Goal: Information Seeking & Learning: Learn about a topic

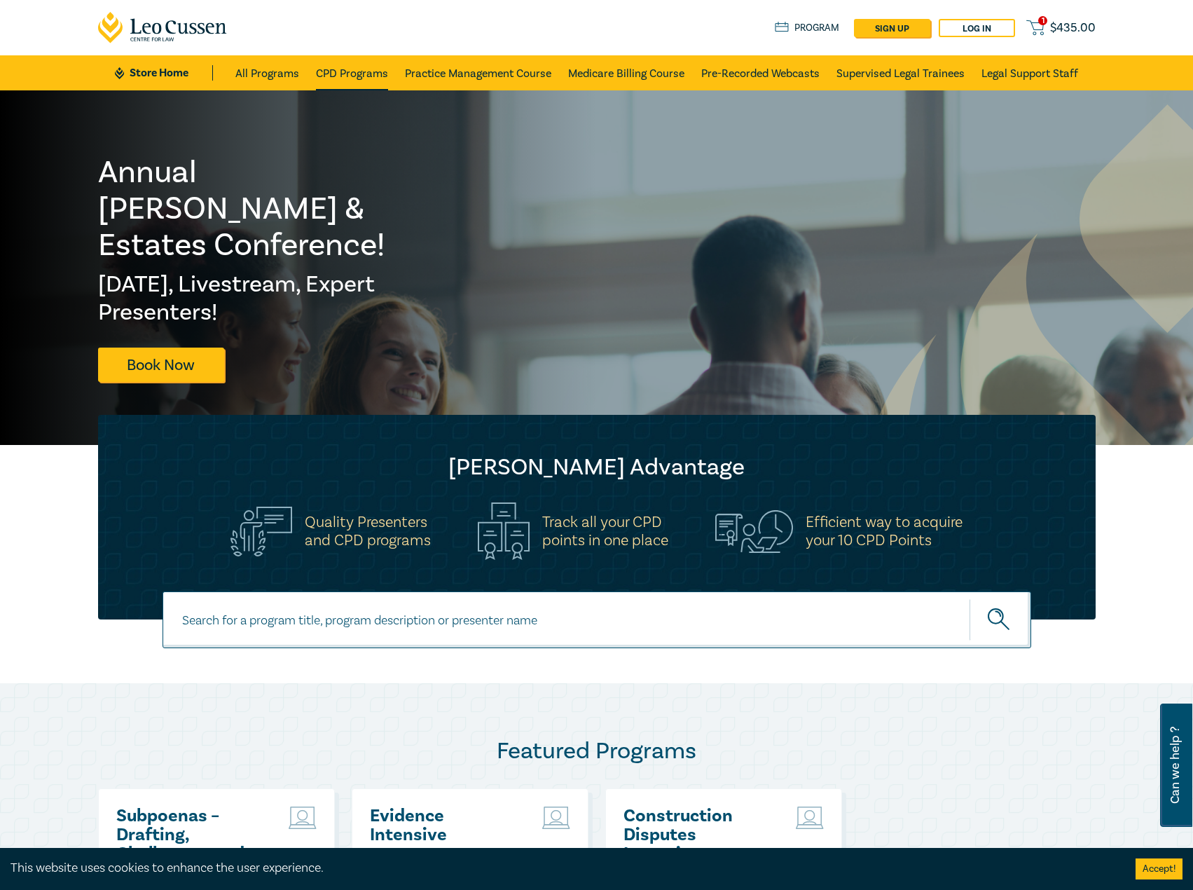
click at [372, 74] on link "CPD Programs" at bounding box center [352, 72] width 72 height 35
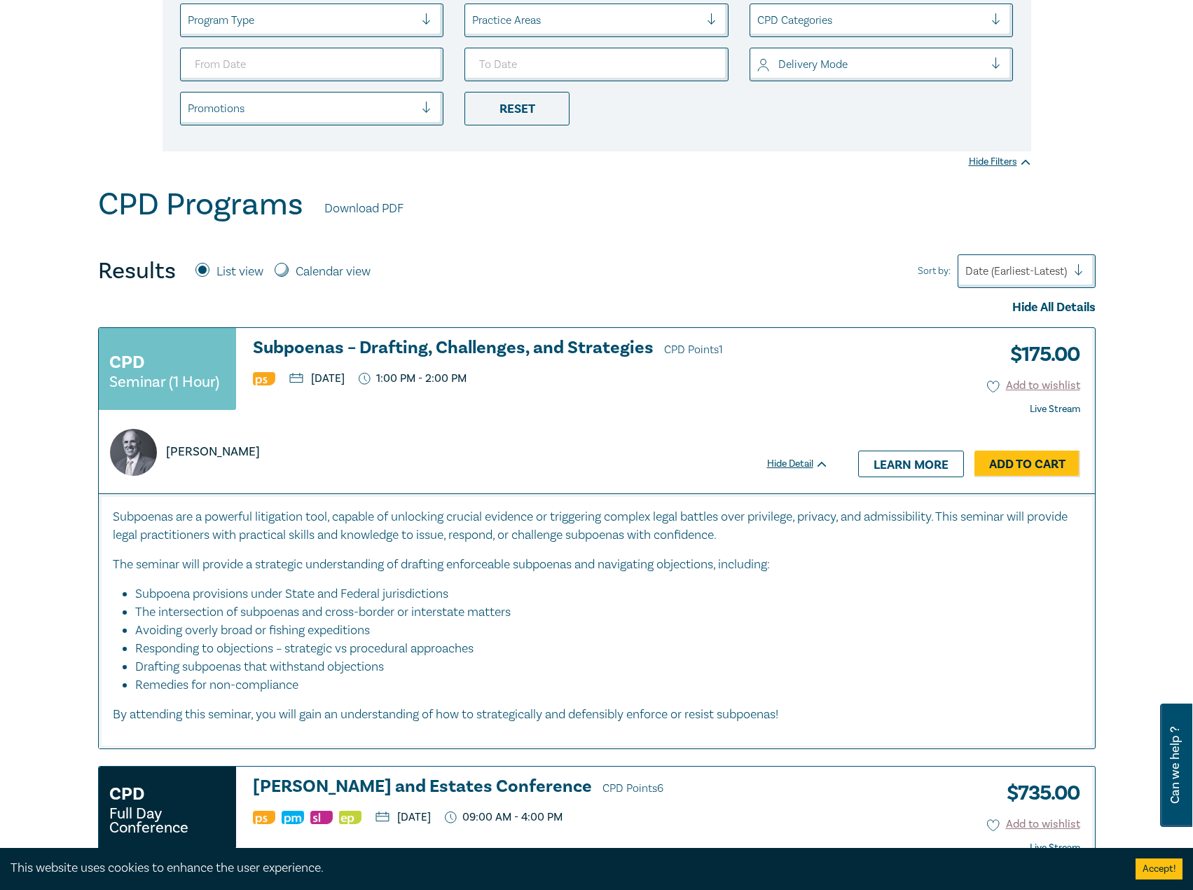
scroll to position [210, 0]
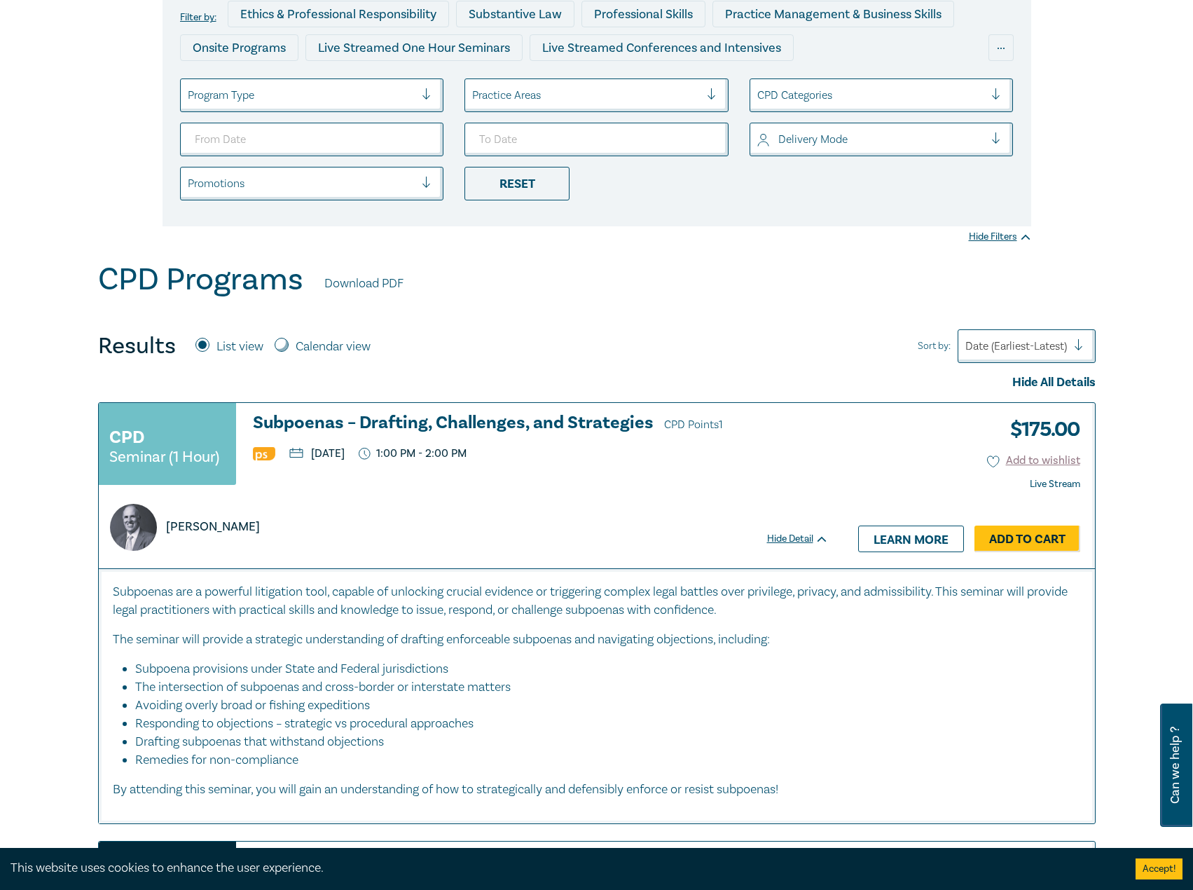
click at [324, 421] on h3 "Subpoenas – Drafting, Challenges, and Strategies CPD Points 1" at bounding box center [541, 423] width 576 height 21
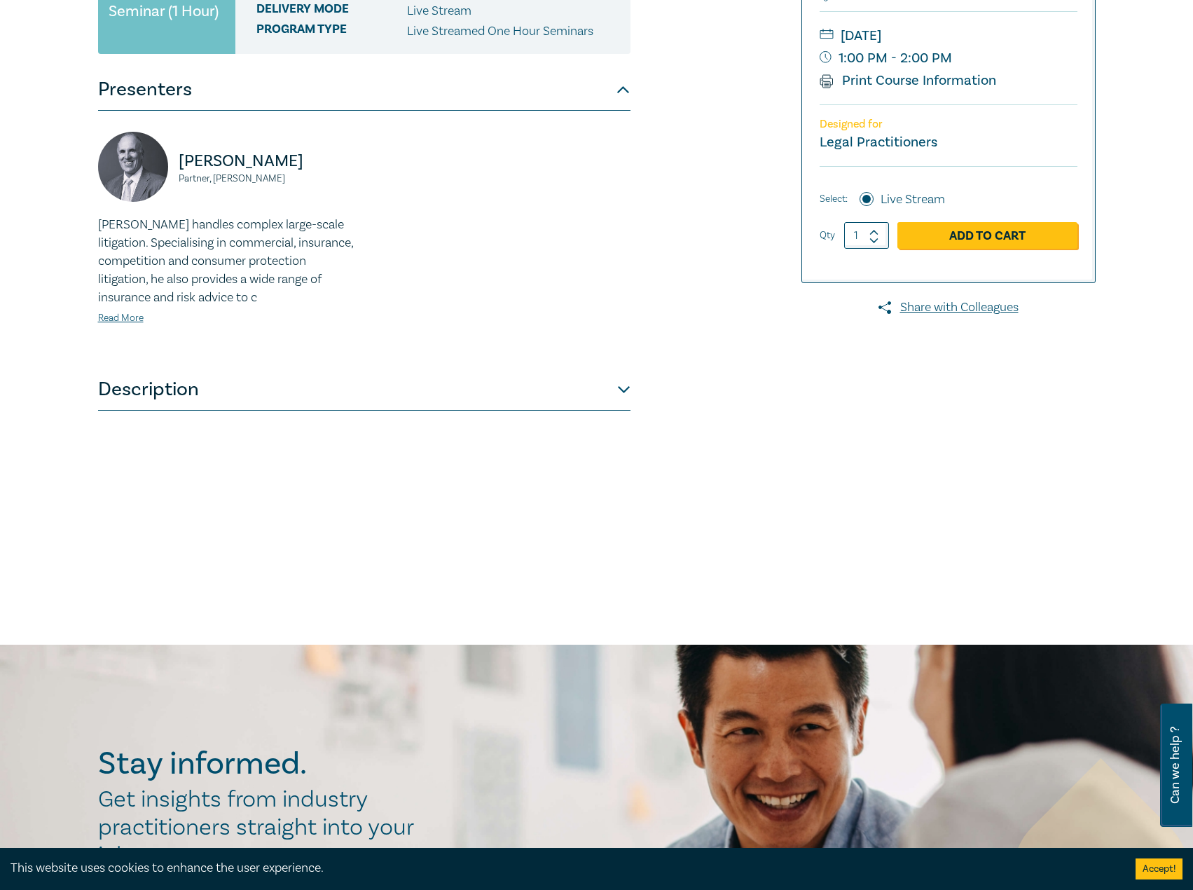
scroll to position [280, 0]
click at [407, 376] on button "Description" at bounding box center [364, 389] width 533 height 42
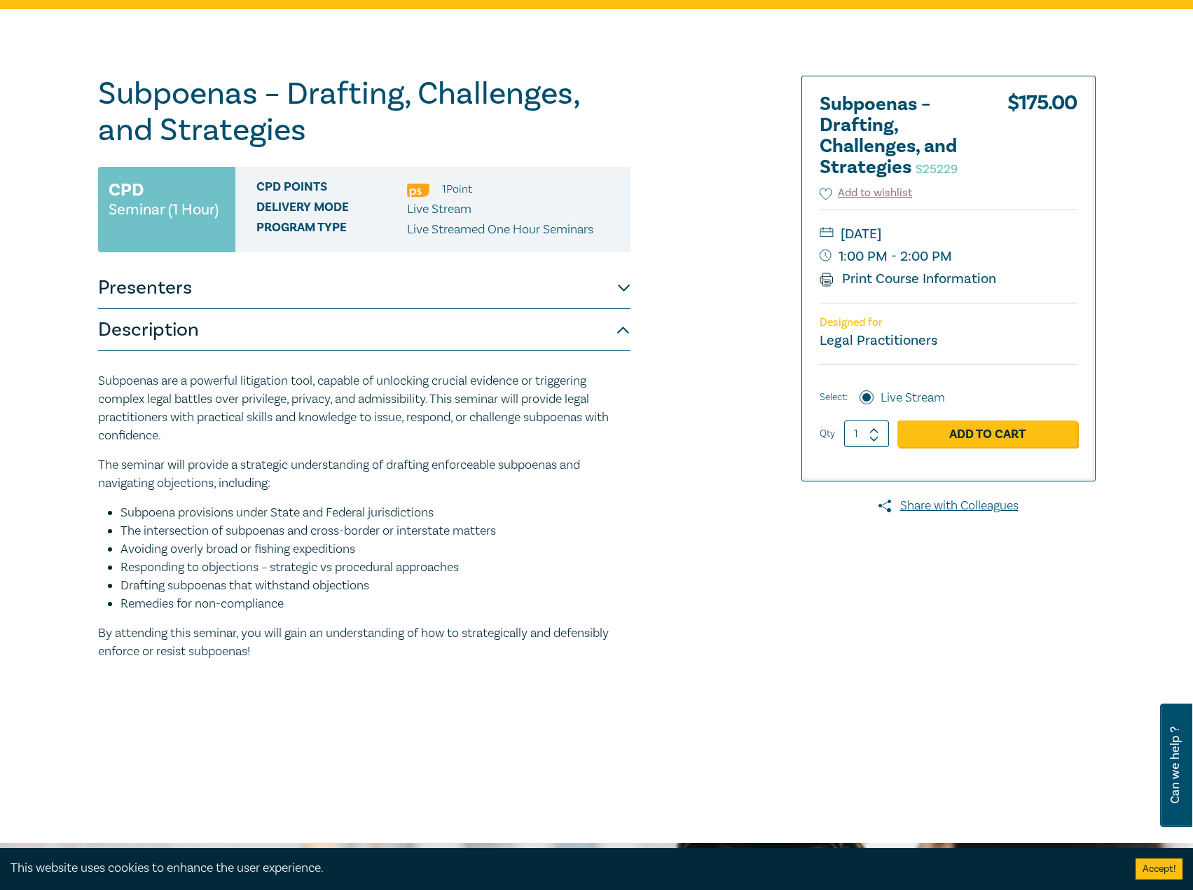
scroll to position [70, 0]
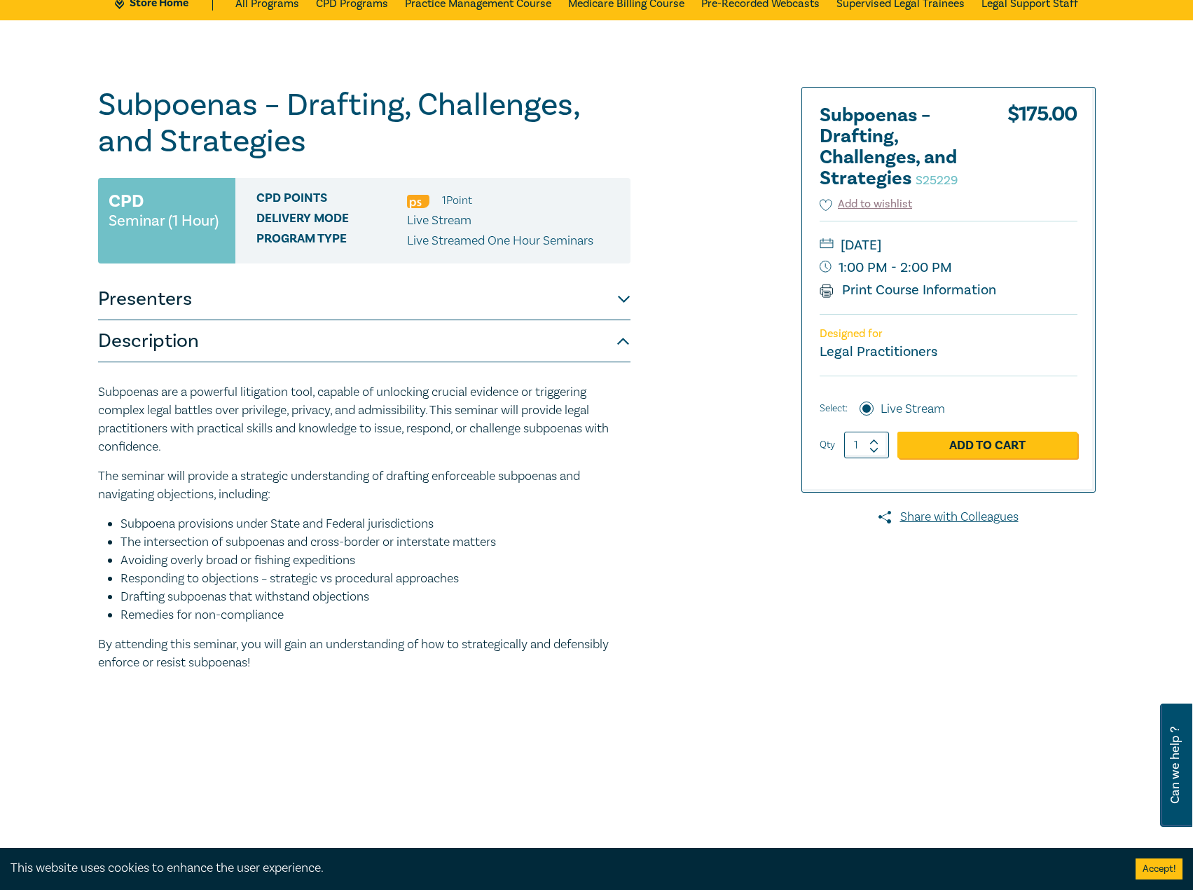
click at [421, 296] on button "Presenters" at bounding box center [364, 299] width 533 height 42
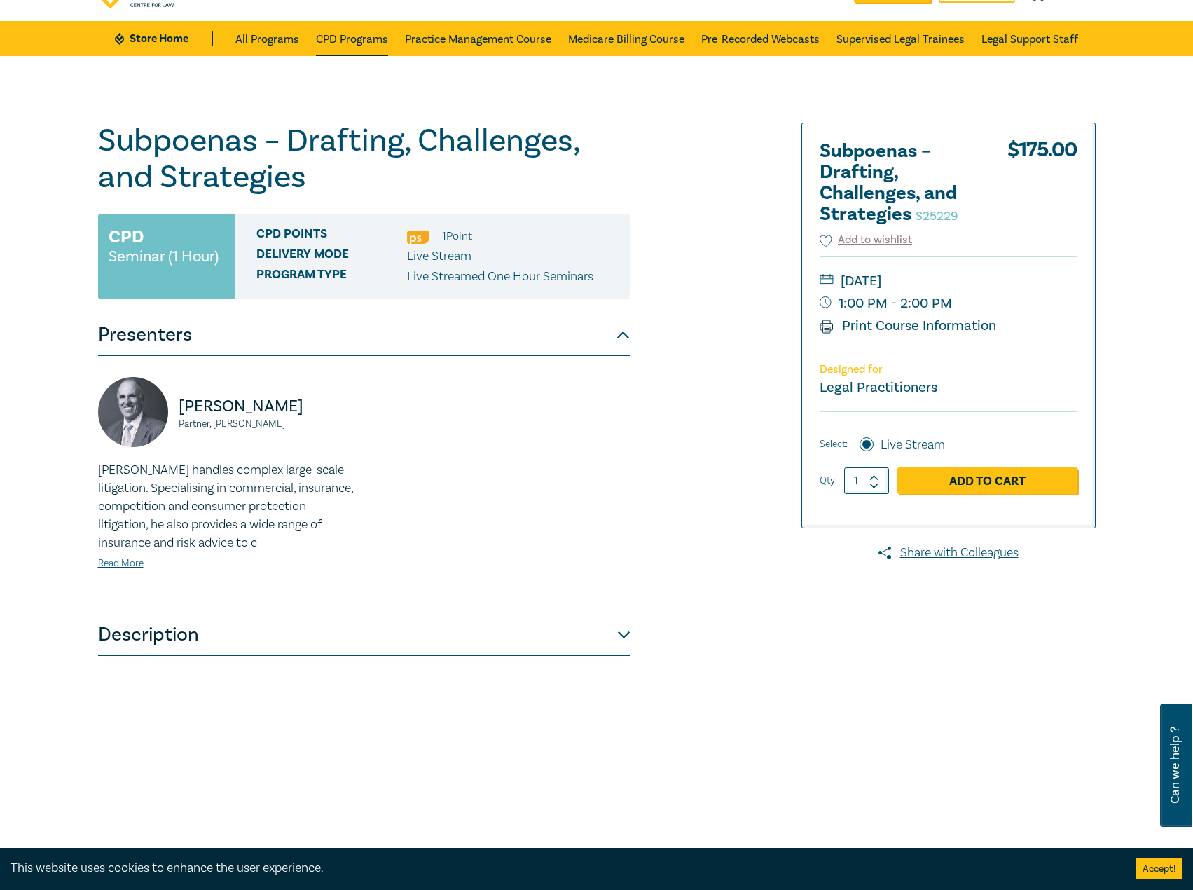
scroll to position [0, 0]
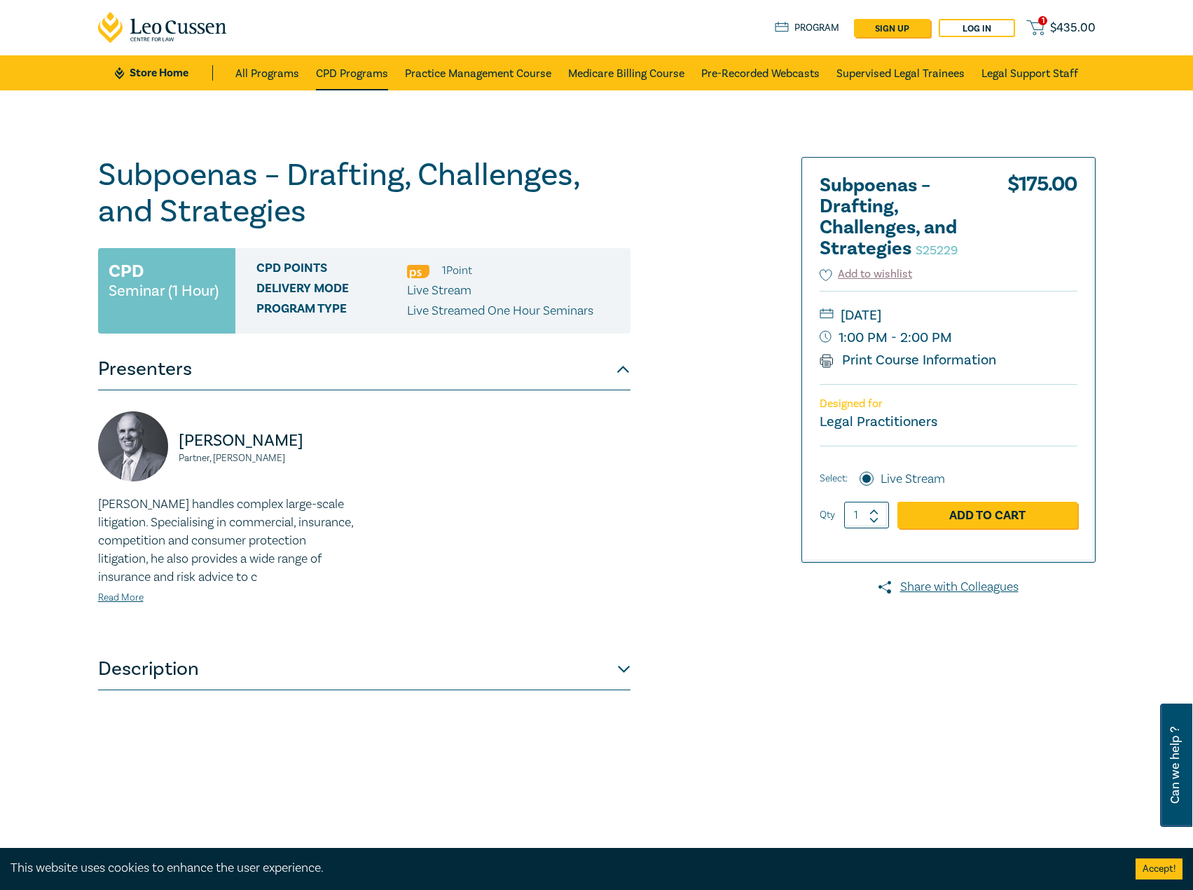
click at [350, 76] on link "CPD Programs" at bounding box center [352, 72] width 72 height 35
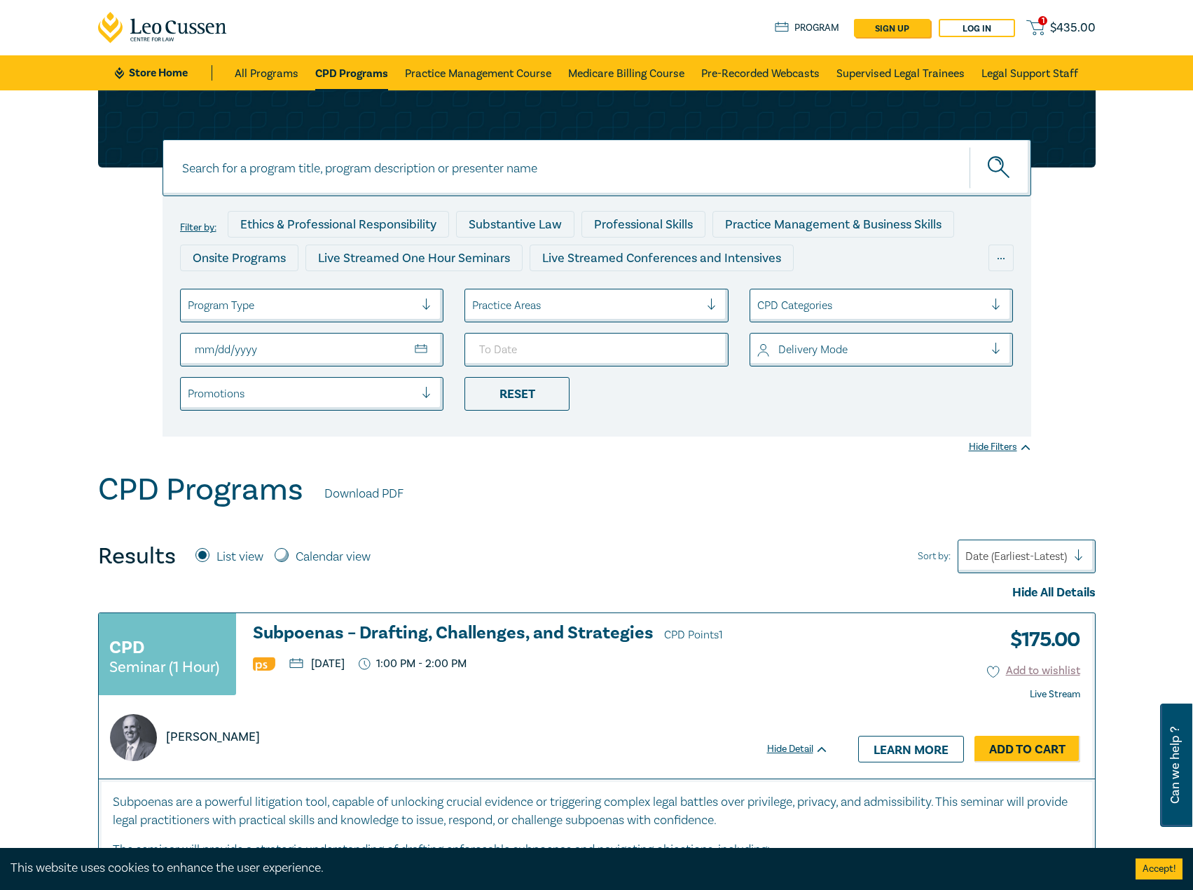
click at [296, 342] on input "From Date" at bounding box center [312, 350] width 264 height 34
click at [414, 352] on input "From Date" at bounding box center [312, 350] width 264 height 34
type input "2025-09-01"
click at [701, 345] on input "To Date" at bounding box center [597, 350] width 264 height 34
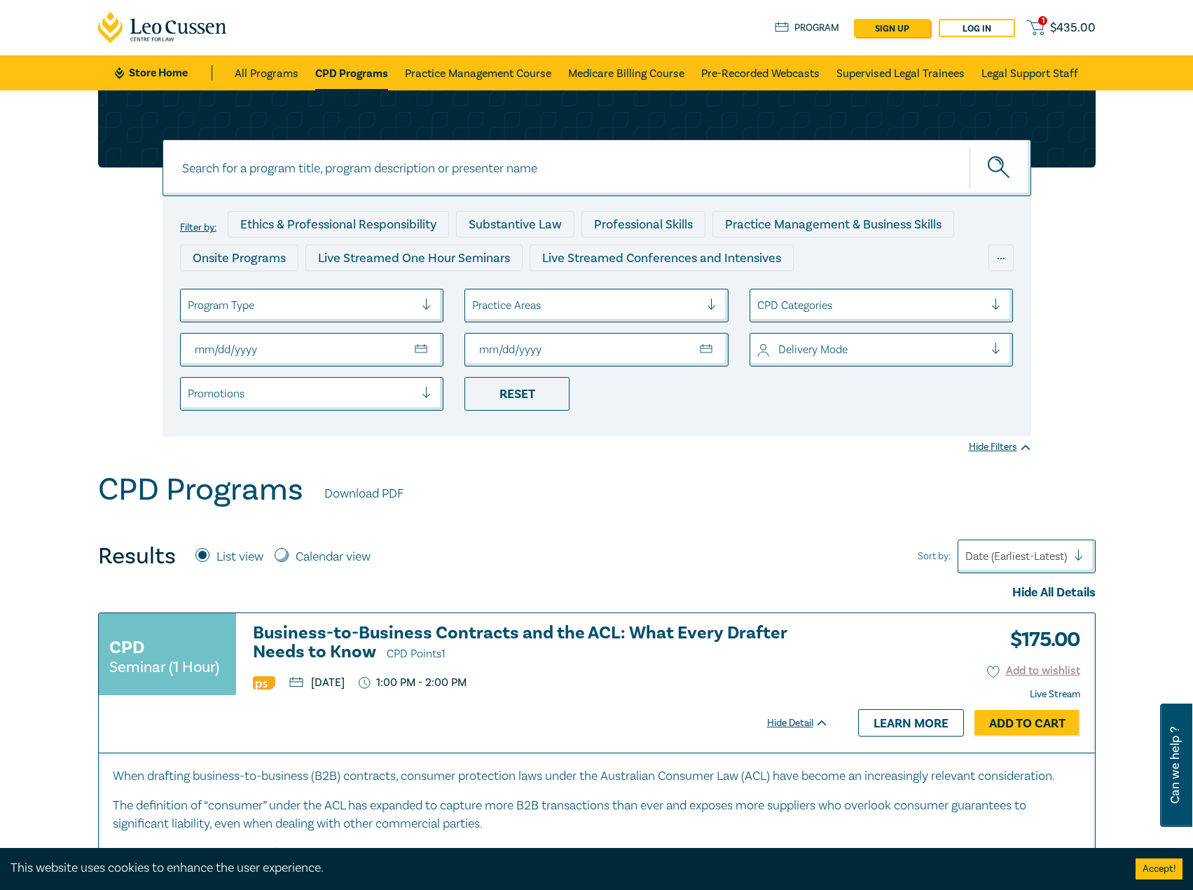
type input "2025-09-30"
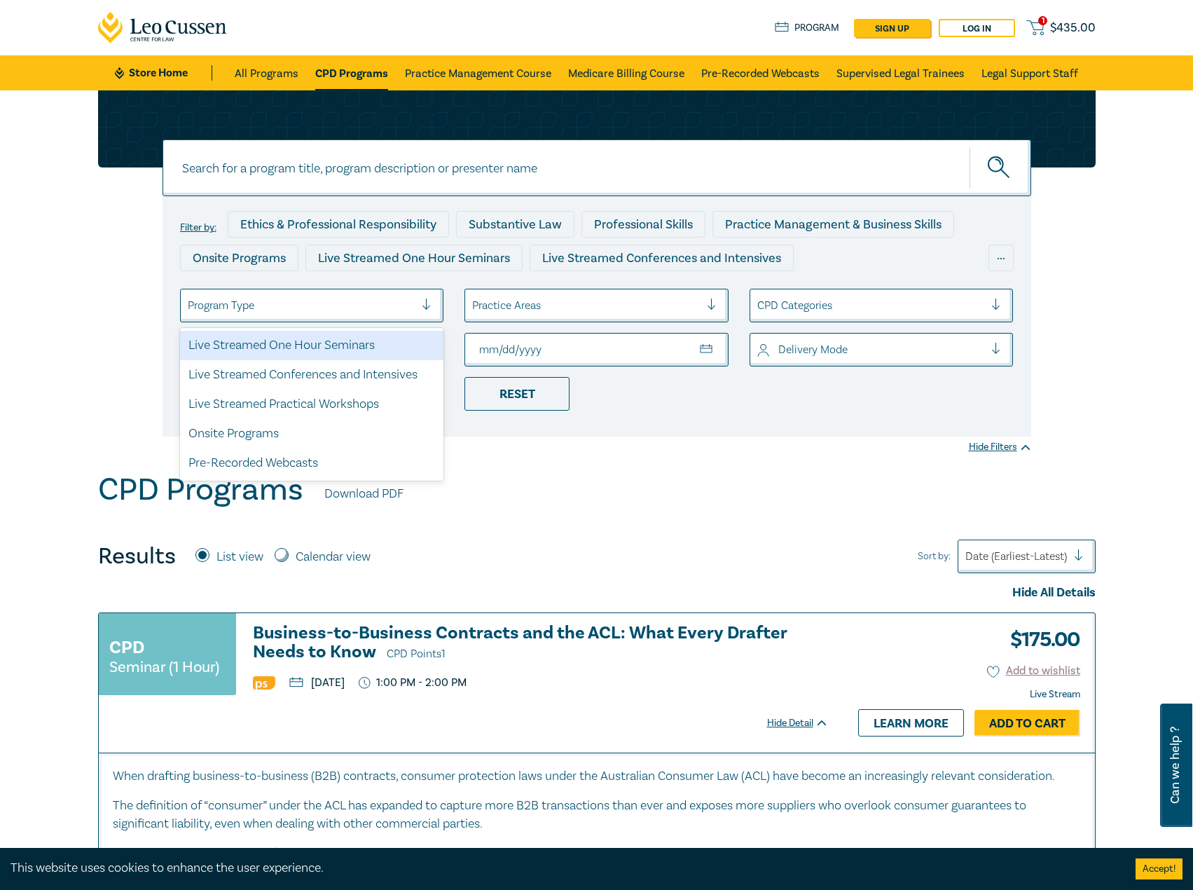
click at [376, 305] on div at bounding box center [302, 305] width 228 height 18
click at [347, 350] on div "Live Streamed One Hour Seminars" at bounding box center [312, 345] width 264 height 29
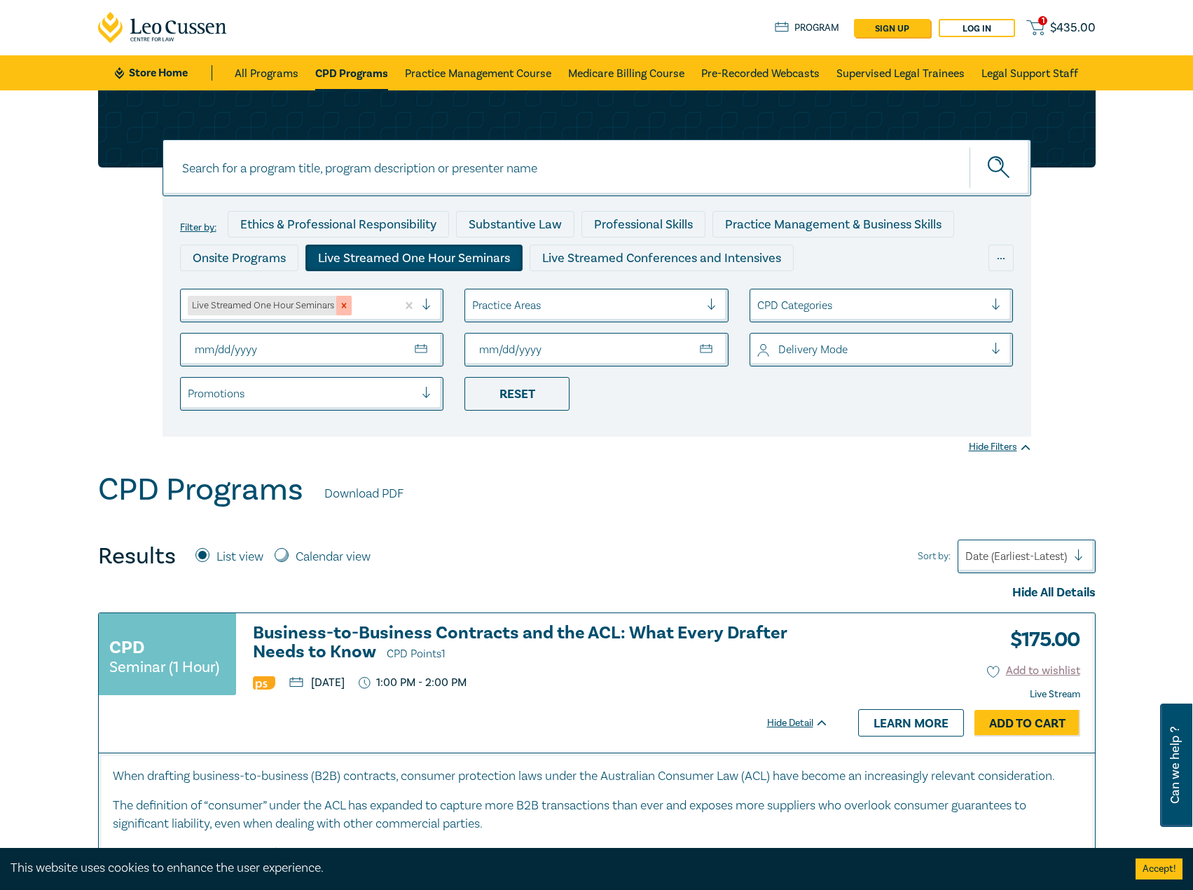
click at [351, 306] on div "Remove Live Streamed One Hour Seminars" at bounding box center [343, 306] width 15 height 20
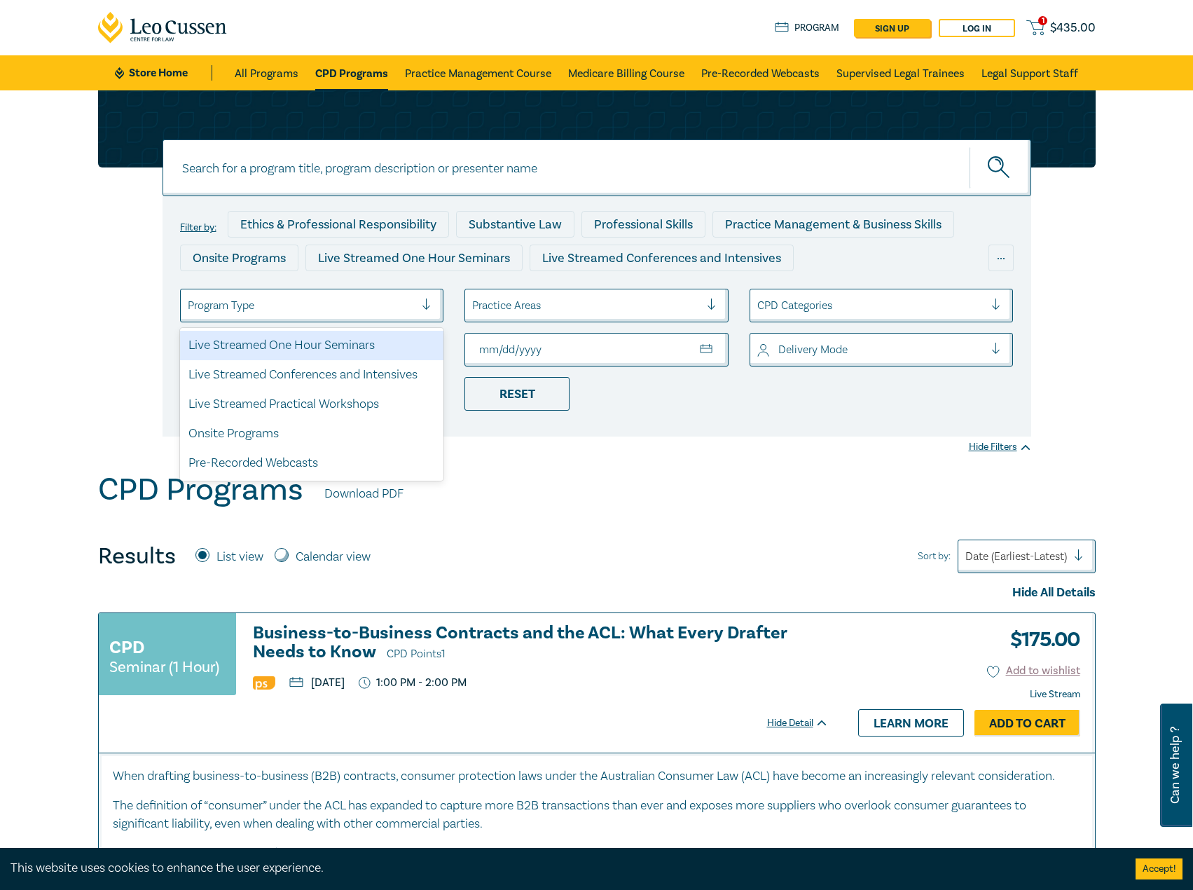
click at [373, 301] on div at bounding box center [302, 305] width 228 height 18
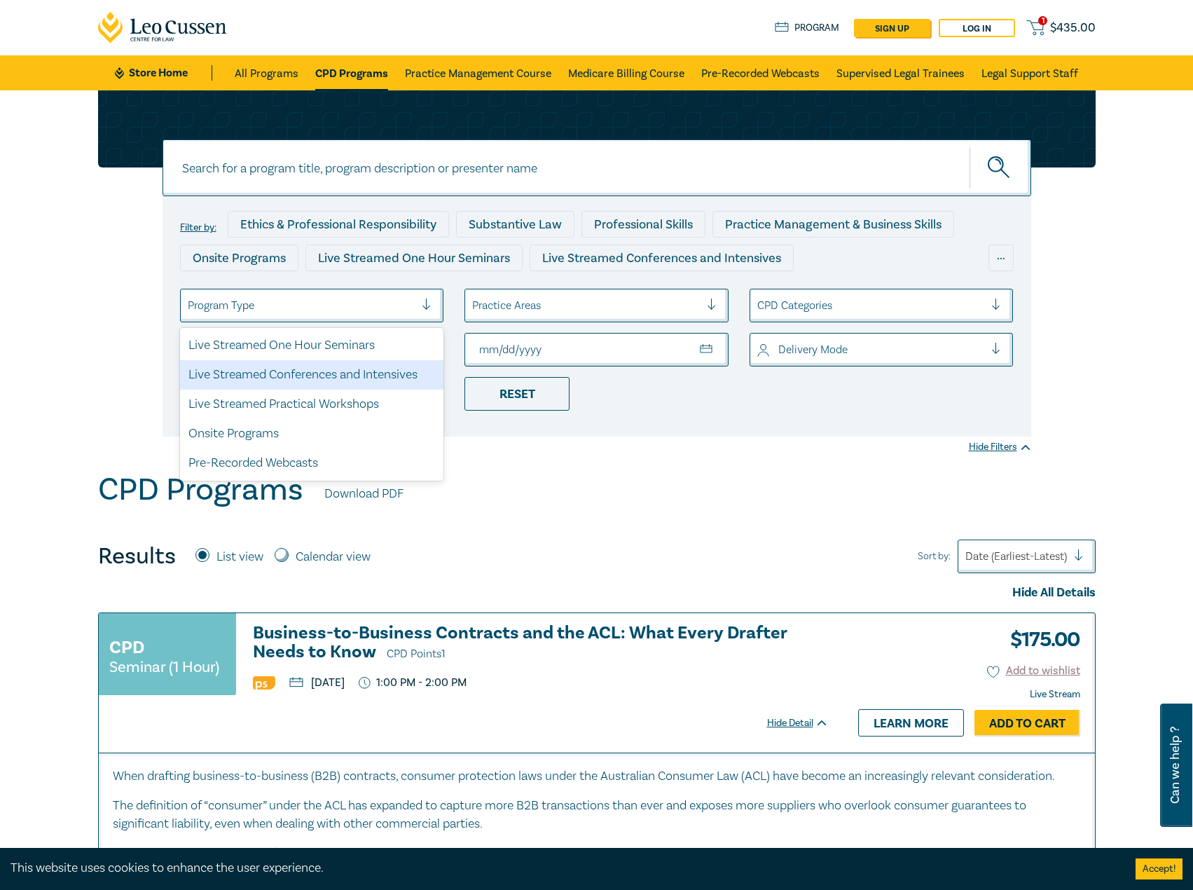
click at [345, 366] on div "Live Streamed Conferences and Intensives" at bounding box center [312, 374] width 264 height 29
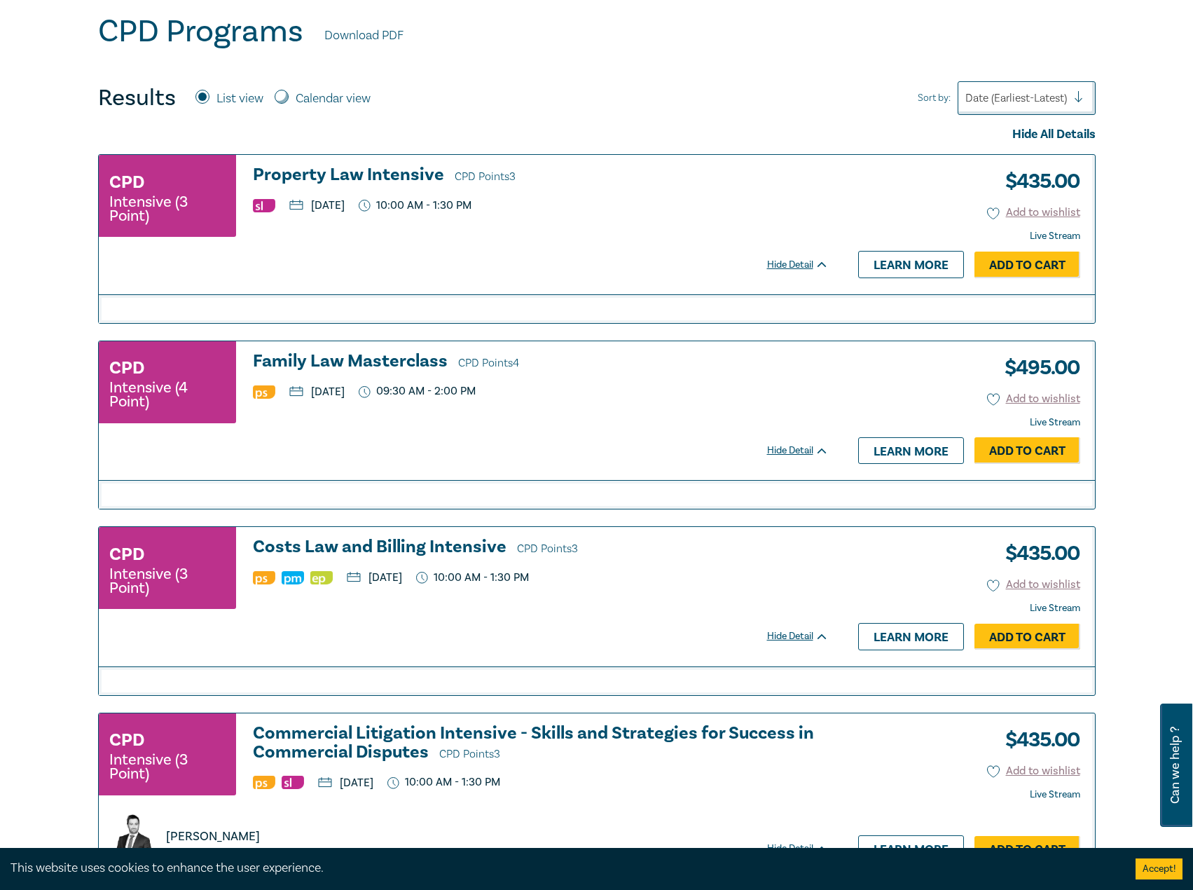
scroll to position [280, 0]
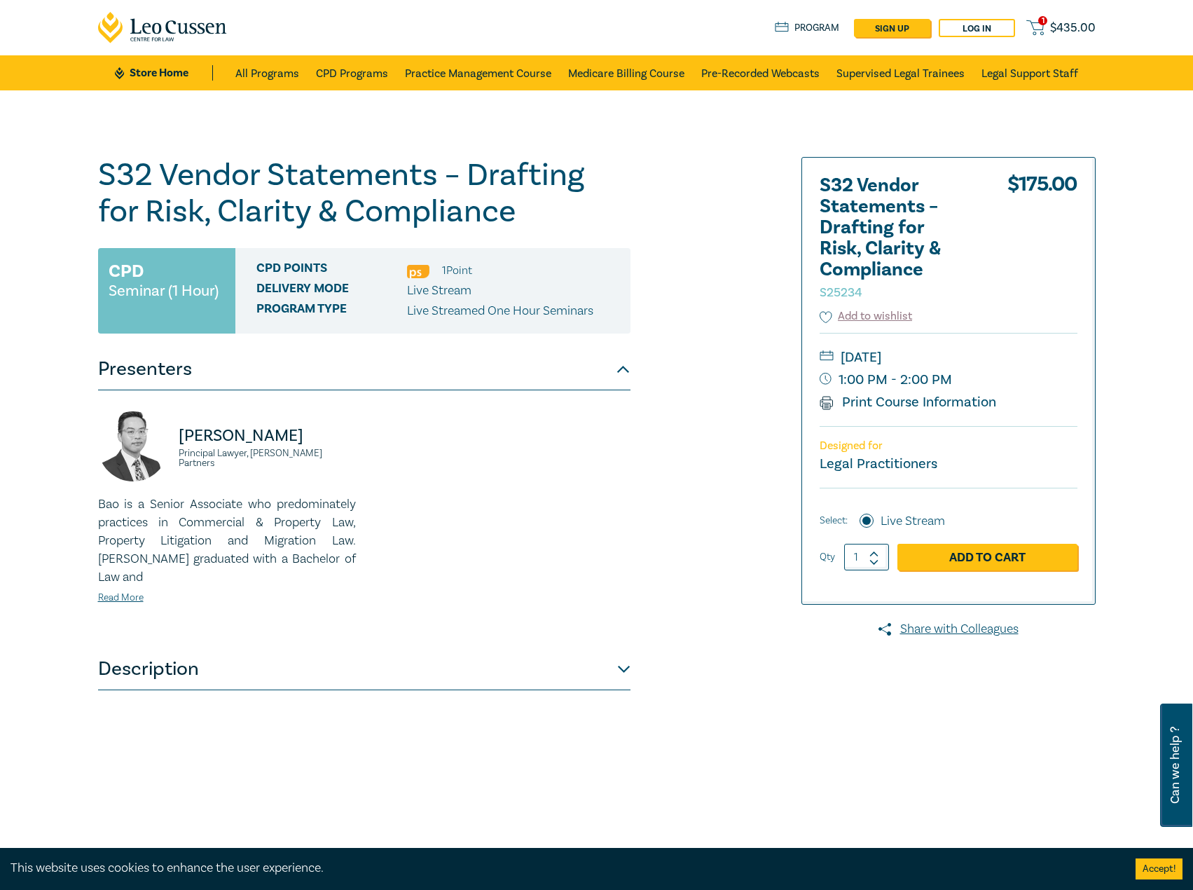
click at [486, 212] on h1 "S32 Vendor Statements – Drafting for Risk, Clarity & Compliance S25234" at bounding box center [364, 193] width 533 height 73
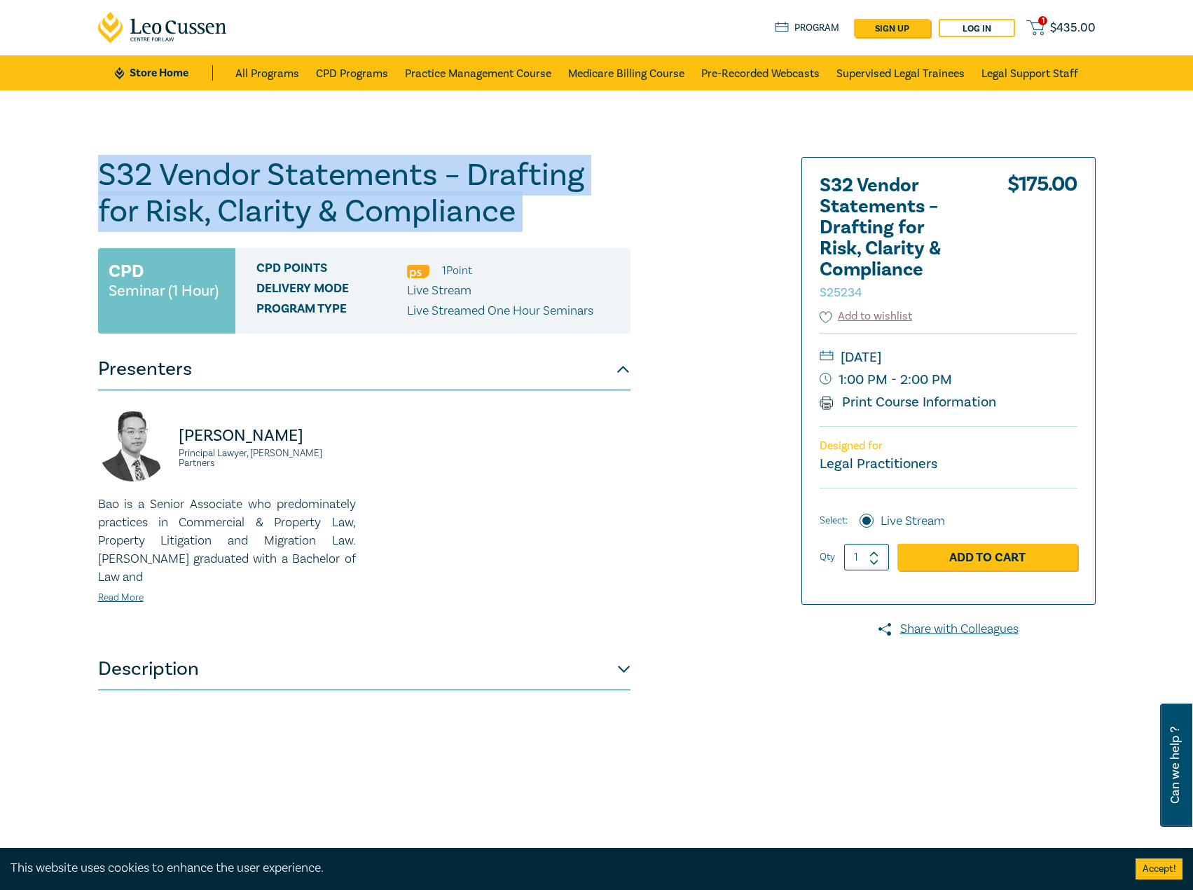
drag, startPoint x: 485, startPoint y: 212, endPoint x: 4, endPoint y: 164, distance: 483.1
click at [4, 164] on div "S32 Vendor Statements – Drafting for Risk, Clarity & Compliance S25234 CPD Semi…" at bounding box center [596, 507] width 1193 height 834
copy h1 "S32 Vendor Statements – Drafting for Risk, Clarity & Compliance S25234"
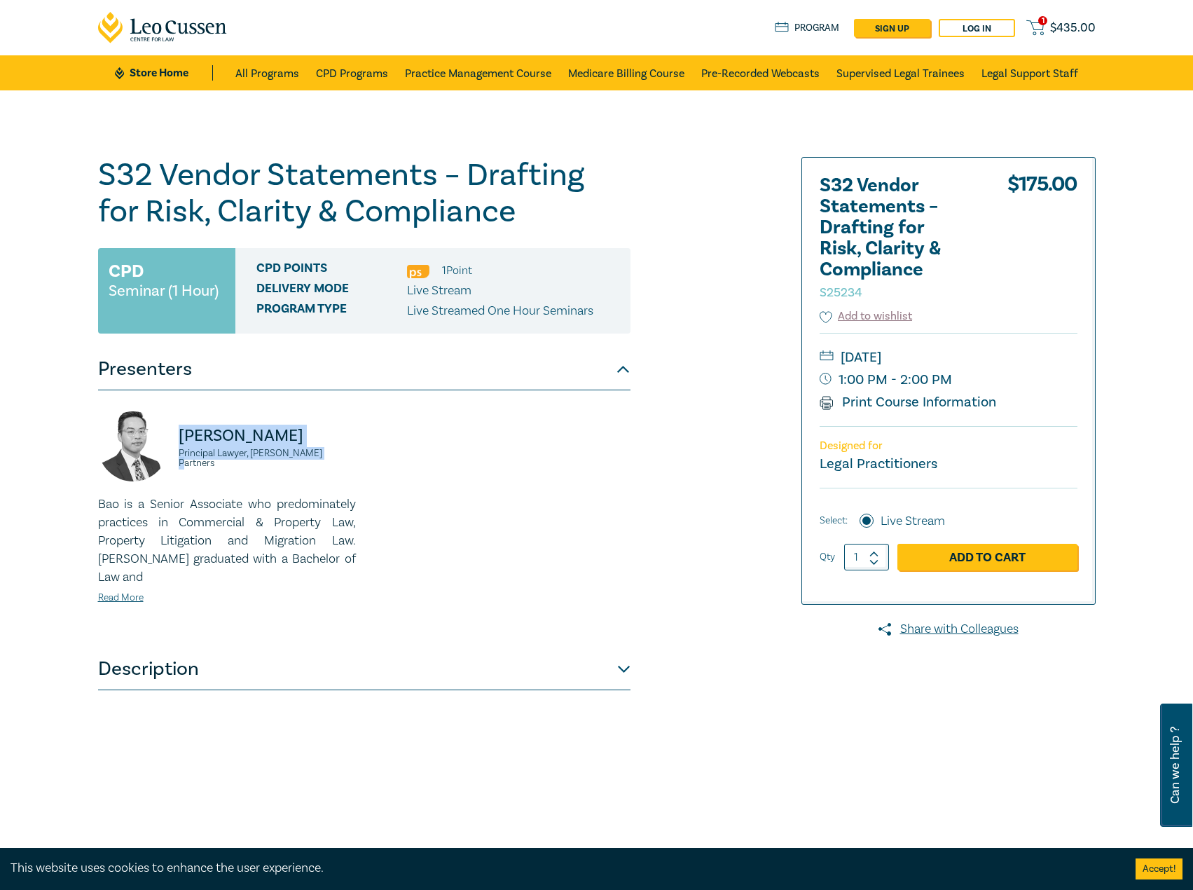
drag, startPoint x: 322, startPoint y: 453, endPoint x: 173, endPoint y: 446, distance: 148.7
click at [173, 446] on div "Bao Ngo Principal Lawyer, Aitken Partners" at bounding box center [227, 453] width 258 height 84
copy div "Bao Ngo Principal Lawyer, Aitken Partners"
drag, startPoint x: 1059, startPoint y: 355, endPoint x: 1016, endPoint y: 359, distance: 43.0
click at [1016, 359] on small "[DATE]" at bounding box center [949, 357] width 258 height 22
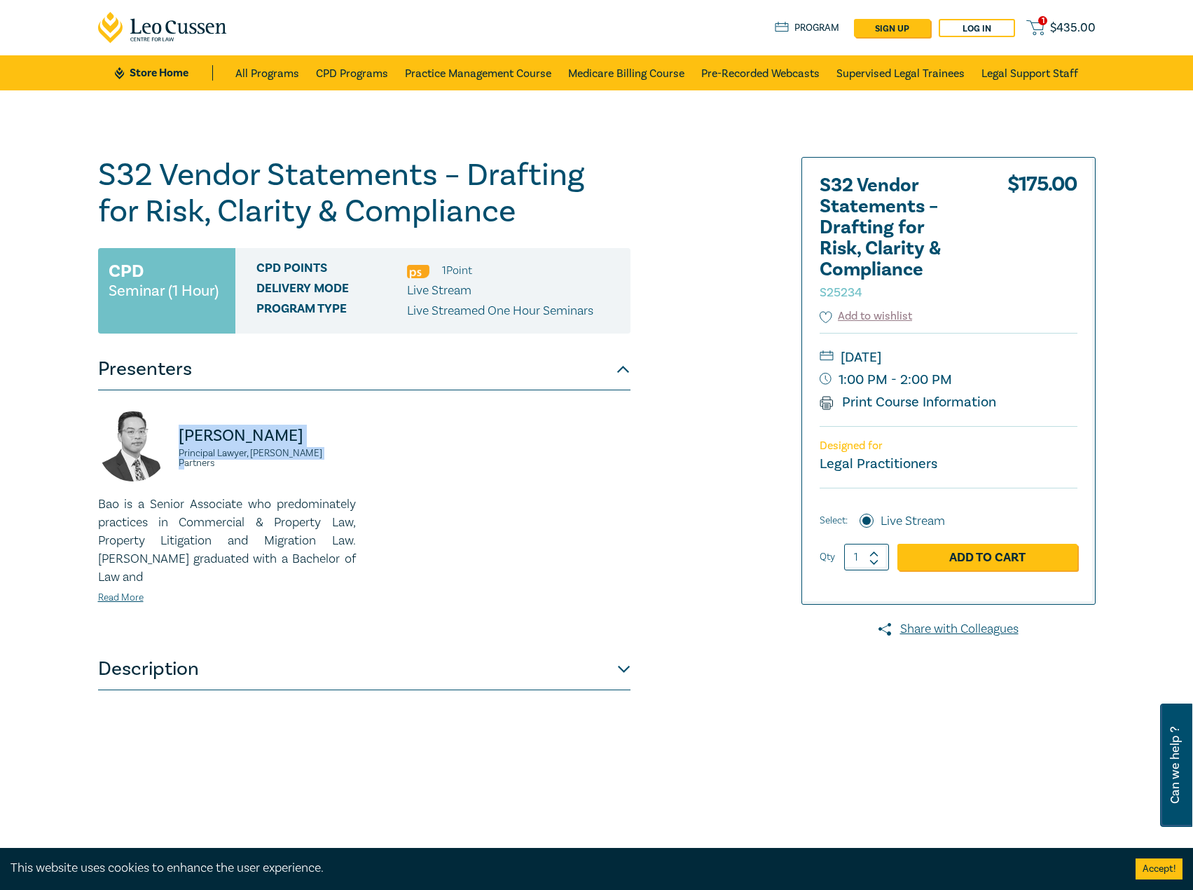
copy small "[DATE]"
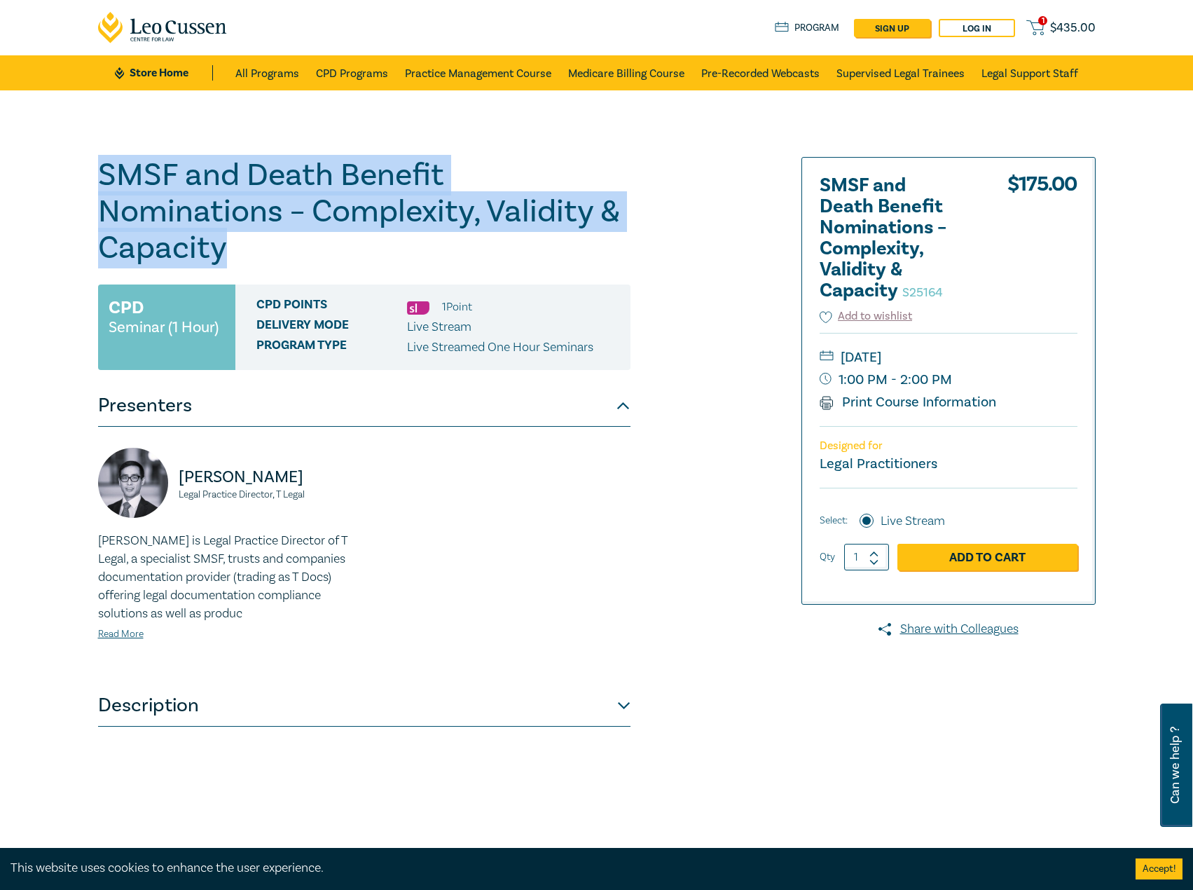
drag, startPoint x: 296, startPoint y: 248, endPoint x: 80, endPoint y: 178, distance: 227.6
click at [80, 178] on div "SMSF and Death Benefit Nominations – Complexity, Validity & Capacity S25164 CPD…" at bounding box center [596, 507] width 1193 height 834
copy h1 "SMSF and Death Benefit Nominations – Complexity, Validity & Capacity"
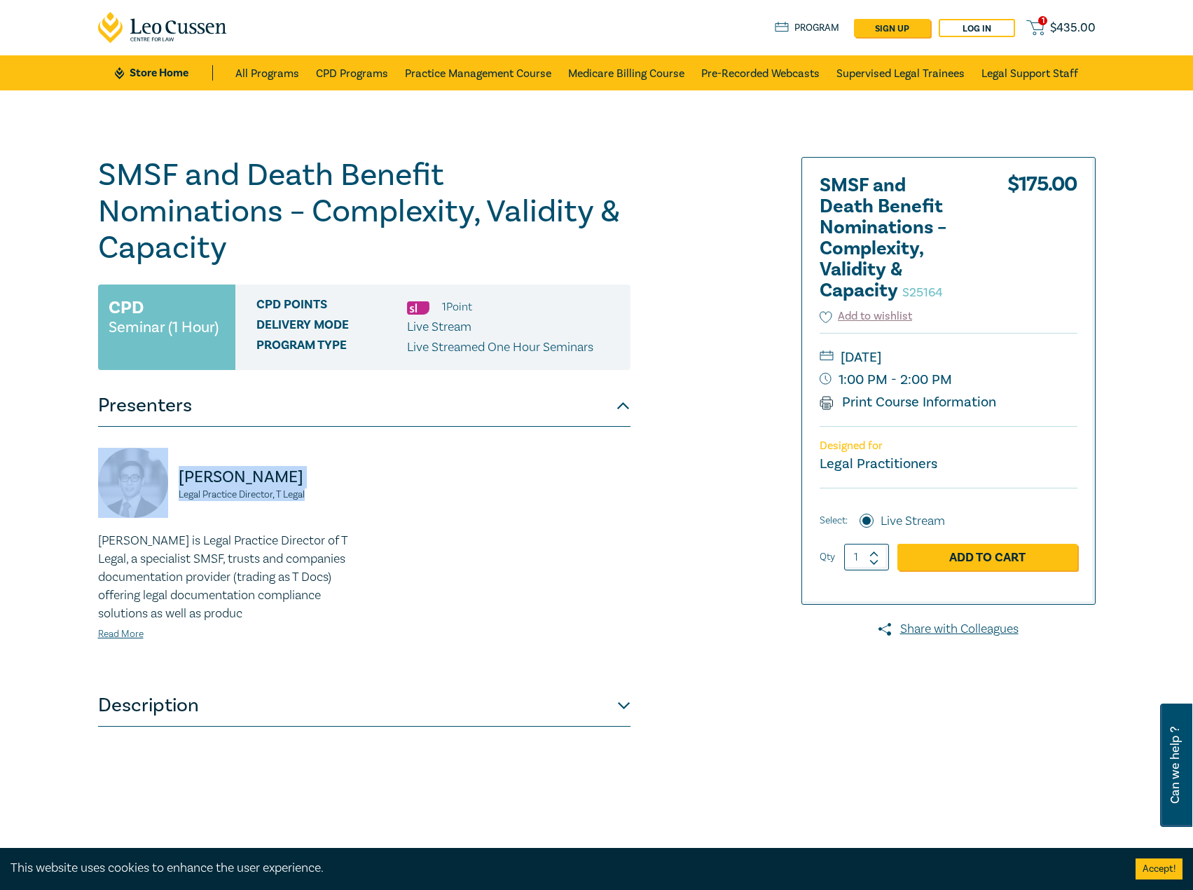
drag, startPoint x: 327, startPoint y: 500, endPoint x: 167, endPoint y: 483, distance: 160.6
click at [167, 483] on div "Terence Wong Legal Practice Director, T Legal" at bounding box center [227, 490] width 258 height 84
copy div "Terence Wong Legal Practice Director, T Legal"
drag, startPoint x: 1024, startPoint y: 355, endPoint x: 1011, endPoint y: 361, distance: 14.1
click at [1011, 361] on small "Tuesday, 9 September 2025" at bounding box center [949, 357] width 258 height 22
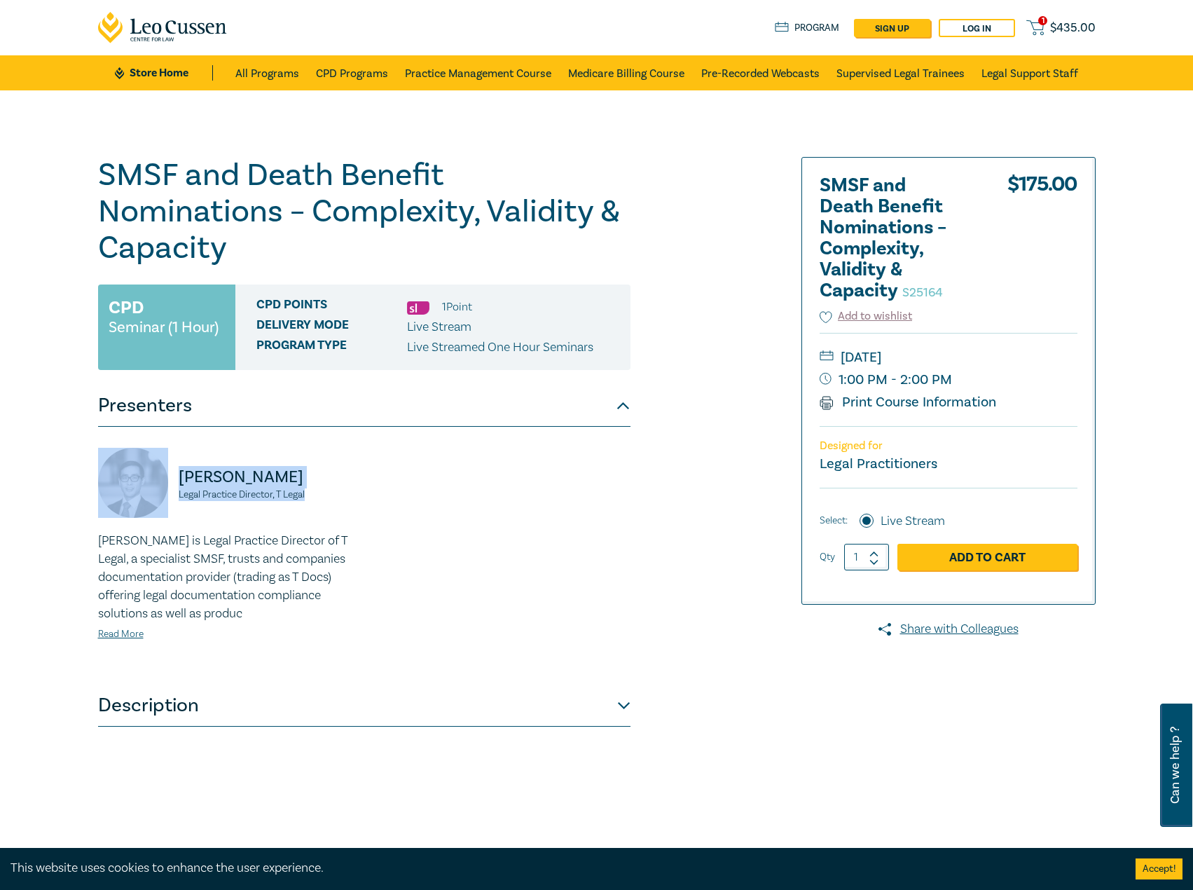
copy small "Tuesday, 9 September 2025"
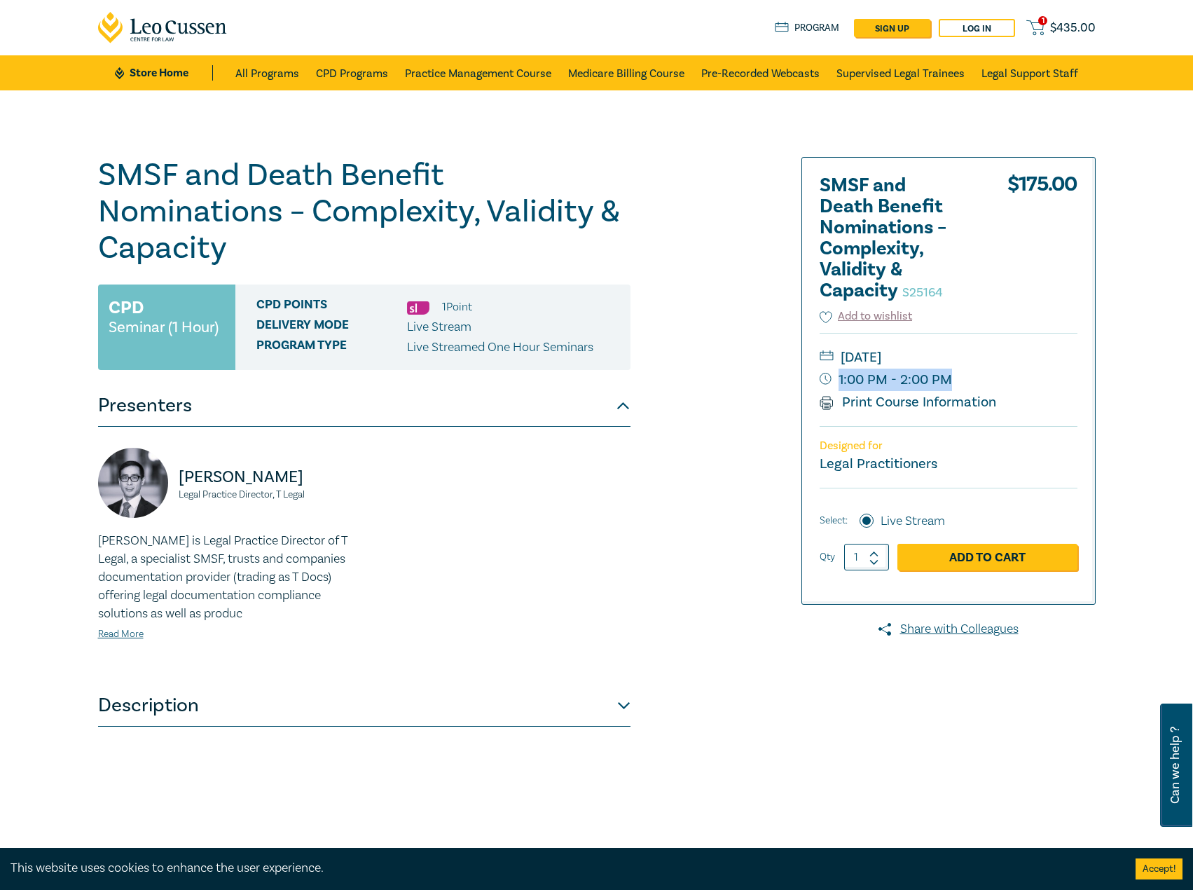
drag, startPoint x: 990, startPoint y: 379, endPoint x: 956, endPoint y: 387, distance: 34.7
click at [956, 387] on small "1:00 PM - 2:00 PM" at bounding box center [949, 380] width 258 height 22
copy small "1:00 PM - 2:00 PM"
drag, startPoint x: 334, startPoint y: 486, endPoint x: 282, endPoint y: 486, distance: 51.2
click at [170, 484] on div "Terence Wong Legal Practice Director, T Legal" at bounding box center [227, 490] width 258 height 84
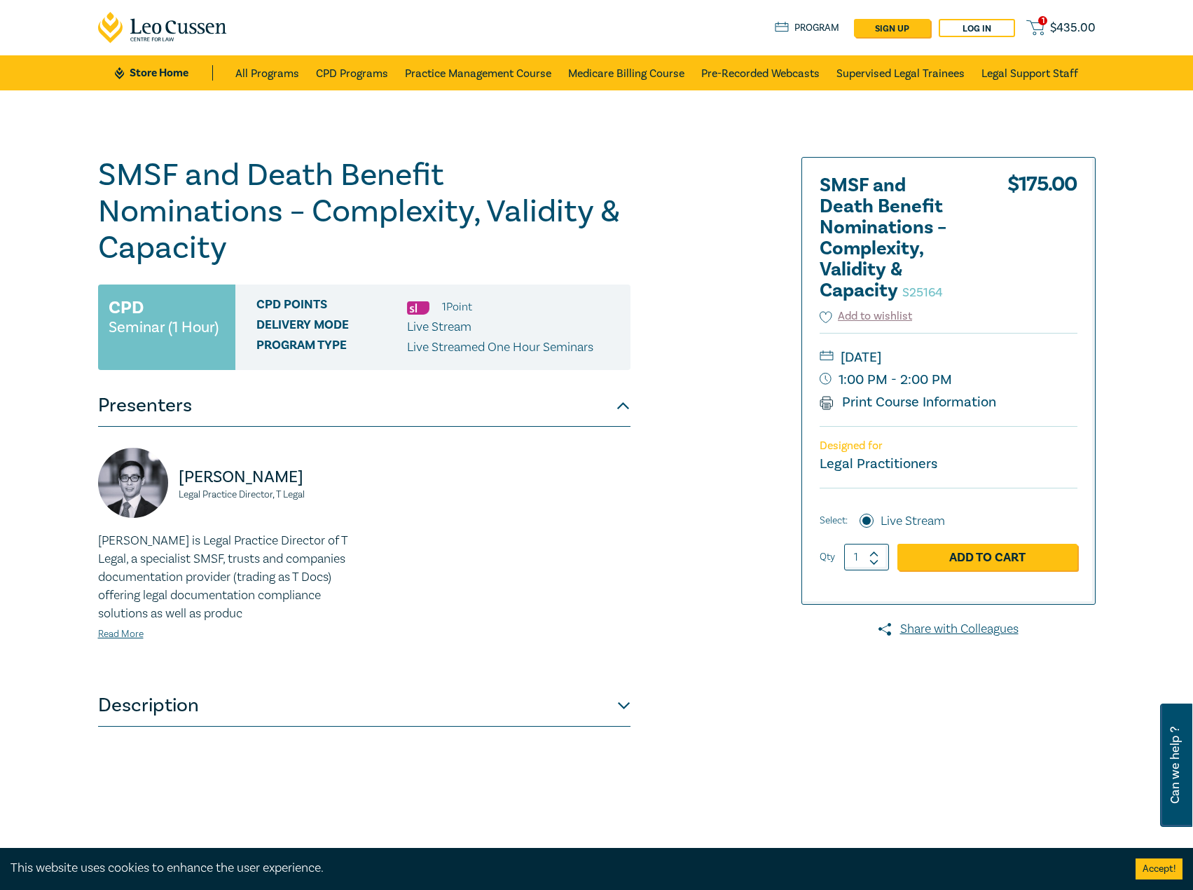
click at [321, 491] on small "Legal Practice Director, T Legal" at bounding box center [267, 495] width 177 height 10
drag, startPoint x: 308, startPoint y: 494, endPoint x: 181, endPoint y: 486, distance: 127.8
click at [181, 486] on div "Terence Wong Legal Practice Director, T Legal" at bounding box center [227, 490] width 258 height 84
copy div "Terence Wong Legal Practice Director, T Legal"
click at [301, 475] on p "Terence Wong" at bounding box center [267, 477] width 177 height 22
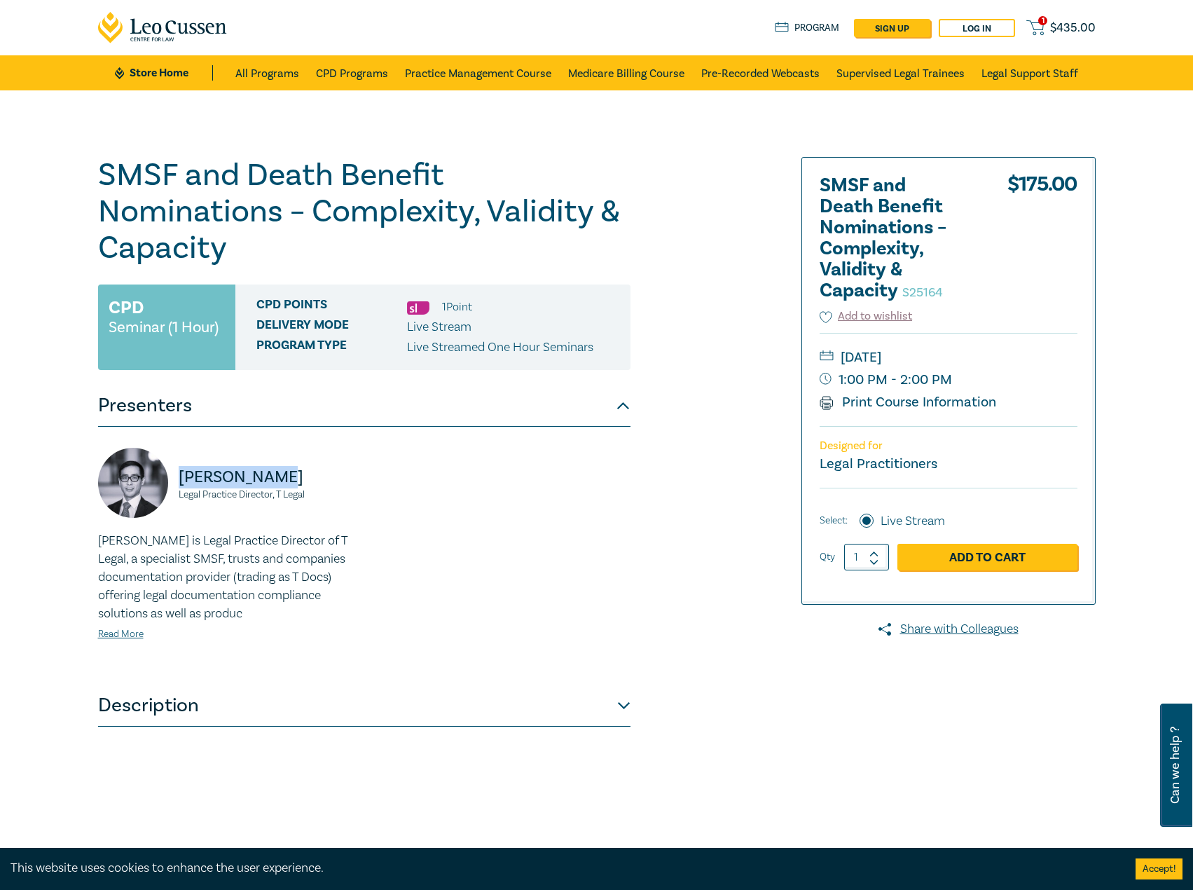
drag, startPoint x: 291, startPoint y: 477, endPoint x: 218, endPoint y: 474, distance: 73.6
click at [177, 476] on div "Terence Wong Legal Practice Director, T Legal" at bounding box center [227, 490] width 258 height 84
copy p "Terence Wong"
drag, startPoint x: 1016, startPoint y: 356, endPoint x: 1030, endPoint y: 355, distance: 14.0
click at [1030, 355] on small "Tuesday, 9 September 2025" at bounding box center [949, 357] width 258 height 22
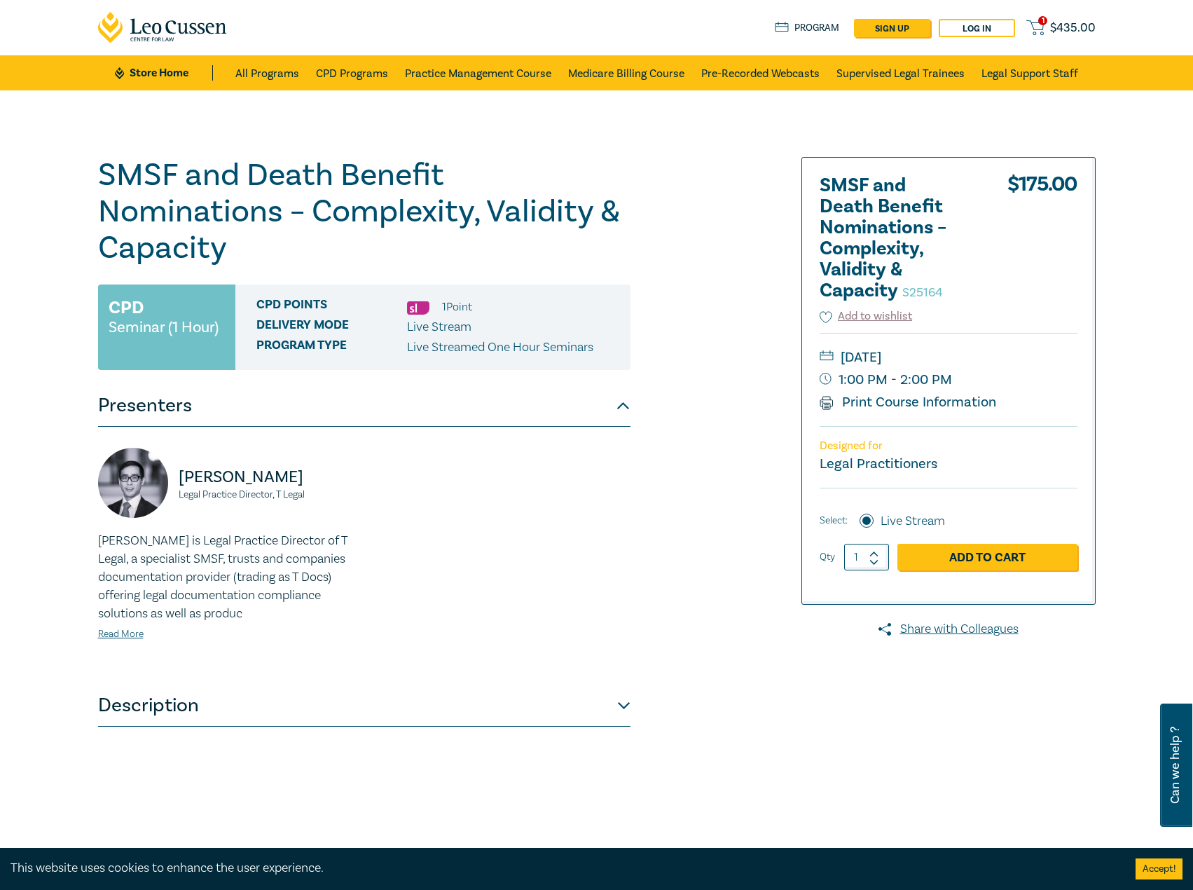
drag, startPoint x: 1017, startPoint y: 359, endPoint x: 975, endPoint y: 356, distance: 41.5
click at [975, 356] on small "Tuesday, 9 September 2025" at bounding box center [949, 357] width 258 height 22
click at [921, 355] on small "Tuesday, 9 September 2025" at bounding box center [949, 357] width 258 height 22
drag, startPoint x: 907, startPoint y: 355, endPoint x: 1012, endPoint y: 358, distance: 104.5
click at [1012, 358] on small "Tuesday, 9 September 2025" at bounding box center [949, 357] width 258 height 22
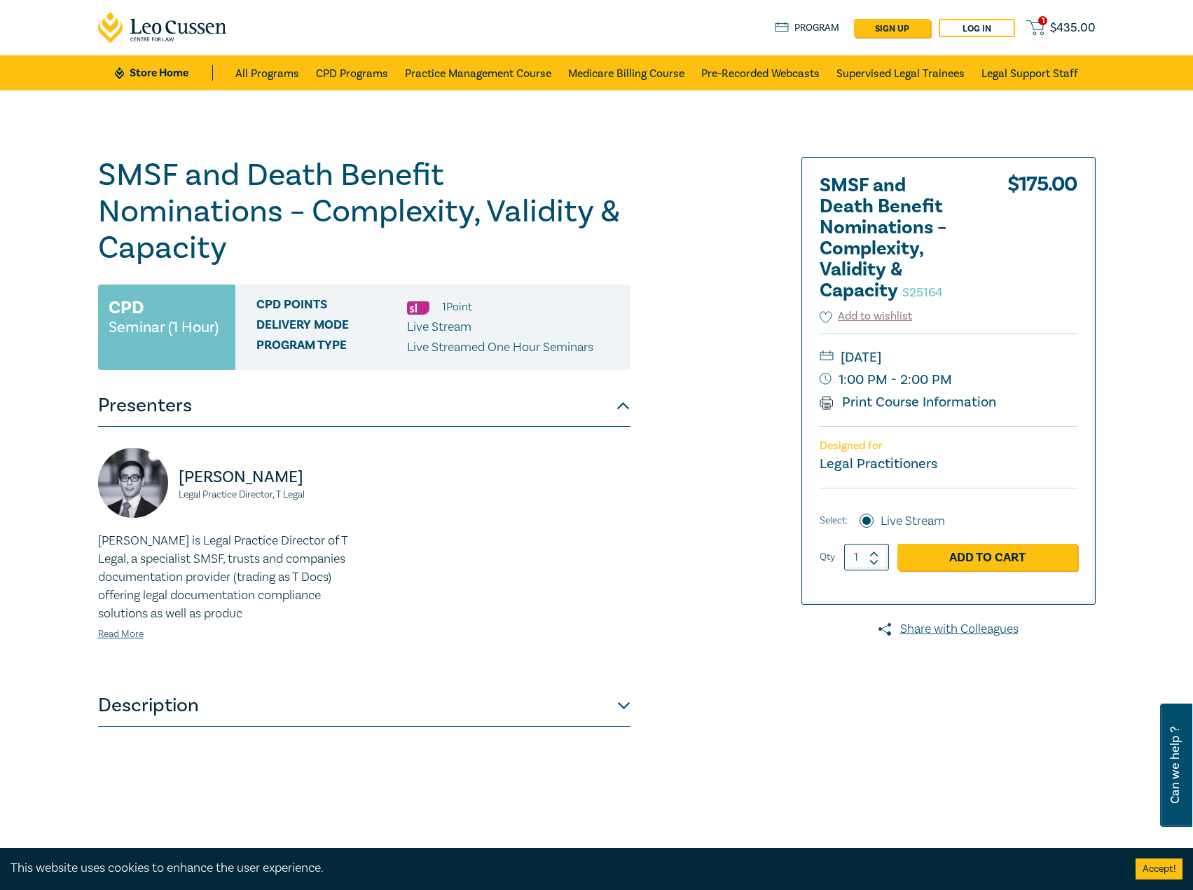
copy small "September 2025"
drag, startPoint x: 344, startPoint y: 493, endPoint x: 165, endPoint y: 479, distance: 179.2
click at [165, 479] on div "Terence Wong Legal Practice Director, T Legal" at bounding box center [227, 490] width 258 height 84
copy div "Terence Wong Legal Practice Director, T Legal"
click at [127, 637] on link "Read More" at bounding box center [121, 634] width 46 height 13
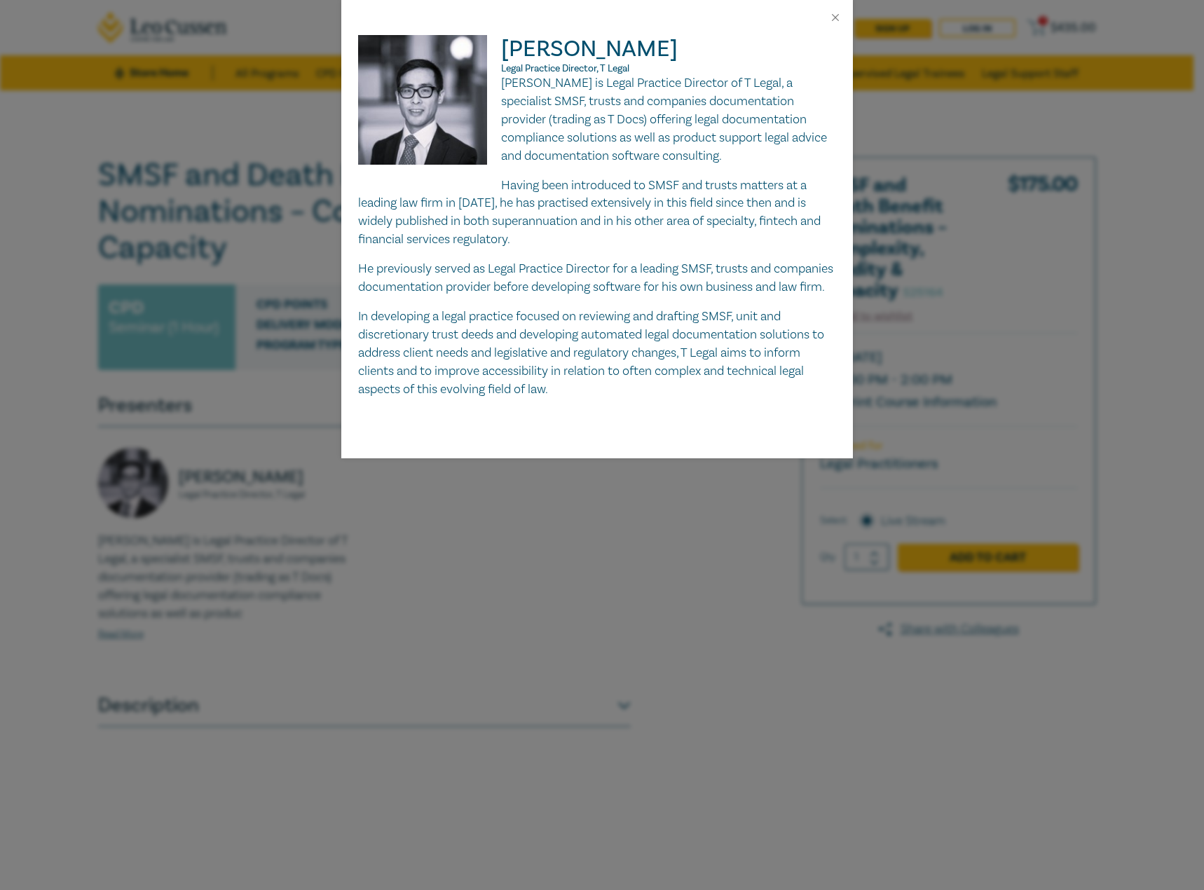
click at [497, 85] on img at bounding box center [430, 107] width 144 height 144
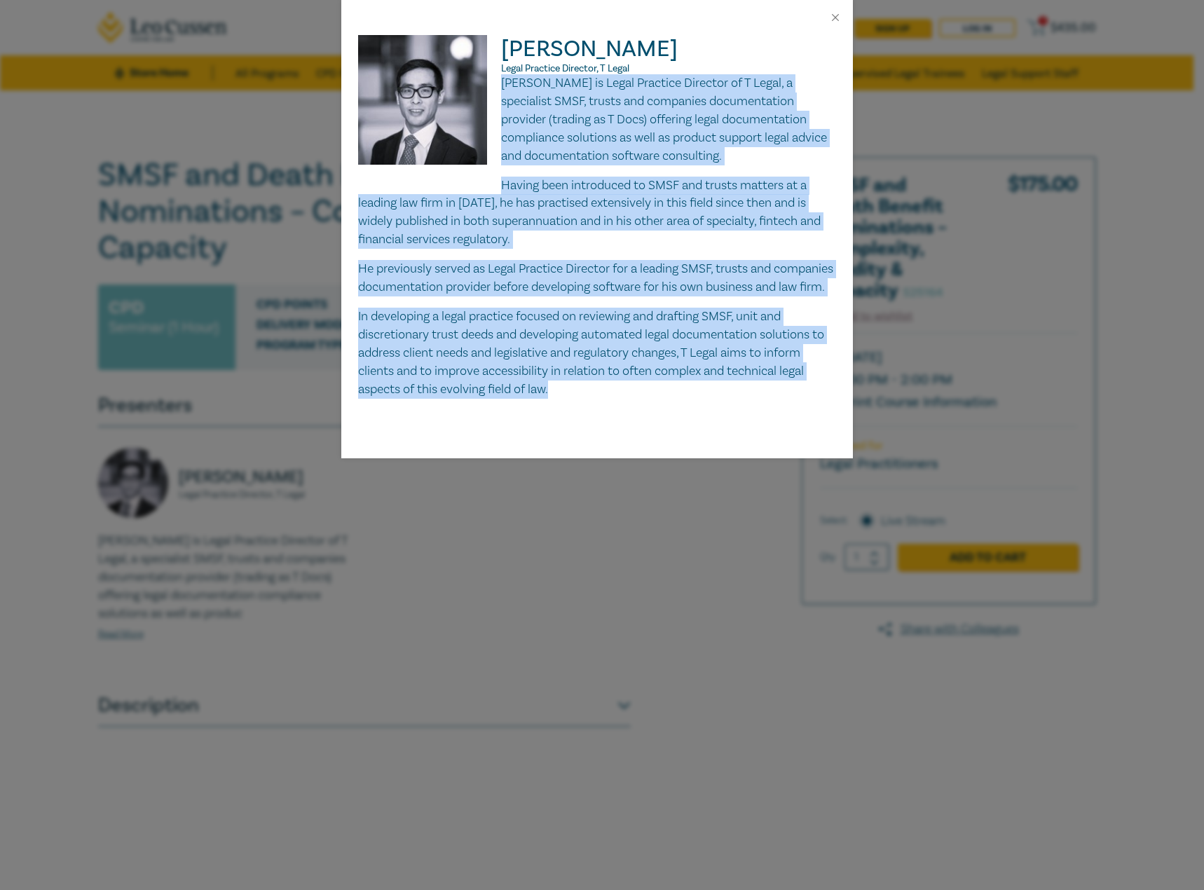
drag, startPoint x: 502, startPoint y: 85, endPoint x: 584, endPoint y: 406, distance: 330.5
click at [588, 399] on div "Terence is Legal Practice Director of T Legal, a specialist SMSF, trusts and co…" at bounding box center [597, 236] width 478 height 324
copy div "Terence is Legal Practice Director of T Legal, a specialist SMSF, trusts and co…"
click at [835, 15] on button "Close" at bounding box center [835, 17] width 13 height 13
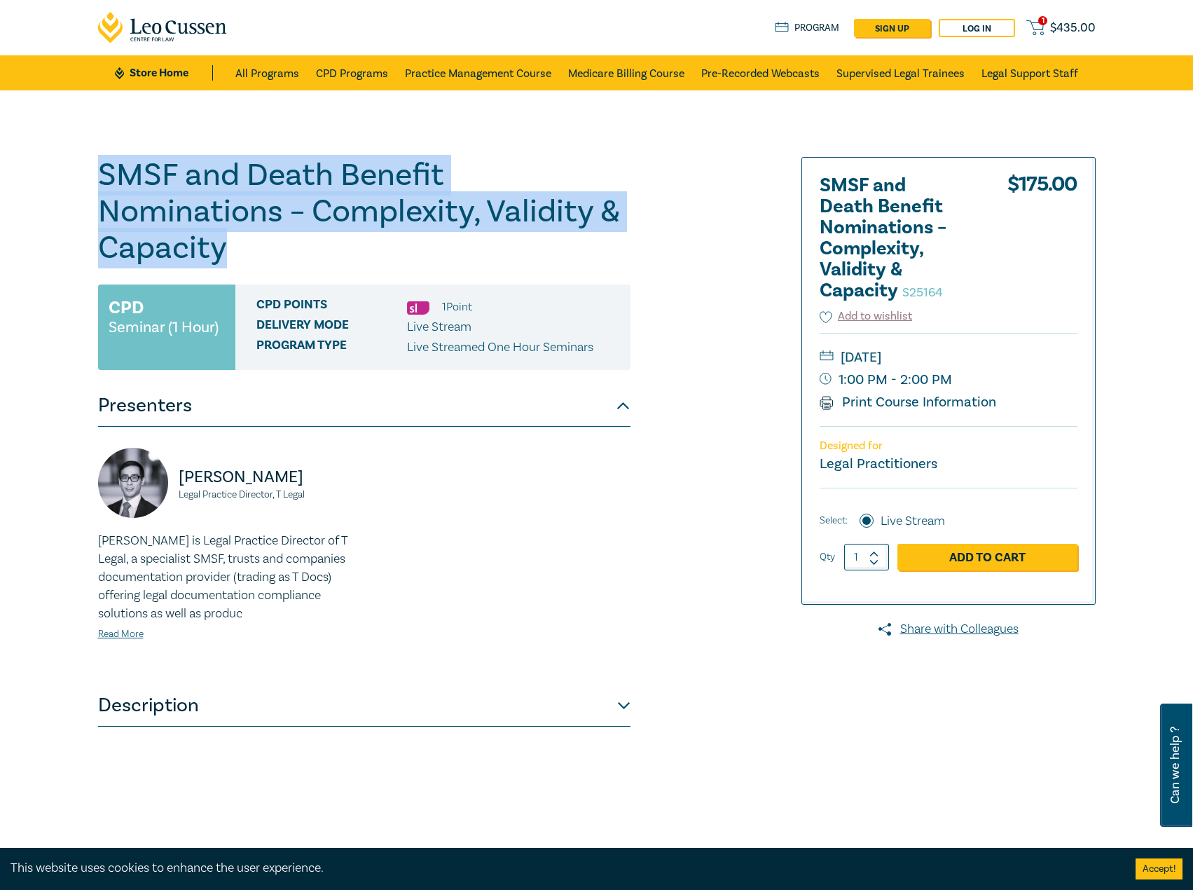
drag, startPoint x: 271, startPoint y: 245, endPoint x: 93, endPoint y: 167, distance: 194.2
click at [93, 167] on div "SMSF and Death Benefit Nominations – Complexity, Validity & Capacity S25164 CPD…" at bounding box center [428, 507] width 676 height 701
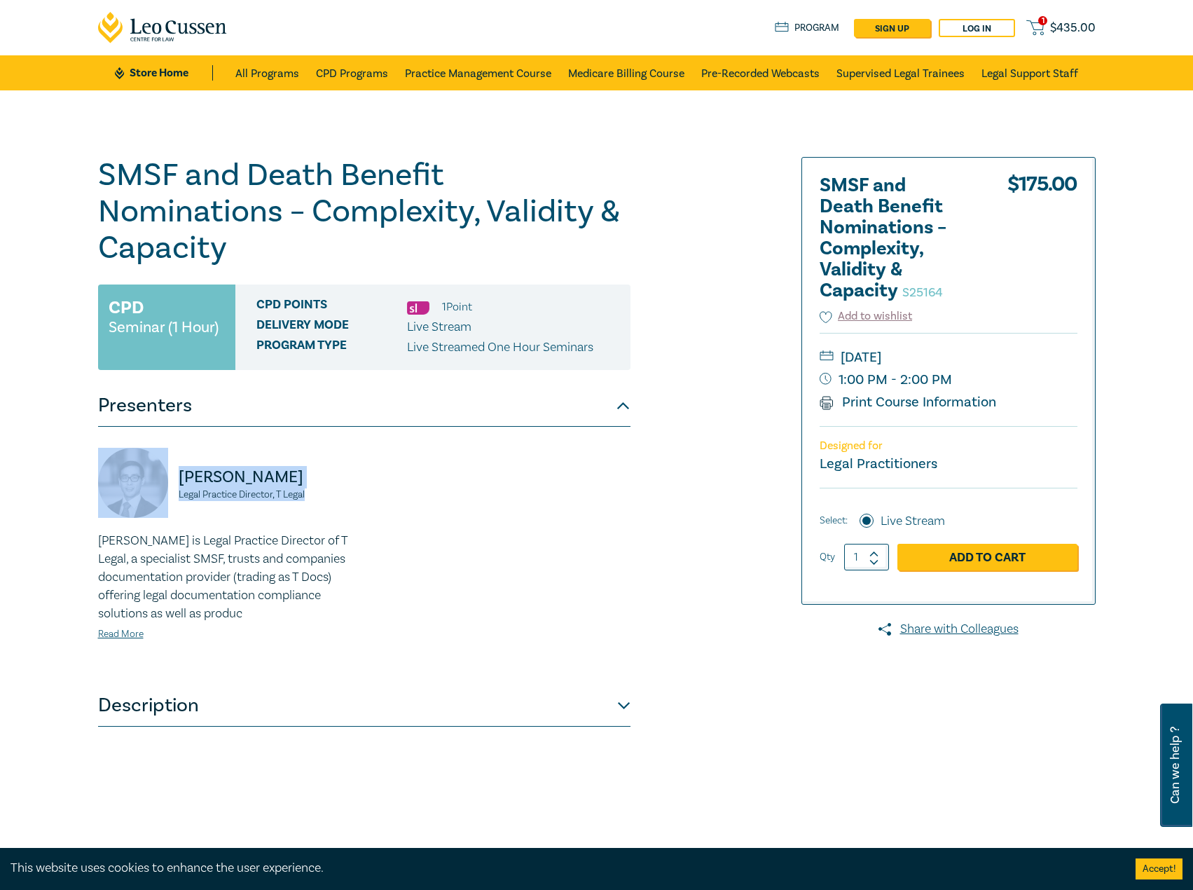
drag, startPoint x: 324, startPoint y: 495, endPoint x: 156, endPoint y: 483, distance: 168.6
click at [156, 483] on div "Terence Wong Legal Practice Director, T Legal" at bounding box center [227, 490] width 258 height 84
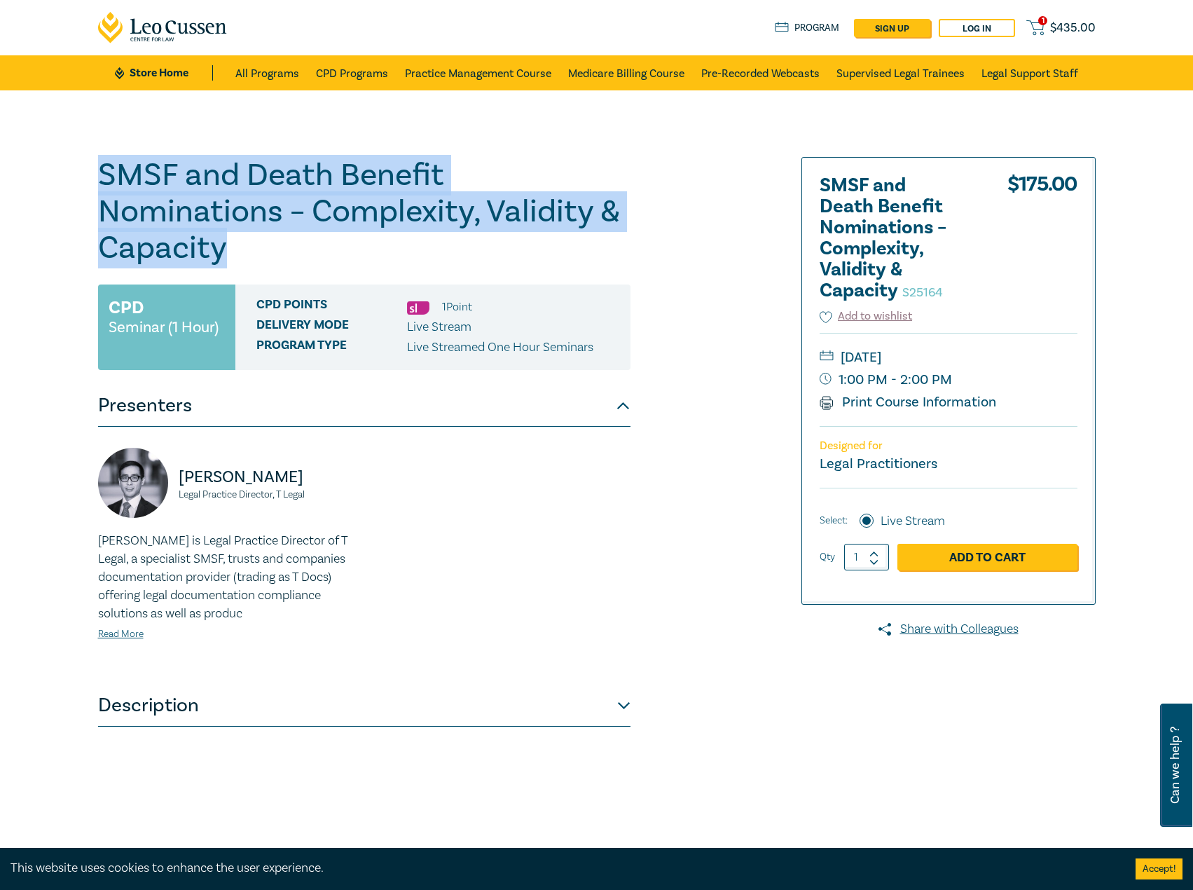
drag, startPoint x: 286, startPoint y: 242, endPoint x: 80, endPoint y: 166, distance: 219.5
click at [80, 166] on div "SMSF and Death Benefit Nominations – Complexity, Validity & Capacity S25164 CPD…" at bounding box center [596, 507] width 1193 height 834
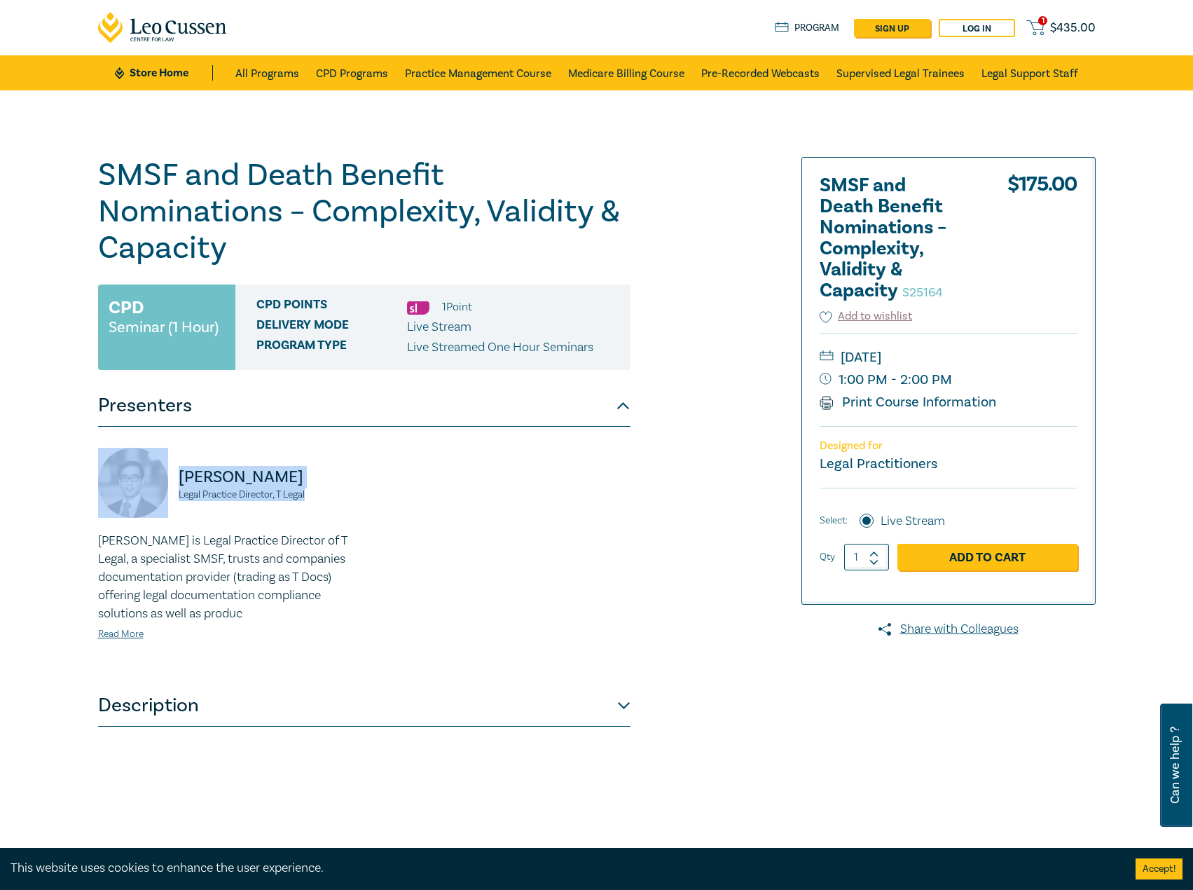
drag, startPoint x: 345, startPoint y: 496, endPoint x: 160, endPoint y: 480, distance: 185.7
click at [160, 480] on div "Terence Wong Legal Practice Director, T Legal" at bounding box center [227, 490] width 258 height 84
drag, startPoint x: 1024, startPoint y: 355, endPoint x: 1009, endPoint y: 352, distance: 15.6
click at [1009, 352] on small "Tuesday, 9 September 2025" at bounding box center [949, 357] width 258 height 22
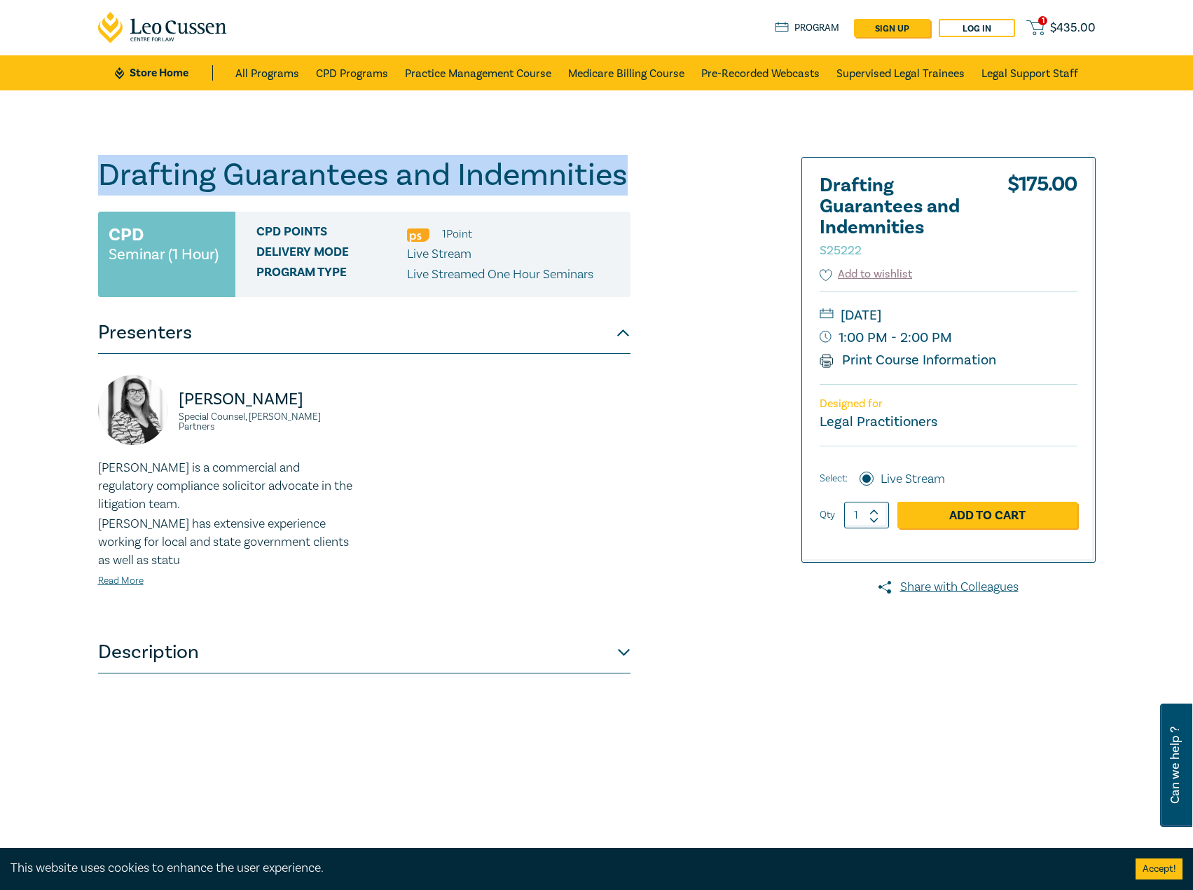
drag, startPoint x: 644, startPoint y: 178, endPoint x: 107, endPoint y: 172, distance: 536.8
click at [107, 172] on div "Drafting Guarantees and Indemnities S25222 CPD Seminar (1 Hour) CPD Points 1 Po…" at bounding box center [428, 507] width 676 height 701
copy h1 "Drafting Guarantees and Indemnities"
drag, startPoint x: 1036, startPoint y: 318, endPoint x: 1011, endPoint y: 314, distance: 24.9
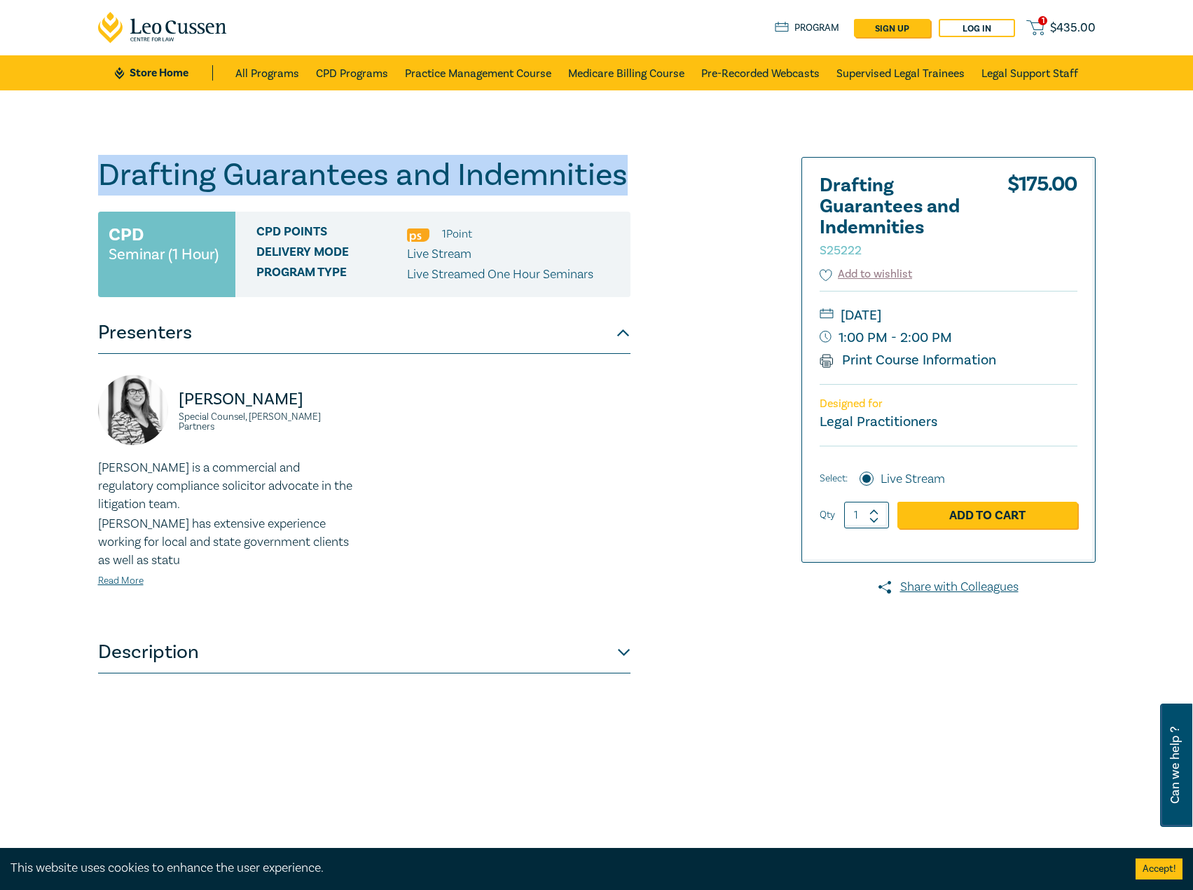
click at [1020, 316] on small "Thursday, 11 September 2025" at bounding box center [949, 315] width 258 height 22
copy small "Thursday, 11 September 2025"
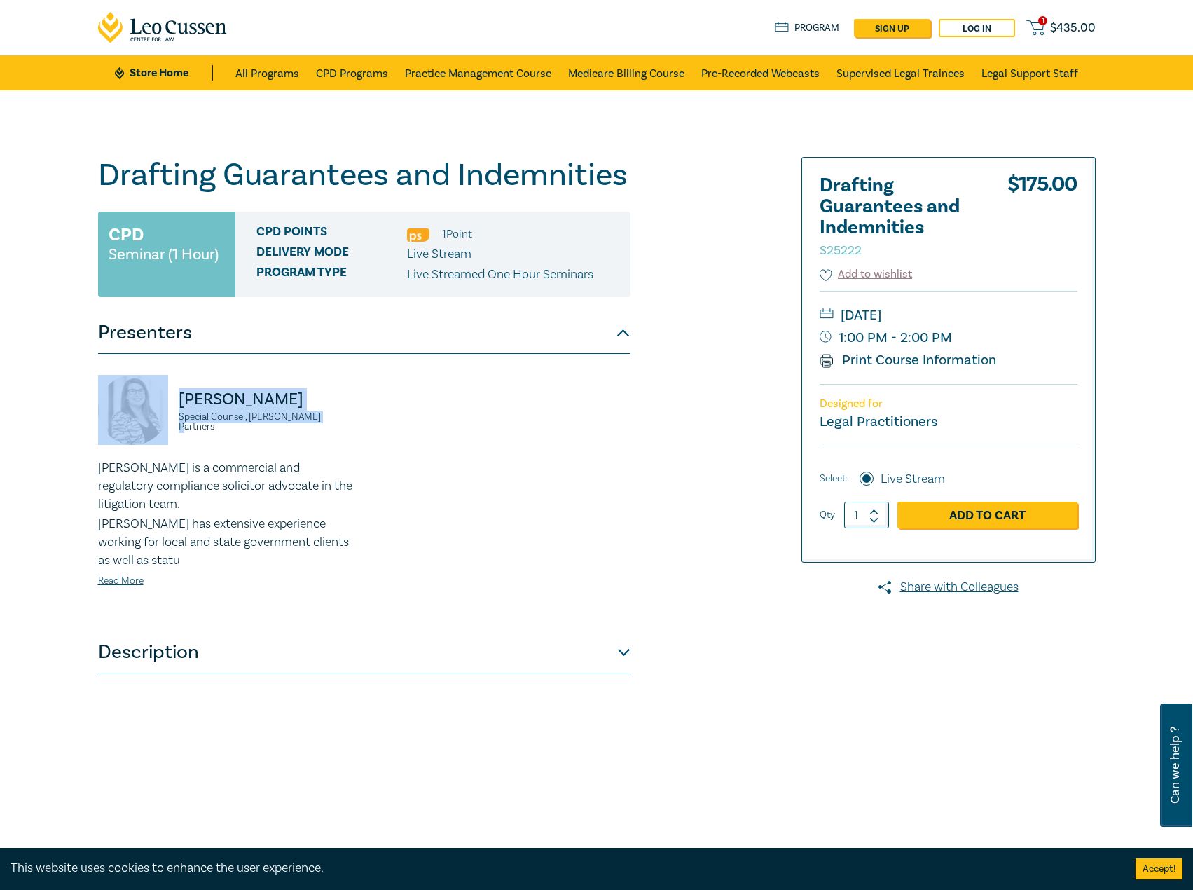
drag, startPoint x: 327, startPoint y: 423, endPoint x: 212, endPoint y: 411, distance: 115.5
click at [165, 407] on div "Caroline Skeoch Special Counsel, Aitken Partners" at bounding box center [227, 417] width 258 height 84
copy div "Caroline Skeoch Special Counsel, Aitken Partners"
click at [643, 181] on div "Drafting Guarantees and Indemnities S25222 CPD Seminar (1 Hour) CPD Points 1 Po…" at bounding box center [428, 507] width 676 height 701
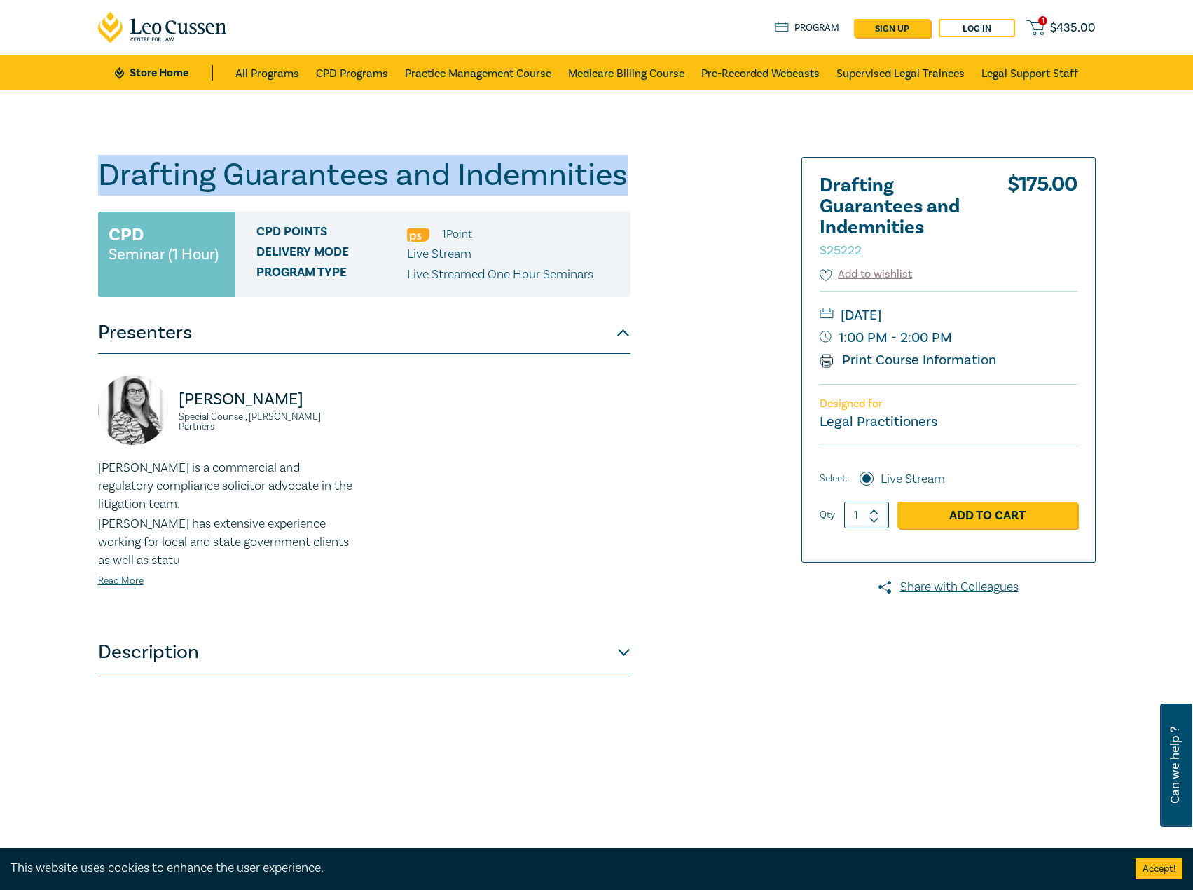
drag, startPoint x: 623, startPoint y: 169, endPoint x: 274, endPoint y: 177, distance: 349.0
click at [20, 177] on div "Drafting Guarantees and Indemnities S25222 CPD Seminar (1 Hour) CPD Points 1 Po…" at bounding box center [596, 507] width 1193 height 834
copy h1 "Drafting Guarantees and Indemnities"
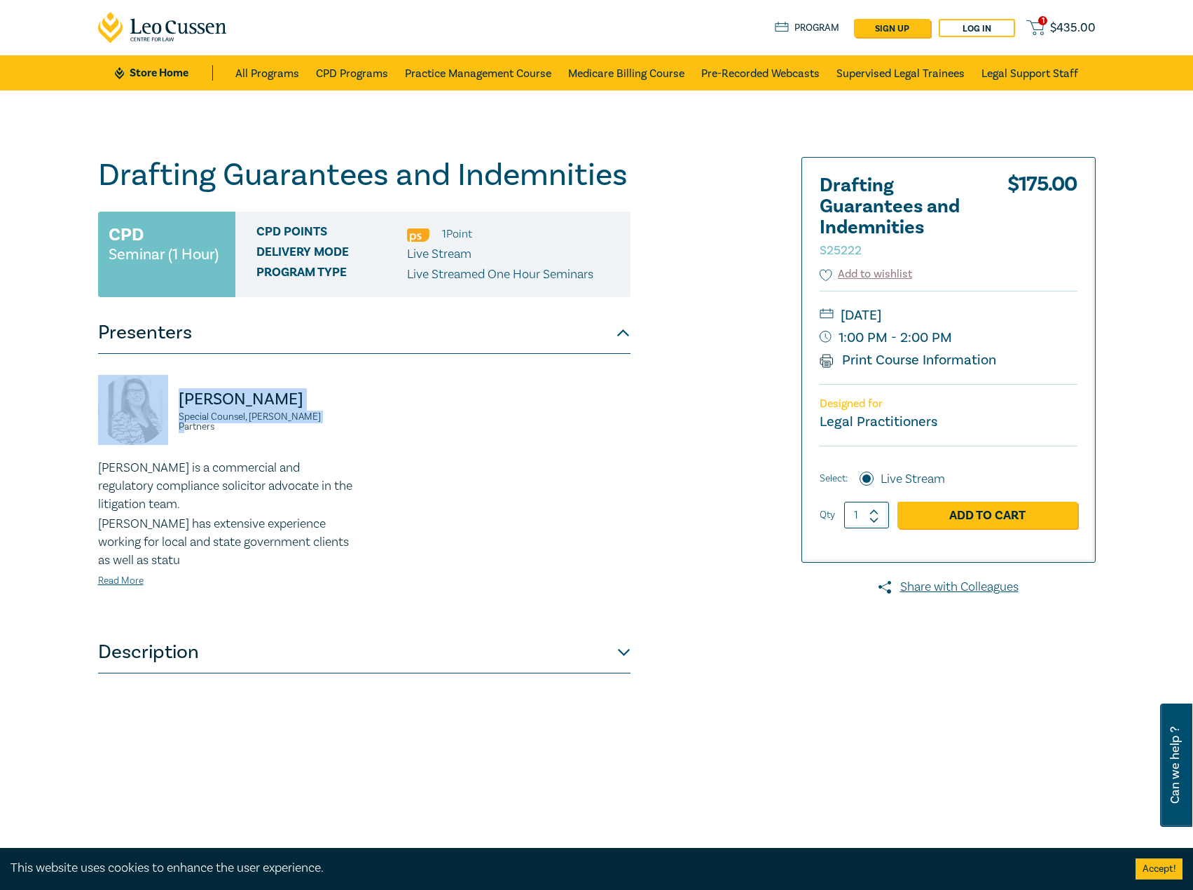
drag, startPoint x: 349, startPoint y: 419, endPoint x: 232, endPoint y: 411, distance: 117.3
click at [150, 401] on div "Caroline Skeoch Special Counsel, Aitken Partners" at bounding box center [227, 417] width 258 height 84
copy div "Caroline Skeoch Special Counsel, Aitken Partners"
drag, startPoint x: 1041, startPoint y: 312, endPoint x: 1020, endPoint y: 314, distance: 21.1
click at [1020, 314] on small "Thursday, 11 September 2025" at bounding box center [949, 315] width 258 height 22
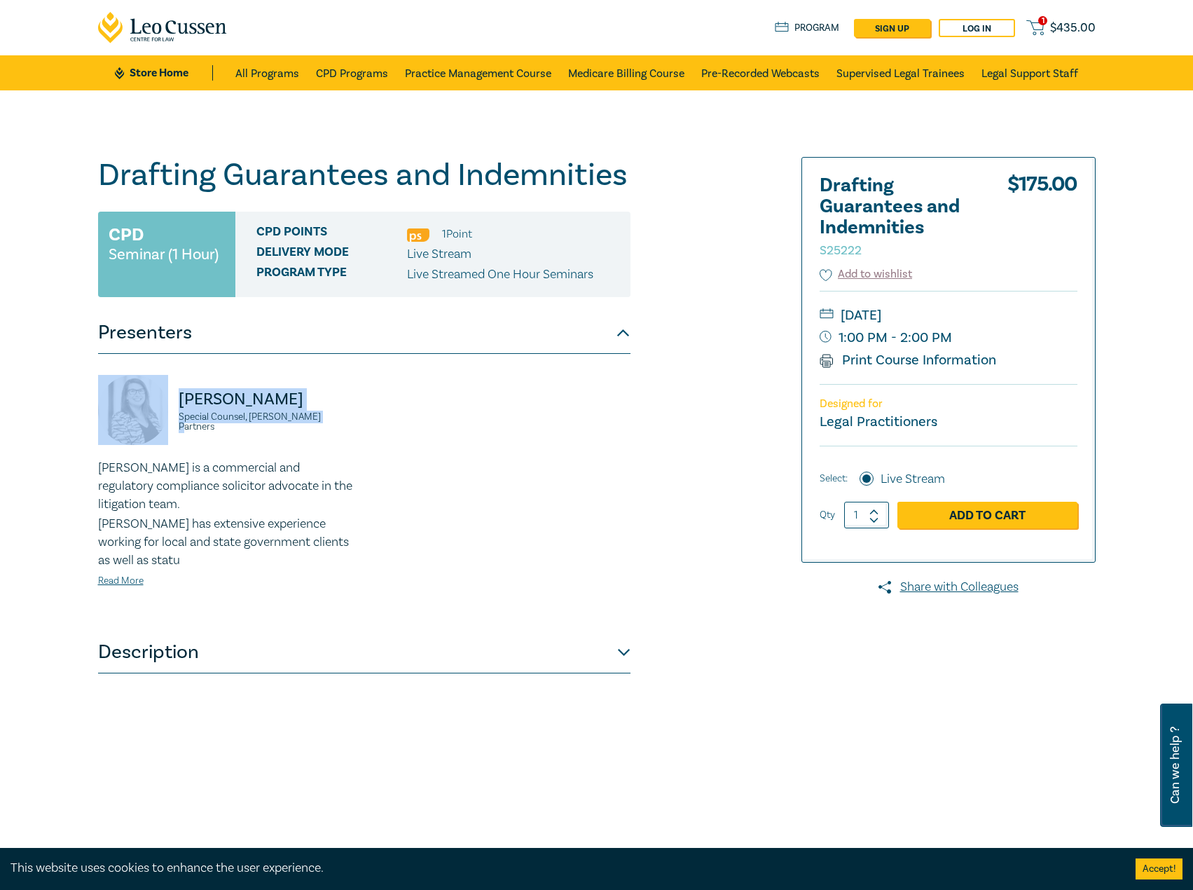
copy small "Thursday, 11 September 2025"
drag, startPoint x: 982, startPoint y: 332, endPoint x: 953, endPoint y: 335, distance: 29.6
click at [953, 335] on small "1:00 PM - 2:00 PM" at bounding box center [949, 338] width 258 height 22
click at [946, 336] on small "1:00 PM - 2:00 PM" at bounding box center [949, 338] width 258 height 22
drag, startPoint x: 961, startPoint y: 338, endPoint x: 970, endPoint y: 341, distance: 9.8
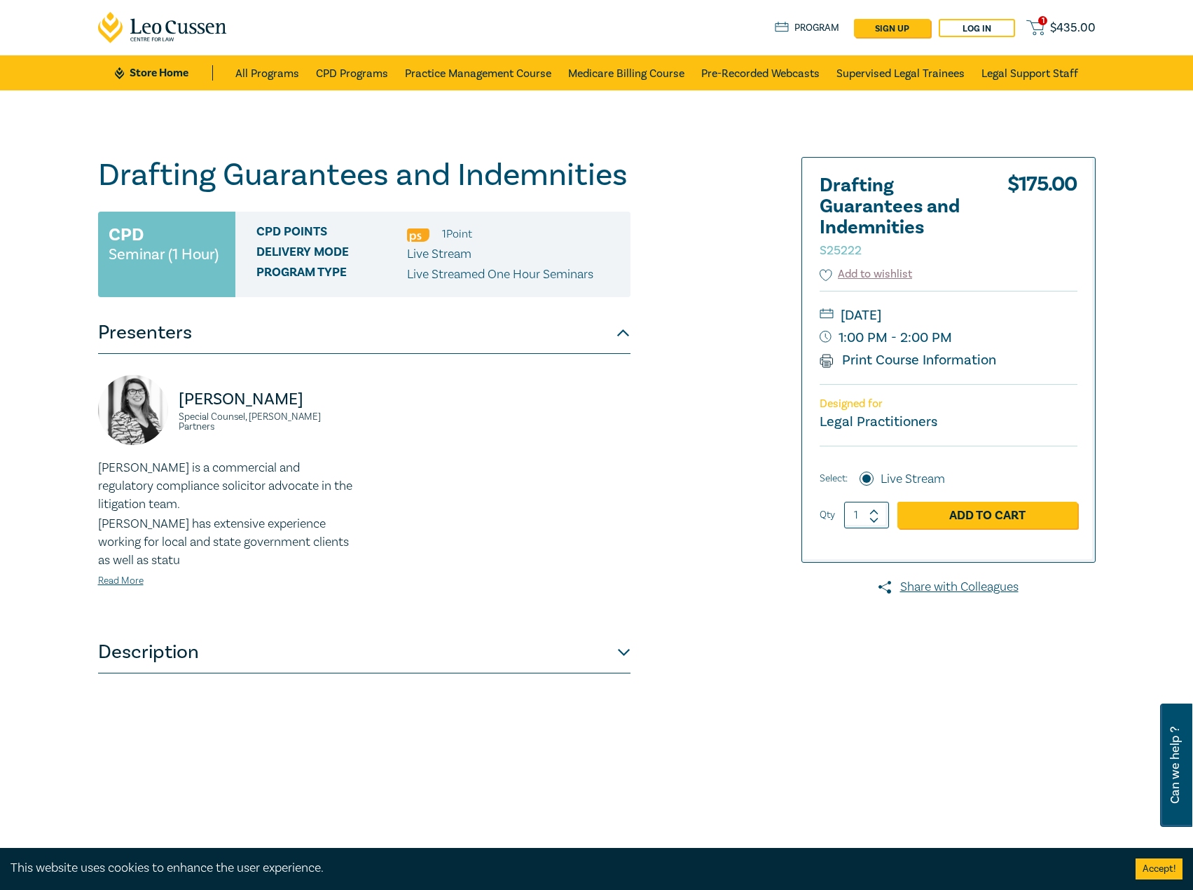
click at [970, 341] on small "1:00 PM - 2:00 PM" at bounding box center [949, 338] width 258 height 22
drag, startPoint x: 970, startPoint y: 345, endPoint x: 823, endPoint y: 341, distance: 147.9
click at [823, 341] on small "1:00 PM - 2:00 PM" at bounding box center [949, 338] width 258 height 22
copy small "1:00 PM - 2:00 PM"
drag, startPoint x: 365, startPoint y: 416, endPoint x: 166, endPoint y: 392, distance: 200.4
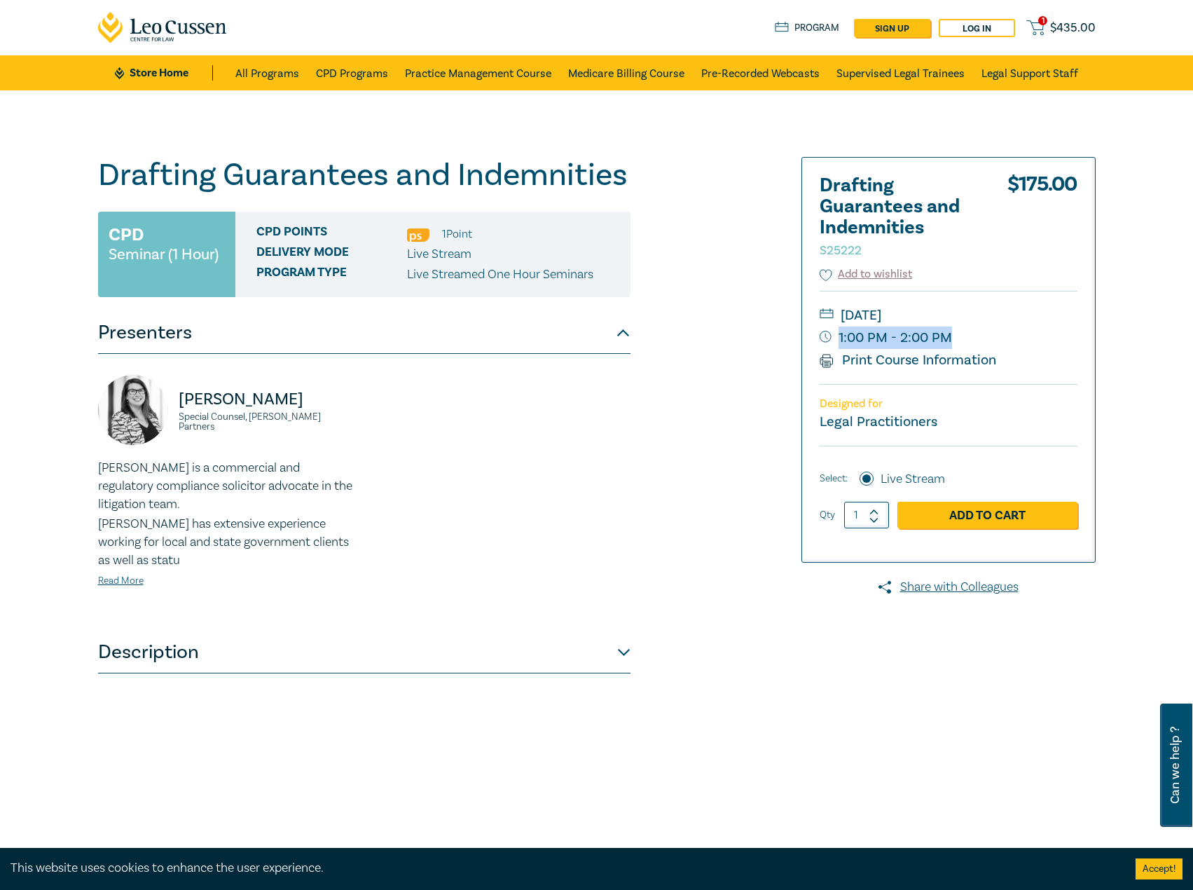
click at [166, 392] on div "Caroline Skeoch Special Counsel, Aitken Partners Caroline is a commercial and r…" at bounding box center [364, 492] width 549 height 235
copy p "Caroline Skeoch"
drag, startPoint x: 1027, startPoint y: 310, endPoint x: 1043, endPoint y: 315, distance: 16.2
click at [1043, 315] on small "Thursday, 11 September 2025" at bounding box center [949, 315] width 258 height 22
click at [1024, 317] on small "Thursday, 11 September 2025" at bounding box center [949, 315] width 258 height 22
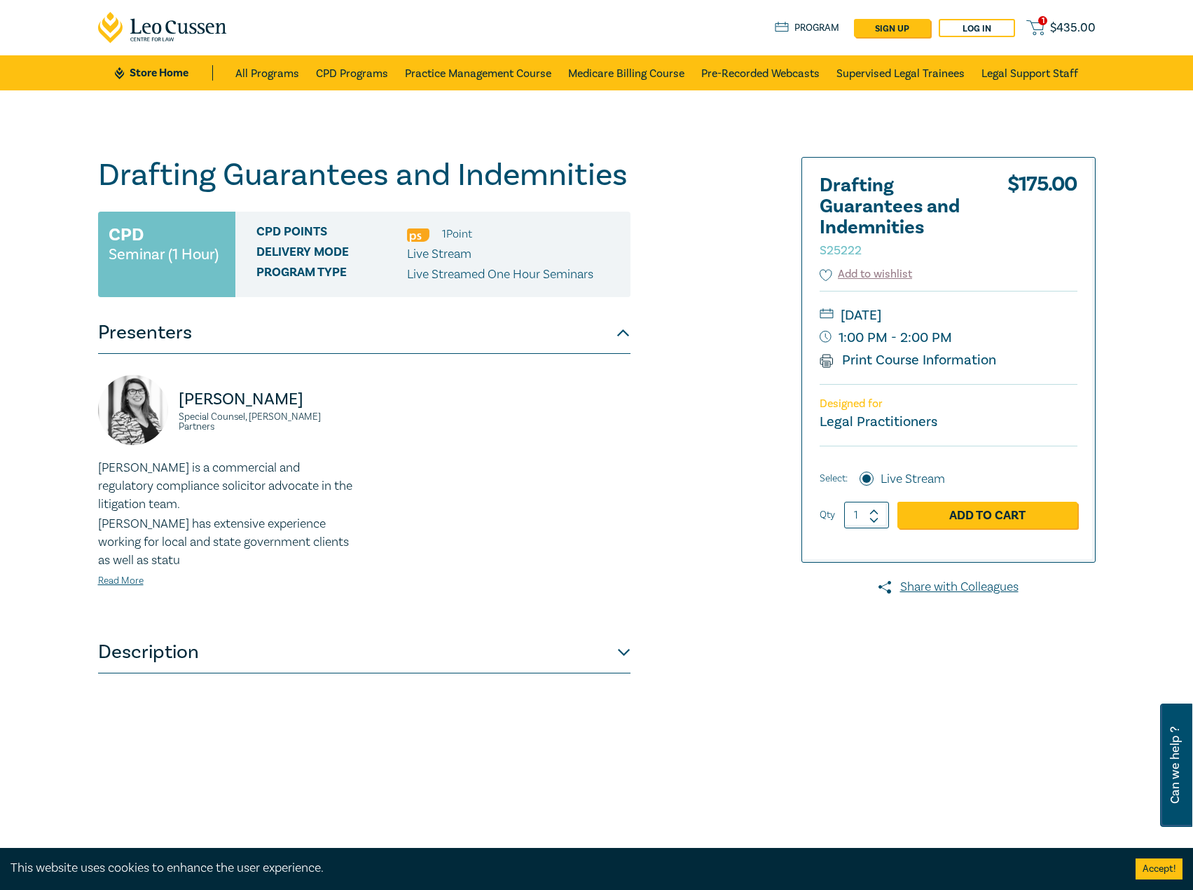
drag, startPoint x: 1026, startPoint y: 318, endPoint x: 980, endPoint y: 315, distance: 46.3
click at [987, 315] on small "Thursday, 11 September 2025" at bounding box center [949, 315] width 258 height 22
click at [940, 320] on small "Thursday, 11 September 2025" at bounding box center [949, 315] width 258 height 22
drag, startPoint x: 919, startPoint y: 312, endPoint x: 1017, endPoint y: 313, distance: 98.1
click at [1017, 313] on small "Thursday, 11 September 2025" at bounding box center [949, 315] width 258 height 22
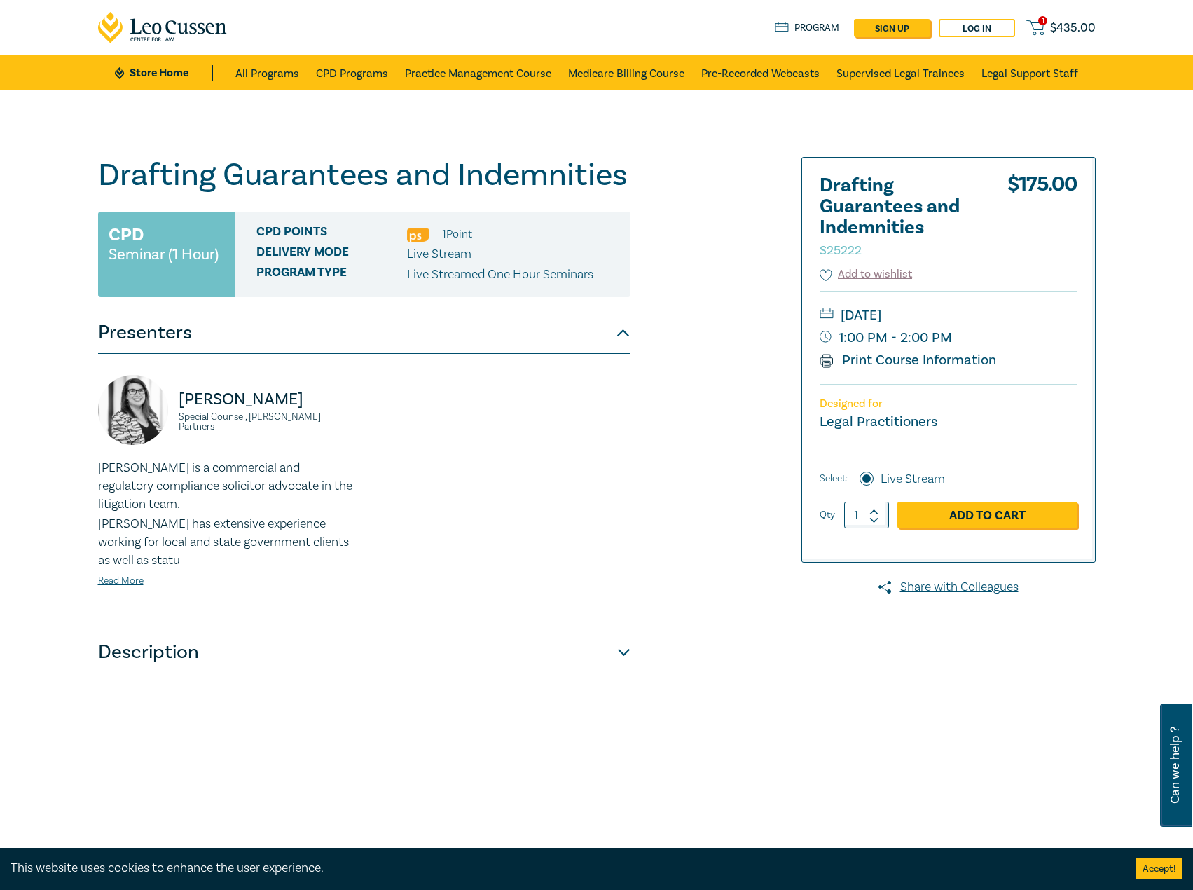
copy small "September 2025"
drag, startPoint x: 320, startPoint y: 417, endPoint x: 151, endPoint y: 405, distance: 170.0
click at [151, 405] on div "Caroline Skeoch Special Counsel, Aitken Partners" at bounding box center [227, 417] width 258 height 84
click at [108, 575] on link "Read More" at bounding box center [121, 581] width 46 height 13
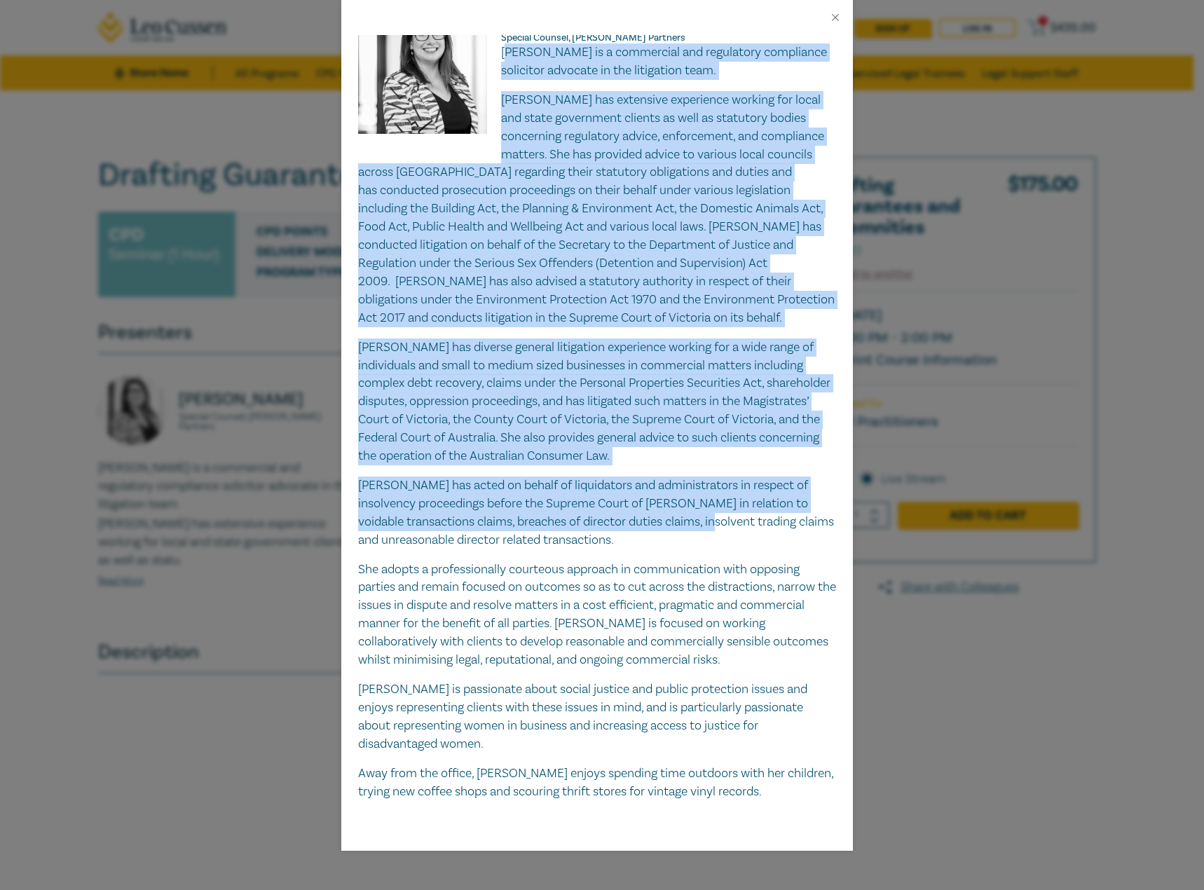
scroll to position [40, 0]
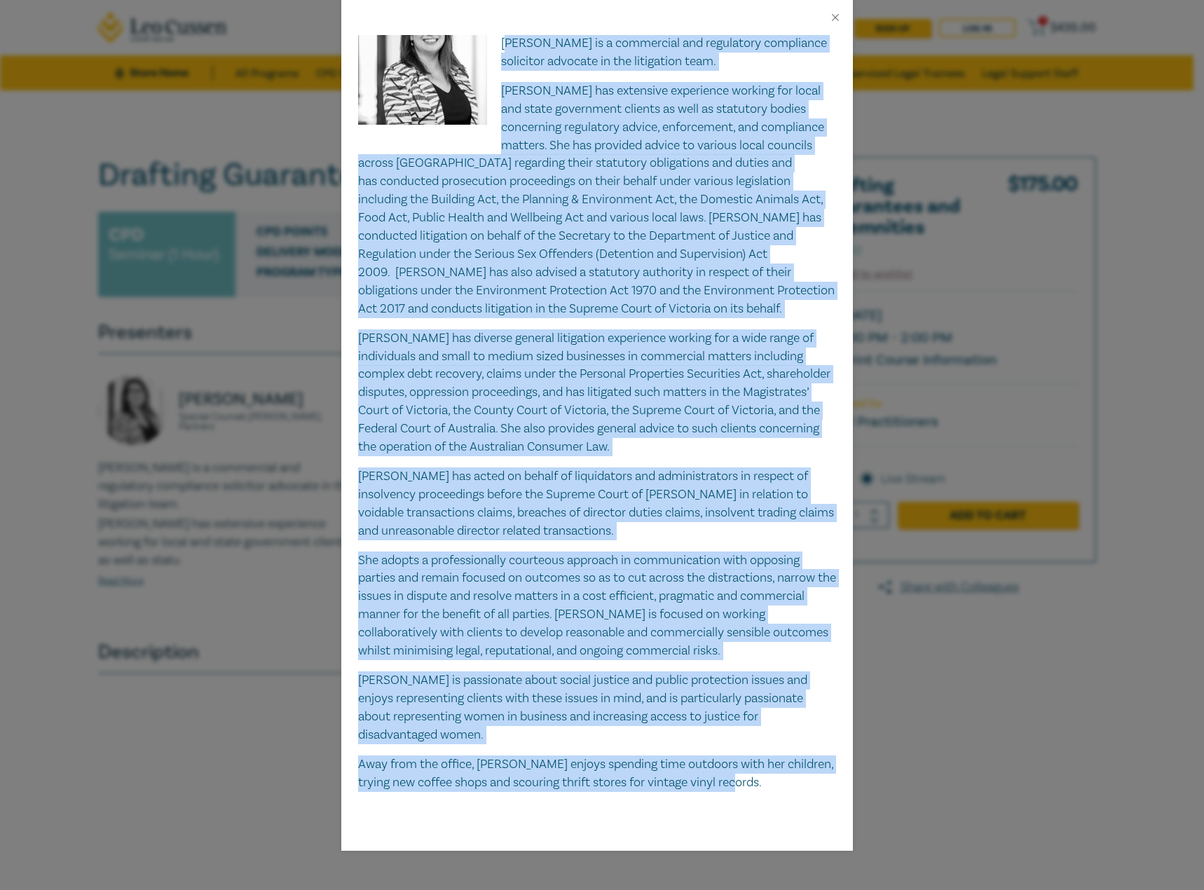
drag, startPoint x: 502, startPoint y: 86, endPoint x: 800, endPoint y: 800, distance: 773.6
click at [800, 800] on div "Caroline Skeoch Special Counsel, Aitken Partners Caroline is a commercial and r…" at bounding box center [597, 443] width 512 height 816
drag, startPoint x: 572, startPoint y: 361, endPoint x: 520, endPoint y: 85, distance: 281.0
click at [486, 75] on img at bounding box center [430, 67] width 144 height 144
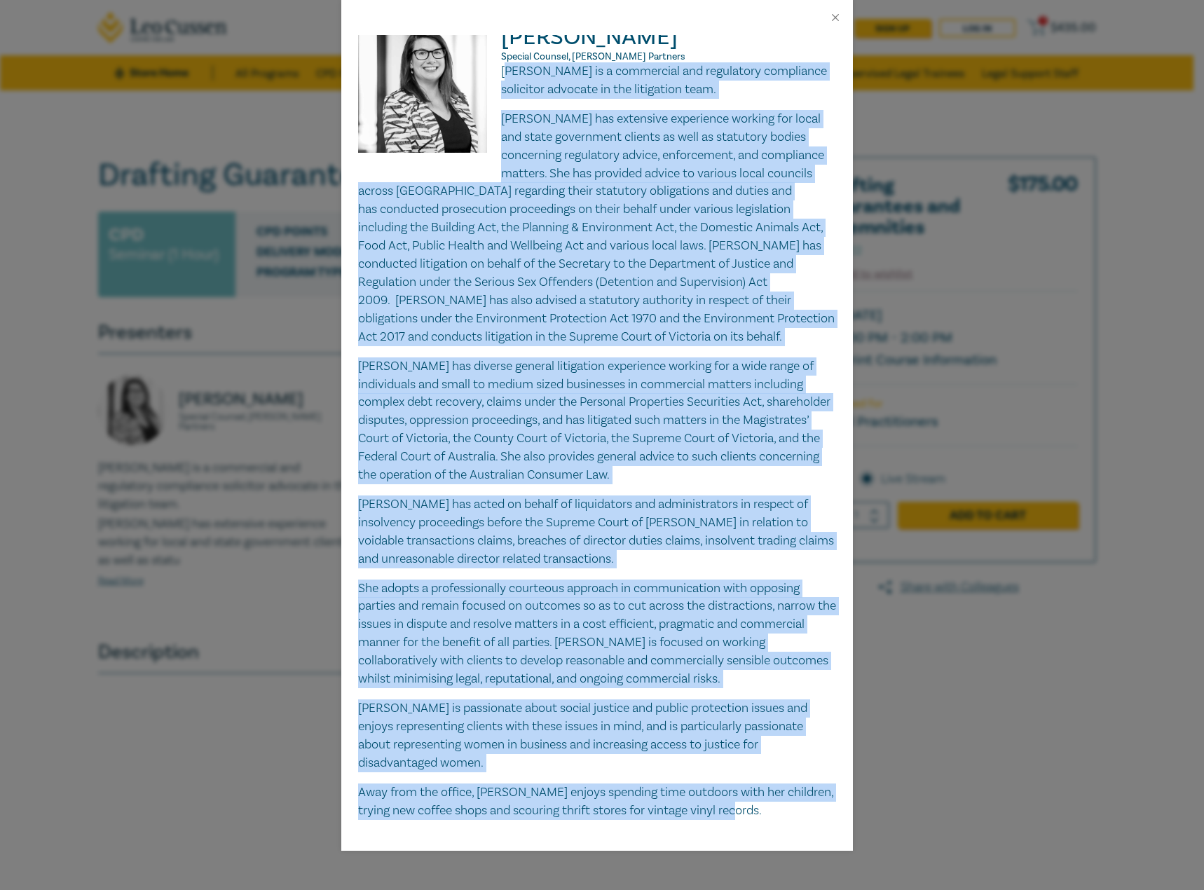
scroll to position [0, 0]
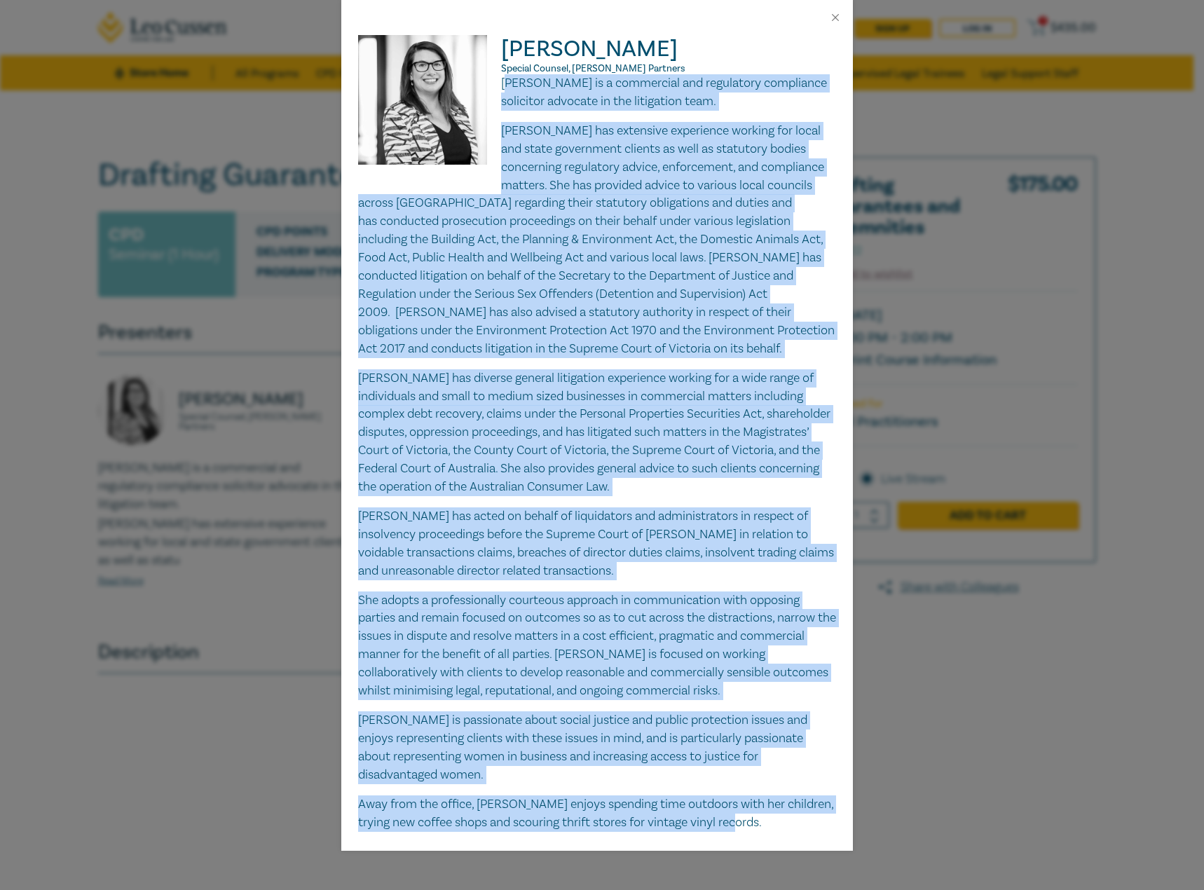
click at [519, 88] on p "Caroline is a commercial and regulatory compliance solicitor advocate in the li…" at bounding box center [597, 92] width 478 height 36
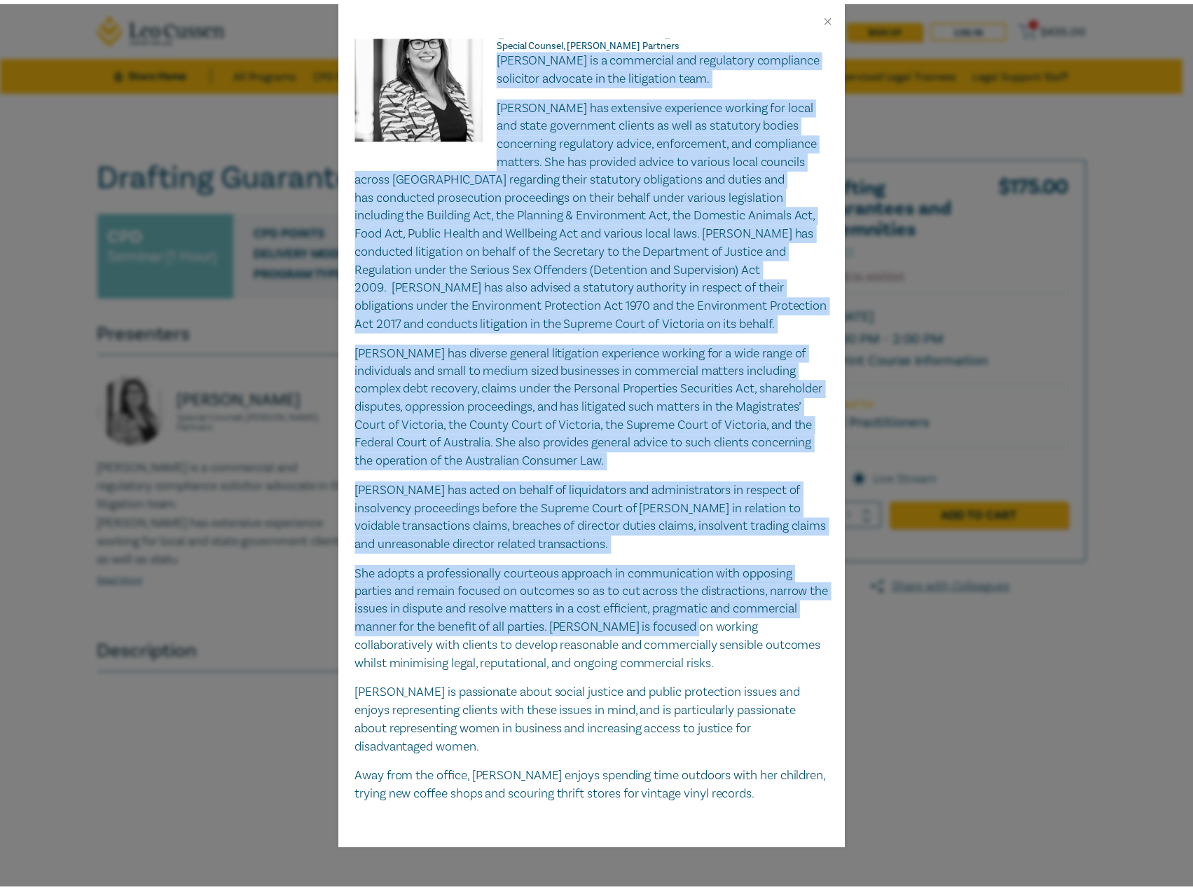
scroll to position [40, 0]
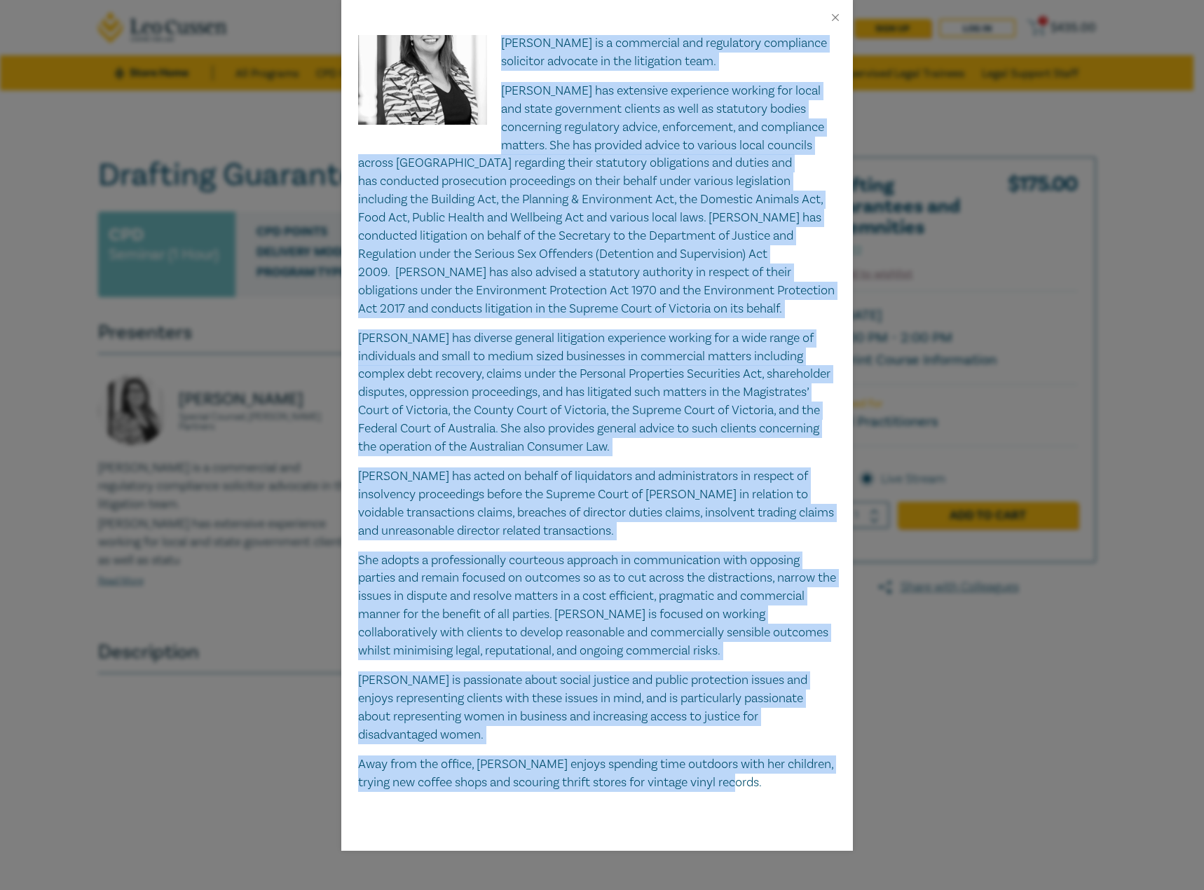
drag, startPoint x: 498, startPoint y: 81, endPoint x: 799, endPoint y: 807, distance: 785.3
click at [799, 807] on div "Caroline Skeoch Special Counsel, Aitken Partners Caroline is a commercial and r…" at bounding box center [597, 443] width 512 height 816
click at [912, 328] on div "Caroline Skeoch Special Counsel, Aitken Partners Caroline is a commercial and r…" at bounding box center [602, 445] width 1204 height 890
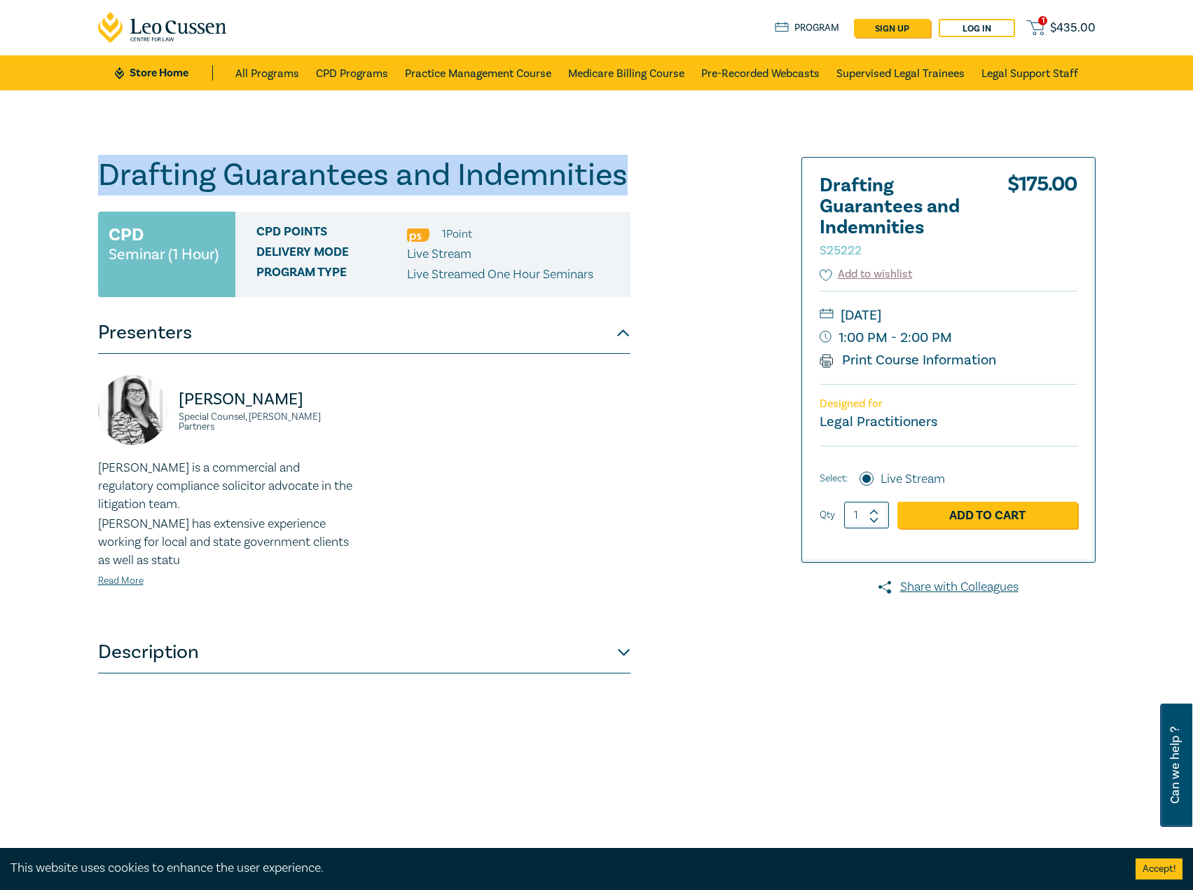
drag, startPoint x: 632, startPoint y: 184, endPoint x: 155, endPoint y: 170, distance: 477.4
click at [57, 177] on div "Drafting Guarantees and Indemnities S25222 CPD Seminar (1 Hour) CPD Points 1 Po…" at bounding box center [596, 507] width 1193 height 834
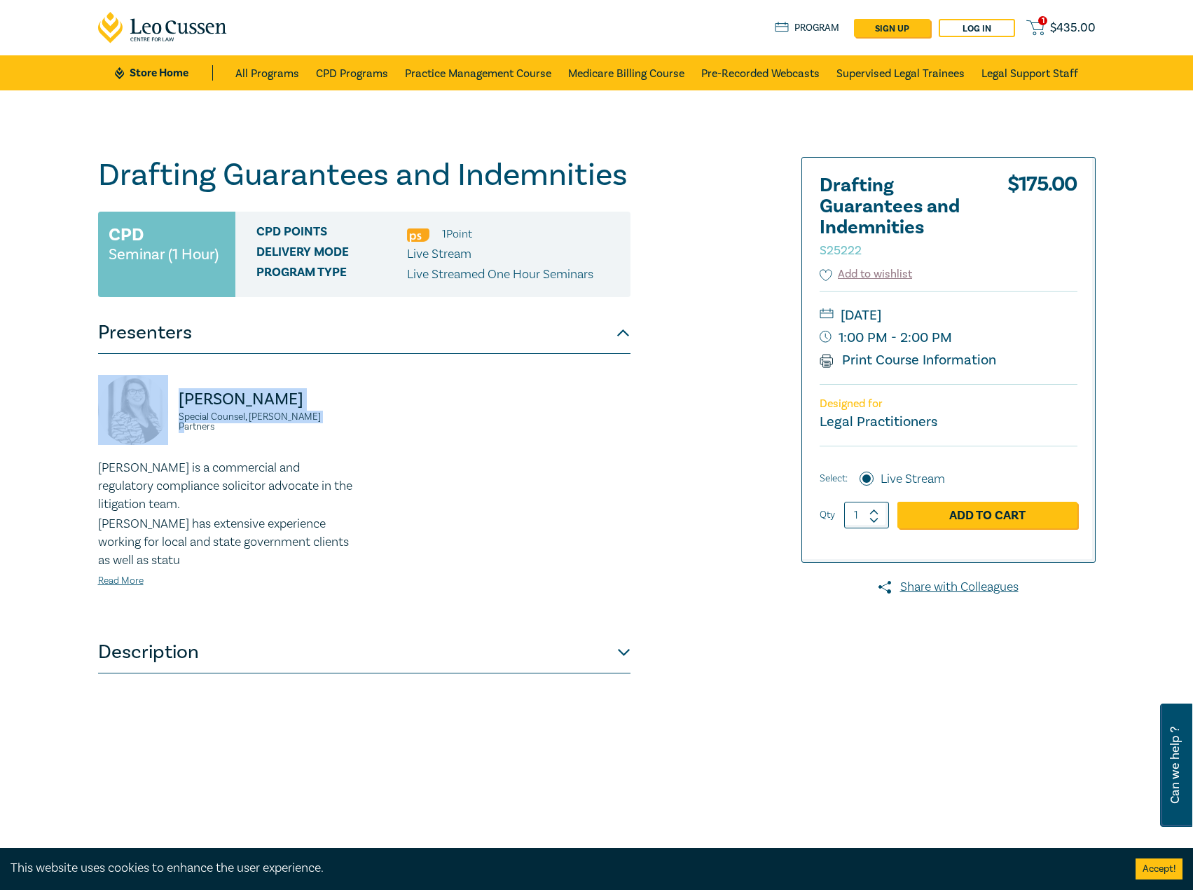
drag, startPoint x: 322, startPoint y: 417, endPoint x: 221, endPoint y: 409, distance: 101.2
click at [167, 411] on div "Caroline Skeoch Special Counsel, Aitken Partners" at bounding box center [227, 417] width 258 height 84
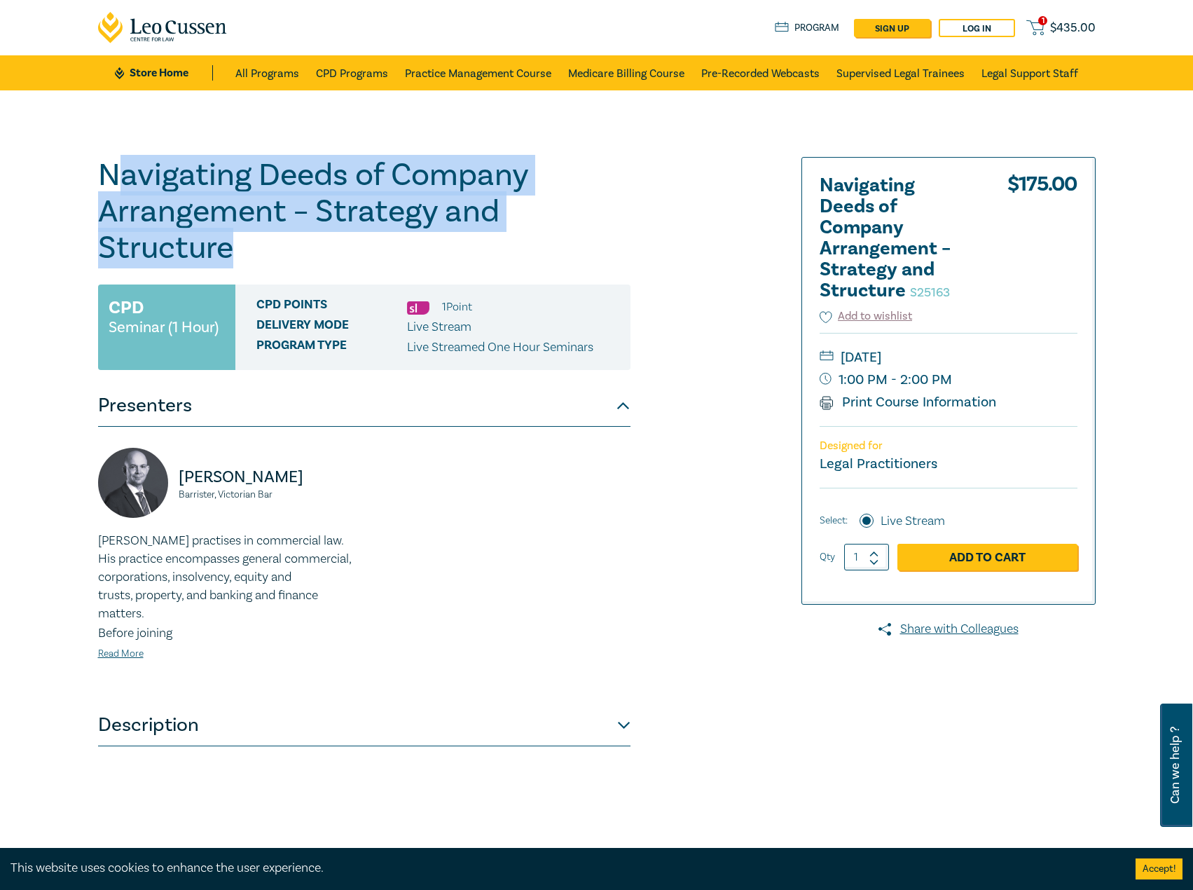
drag, startPoint x: 294, startPoint y: 247, endPoint x: 116, endPoint y: 170, distance: 193.7
click at [116, 170] on h1 "Navigating Deeds of Company Arrangement – Strategy and Structure S25163" at bounding box center [364, 211] width 533 height 109
click at [118, 169] on h1 "Navigating Deeds of Company Arrangement – Strategy and Structure S25163" at bounding box center [364, 211] width 533 height 109
click at [245, 247] on h1 "Navigating Deeds of Company Arrangement – Strategy and Structure S25163" at bounding box center [364, 211] width 533 height 109
drag, startPoint x: 254, startPoint y: 252, endPoint x: 91, endPoint y: 172, distance: 181.8
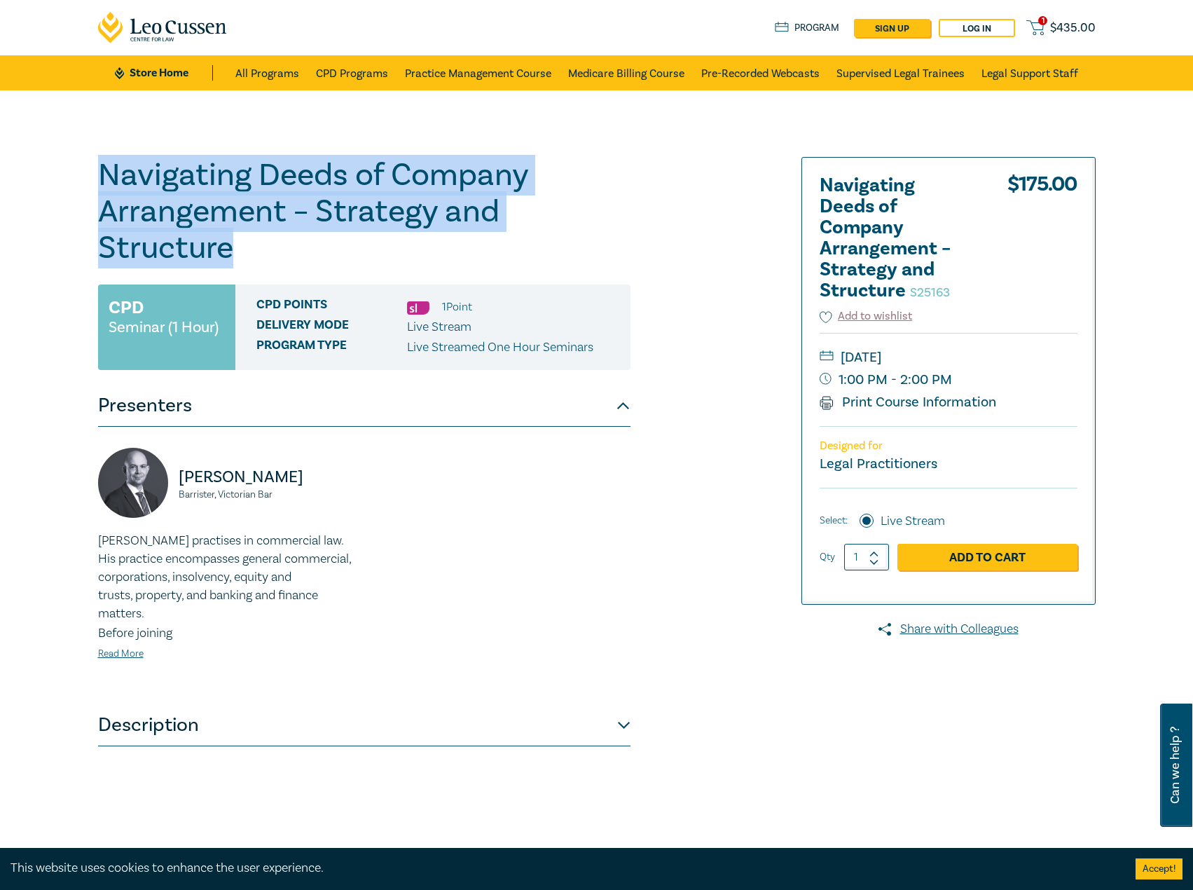
click at [91, 172] on div "Navigating Deeds of Company Arrangement – Strategy and Structure S25163 CPD Sem…" at bounding box center [428, 507] width 676 height 701
copy h1 "Navigating Deeds of Company Arrangement – Strategy and Structure"
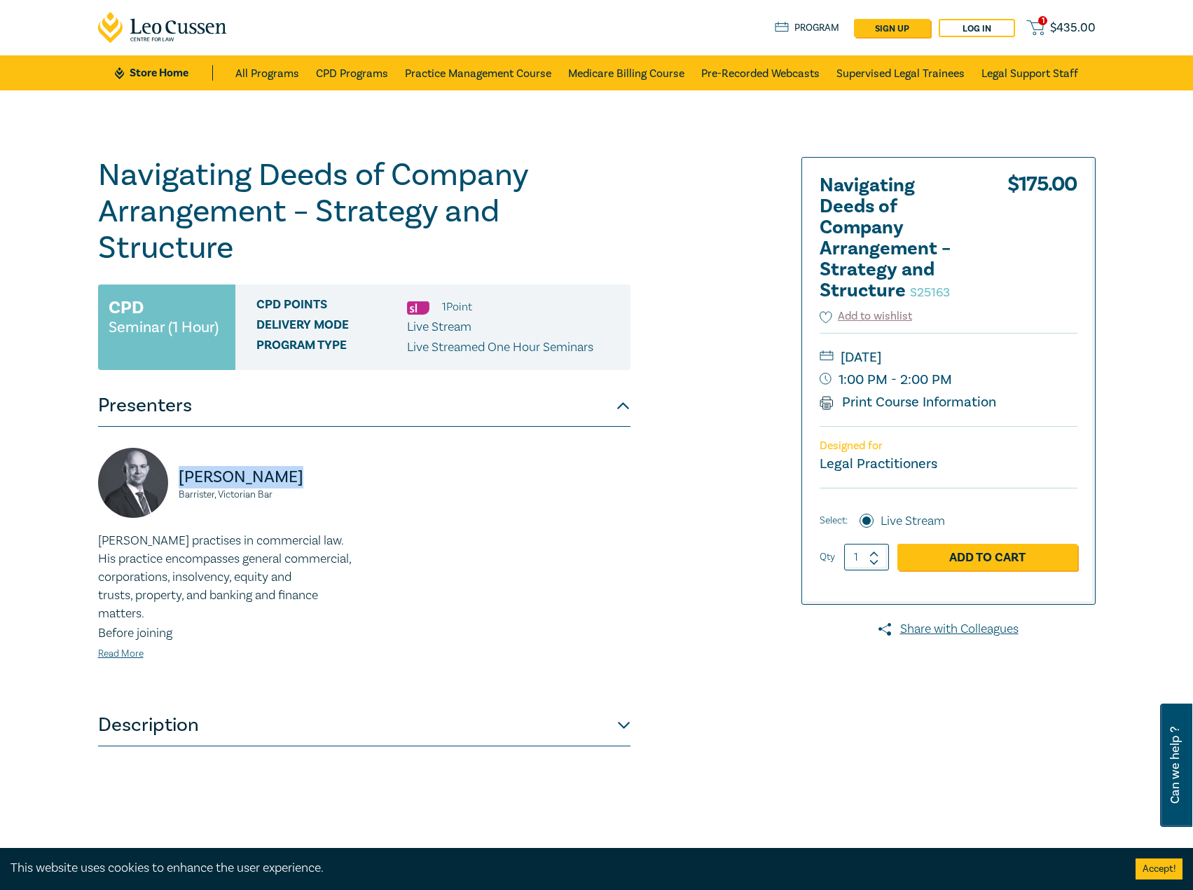
drag, startPoint x: 281, startPoint y: 476, endPoint x: 180, endPoint y: 474, distance: 100.9
click at [180, 474] on p "[PERSON_NAME]" at bounding box center [267, 477] width 177 height 22
copy p "[PERSON_NAME]"
drag, startPoint x: 293, startPoint y: 491, endPoint x: 176, endPoint y: 492, distance: 117.0
click at [176, 492] on div "[PERSON_NAME], Victorian Bar" at bounding box center [227, 490] width 258 height 84
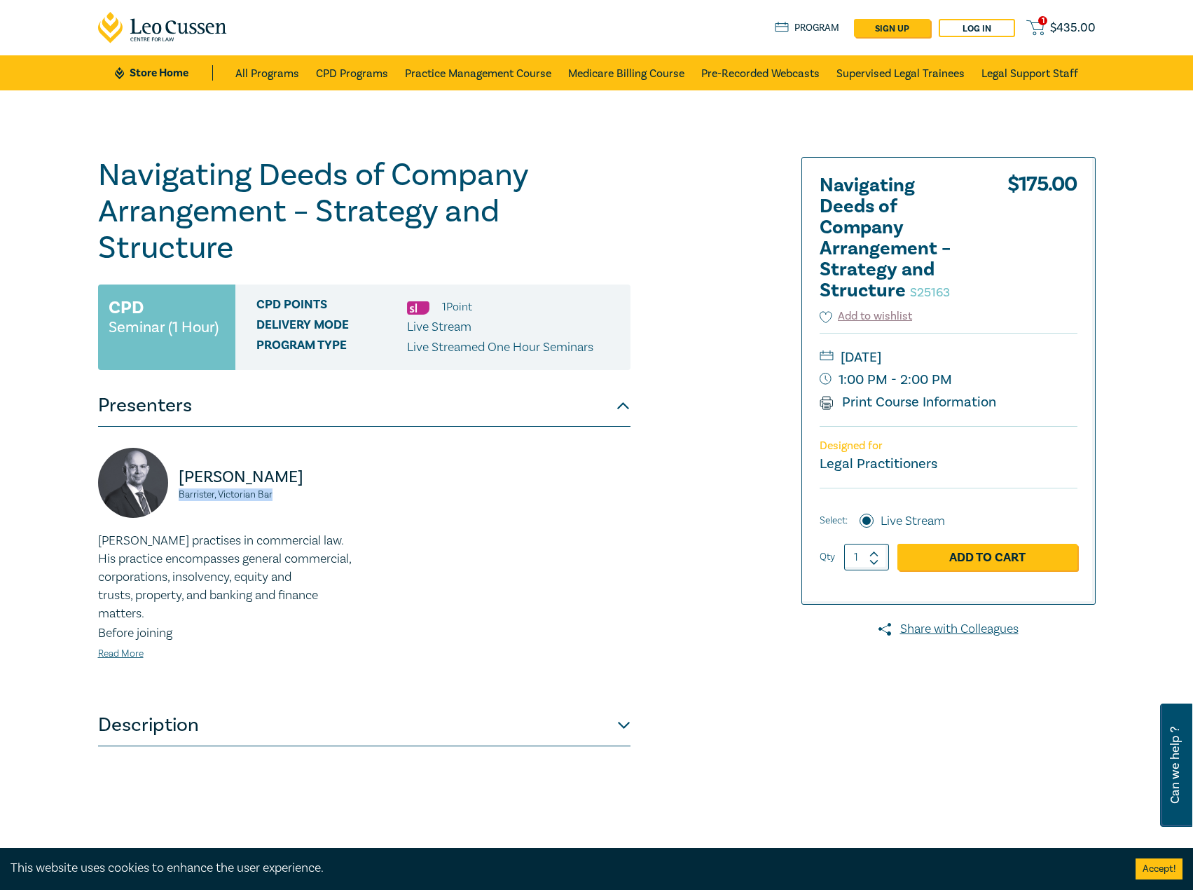
copy small "Barrister, Victorian Bar"
drag, startPoint x: 1035, startPoint y: 355, endPoint x: 1017, endPoint y: 358, distance: 18.4
click at [1017, 358] on small "[DATE]" at bounding box center [949, 357] width 258 height 22
copy small "[DATE]"
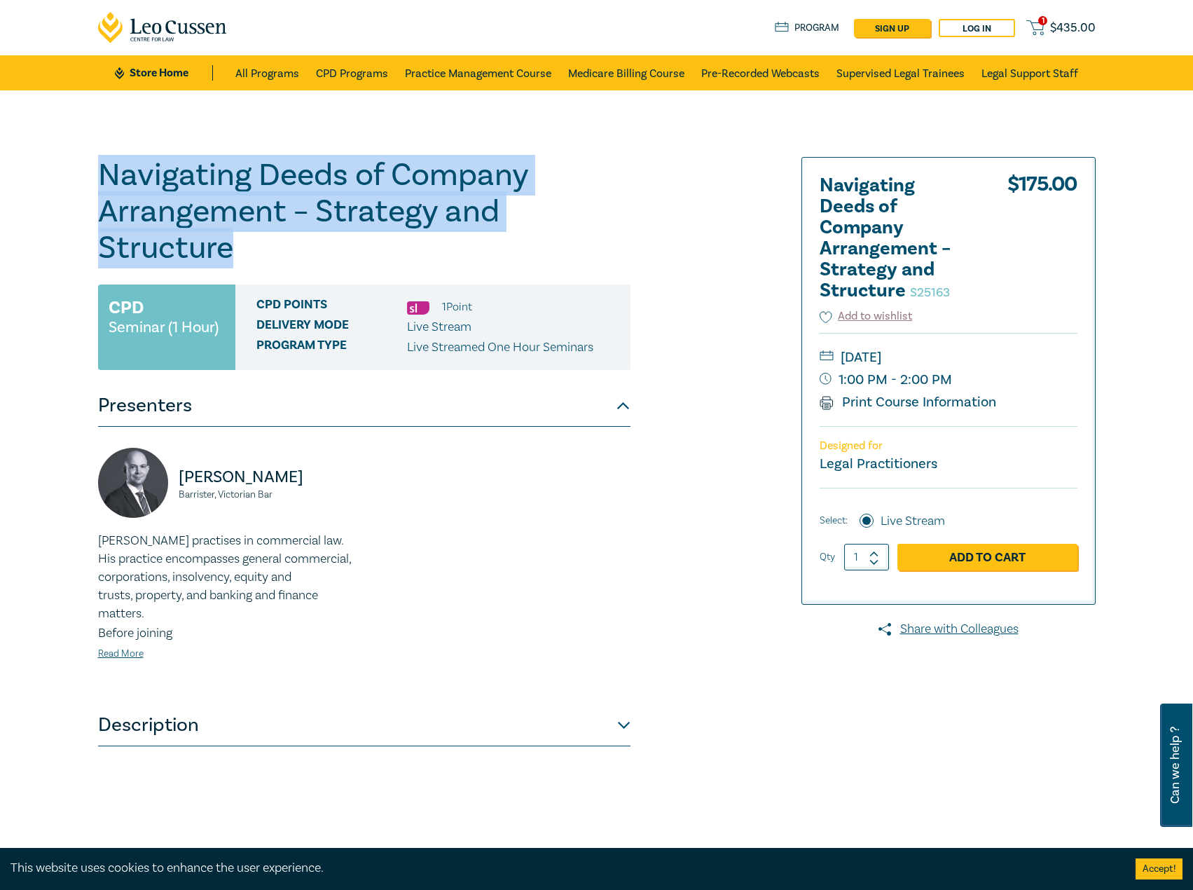
drag, startPoint x: 256, startPoint y: 249, endPoint x: 81, endPoint y: 184, distance: 187.1
click at [76, 184] on div "Navigating Deeds of Company Arrangement – Strategy and Structure S25163 CPD Sem…" at bounding box center [596, 507] width 1193 height 834
copy h1 "Navigating Deeds of Company Arrangement – Strategy and Structure"
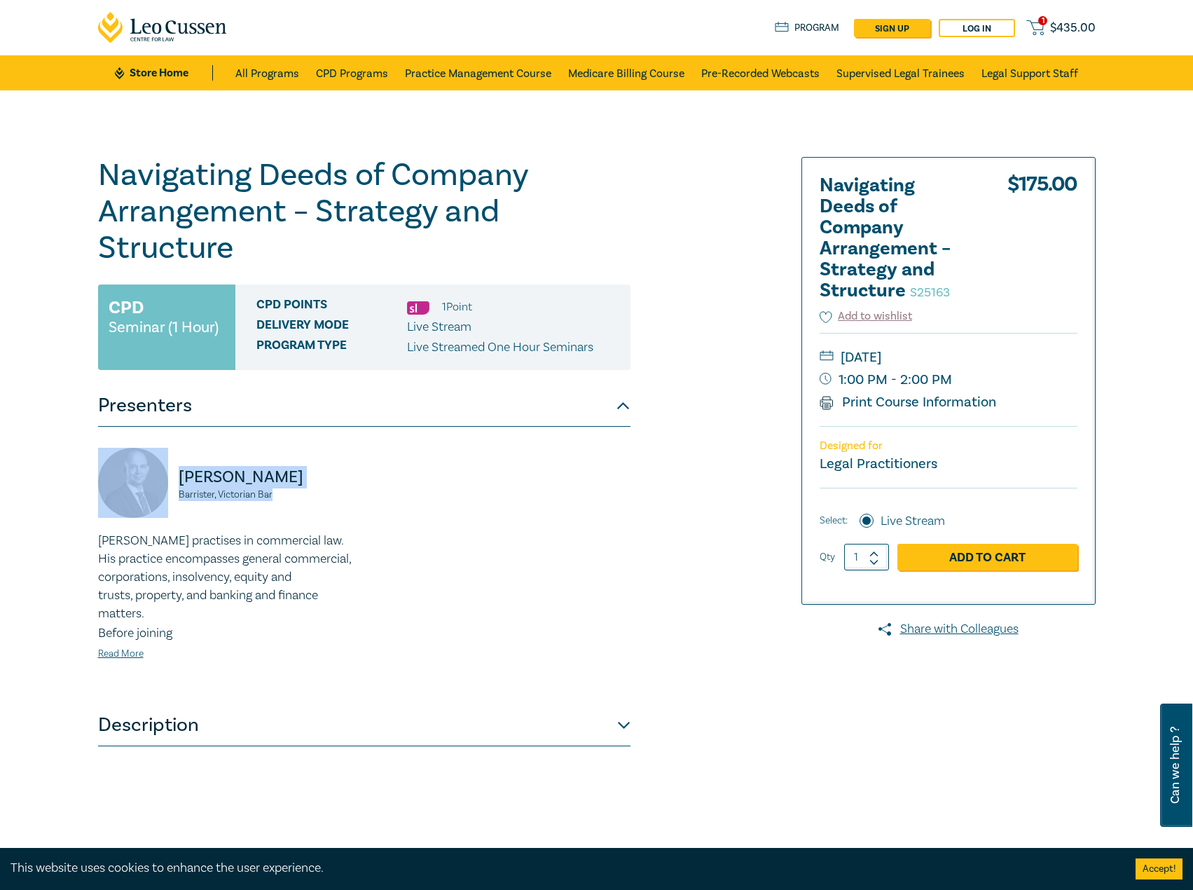
drag, startPoint x: 285, startPoint y: 492, endPoint x: 150, endPoint y: 472, distance: 136.7
click at [150, 472] on div "[PERSON_NAME], Victorian Bar" at bounding box center [227, 490] width 258 height 84
copy div "[PERSON_NAME], Victorian Bar"
drag, startPoint x: 1035, startPoint y: 352, endPoint x: 1014, endPoint y: 359, distance: 21.9
click at [1014, 359] on small "[DATE]" at bounding box center [949, 357] width 258 height 22
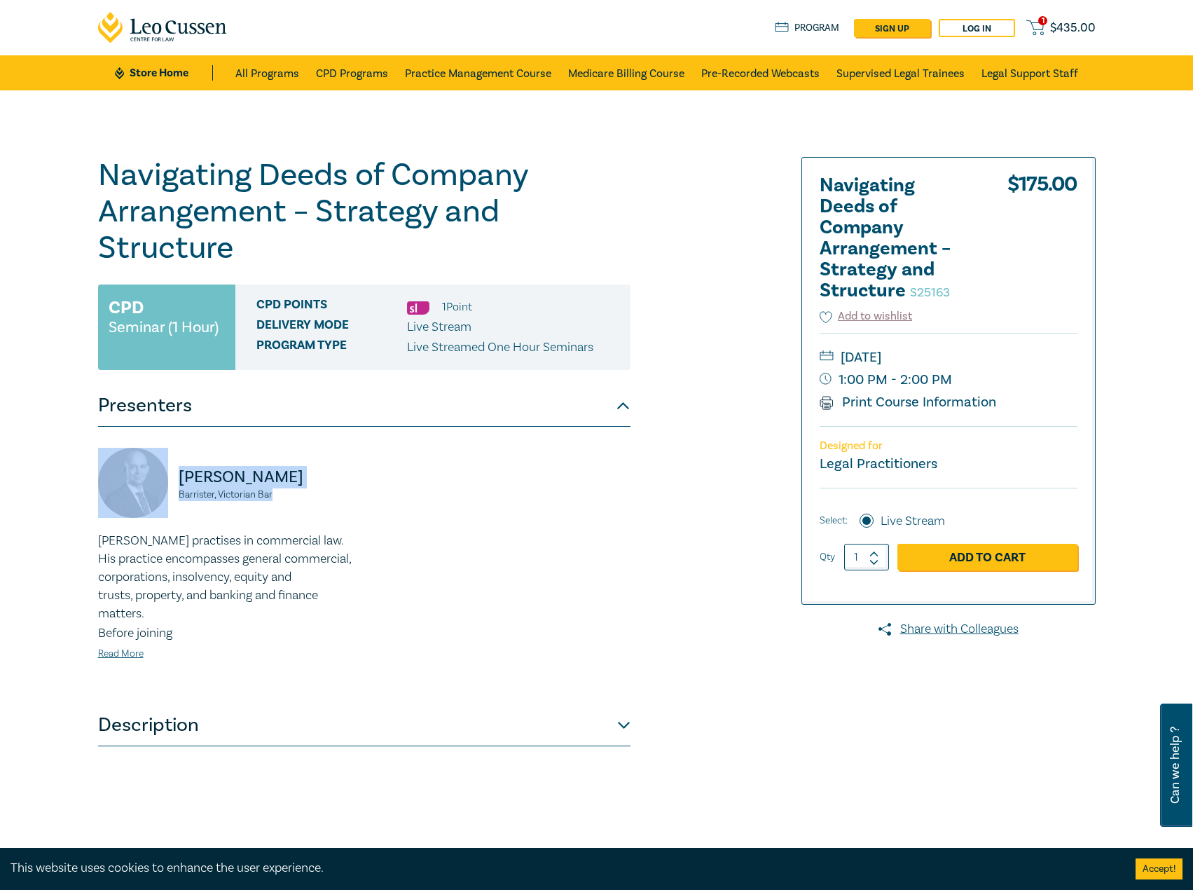
copy small "[DATE]"
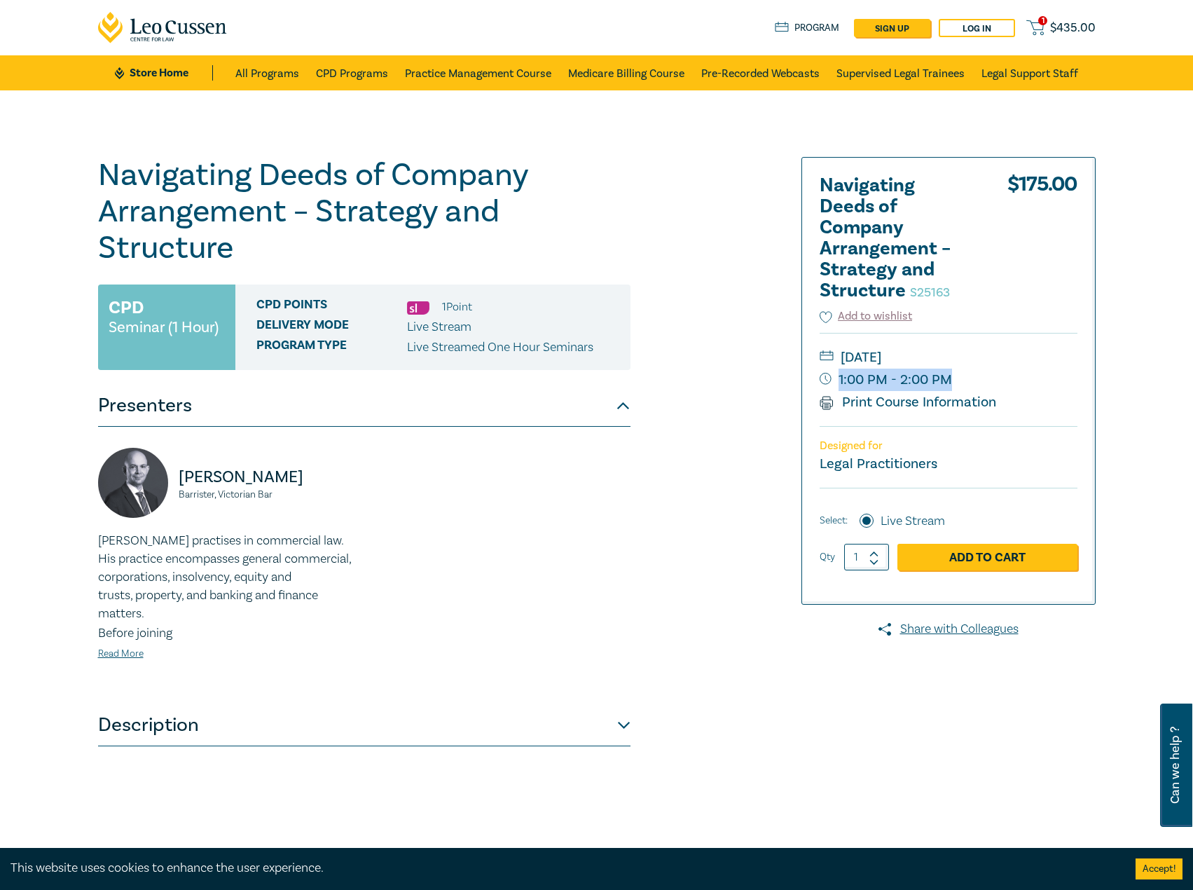
drag, startPoint x: 977, startPoint y: 378, endPoint x: 949, endPoint y: 382, distance: 28.2
click at [949, 382] on small "1:00 PM - 2:00 PM" at bounding box center [949, 380] width 258 height 22
copy small "1:00 PM - 2:00 PM"
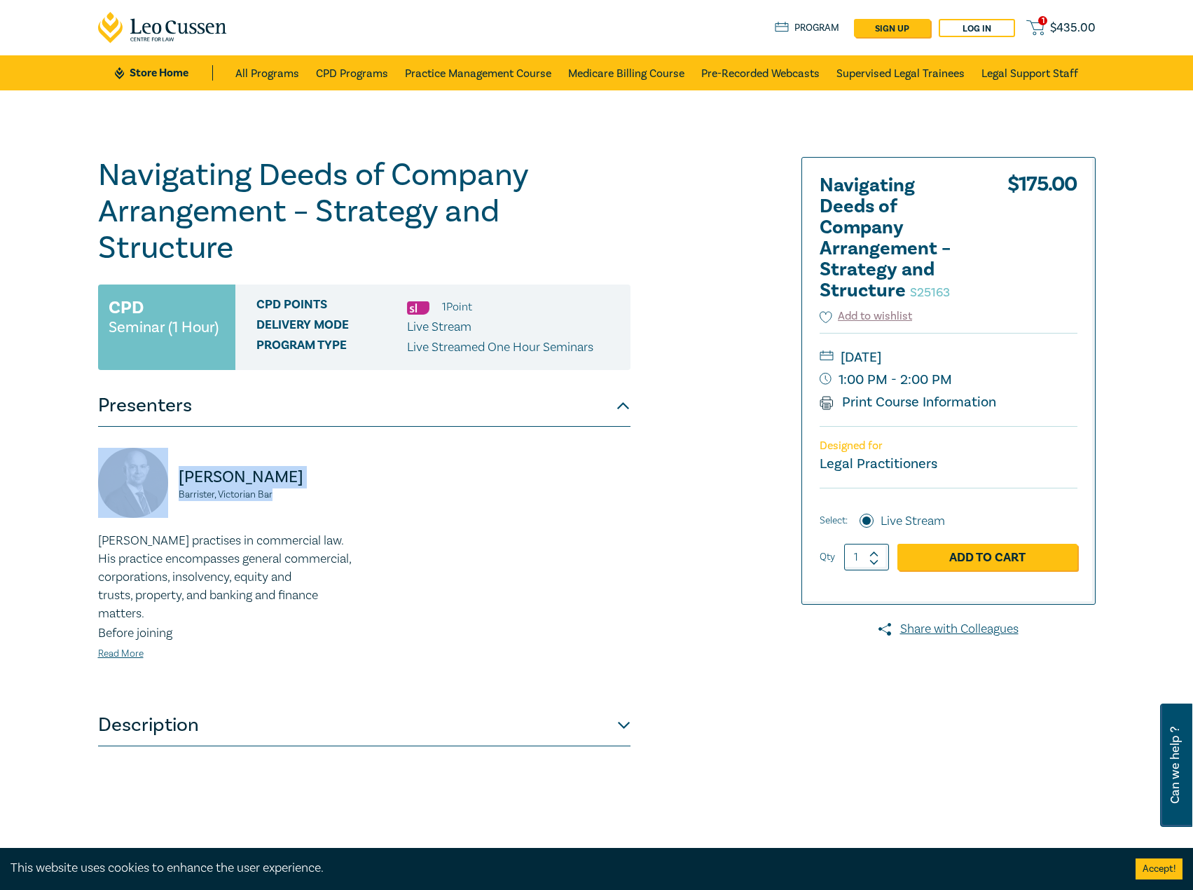
drag, startPoint x: 293, startPoint y: 492, endPoint x: 165, endPoint y: 476, distance: 129.2
click at [165, 476] on div "[PERSON_NAME], Victorian Bar" at bounding box center [227, 490] width 258 height 84
copy div "[PERSON_NAME], Victorian Bar"
click at [294, 477] on p "[PERSON_NAME]" at bounding box center [267, 477] width 177 height 22
drag, startPoint x: 271, startPoint y: 473, endPoint x: 165, endPoint y: 476, distance: 105.8
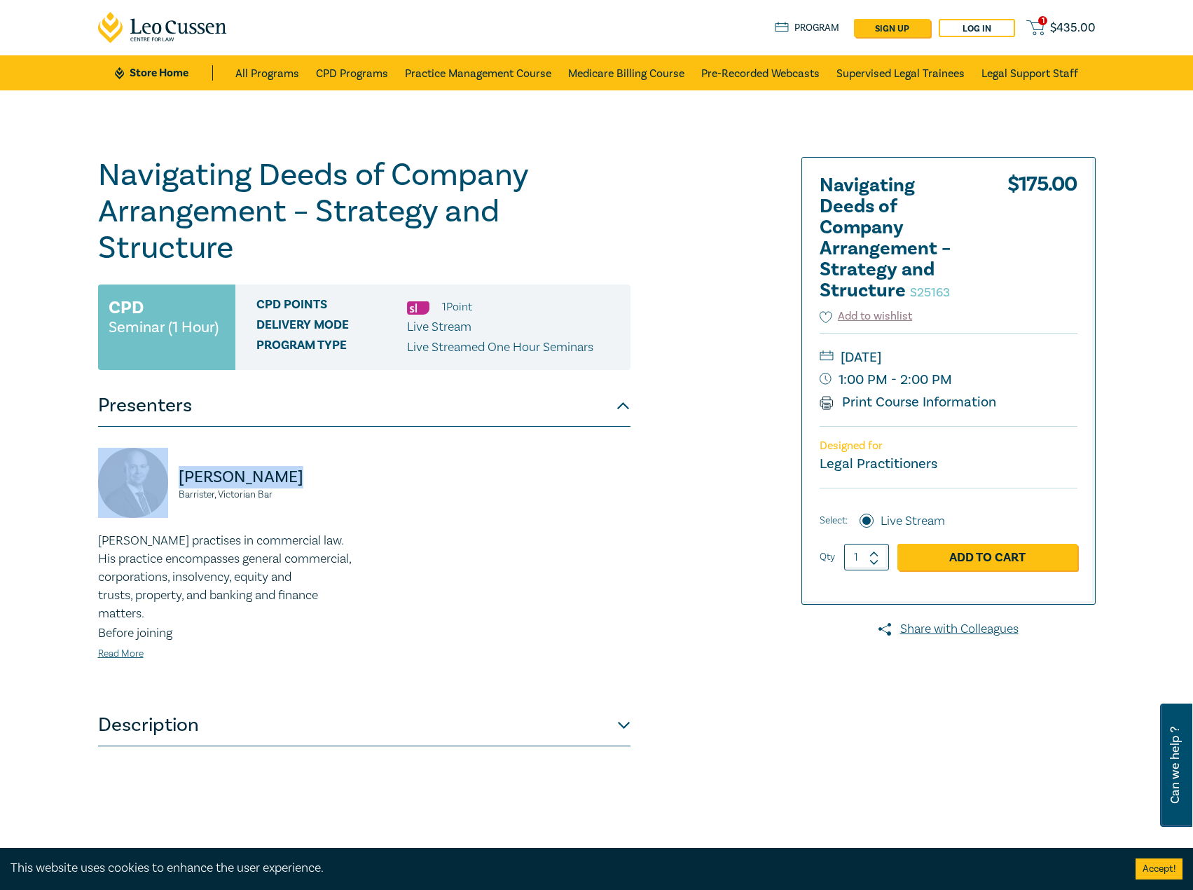
click at [165, 476] on div "[PERSON_NAME], Victorian Bar" at bounding box center [227, 490] width 258 height 84
drag, startPoint x: 1017, startPoint y: 359, endPoint x: 915, endPoint y: 359, distance: 101.6
click at [915, 359] on small "[DATE]" at bounding box center [949, 357] width 258 height 22
drag, startPoint x: 247, startPoint y: 486, endPoint x: 165, endPoint y: 472, distance: 83.3
click at [165, 472] on div "[PERSON_NAME], Victorian Bar" at bounding box center [227, 490] width 258 height 84
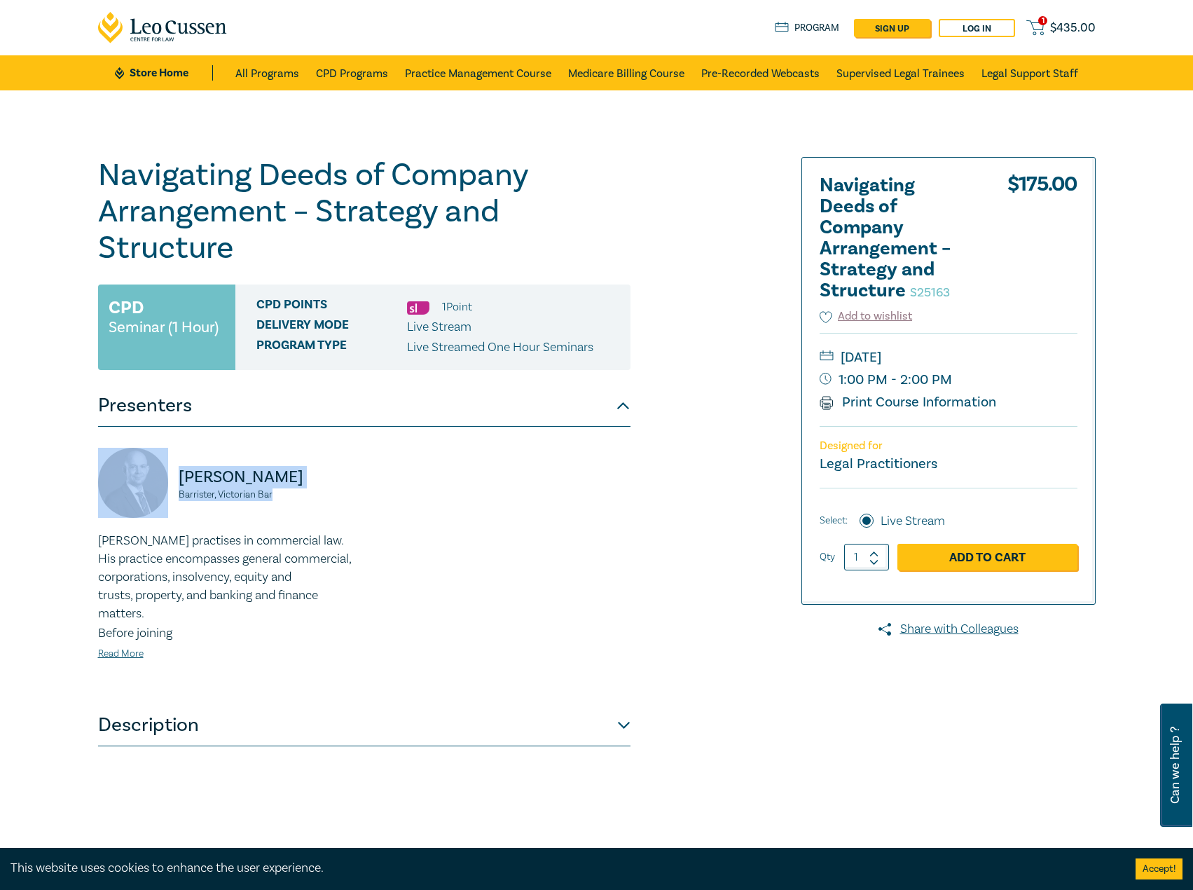
drag, startPoint x: 229, startPoint y: 473, endPoint x: 207, endPoint y: 469, distance: 22.7
click at [192, 463] on div "[PERSON_NAME], Victorian Bar" at bounding box center [227, 490] width 258 height 84
click at [282, 479] on p "[PERSON_NAME]" at bounding box center [267, 477] width 177 height 22
drag, startPoint x: 273, startPoint y: 472, endPoint x: 166, endPoint y: 479, distance: 106.7
click at [166, 479] on div "[PERSON_NAME], Victorian Bar" at bounding box center [227, 490] width 258 height 84
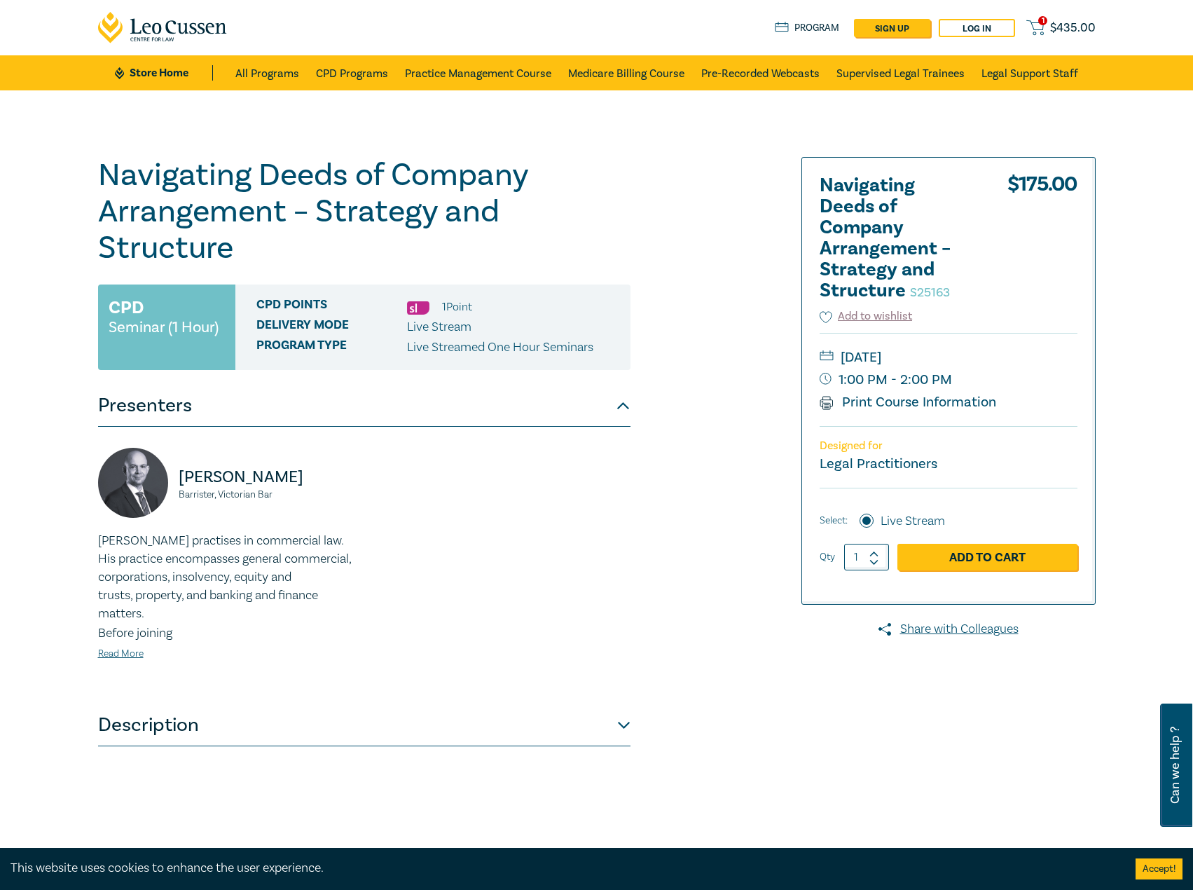
click at [278, 497] on small "Barrister, Victorian Bar" at bounding box center [267, 495] width 177 height 10
drag, startPoint x: 284, startPoint y: 493, endPoint x: 150, endPoint y: 469, distance: 135.9
click at [150, 469] on div "[PERSON_NAME], Victorian Bar" at bounding box center [227, 490] width 258 height 84
click at [136, 659] on link "Read More" at bounding box center [121, 653] width 46 height 13
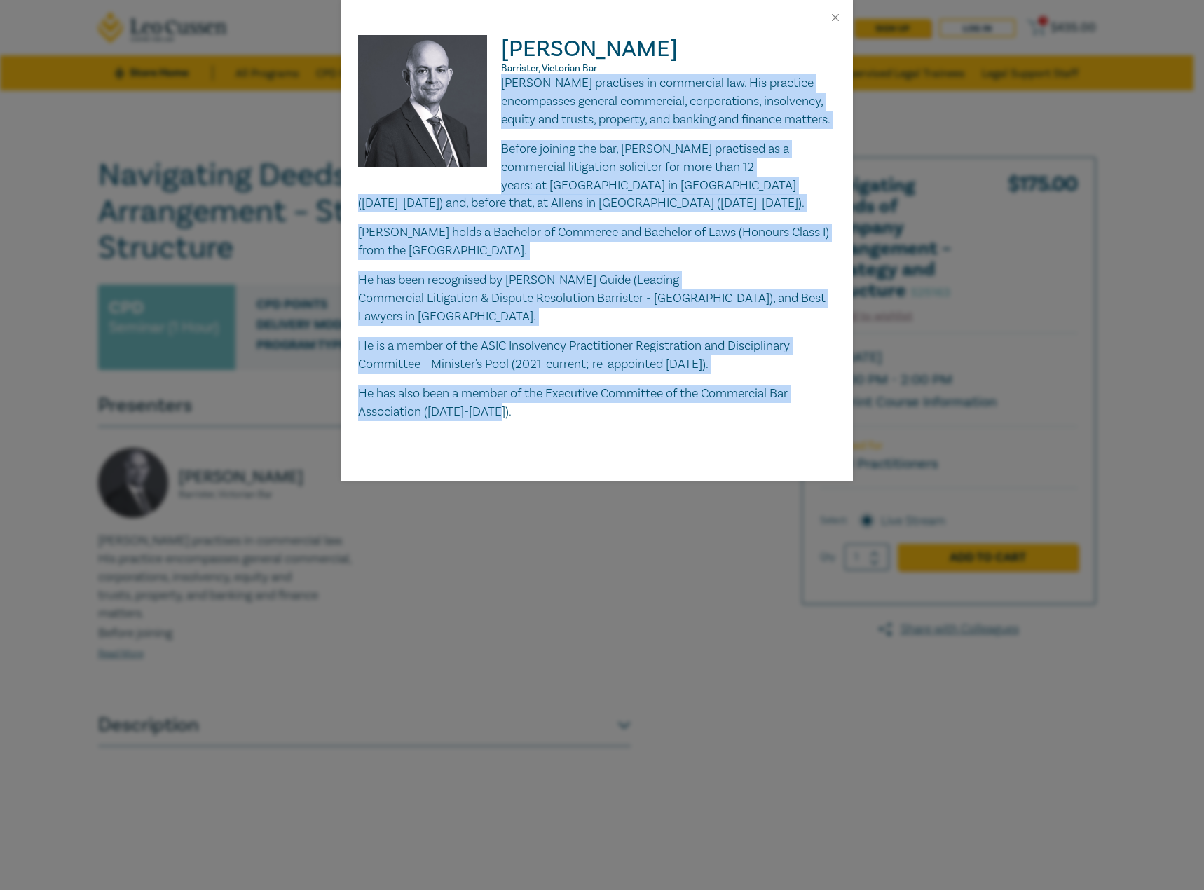
drag, startPoint x: 502, startPoint y: 81, endPoint x: 532, endPoint y: 446, distance: 366.2
click at [532, 446] on div "[PERSON_NAME], Victorian Bar [PERSON_NAME] practises in commercial law. His pra…" at bounding box center [597, 258] width 512 height 446
click at [837, 18] on button "Close" at bounding box center [835, 17] width 13 height 13
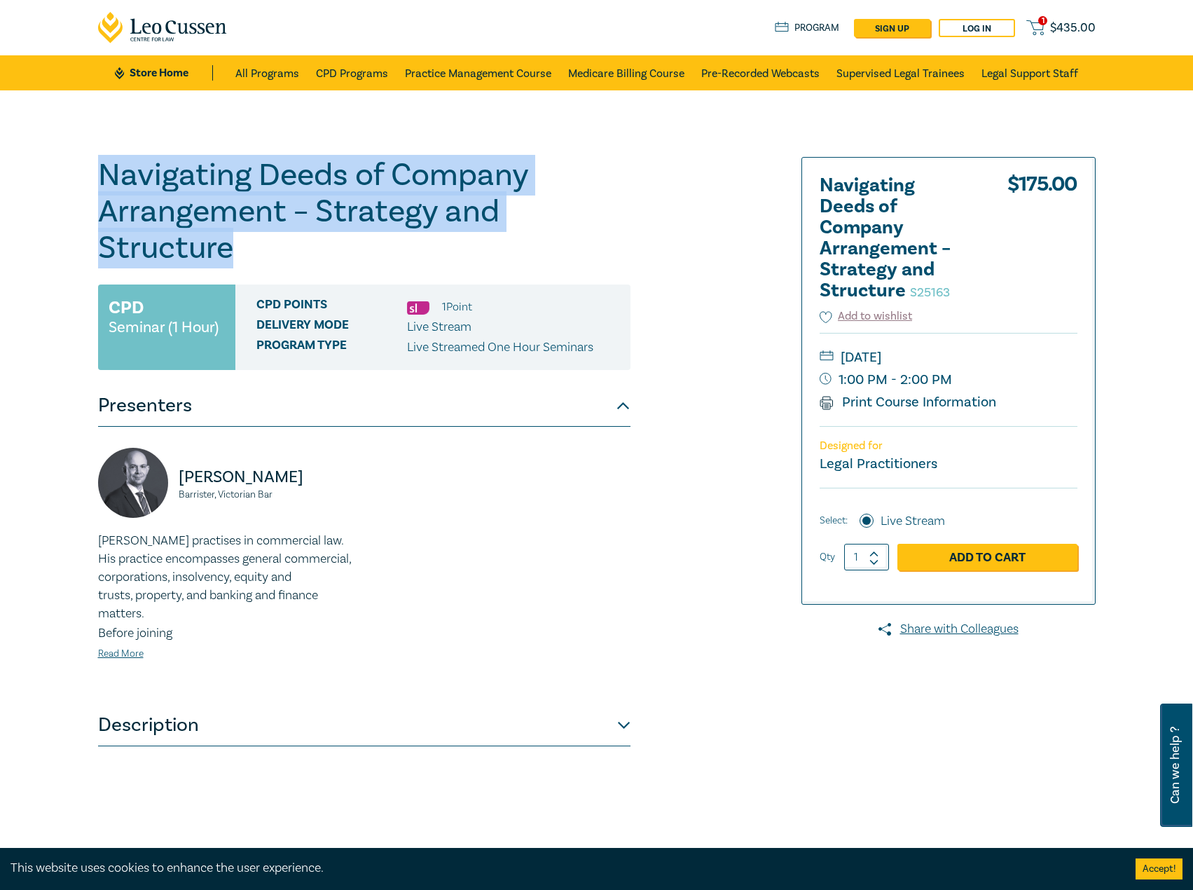
drag, startPoint x: 282, startPoint y: 249, endPoint x: 51, endPoint y: 163, distance: 246.1
click at [2, 160] on div "Navigating Deeds of Company Arrangement – Strategy and Structure S25163 CPD Sem…" at bounding box center [596, 507] width 1193 height 834
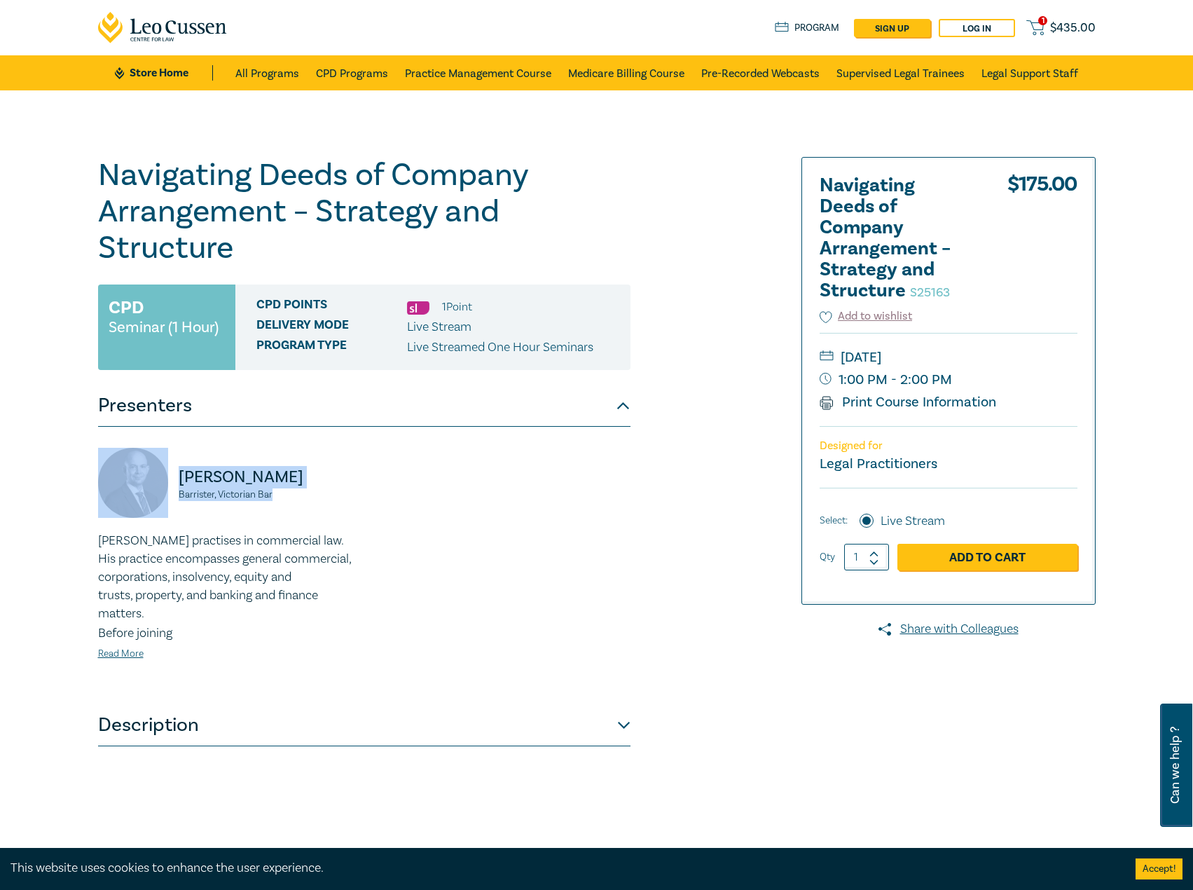
drag, startPoint x: 294, startPoint y: 492, endPoint x: 156, endPoint y: 474, distance: 138.4
click at [156, 474] on div "[PERSON_NAME], Victorian Bar" at bounding box center [227, 490] width 258 height 84
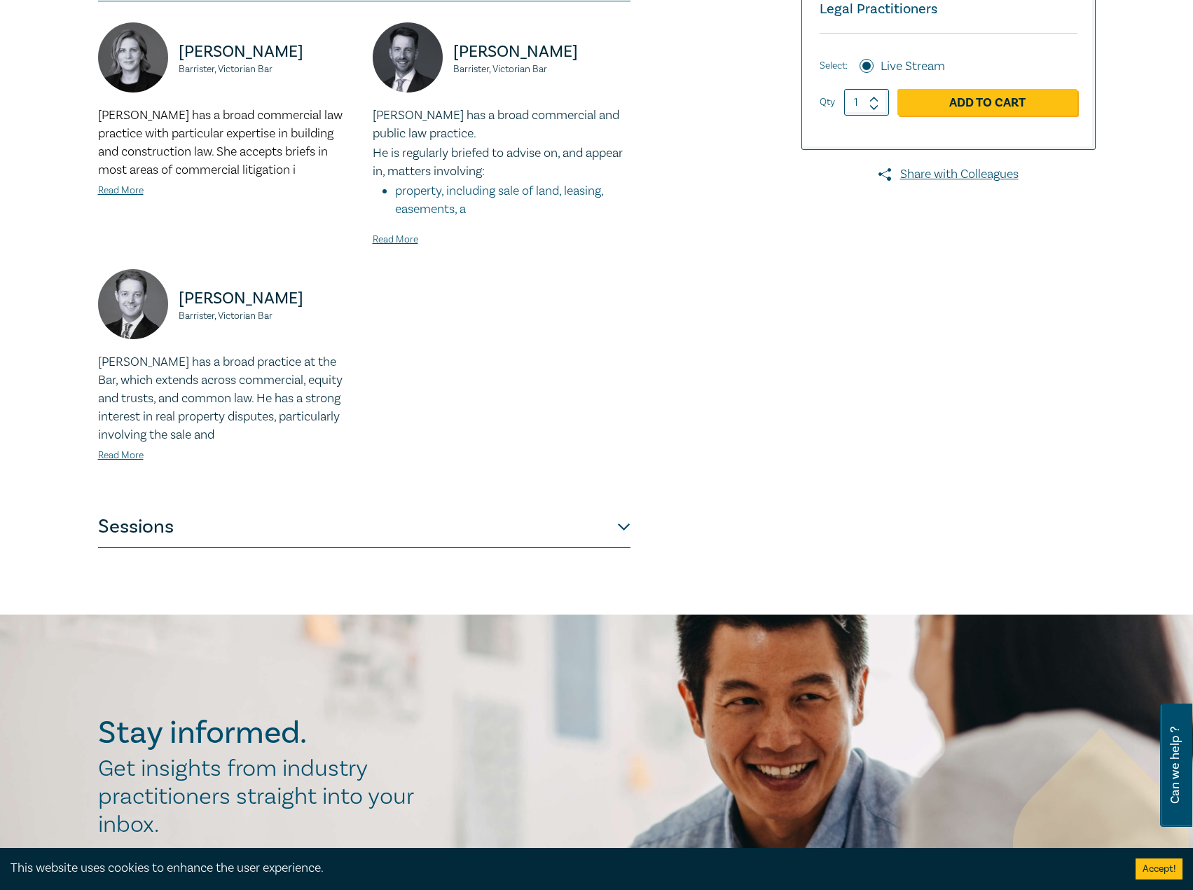
scroll to position [420, 0]
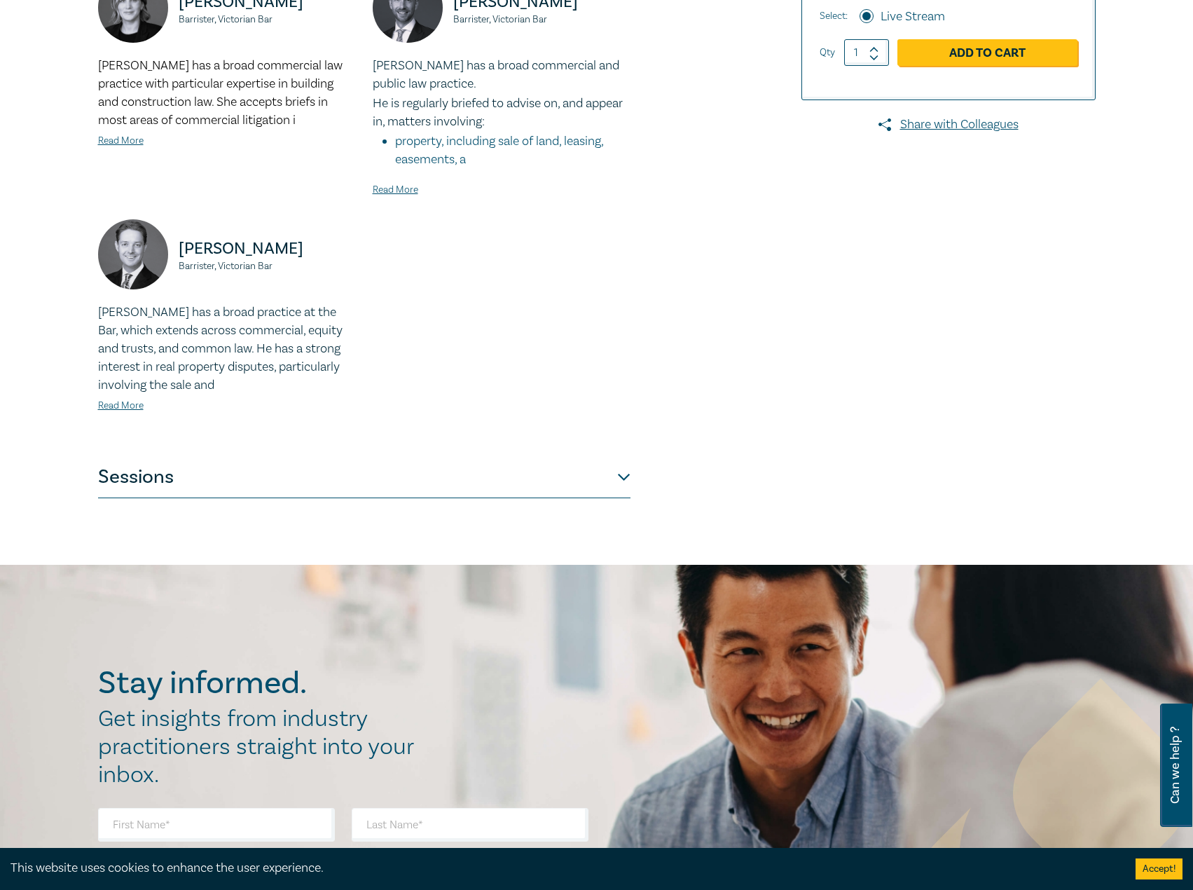
click at [484, 485] on button "Sessions" at bounding box center [364, 477] width 533 height 42
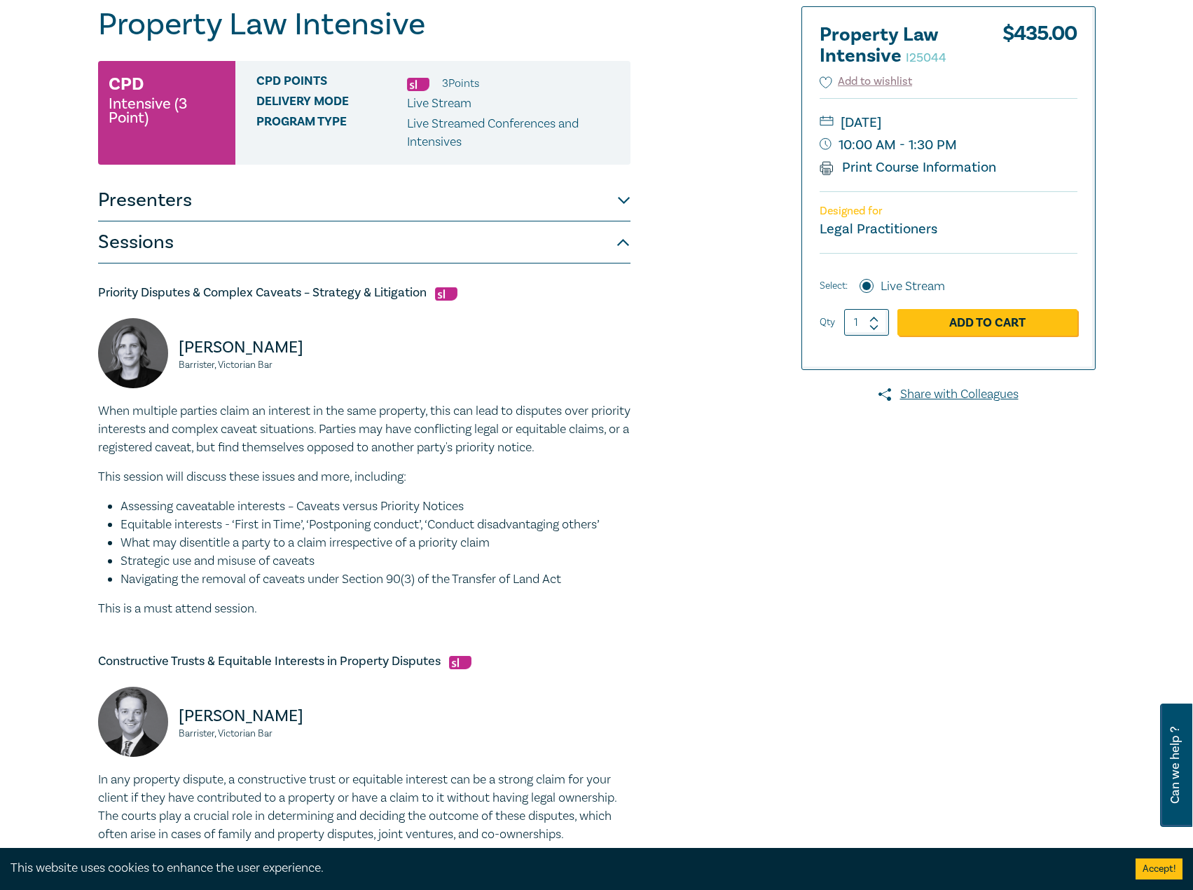
scroll to position [0, 0]
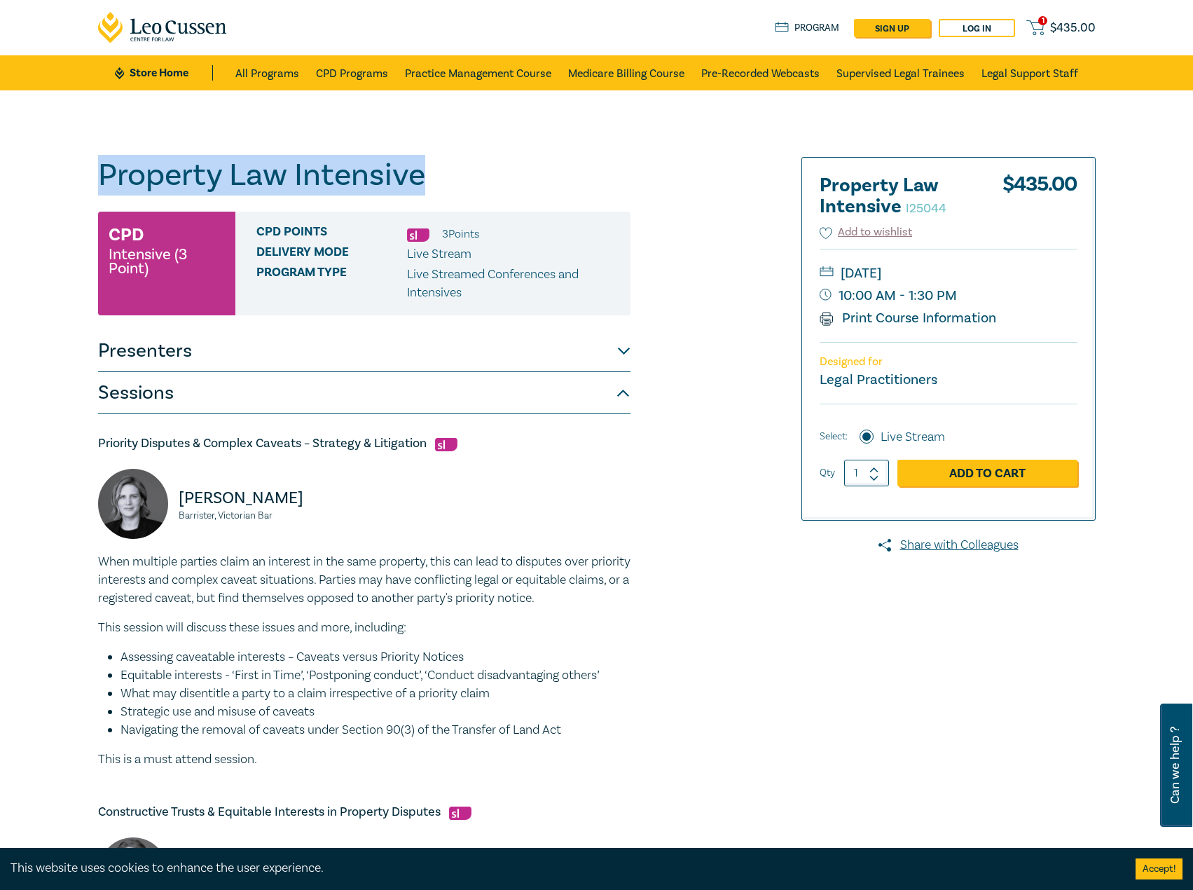
drag, startPoint x: 497, startPoint y: 191, endPoint x: 1, endPoint y: 179, distance: 496.2
click at [1, 179] on div "Property Law Intensive I25044 CPD Intensive (3 Point) CPD Points 3 Point s Deli…" at bounding box center [596, 889] width 1193 height 1598
copy h1 "Property Law Intensive"
click at [550, 360] on button "Presenters" at bounding box center [364, 351] width 533 height 42
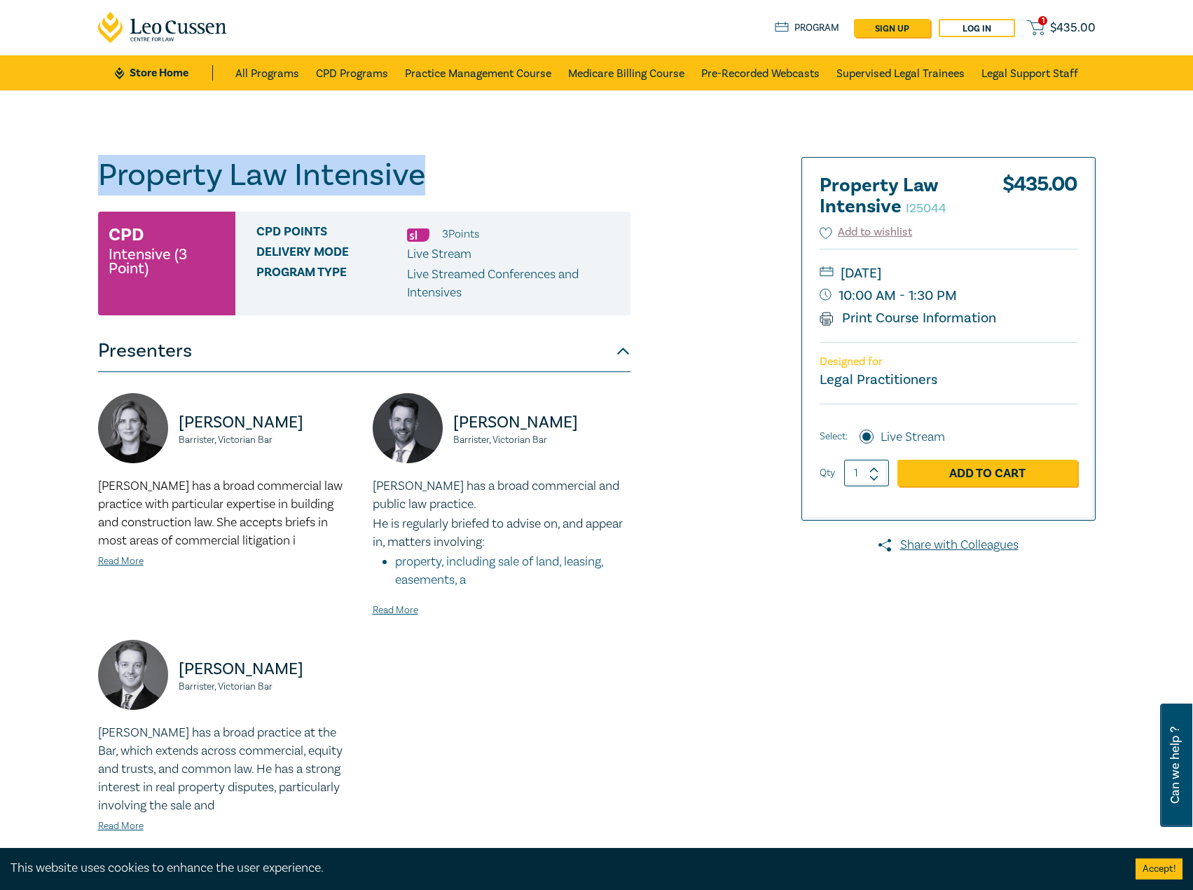
copy h1 "Property Law Intensive"
click at [1039, 275] on small "[DATE]" at bounding box center [949, 273] width 258 height 22
copy small "[DATE]"
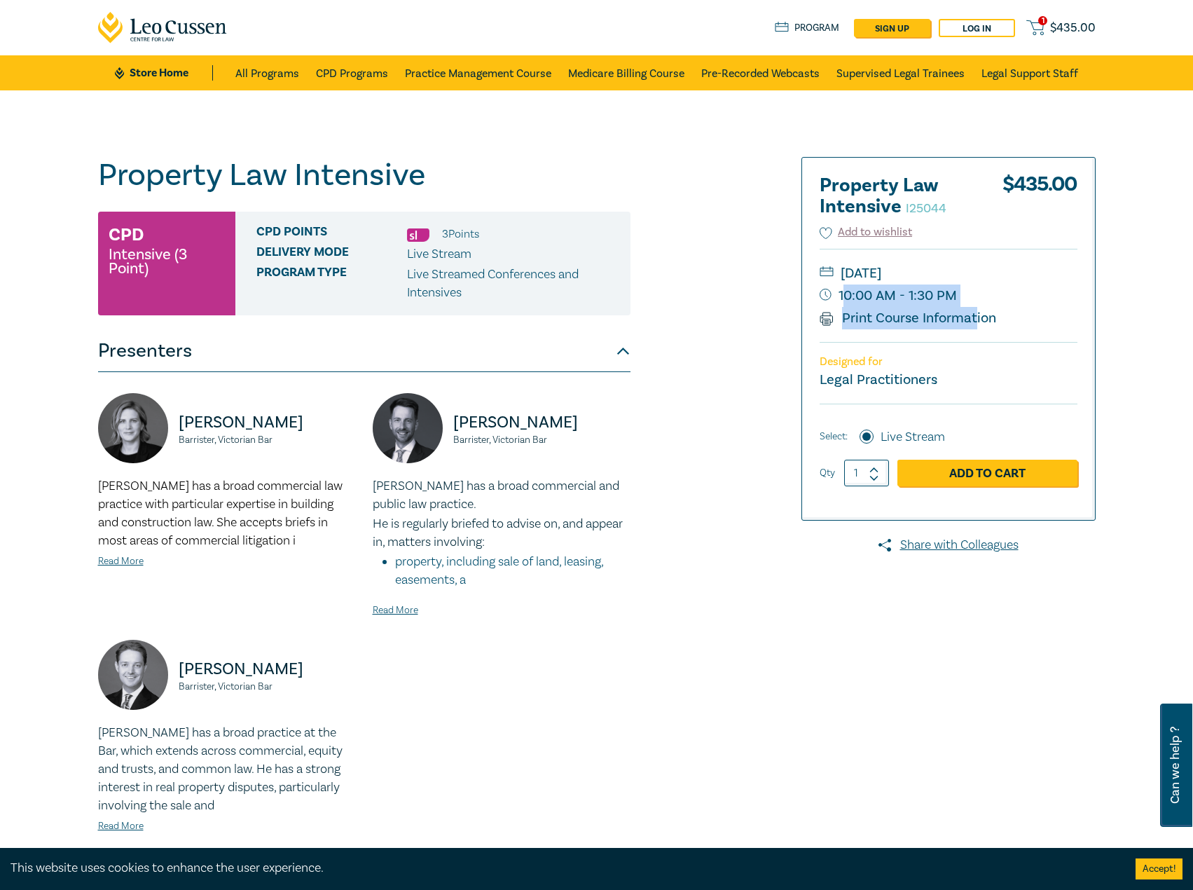
drag, startPoint x: 977, startPoint y: 308, endPoint x: 844, endPoint y: 306, distance: 133.1
click at [844, 306] on div "[DATE] 10:00 AM - 1:30 PM Print Course Information" at bounding box center [949, 295] width 258 height 93
click at [956, 304] on small "10:00 AM - 1:30 PM" at bounding box center [949, 295] width 258 height 22
click at [961, 301] on small "10:00 AM - 1:30 PM" at bounding box center [949, 295] width 258 height 22
copy small "10:00 AM - 1:30 PM"
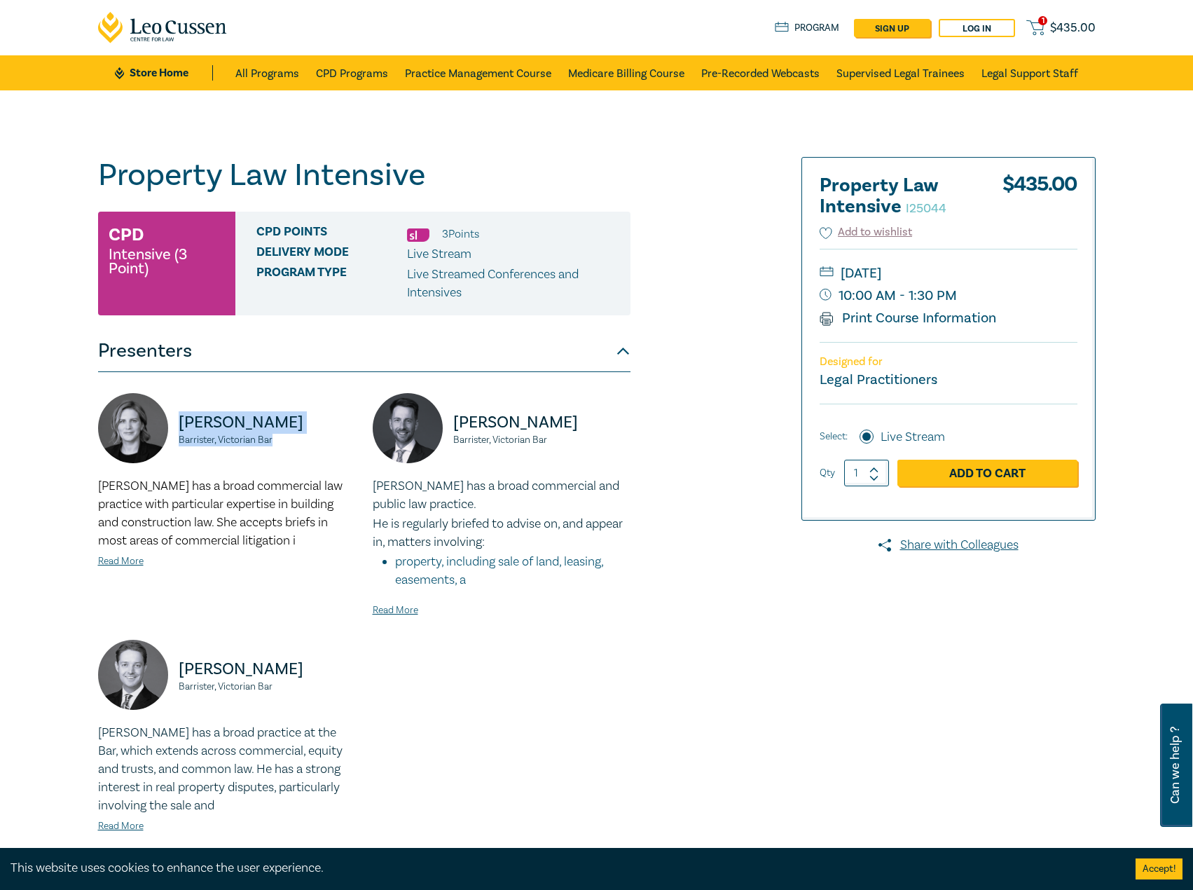
drag, startPoint x: 303, startPoint y: 435, endPoint x: 167, endPoint y: 413, distance: 137.7
click at [167, 413] on div "[PERSON_NAME] Barrister, Victorian Bar" at bounding box center [227, 435] width 258 height 84
copy div "[PERSON_NAME] Barrister, Victorian Bar"
drag, startPoint x: 559, startPoint y: 430, endPoint x: 547, endPoint y: 432, distance: 12.7
click at [547, 432] on p "[PERSON_NAME]" at bounding box center [541, 422] width 177 height 22
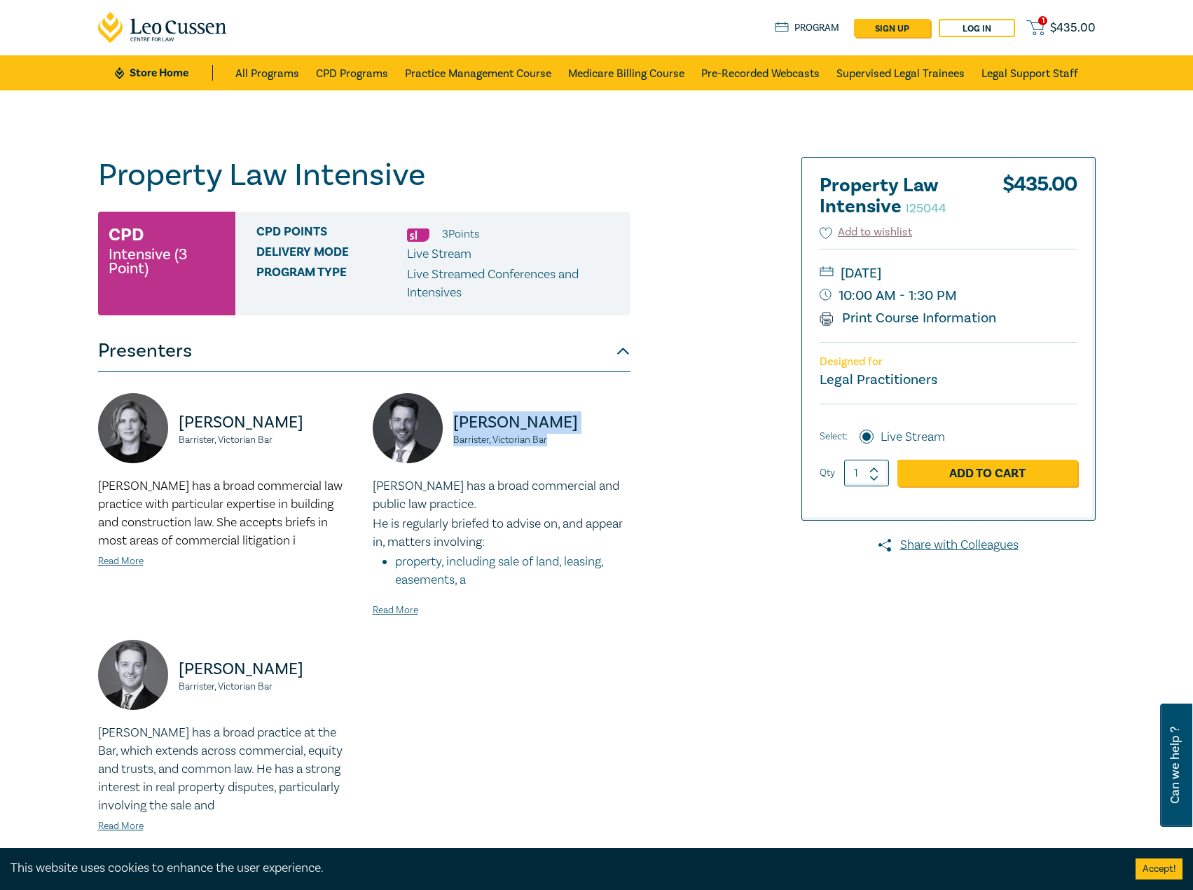
drag, startPoint x: 560, startPoint y: 441, endPoint x: 453, endPoint y: 425, distance: 108.5
click at [453, 425] on div "[PERSON_NAME], Victorian Bar" at bounding box center [502, 435] width 258 height 84
copy div "[PERSON_NAME], Victorian Bar"
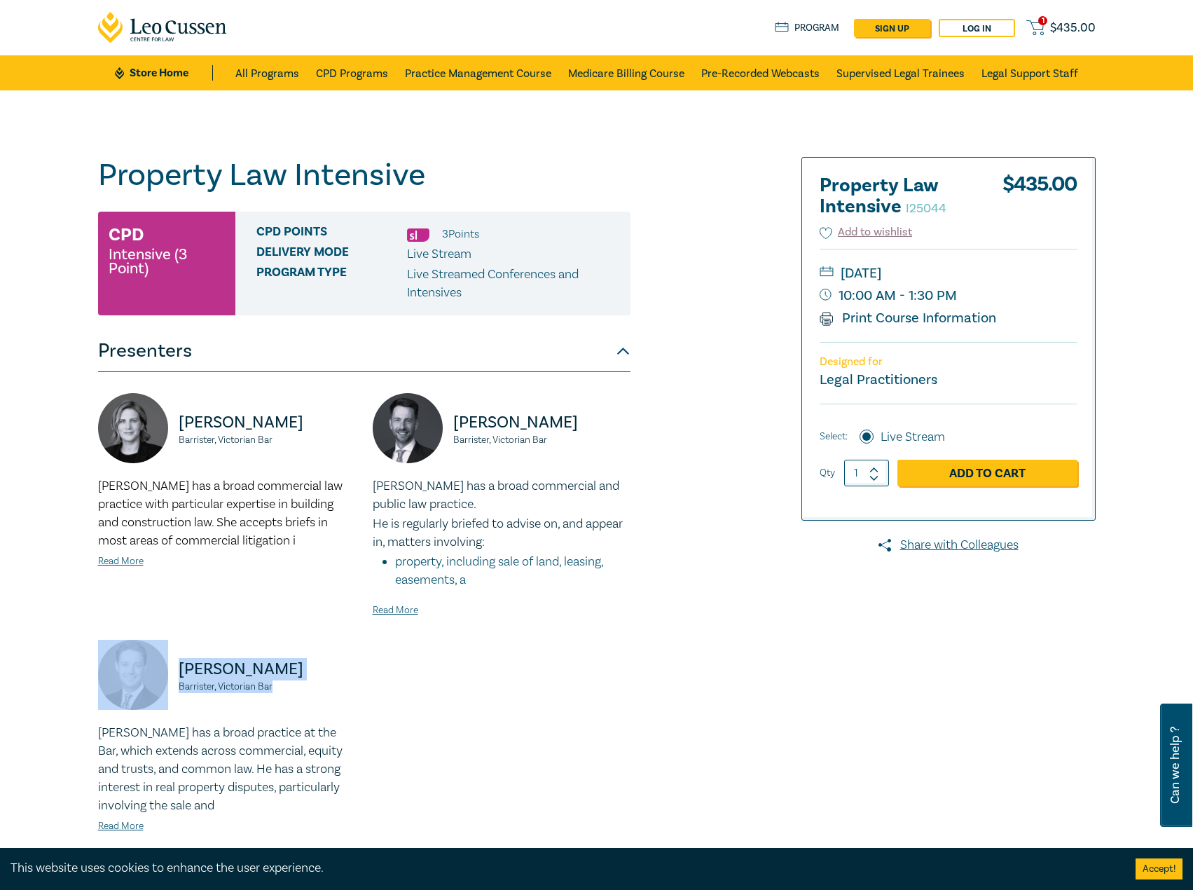
drag, startPoint x: 287, startPoint y: 682, endPoint x: 167, endPoint y: 674, distance: 119.4
click at [157, 675] on div "[PERSON_NAME], Victorian Bar" at bounding box center [227, 682] width 258 height 84
copy div "[PERSON_NAME], Victorian Bar"
drag, startPoint x: 324, startPoint y: 412, endPoint x: 163, endPoint y: 423, distance: 161.5
click at [163, 423] on div "[PERSON_NAME] Barrister, Victorian Bar" at bounding box center [227, 435] width 258 height 84
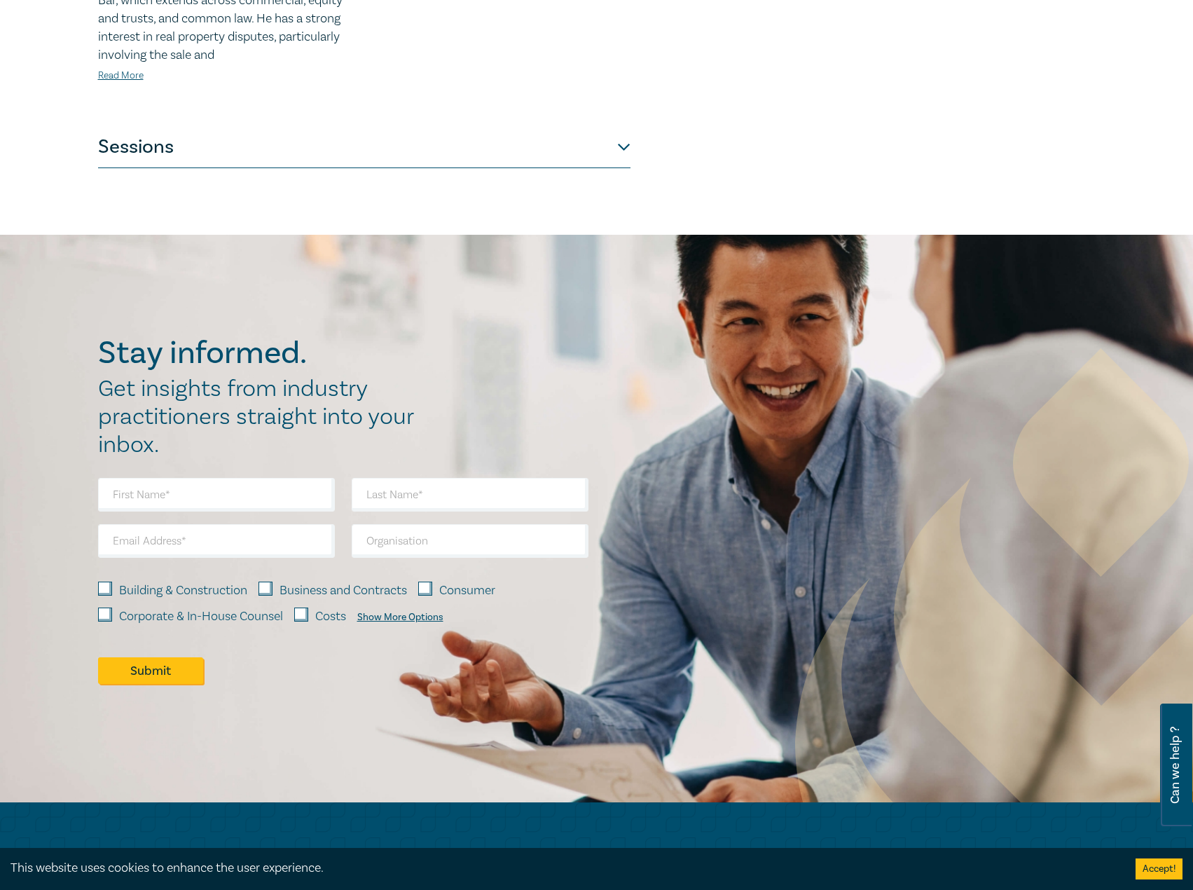
scroll to position [771, 0]
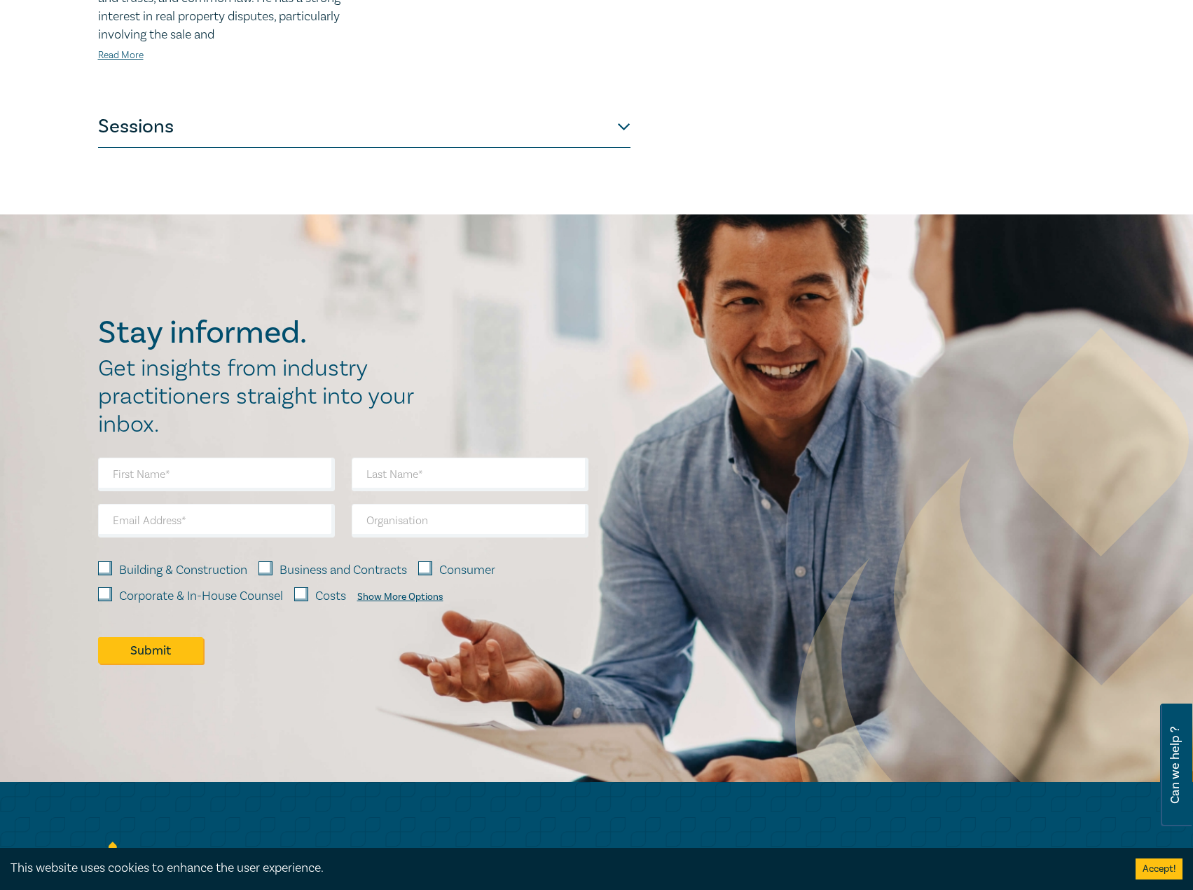
click at [400, 109] on button "Sessions" at bounding box center [364, 127] width 533 height 42
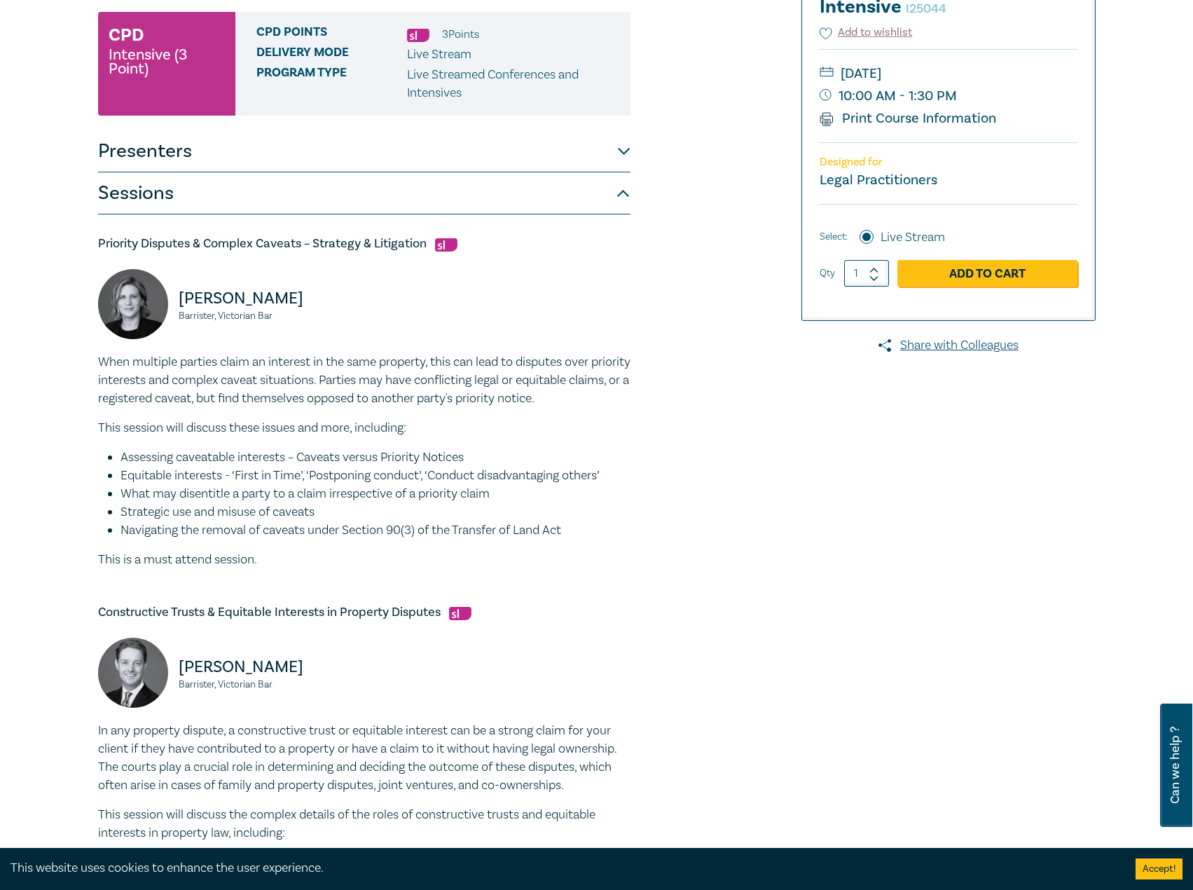
scroll to position [199, 0]
drag, startPoint x: 322, startPoint y: 298, endPoint x: 164, endPoint y: 297, distance: 158.4
click at [164, 297] on div "[PERSON_NAME] Barrister, Victorian Bar" at bounding box center [227, 312] width 258 height 84
copy div "[PERSON_NAME]"
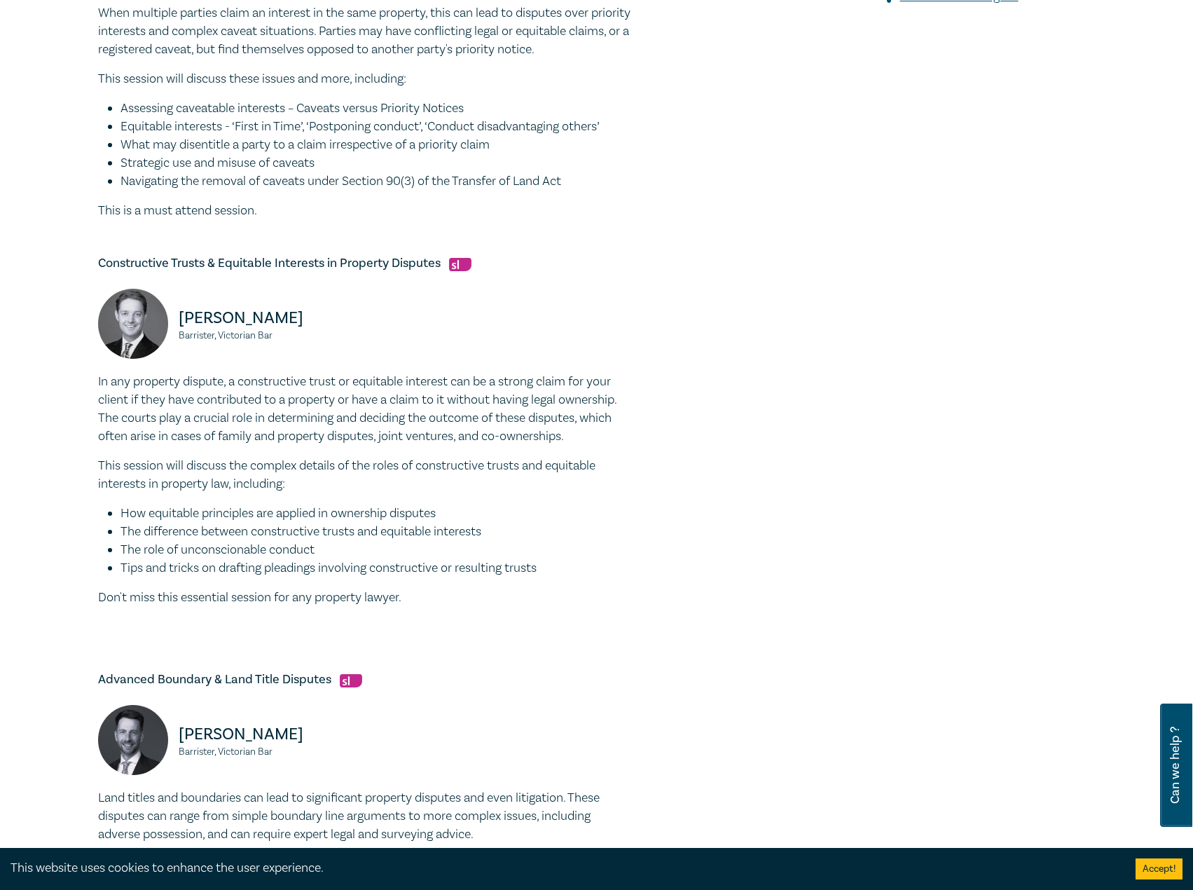
scroll to position [549, 0]
drag, startPoint x: 284, startPoint y: 310, endPoint x: 173, endPoint y: 319, distance: 111.1
click at [173, 319] on div "[PERSON_NAME], Victorian Bar" at bounding box center [227, 330] width 258 height 84
copy p "[PERSON_NAME]"
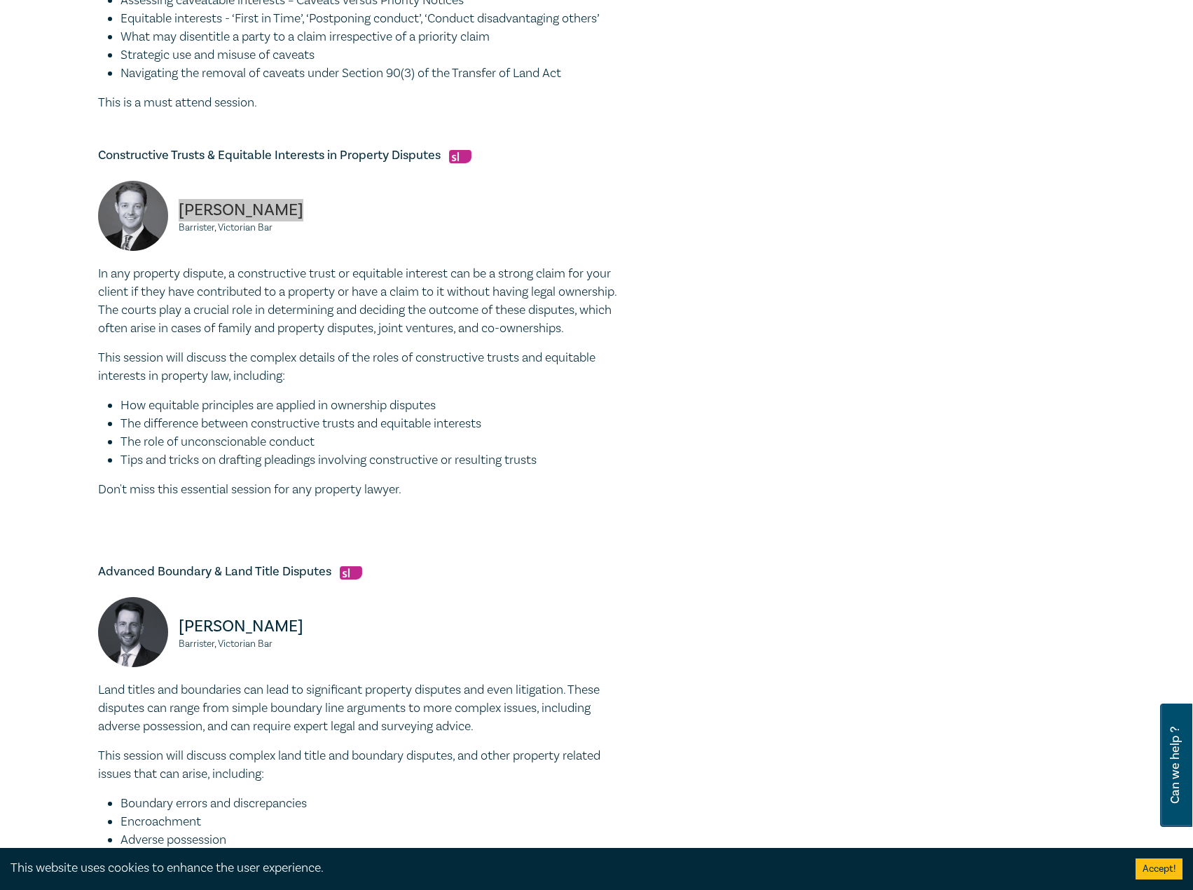
scroll to position [900, 0]
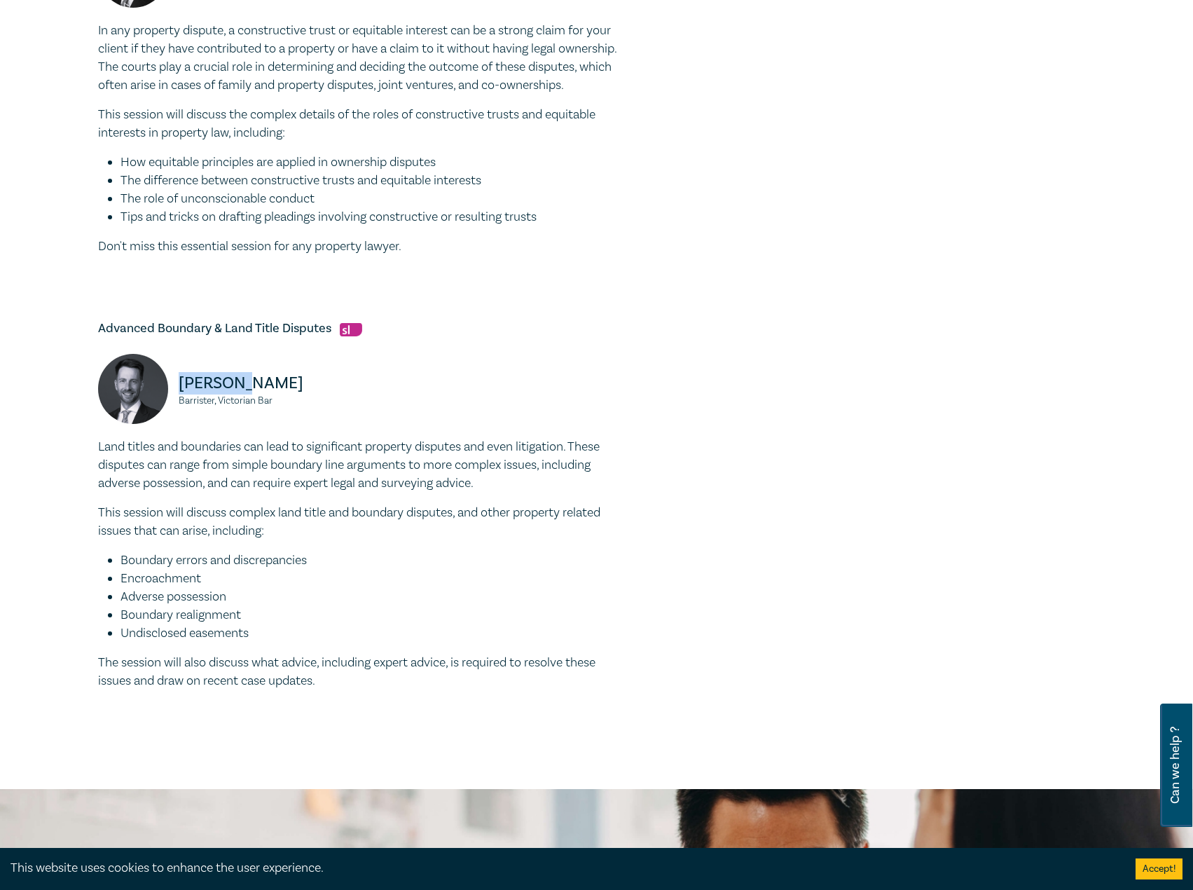
drag, startPoint x: 279, startPoint y: 385, endPoint x: 203, endPoint y: 384, distance: 76.4
click at [181, 383] on p "[PERSON_NAME]" at bounding box center [267, 383] width 177 height 22
copy p "[PERSON_NAME]"
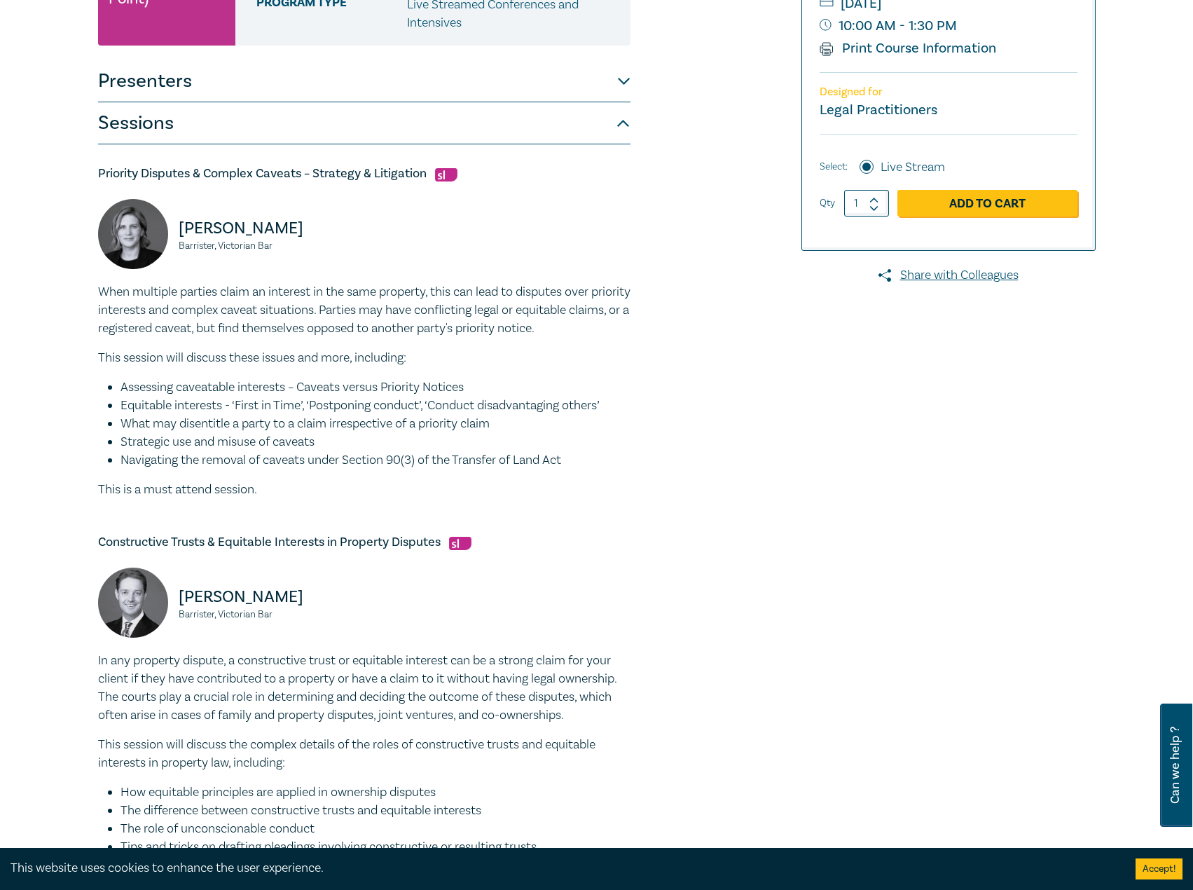
scroll to position [269, 0]
drag, startPoint x: 432, startPoint y: 174, endPoint x: 39, endPoint y: 179, distance: 393.1
click at [15, 177] on div "Property Law Intensive I25044 CPD Intensive (3 Point) CPD Points 3 Point s Deli…" at bounding box center [596, 620] width 1193 height 1598
click at [297, 482] on p "This is a must attend session." at bounding box center [364, 490] width 533 height 18
drag, startPoint x: 289, startPoint y: 486, endPoint x: 99, endPoint y: 291, distance: 271.5
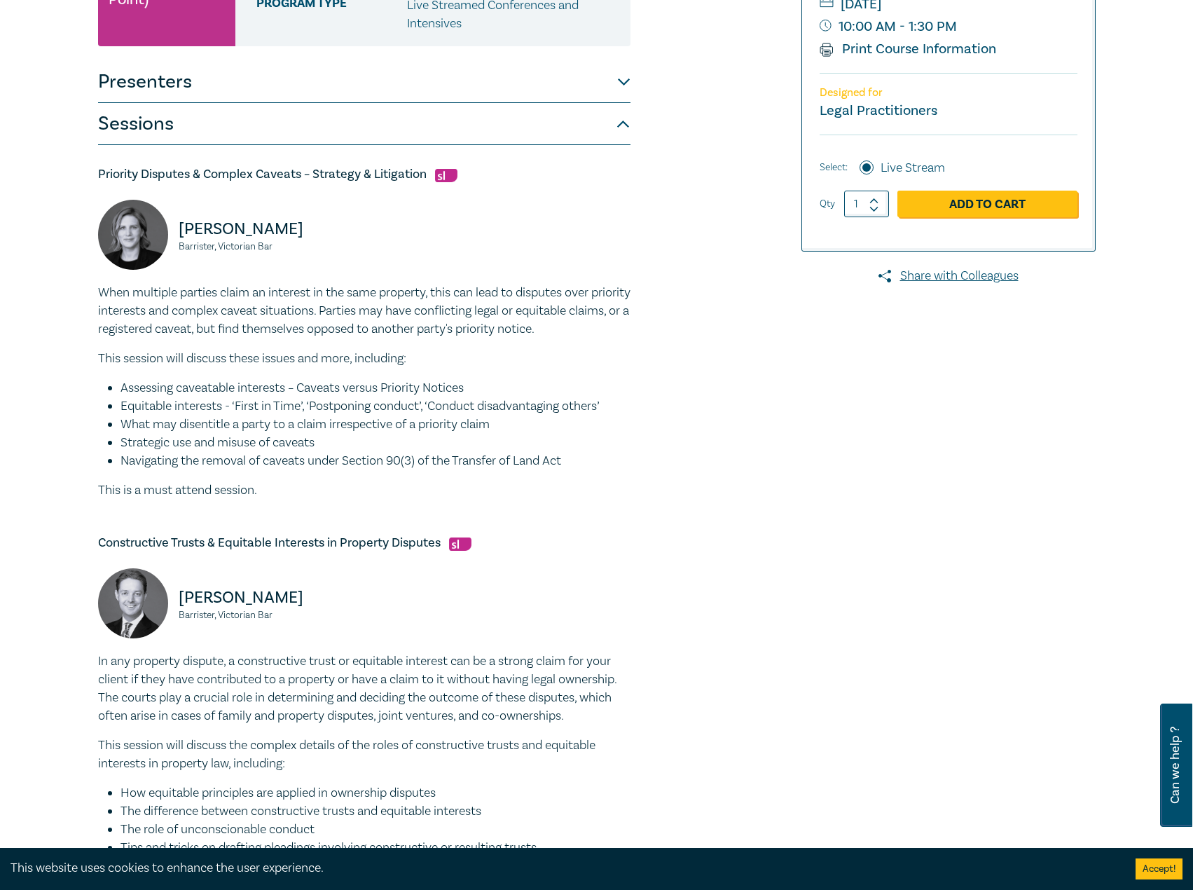
click at [96, 290] on div "Property Law Intensive I25044 CPD Intensive (3 Point) CPD Points 3 Point s Deli…" at bounding box center [428, 620] width 676 height 1465
drag, startPoint x: 332, startPoint y: 226, endPoint x: 254, endPoint y: 239, distance: 78.8
click at [165, 227] on div "[PERSON_NAME] Barrister, Victorian Bar" at bounding box center [227, 242] width 258 height 84
drag, startPoint x: 277, startPoint y: 245, endPoint x: 160, endPoint y: 228, distance: 117.5
click at [160, 228] on div "[PERSON_NAME] Barrister, Victorian Bar" at bounding box center [227, 242] width 258 height 84
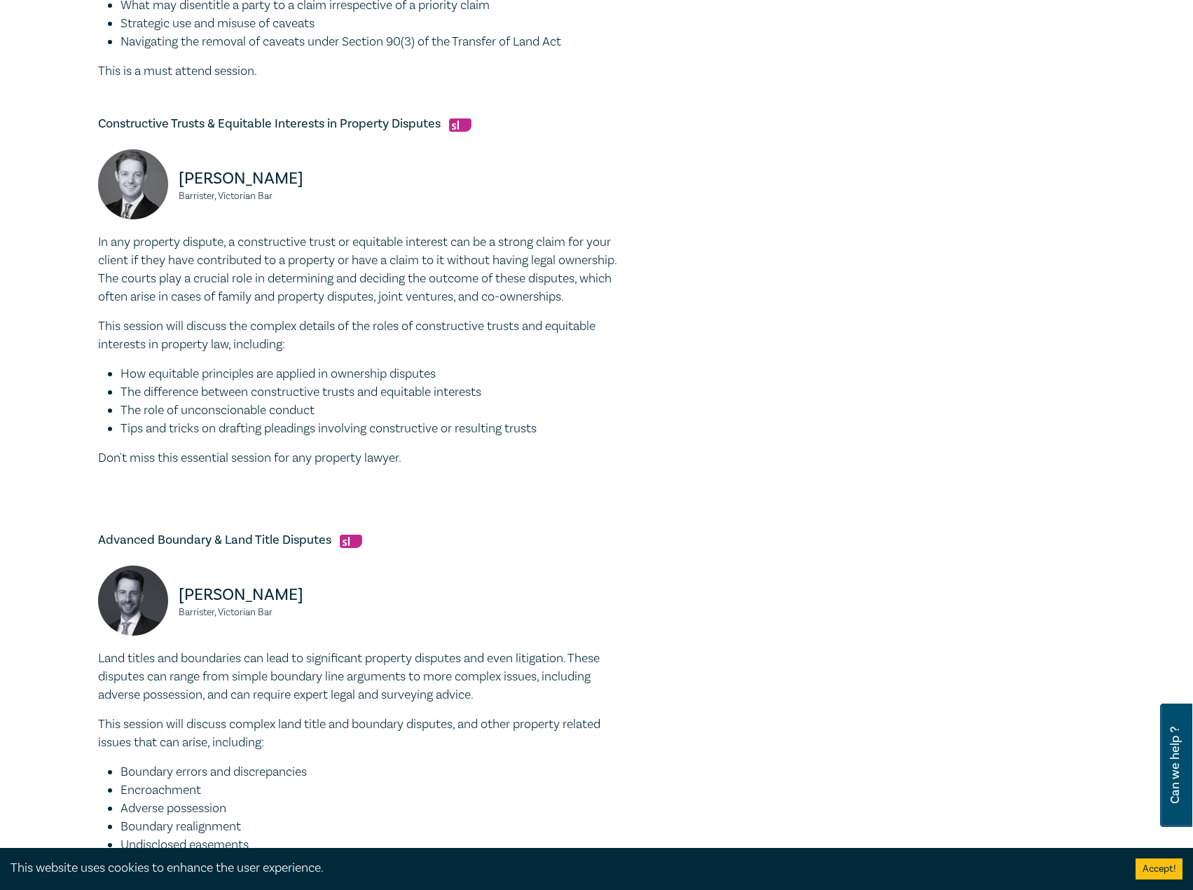
scroll to position [689, 0]
drag, startPoint x: 447, startPoint y: 123, endPoint x: 82, endPoint y: 121, distance: 365.1
click at [82, 121] on div "Property Law Intensive I25044 CPD Intensive (3 Point) CPD Points 3 Point s Deli…" at bounding box center [596, 200] width 1193 height 1598
drag, startPoint x: 428, startPoint y: 456, endPoint x: 77, endPoint y: 240, distance: 412.4
click at [77, 240] on div "Property Law Intensive I25044 CPD Intensive (3 Point) CPD Points 3 Point s Deli…" at bounding box center [596, 200] width 1193 height 1598
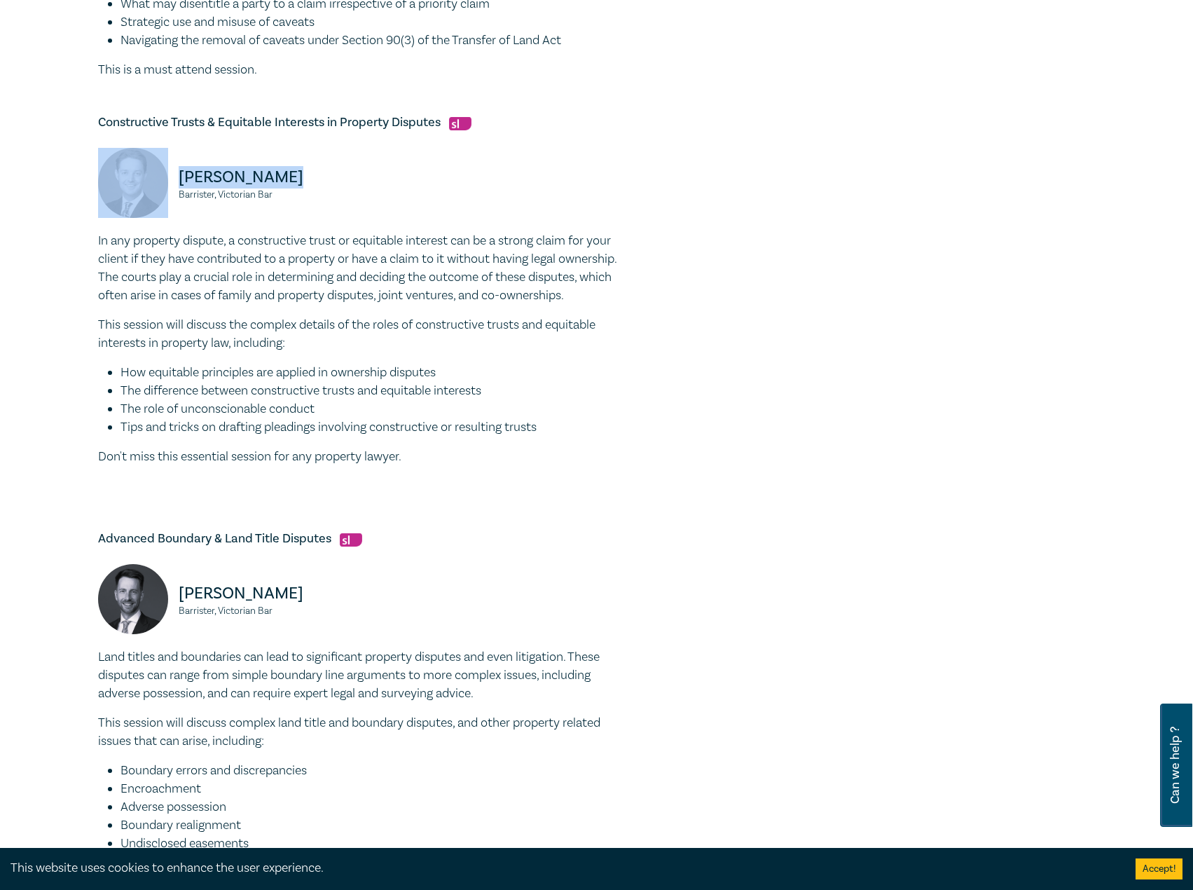
drag, startPoint x: 277, startPoint y: 187, endPoint x: 220, endPoint y: 193, distance: 57.7
click at [180, 184] on p "[PERSON_NAME]" at bounding box center [267, 177] width 177 height 22
drag, startPoint x: 315, startPoint y: 207, endPoint x: 227, endPoint y: 188, distance: 89.6
click at [181, 178] on div "[PERSON_NAME], Victorian Bar" at bounding box center [227, 190] width 258 height 84
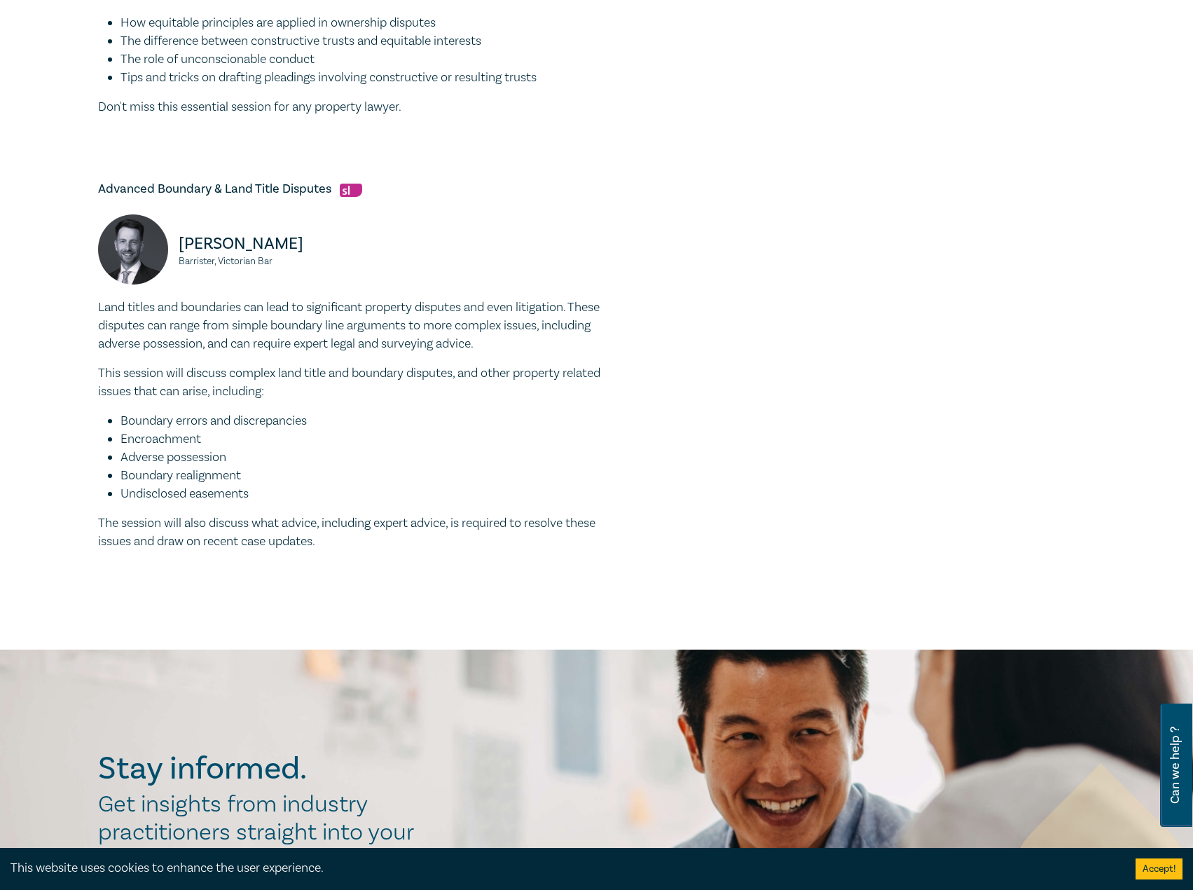
scroll to position [1040, 0]
drag, startPoint x: 333, startPoint y: 188, endPoint x: -1, endPoint y: 181, distance: 333.6
click at [0, 181] on html "1 $ 435.00 Store Home About us Program sign up Log in 1 $ 435.00 Store Home All…" at bounding box center [596, 278] width 1193 height 2637
drag, startPoint x: 191, startPoint y: 189, endPoint x: 247, endPoint y: 198, distance: 56.8
click at [247, 198] on div "Advanced Boundary & Land Title Disputes [PERSON_NAME] Barrister, Victorian Bar …" at bounding box center [364, 365] width 533 height 370
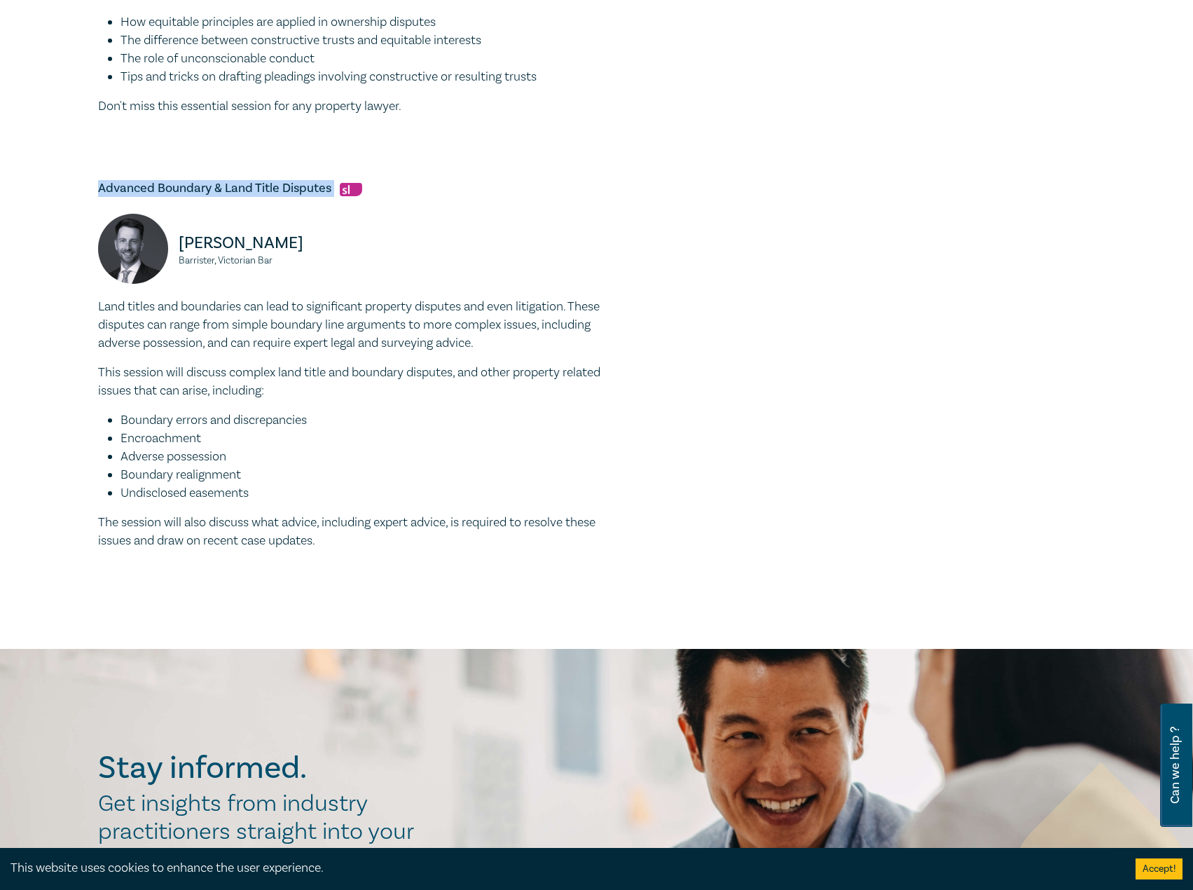
drag, startPoint x: 345, startPoint y: 544, endPoint x: 87, endPoint y: 305, distance: 351.5
drag, startPoint x: 284, startPoint y: 256, endPoint x: 187, endPoint y: 241, distance: 97.9
click at [187, 241] on div "[PERSON_NAME], Victorian Bar" at bounding box center [227, 256] width 258 height 84
click at [291, 249] on p "[PERSON_NAME]" at bounding box center [267, 243] width 177 height 22
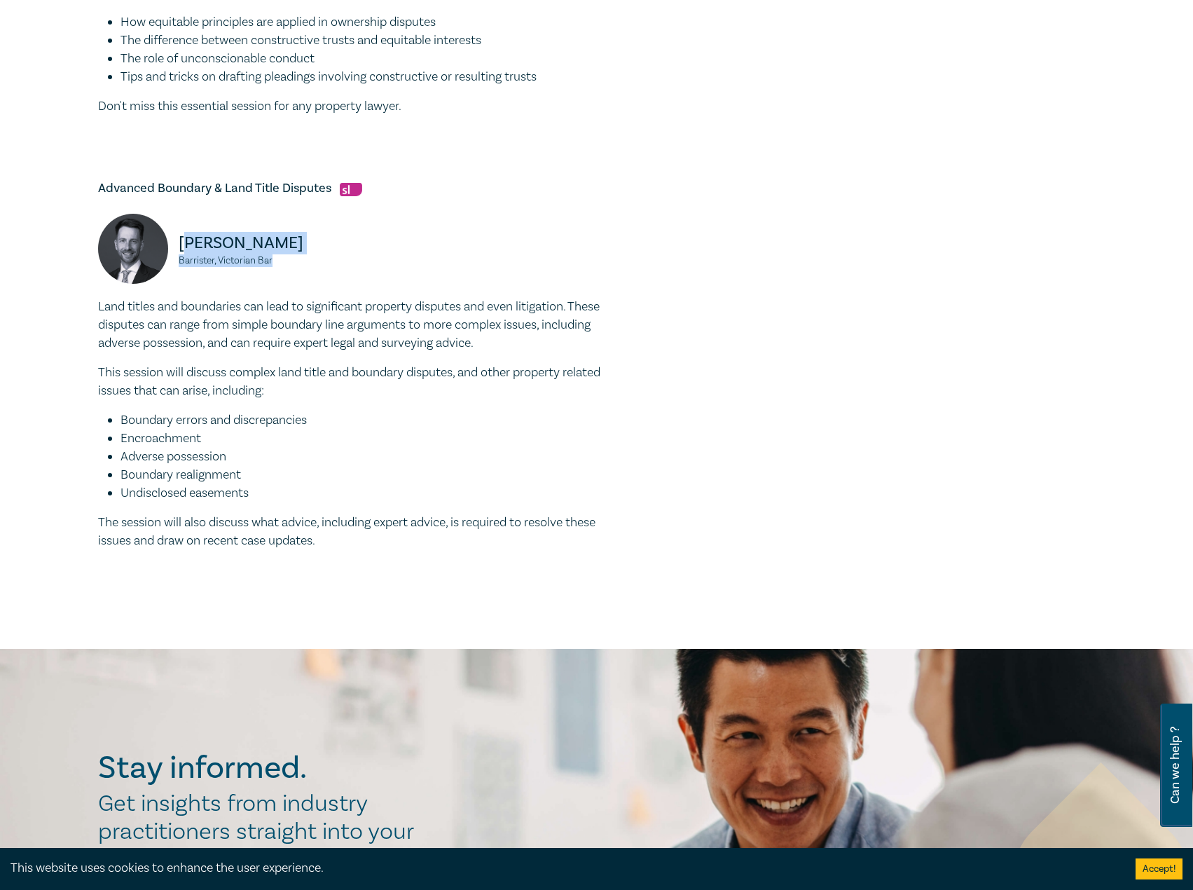
click at [273, 261] on small "Barrister, Victorian Bar" at bounding box center [267, 261] width 177 height 10
drag, startPoint x: 280, startPoint y: 259, endPoint x: 173, endPoint y: 247, distance: 107.1
click at [173, 247] on div "[PERSON_NAME], Victorian Bar" at bounding box center [227, 256] width 258 height 84
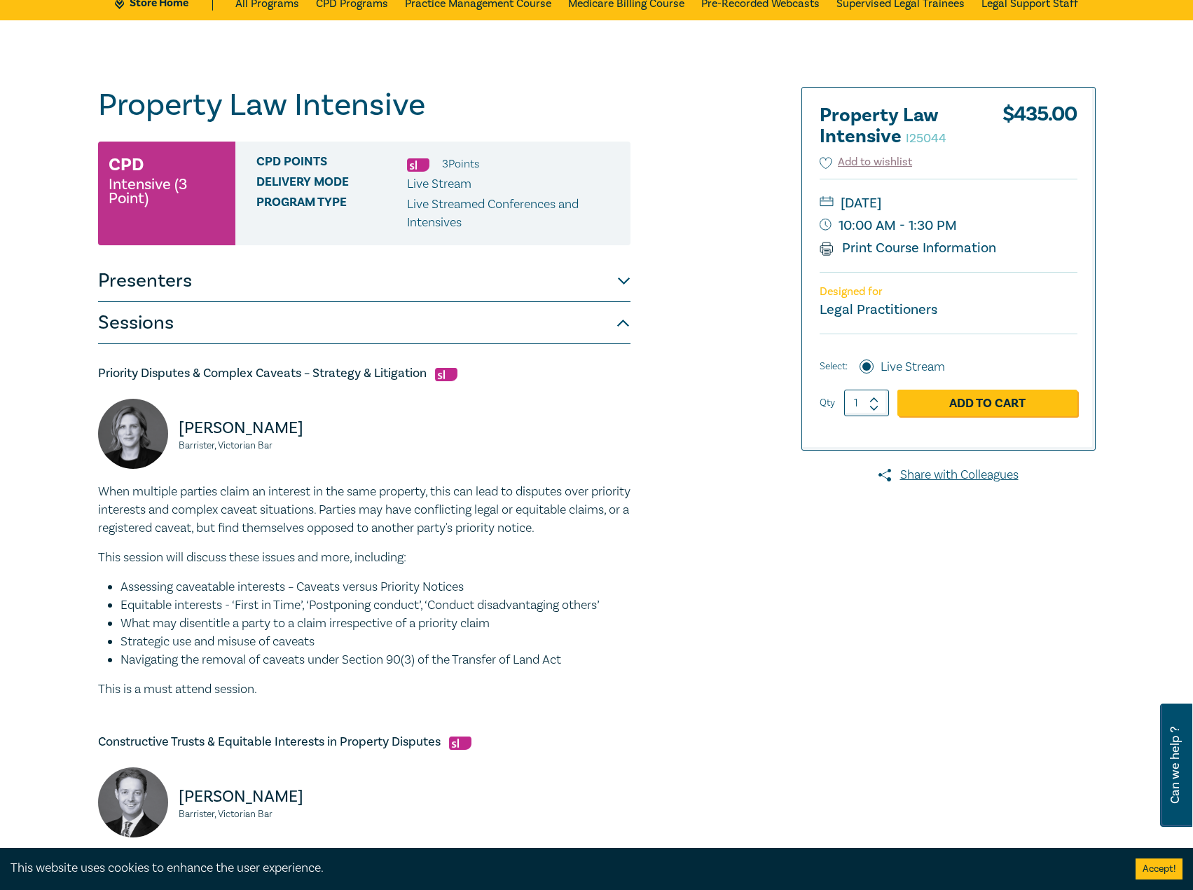
scroll to position [210, 0]
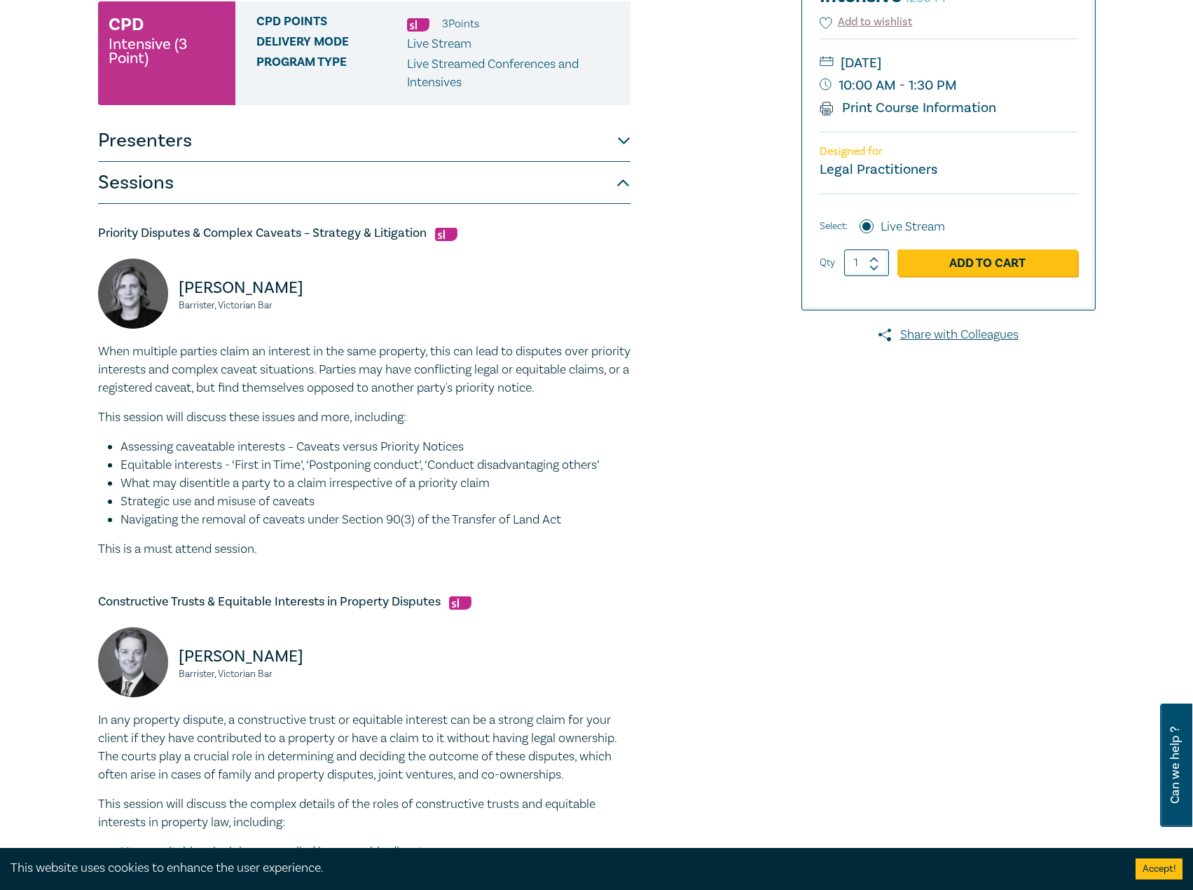
click at [390, 135] on button "Presenters" at bounding box center [364, 141] width 533 height 42
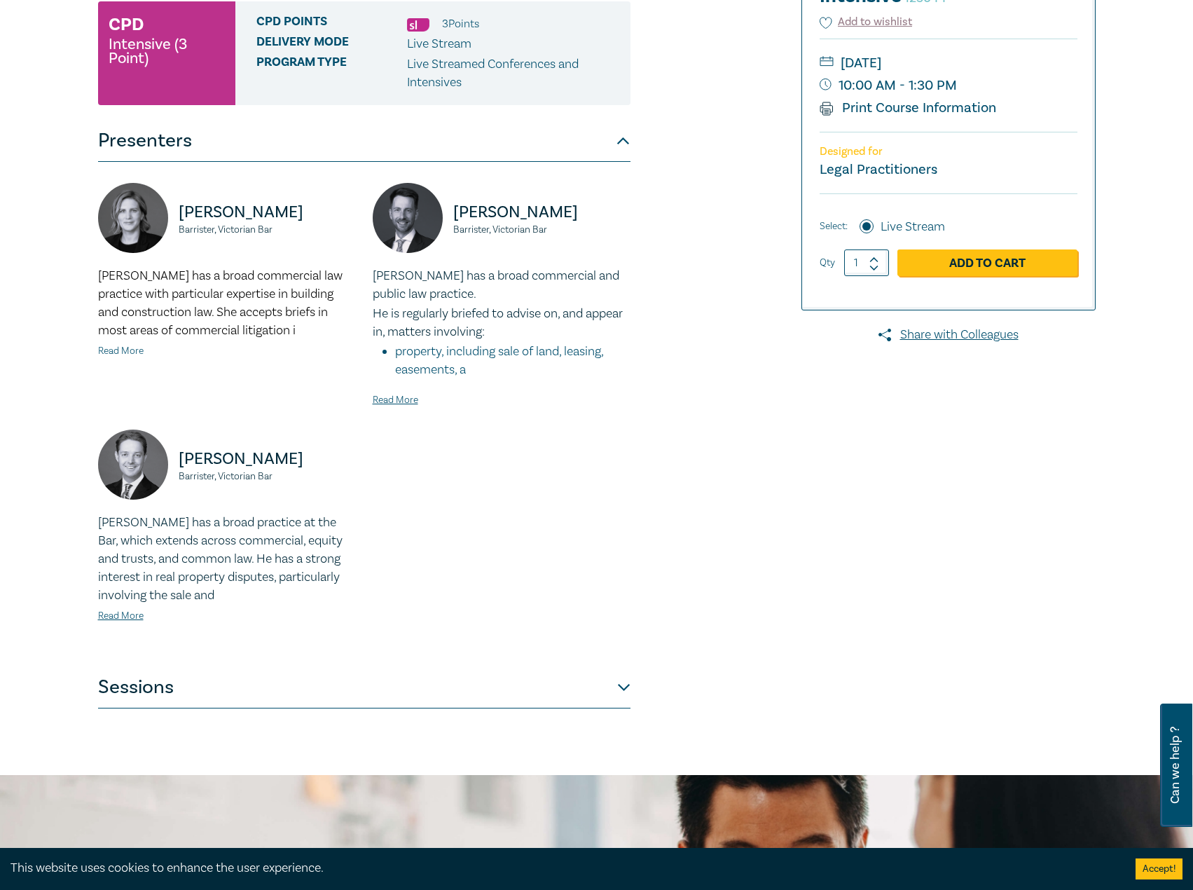
click at [120, 350] on link "Read More" at bounding box center [121, 351] width 46 height 13
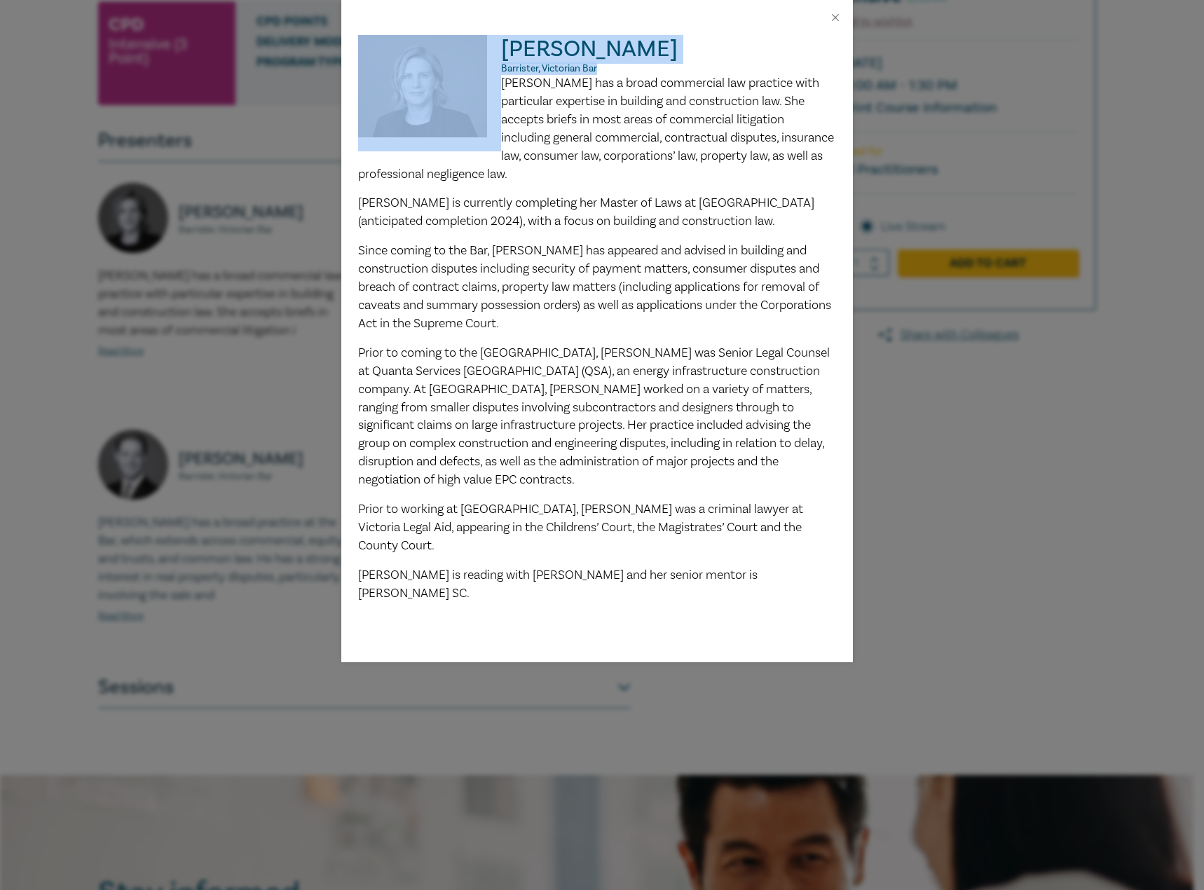
drag, startPoint x: 650, startPoint y: 68, endPoint x: 484, endPoint y: 53, distance: 166.0
click at [484, 53] on div "[PERSON_NAME] Barrister, Victorian Bar Kahlia has a broad commercial law practi…" at bounding box center [597, 319] width 478 height 568
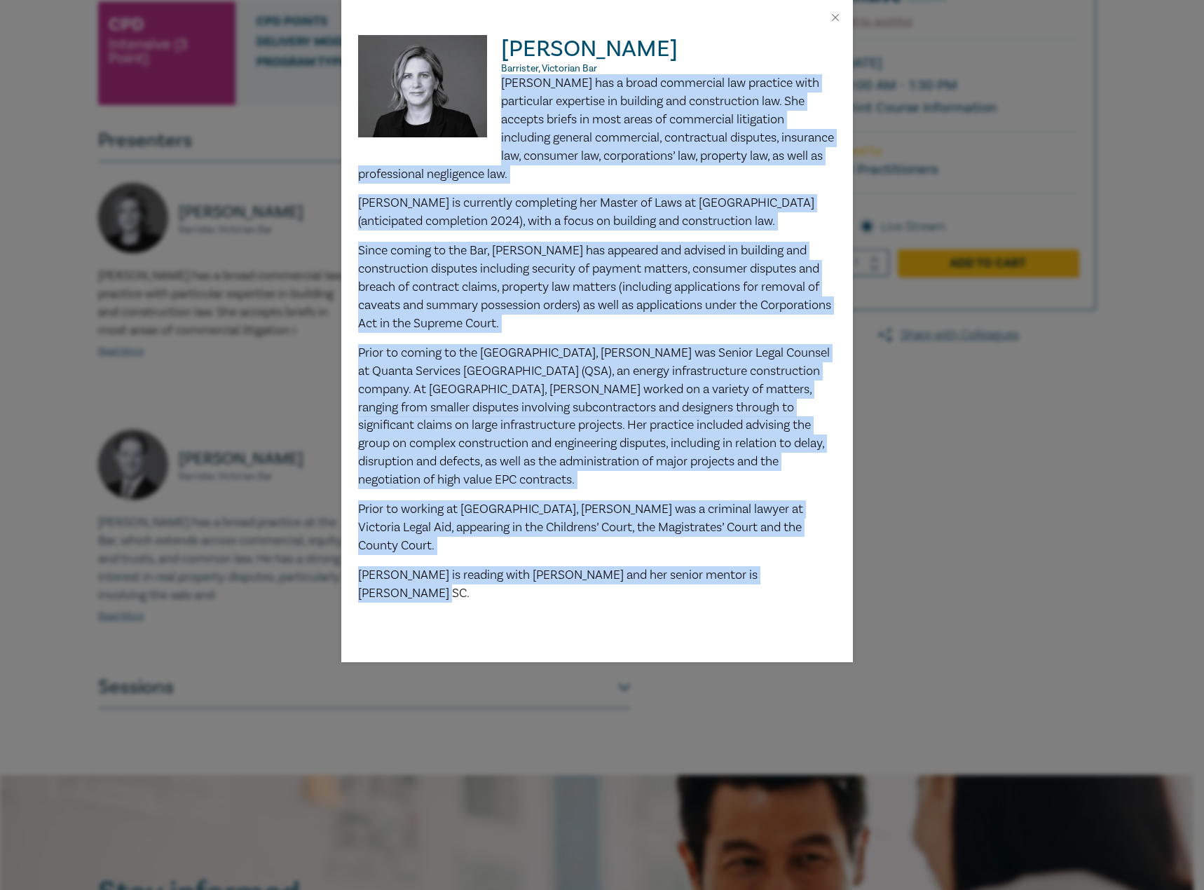
drag, startPoint x: 502, startPoint y: 85, endPoint x: 816, endPoint y: 533, distance: 547.8
click at [816, 533] on div "[PERSON_NAME] has a broad commercial law practice with particular expertise in …" at bounding box center [597, 338] width 478 height 528
click at [981, 489] on div "[PERSON_NAME] Barrister, Victorian Bar Kahlia has a broad commercial law practi…" at bounding box center [602, 445] width 1204 height 890
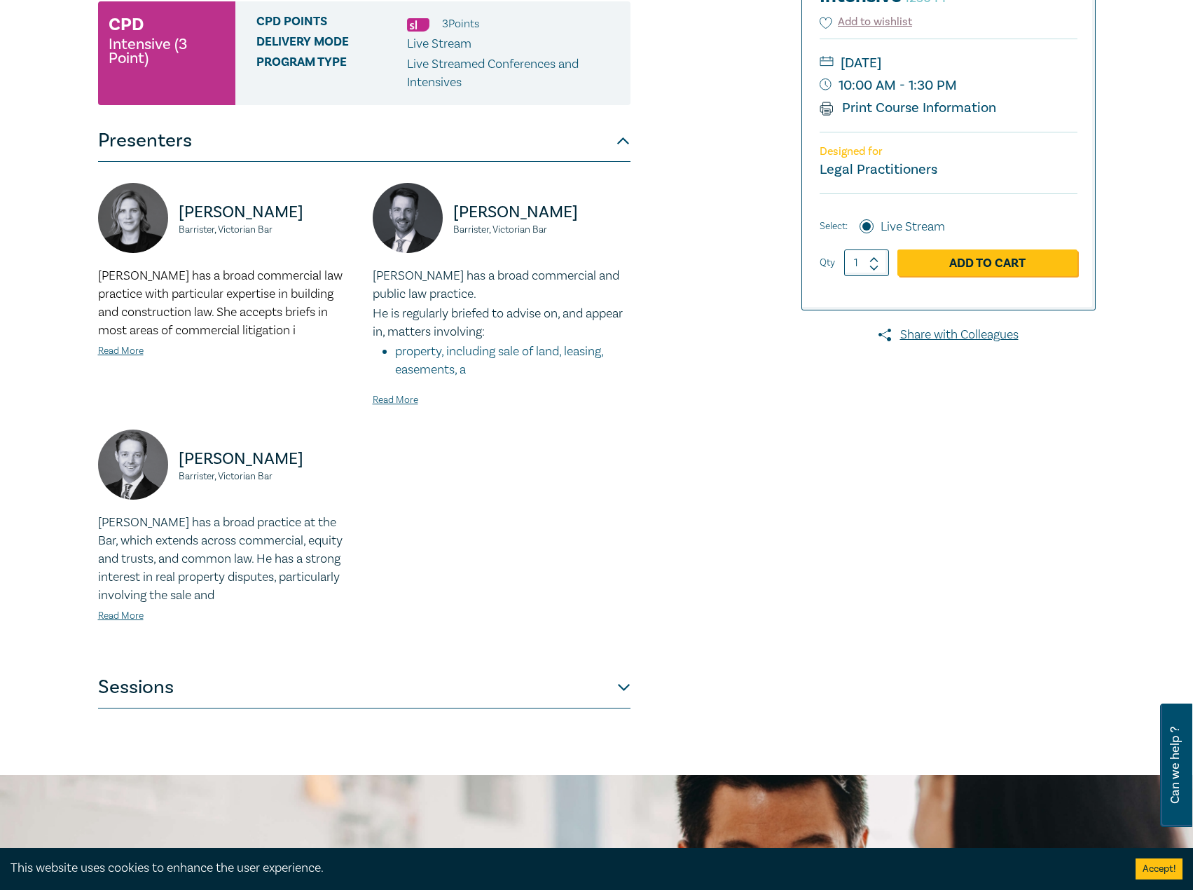
click at [479, 710] on div "Property Law Intensive I25044 CPD Intensive (3 Point) CPD Points 3 Point s Deli…" at bounding box center [596, 327] width 1193 height 895
click at [490, 688] on button "Sessions" at bounding box center [364, 687] width 533 height 42
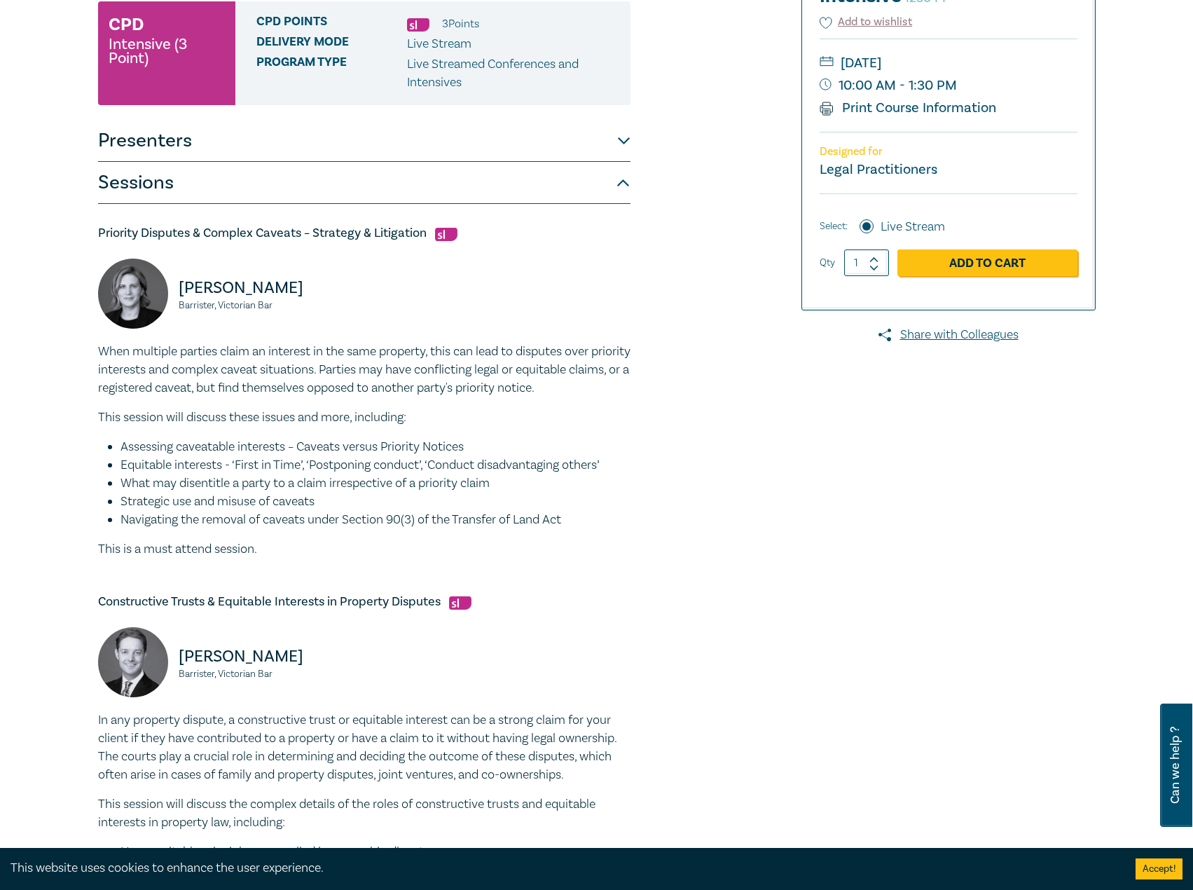
click at [256, 150] on button "Presenters" at bounding box center [364, 141] width 533 height 42
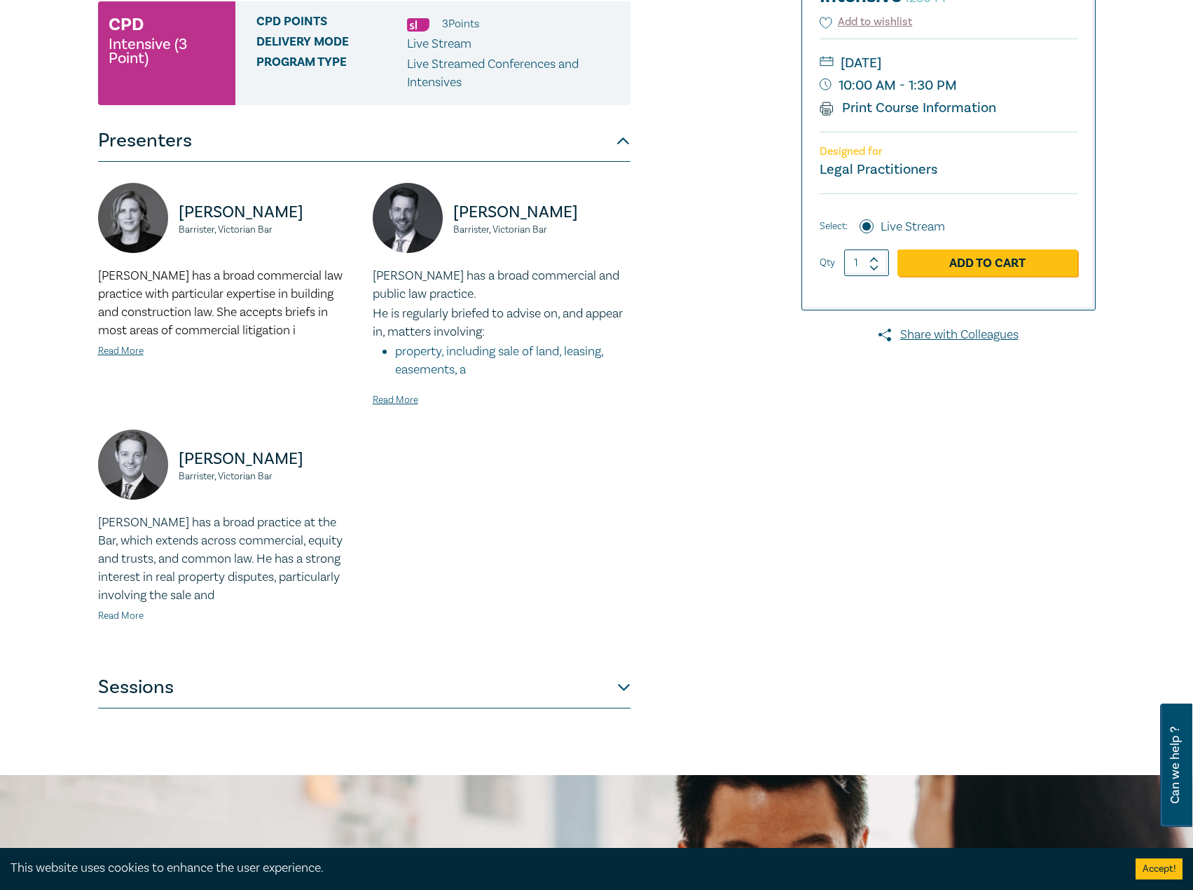
click at [119, 616] on link "Read More" at bounding box center [121, 616] width 46 height 13
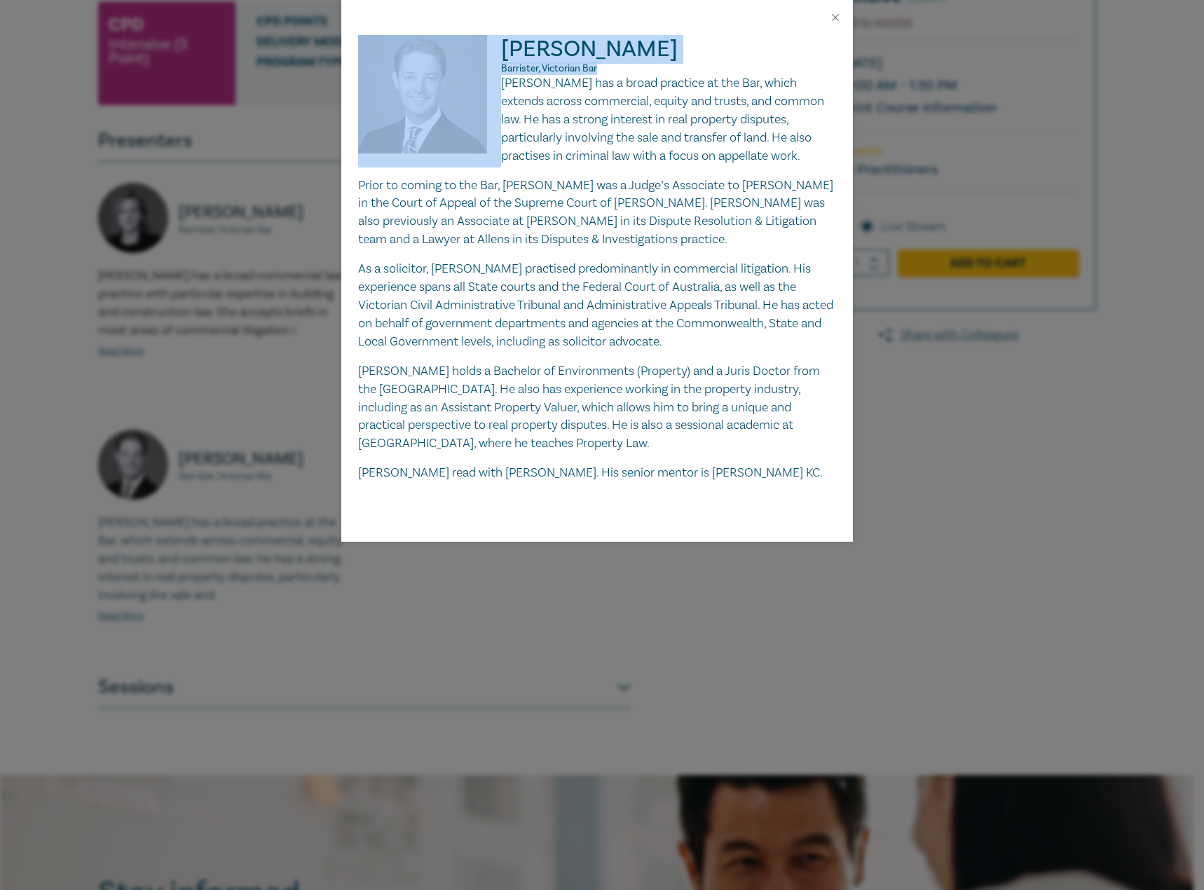
drag, startPoint x: 617, startPoint y: 70, endPoint x: 482, endPoint y: 47, distance: 137.2
click at [482, 47] on div "[PERSON_NAME], Victorian [PERSON_NAME] has a broad practice at the Bar, which e…" at bounding box center [597, 258] width 478 height 447
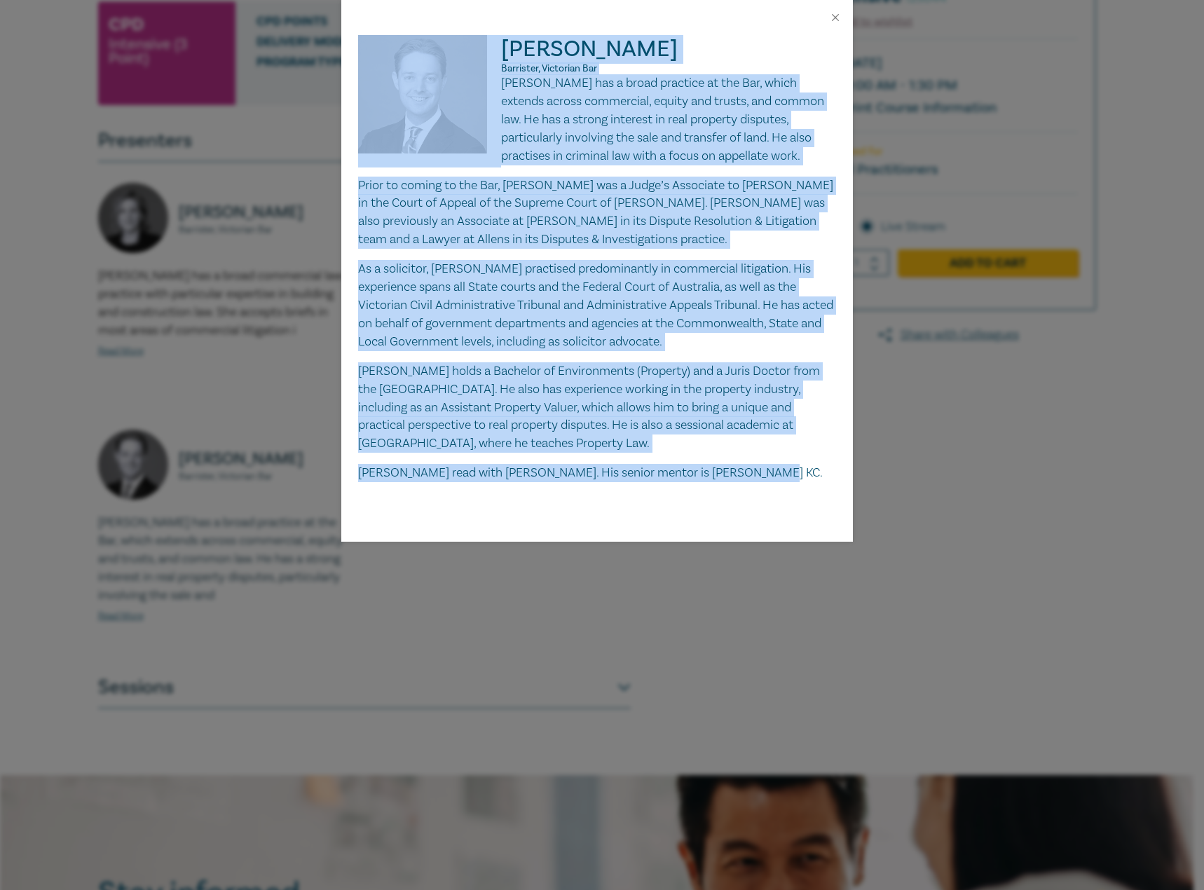
drag, startPoint x: 758, startPoint y: 472, endPoint x: 500, endPoint y: 81, distance: 467.8
click at [500, 81] on div "[PERSON_NAME], Victorian [PERSON_NAME] has a broad practice at the Bar, which e…" at bounding box center [597, 258] width 478 height 447
click at [541, 104] on p "[PERSON_NAME] has a broad practice at the Bar, which extends across commercial,…" at bounding box center [597, 119] width 478 height 91
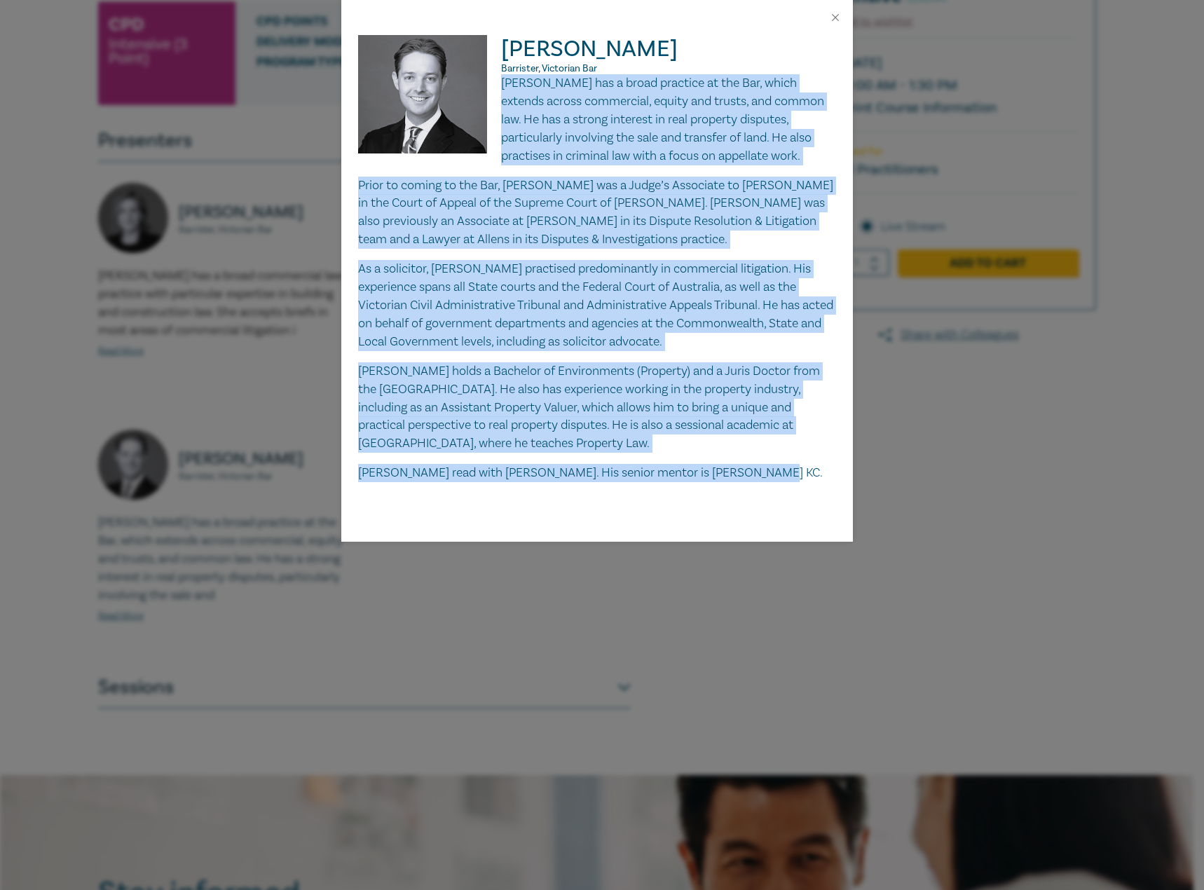
drag, startPoint x: 501, startPoint y: 83, endPoint x: 810, endPoint y: 495, distance: 515.0
click at [810, 495] on div "Mitchell Kirk Barrister, Victorian Bar Mitchell has a broad practice at the Bar…" at bounding box center [597, 288] width 512 height 507
click at [835, 11] on button "Close" at bounding box center [835, 17] width 13 height 13
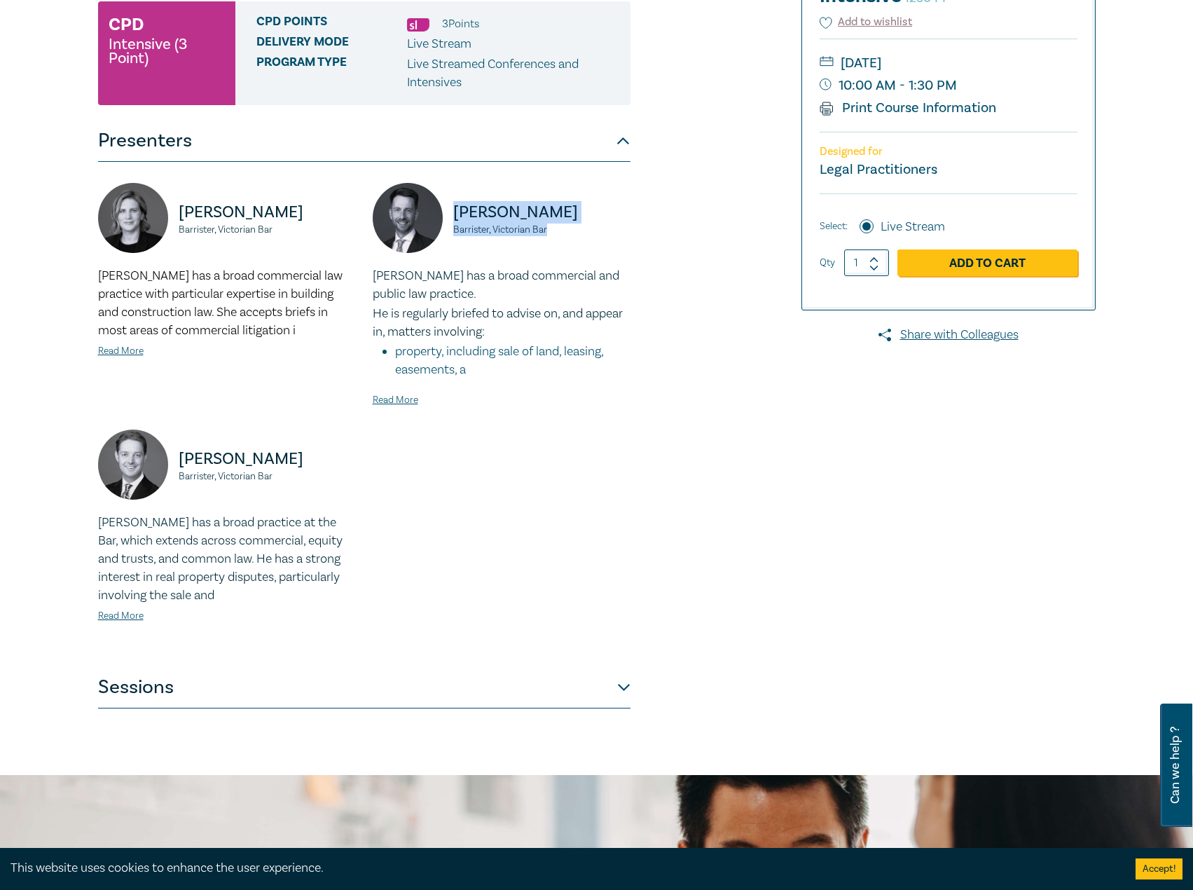
drag, startPoint x: 575, startPoint y: 228, endPoint x: 454, endPoint y: 217, distance: 121.8
click at [454, 217] on div "Tom Egan Barrister, Victorian Bar" at bounding box center [502, 225] width 258 height 84
click at [401, 399] on link "Read More" at bounding box center [396, 400] width 46 height 13
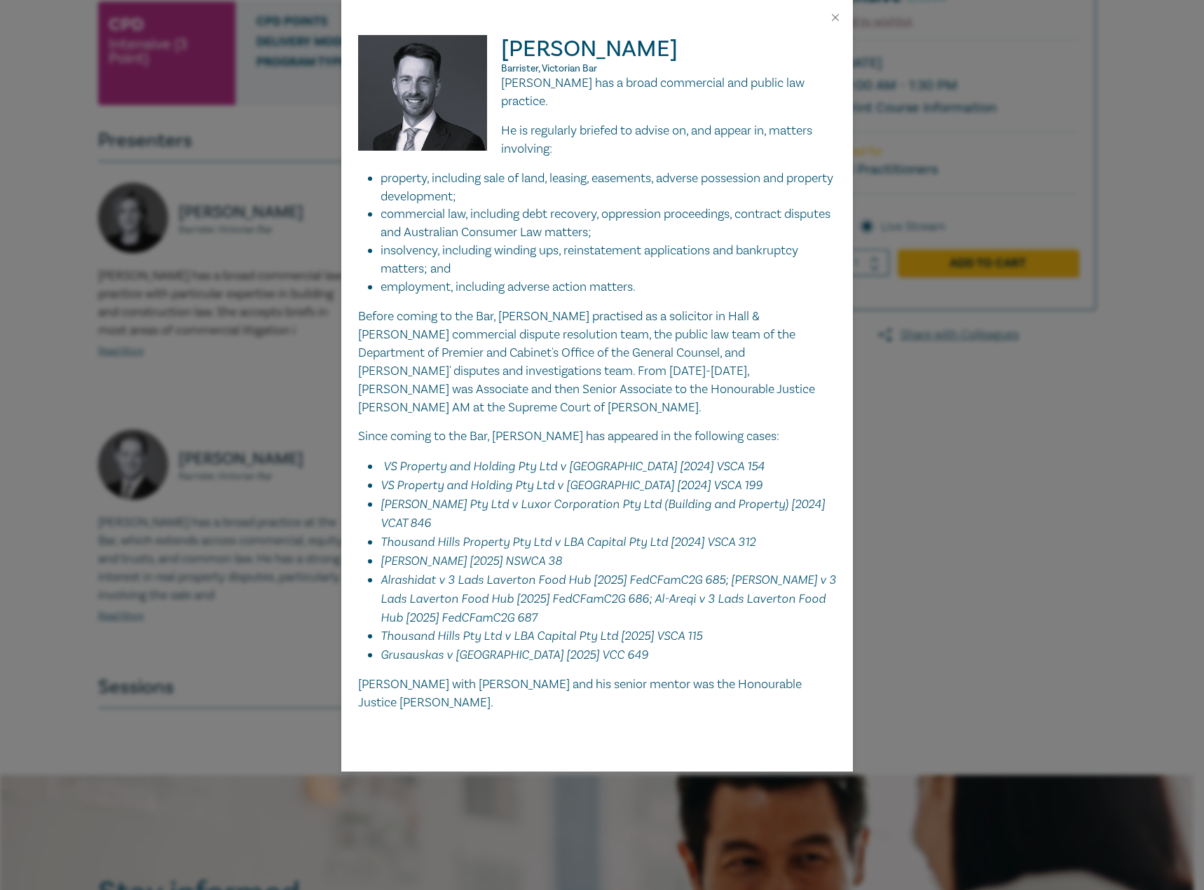
click at [500, 90] on img at bounding box center [430, 100] width 144 height 130
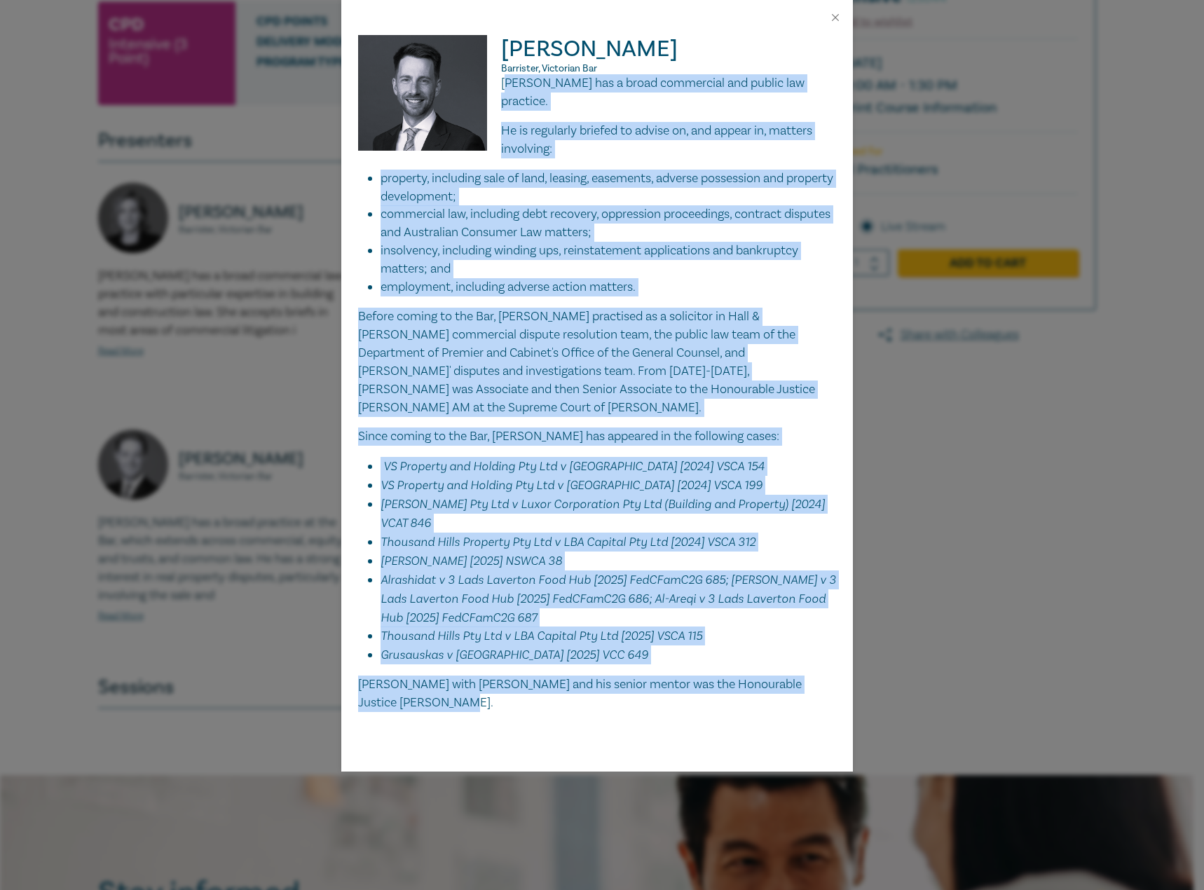
drag, startPoint x: 505, startPoint y: 82, endPoint x: 816, endPoint y: 659, distance: 655.9
click at [816, 659] on div "Tom has a broad commercial and public law practice. He is regularly briefed to …" at bounding box center [597, 393] width 478 height 638
click at [833, 19] on button "Close" at bounding box center [835, 17] width 13 height 13
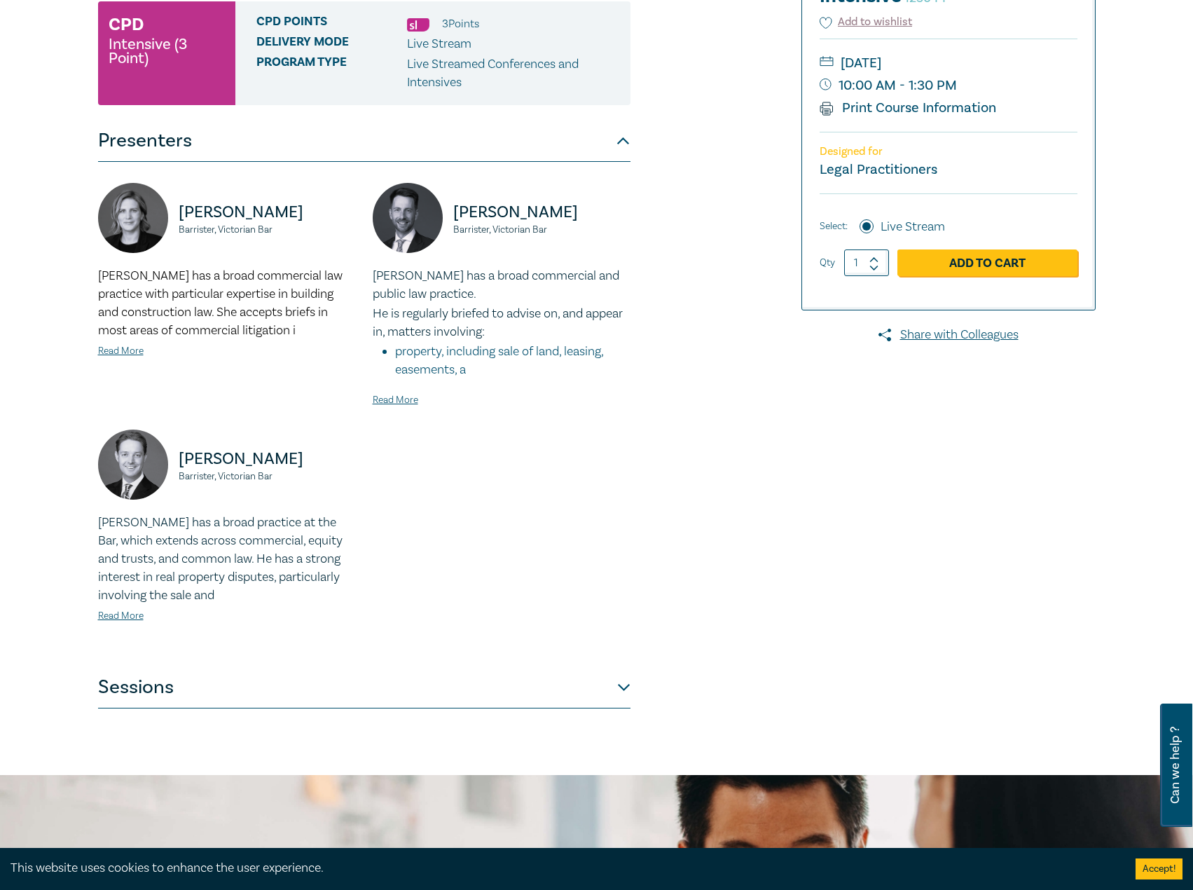
click at [381, 685] on button "Sessions" at bounding box center [364, 687] width 533 height 42
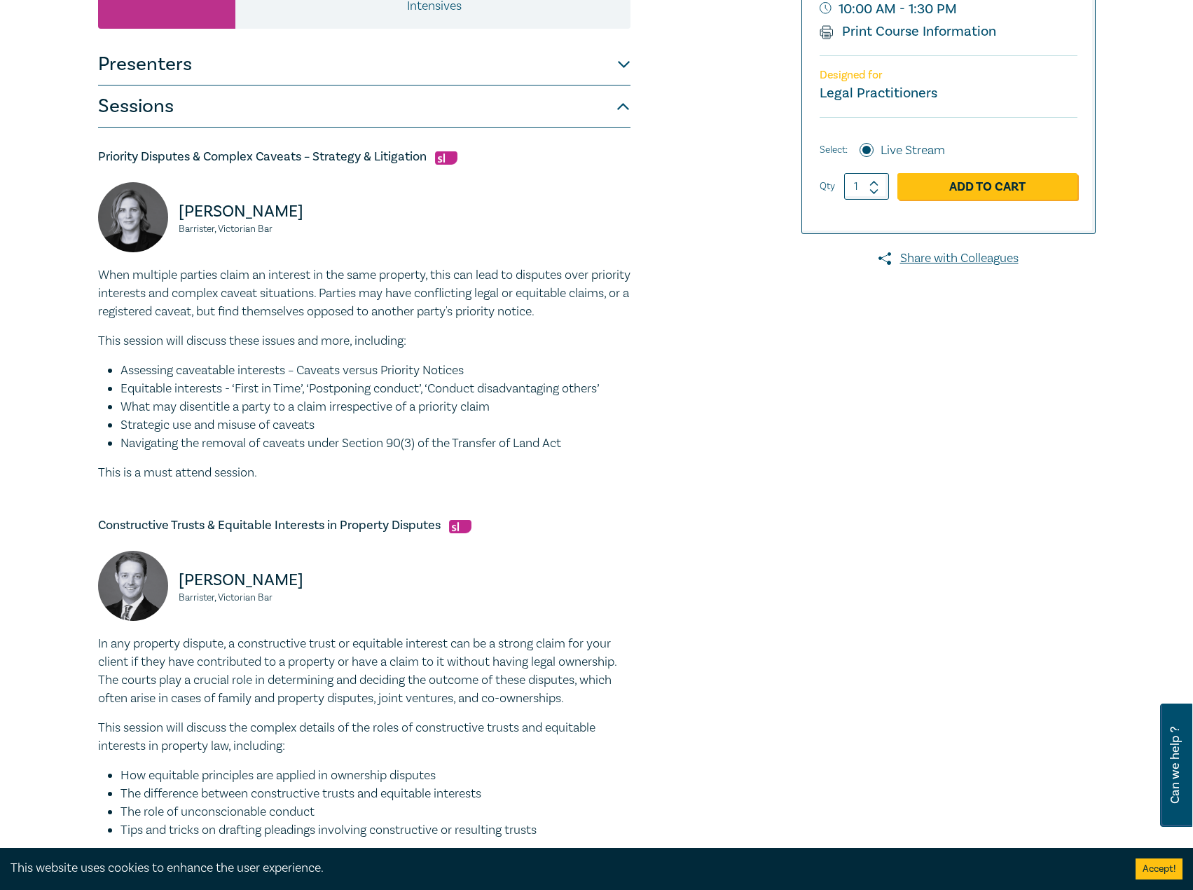
scroll to position [280, 0]
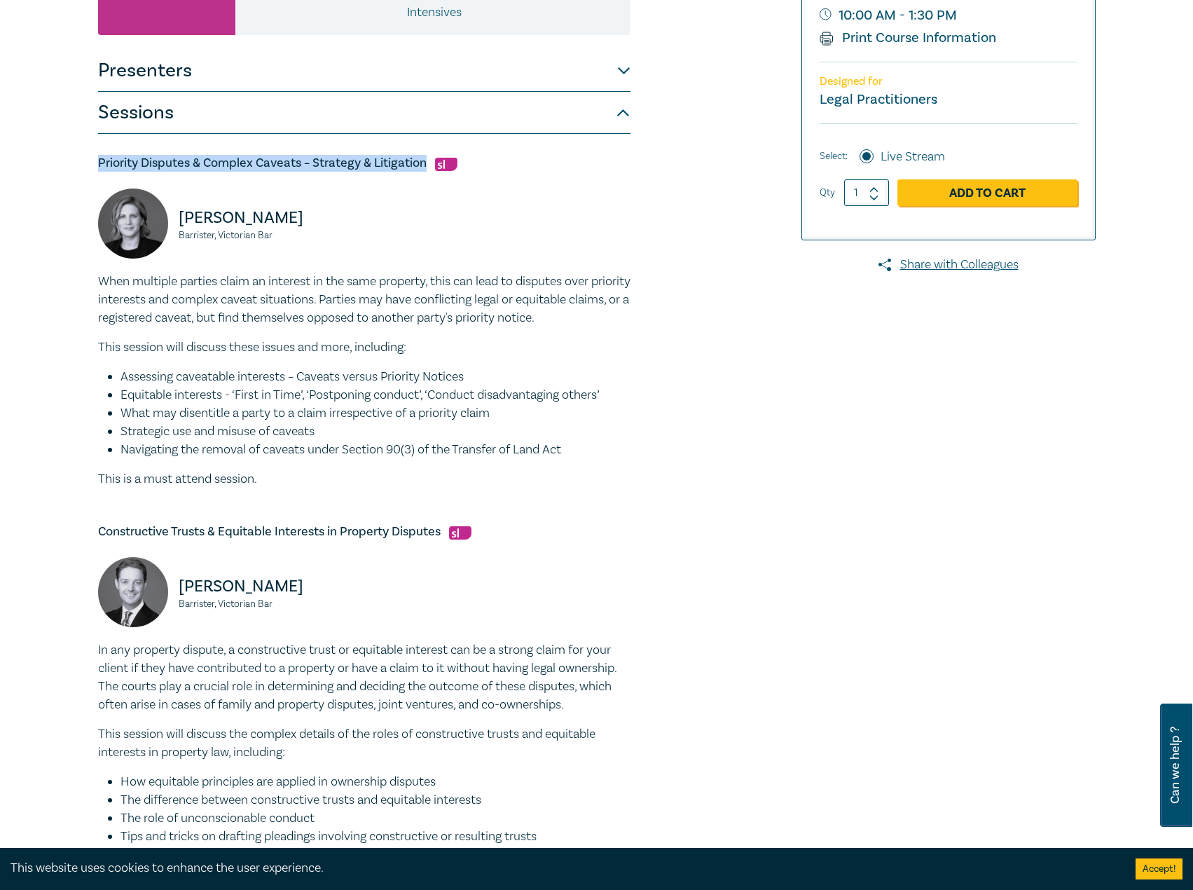
drag, startPoint x: 426, startPoint y: 163, endPoint x: 83, endPoint y: 167, distance: 343.4
click at [83, 167] on div "Property Law Intensive I25044 CPD Intensive (3 Point) CPD Points 3 Point s Deli…" at bounding box center [596, 609] width 1193 height 1598
drag, startPoint x: 279, startPoint y: 233, endPoint x: 178, endPoint y: 221, distance: 101.5
click at [178, 221] on div "Kahlia Shenstone Barrister, Victorian Bar" at bounding box center [227, 230] width 258 height 84
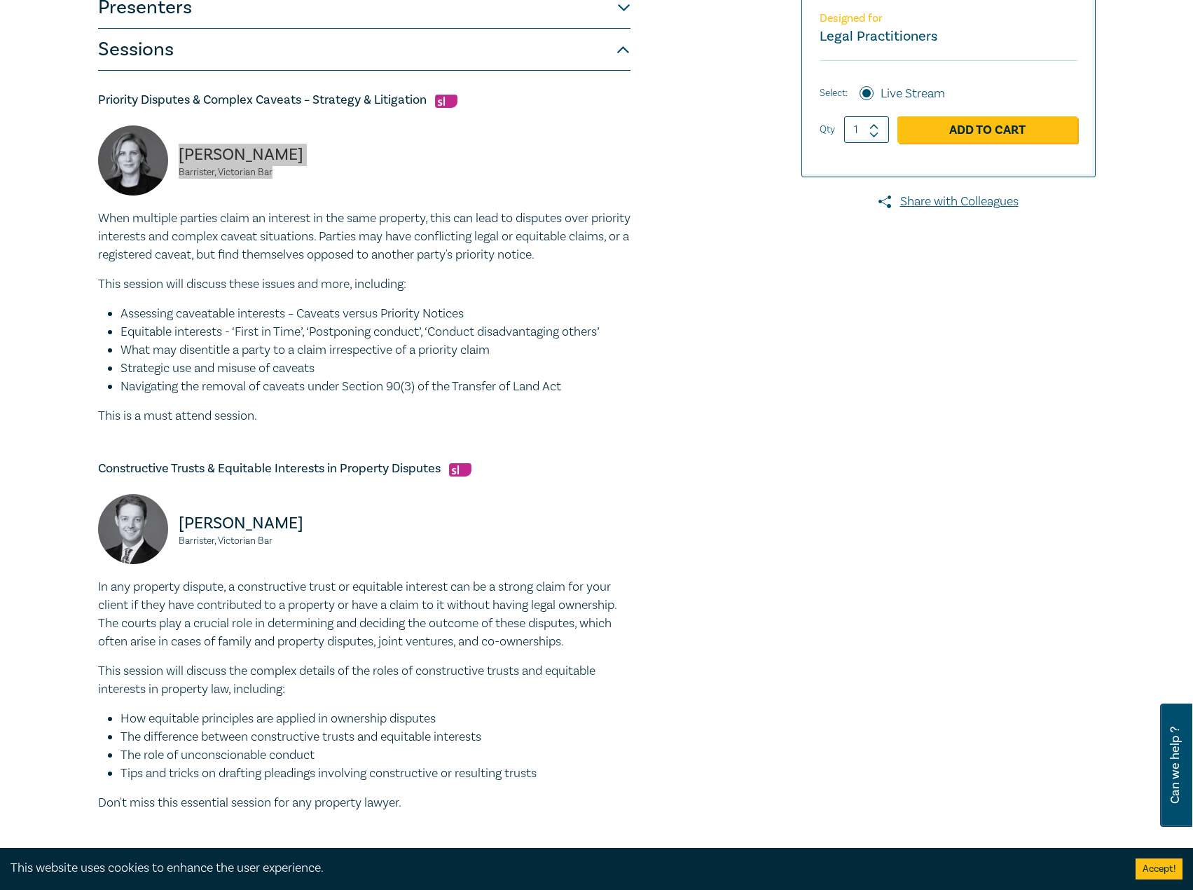
scroll to position [420, 0]
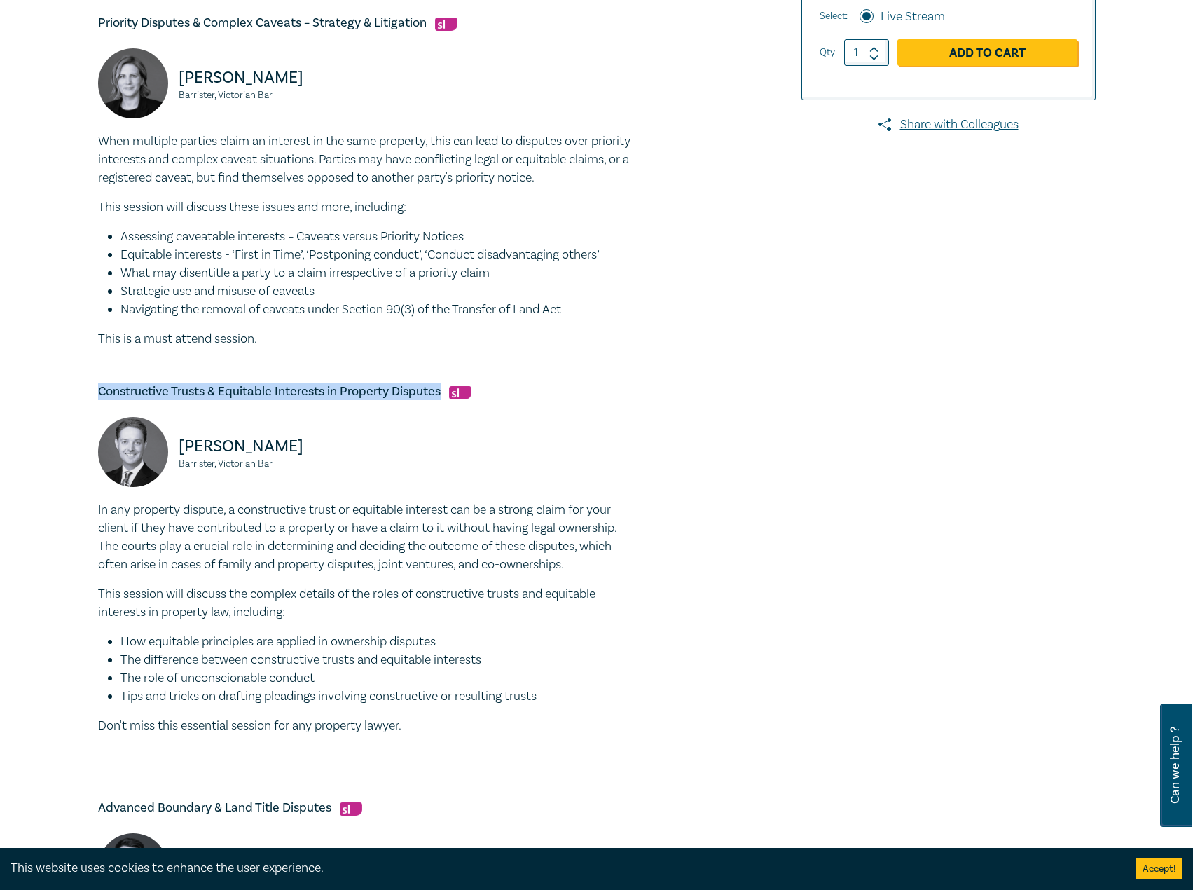
drag, startPoint x: 439, startPoint y: 392, endPoint x: 60, endPoint y: 398, distance: 379.8
click at [60, 398] on div "Property Law Intensive I25044 CPD Intensive (3 Point) CPD Points 3 Point s Deli…" at bounding box center [596, 469] width 1193 height 1598
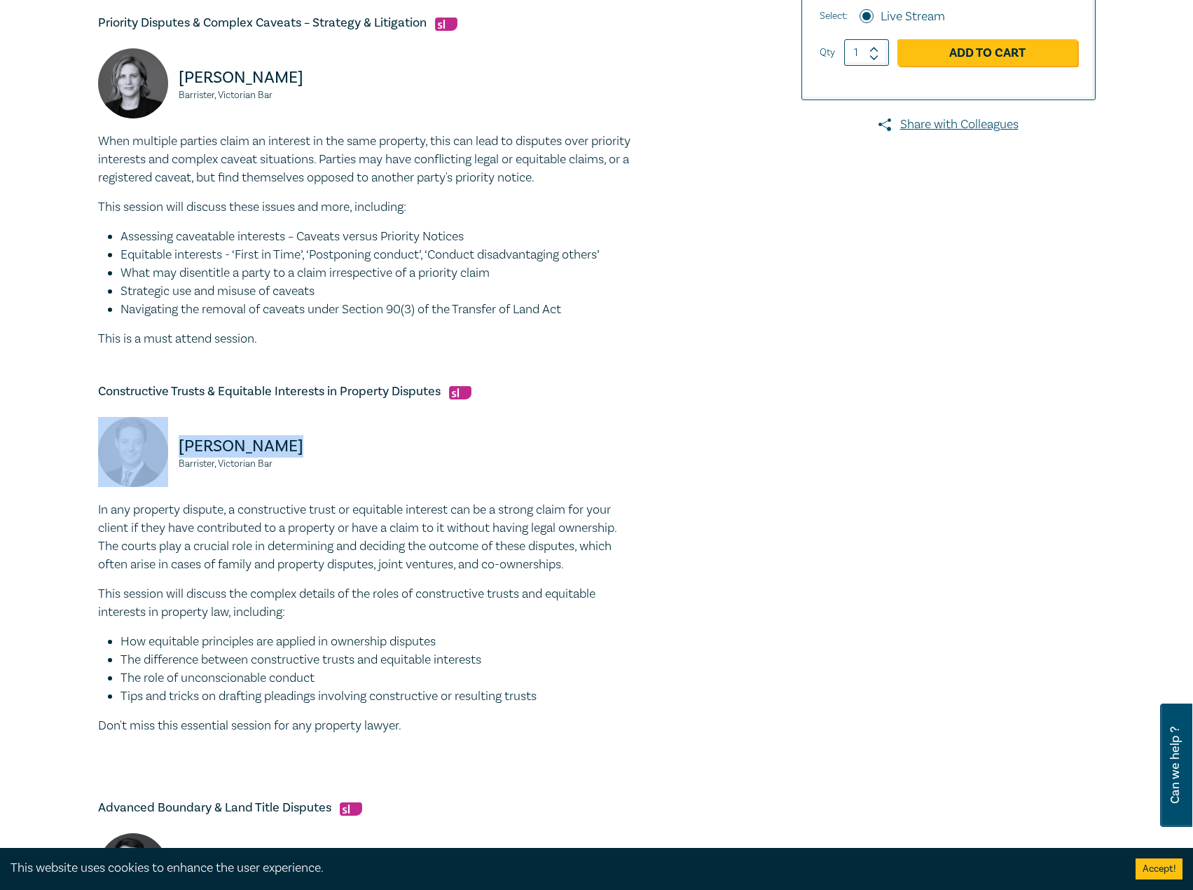
drag, startPoint x: 271, startPoint y: 457, endPoint x: 273, endPoint y: 450, distance: 7.1
click at [163, 446] on div "Mitchell Kirk Barrister, Victorian Bar" at bounding box center [227, 459] width 258 height 84
drag, startPoint x: 284, startPoint y: 460, endPoint x: 175, endPoint y: 451, distance: 109.6
click at [175, 451] on div "Mitchell Kirk Barrister, Victorian Bar" at bounding box center [227, 459] width 258 height 84
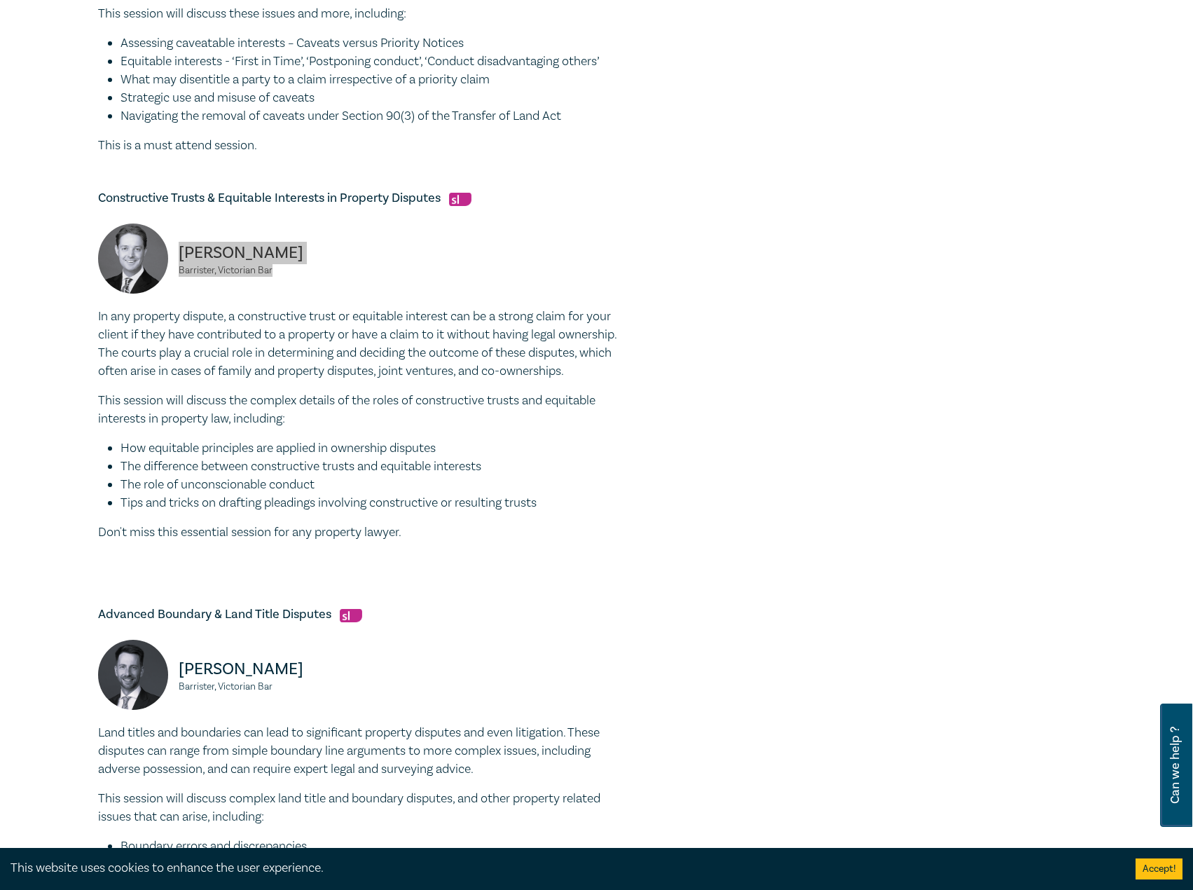
scroll to position [771, 0]
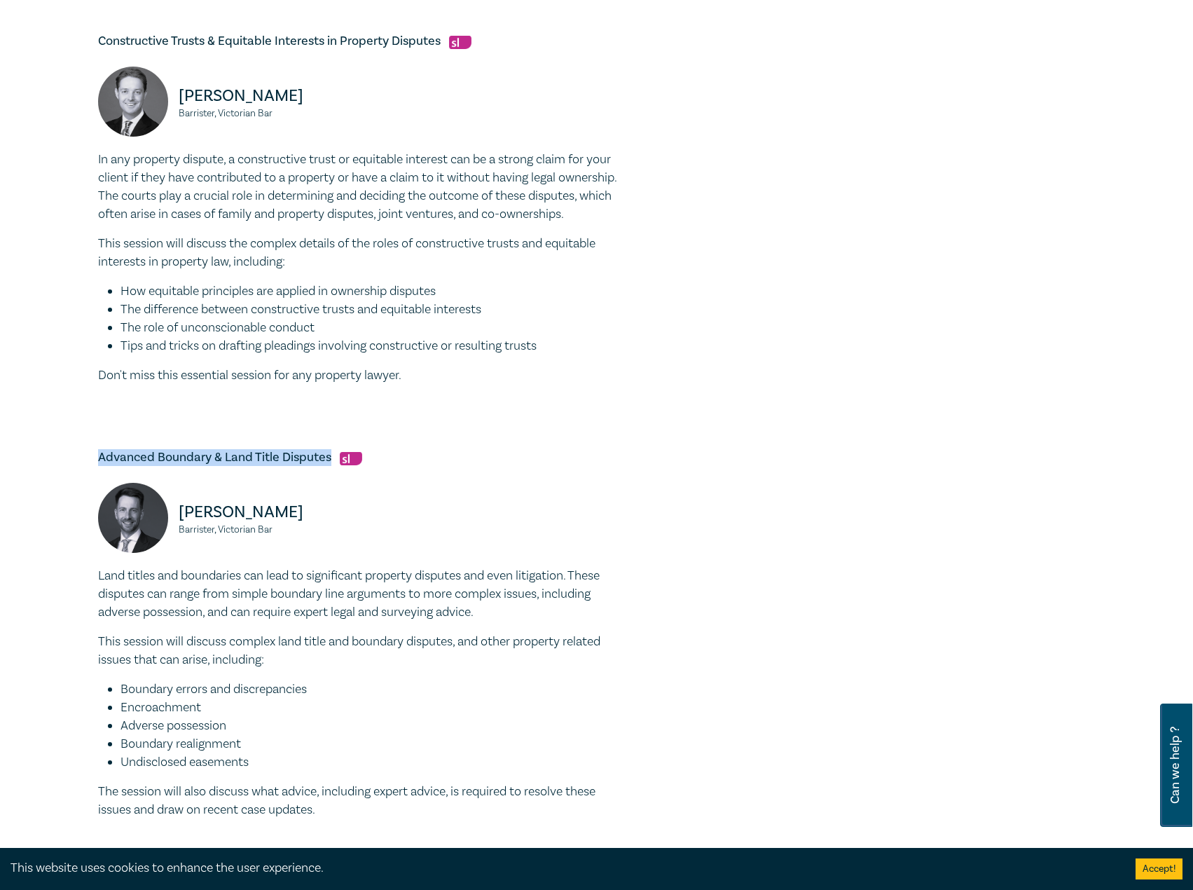
drag, startPoint x: 331, startPoint y: 462, endPoint x: 113, endPoint y: 463, distance: 217.9
click at [95, 465] on div "Property Law Intensive I25044 CPD Intensive (3 Point) CPD Points 3 Point s Deli…" at bounding box center [428, 118] width 676 height 1465
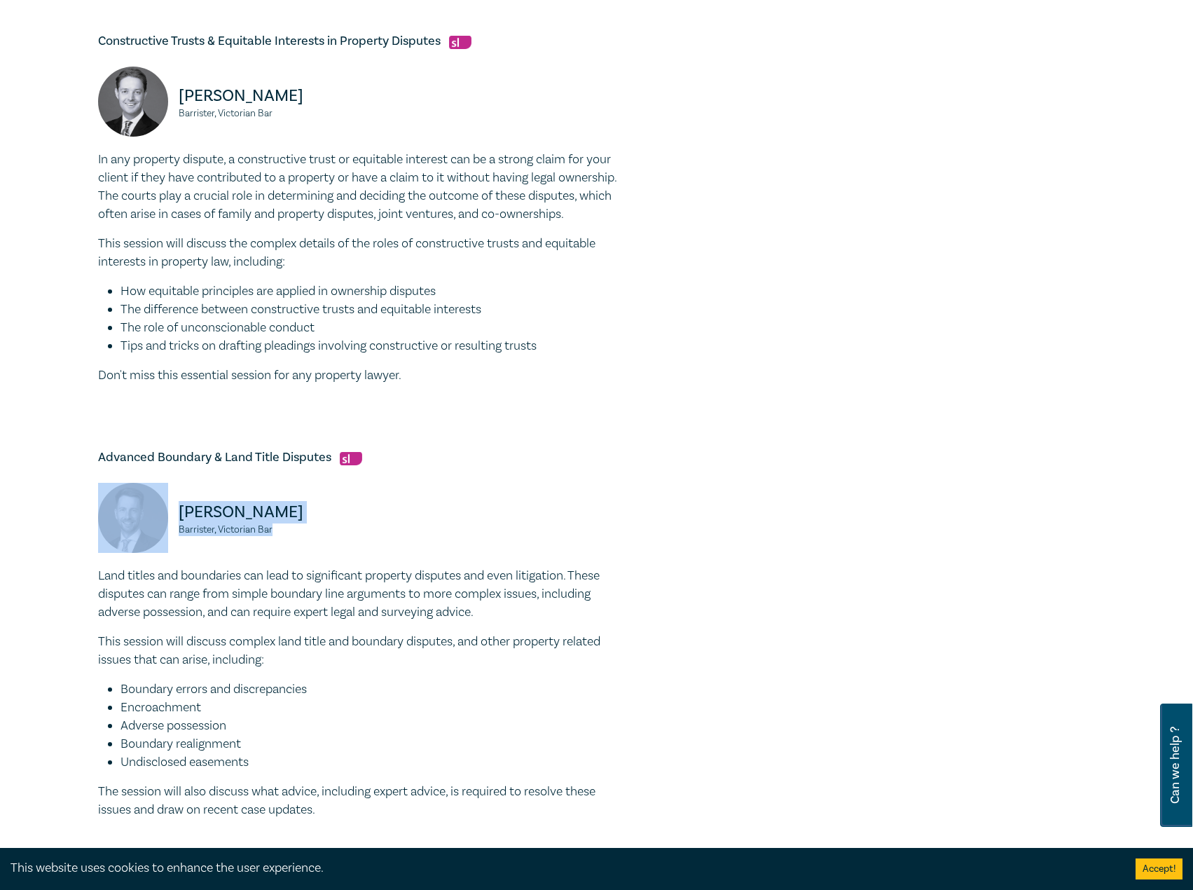
drag, startPoint x: 320, startPoint y: 537, endPoint x: 149, endPoint y: 516, distance: 172.3
click at [149, 516] on div "Tom Egan Barrister, Victorian Bar" at bounding box center [227, 525] width 258 height 84
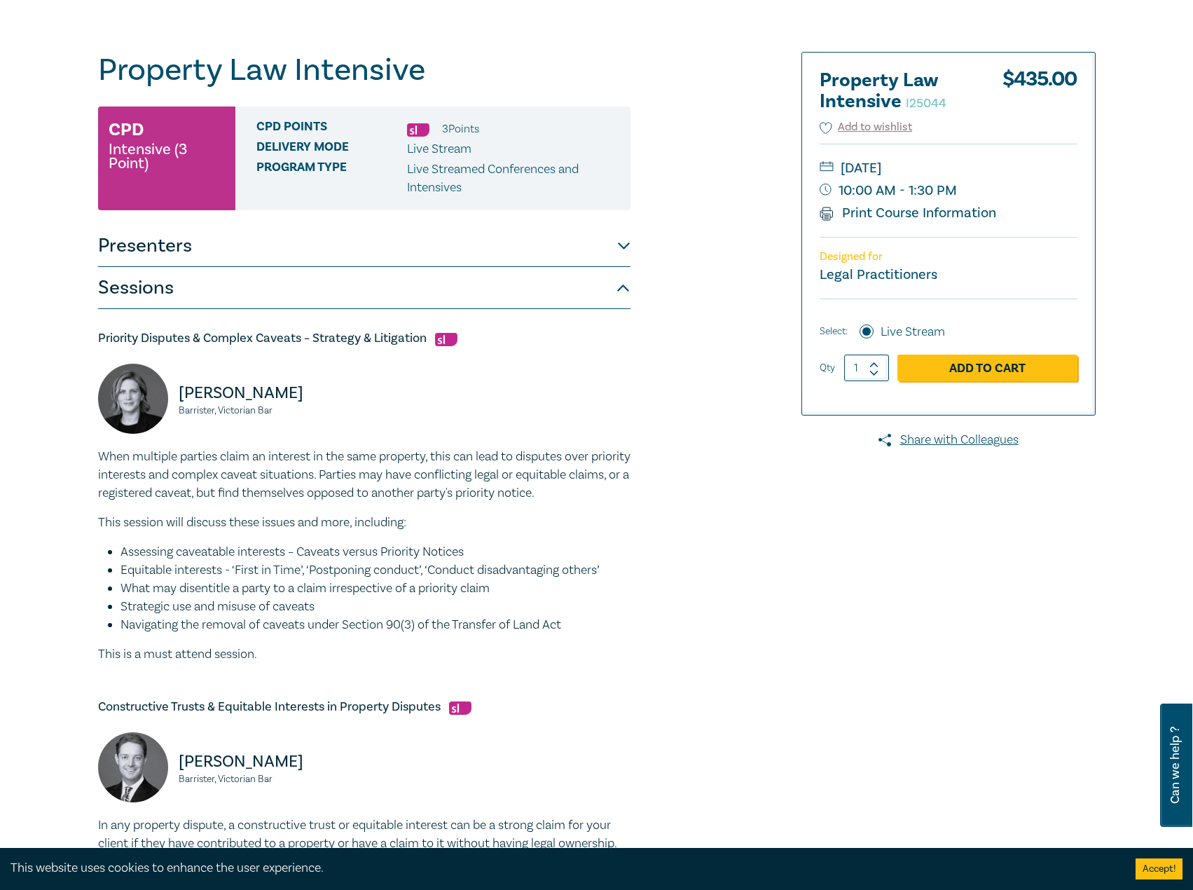
scroll to position [0, 0]
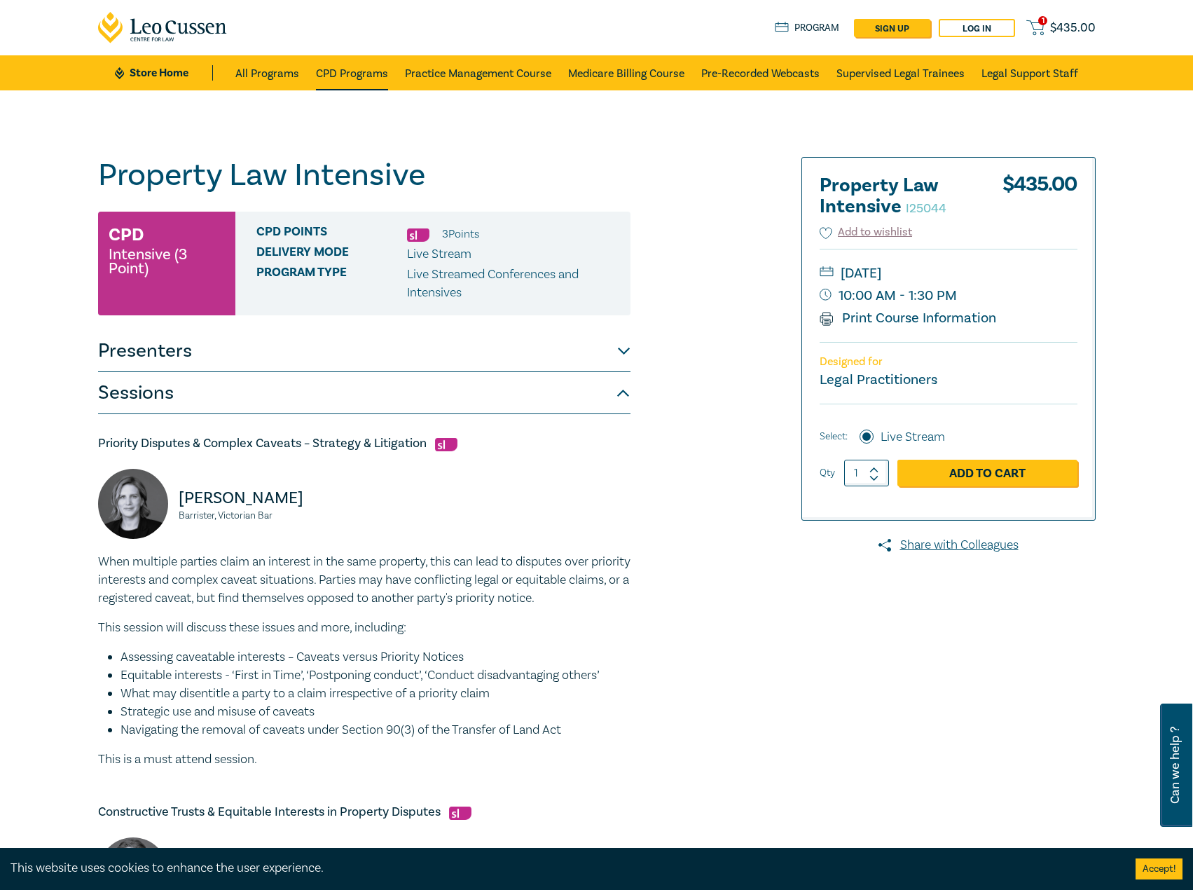
click at [334, 71] on link "CPD Programs" at bounding box center [352, 72] width 72 height 35
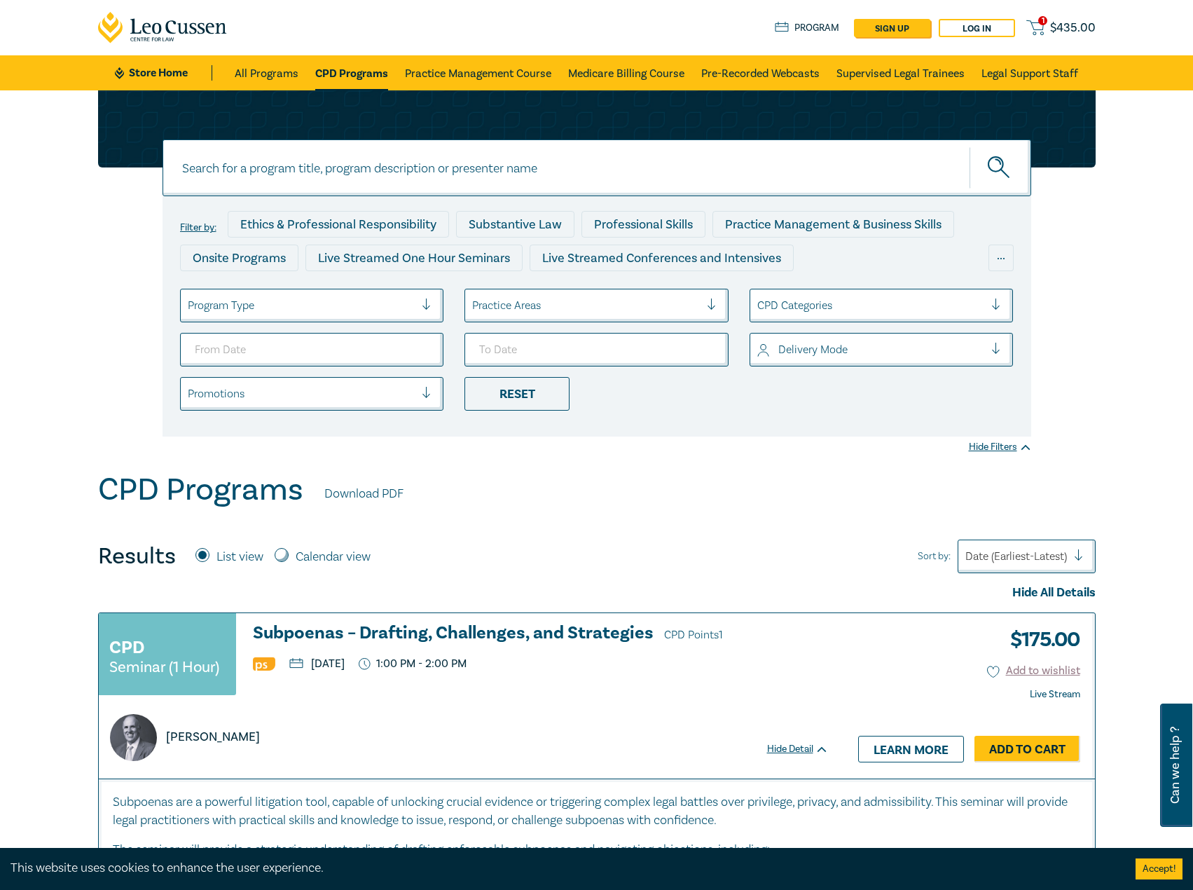
click at [437, 172] on input at bounding box center [597, 167] width 869 height 57
click at [641, 167] on input at bounding box center [597, 167] width 869 height 57
type input "i25058"
click at [970, 146] on button "submit" at bounding box center [1001, 167] width 62 height 43
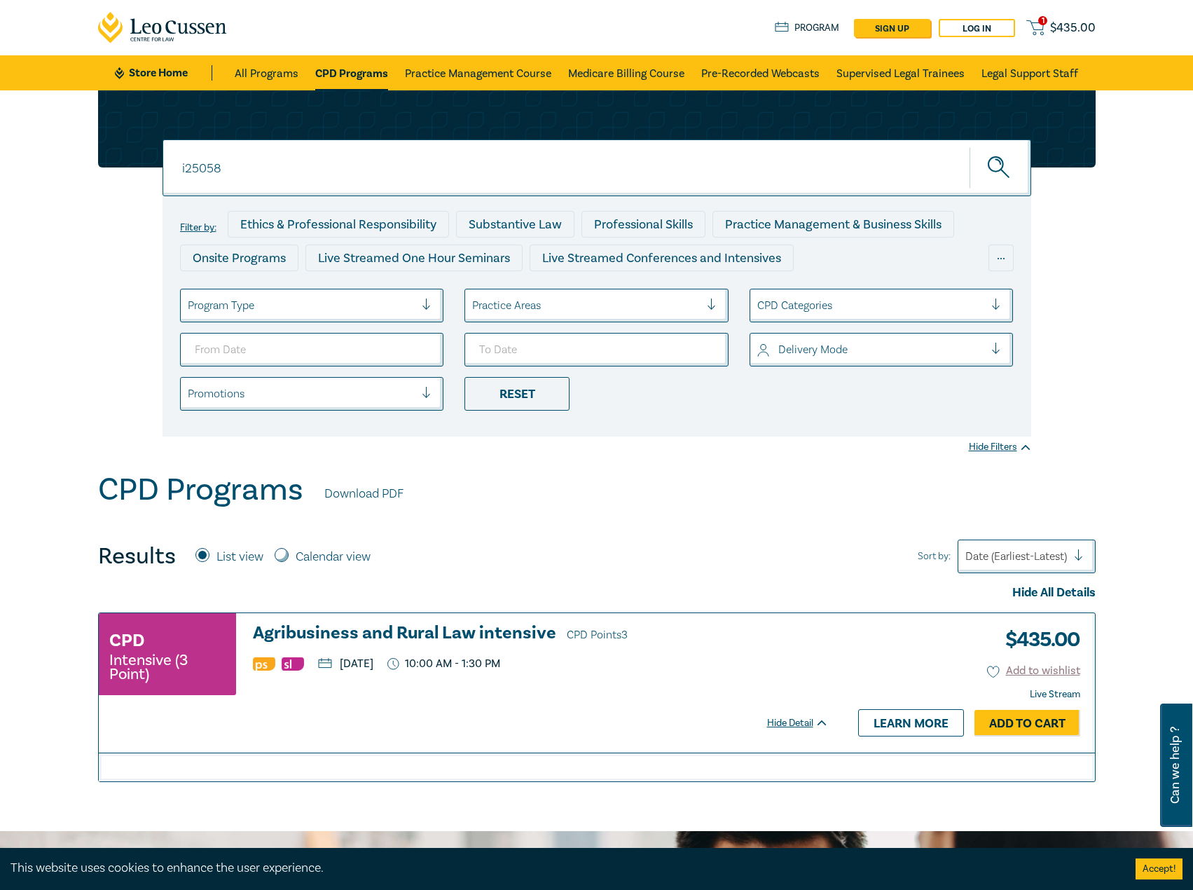
click at [505, 640] on h3 "Agribusiness and Rural Law intensive CPD Points 3" at bounding box center [541, 634] width 576 height 21
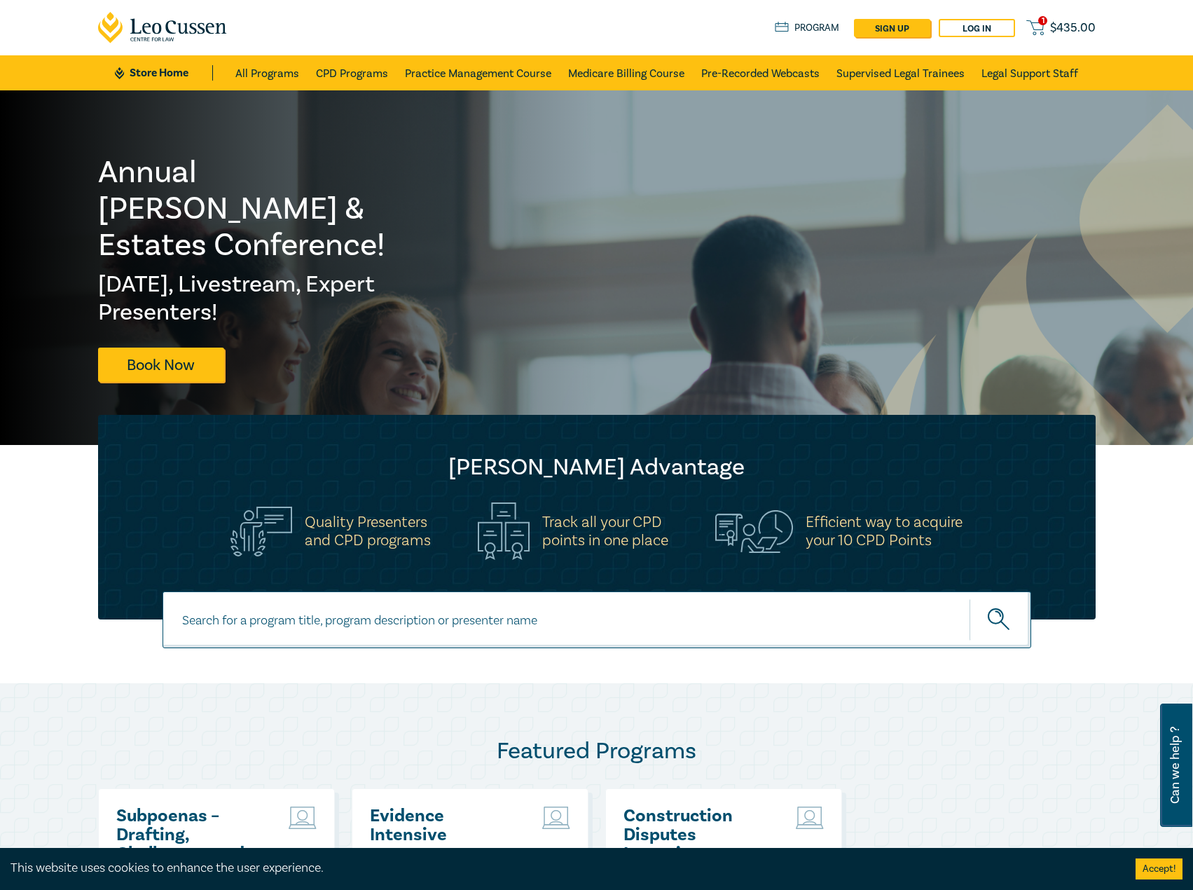
click at [355, 605] on input at bounding box center [597, 619] width 869 height 57
type input "i25058"
click at [970, 598] on button "submit" at bounding box center [1001, 619] width 62 height 43
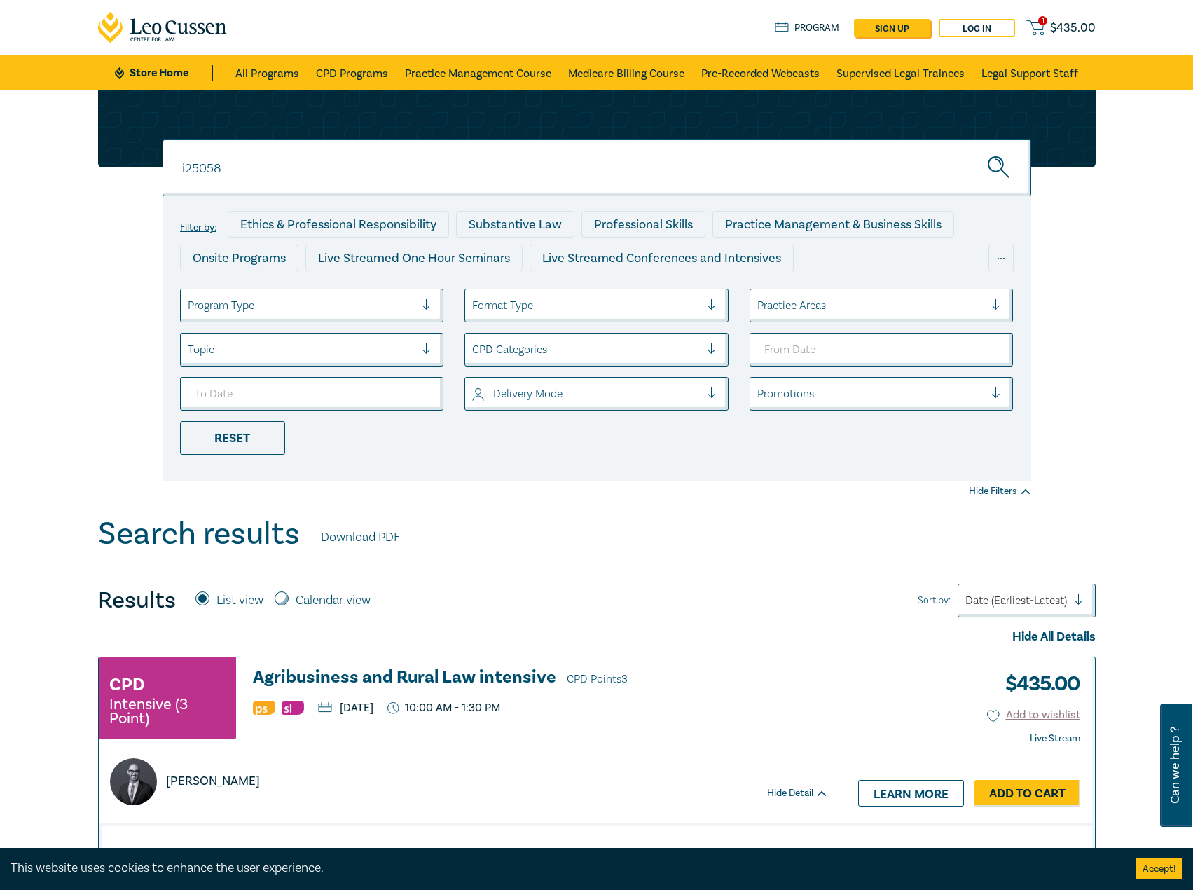
click at [394, 678] on h3 "Agribusiness and Rural Law intensive CPD Points 3" at bounding box center [541, 678] width 576 height 21
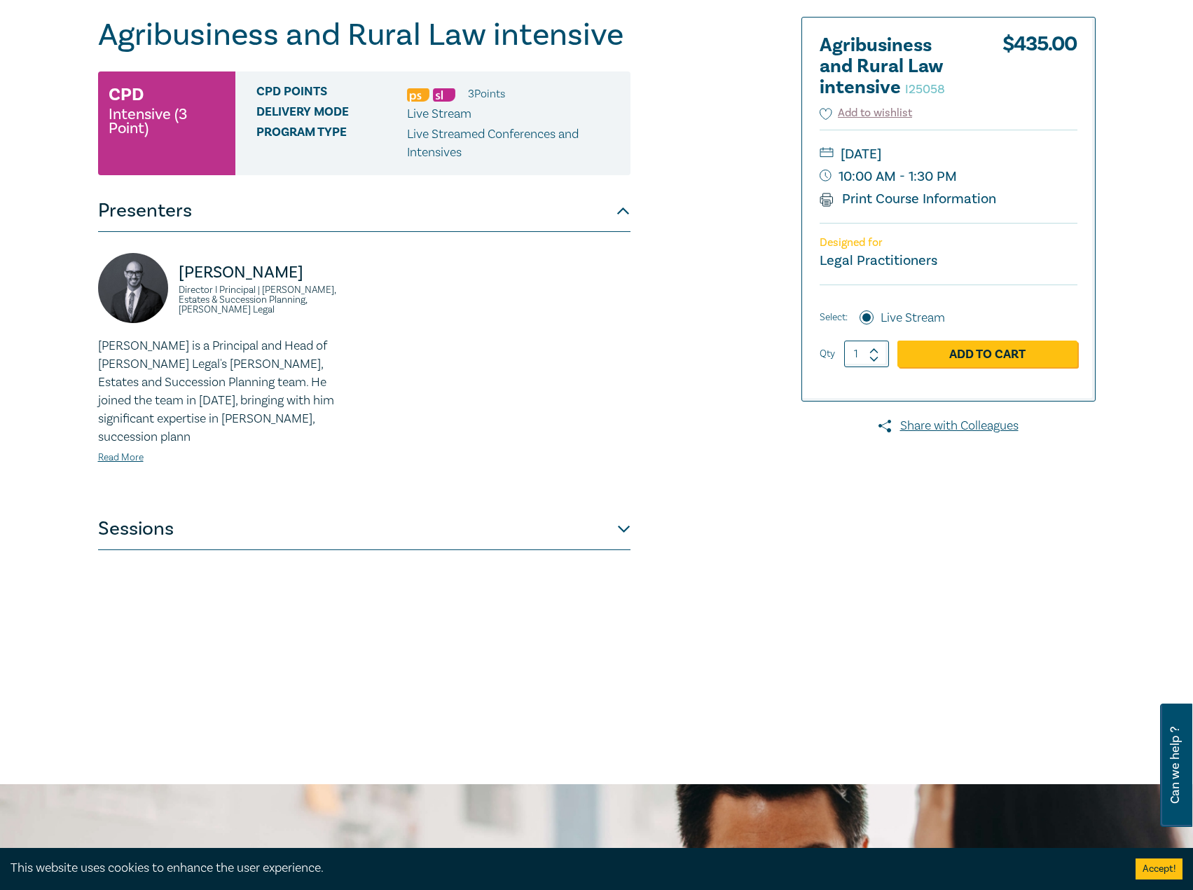
click at [366, 508] on button "Sessions" at bounding box center [364, 529] width 533 height 42
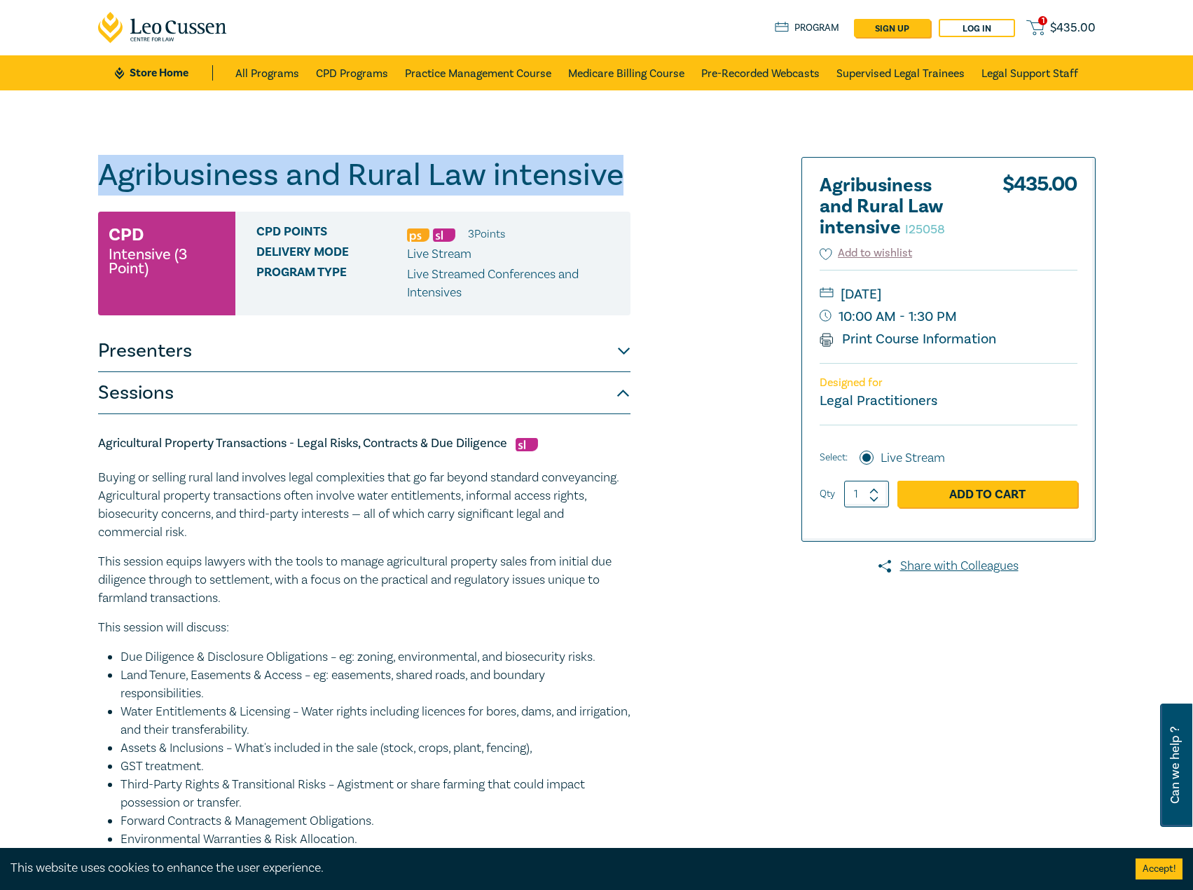
drag, startPoint x: 653, startPoint y: 188, endPoint x: 12, endPoint y: 170, distance: 641.4
copy h1 "Agribusiness and Rural Law intensive"
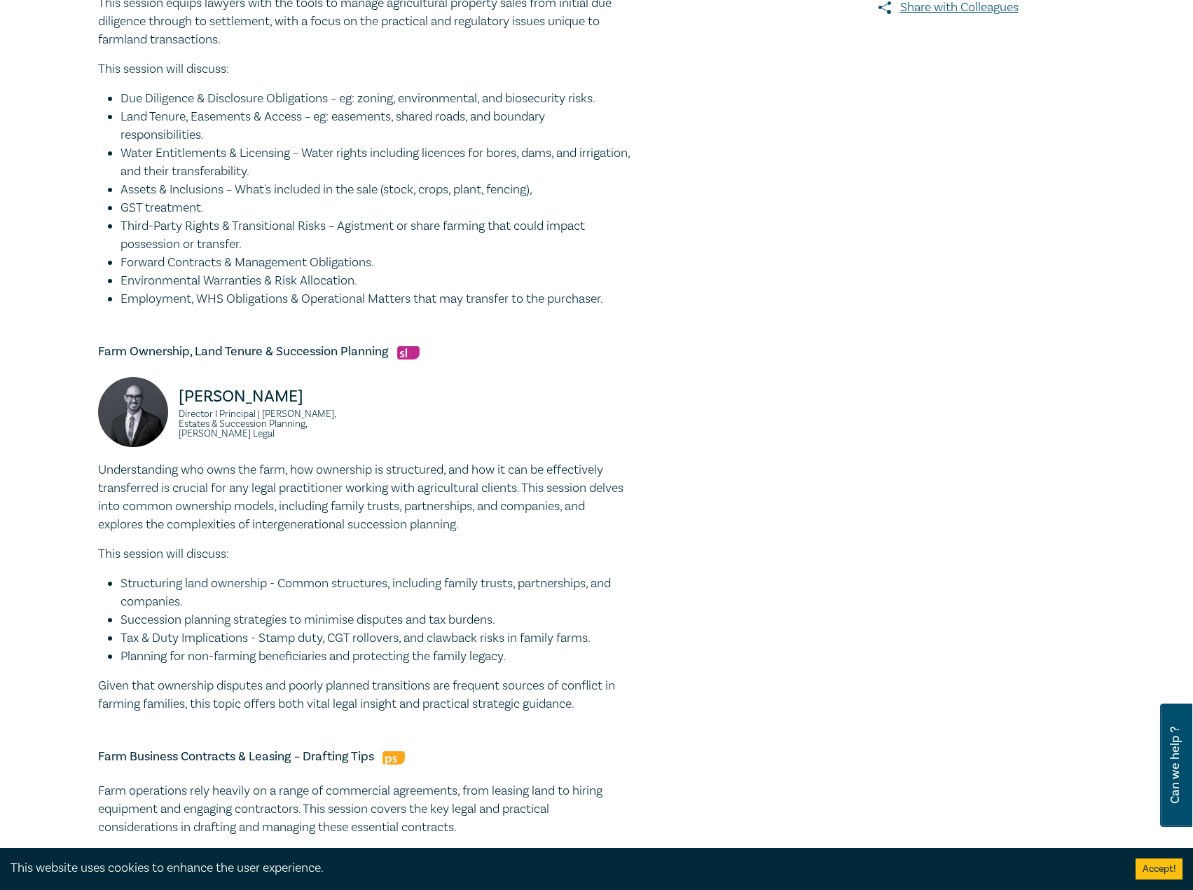
scroll to position [561, 0]
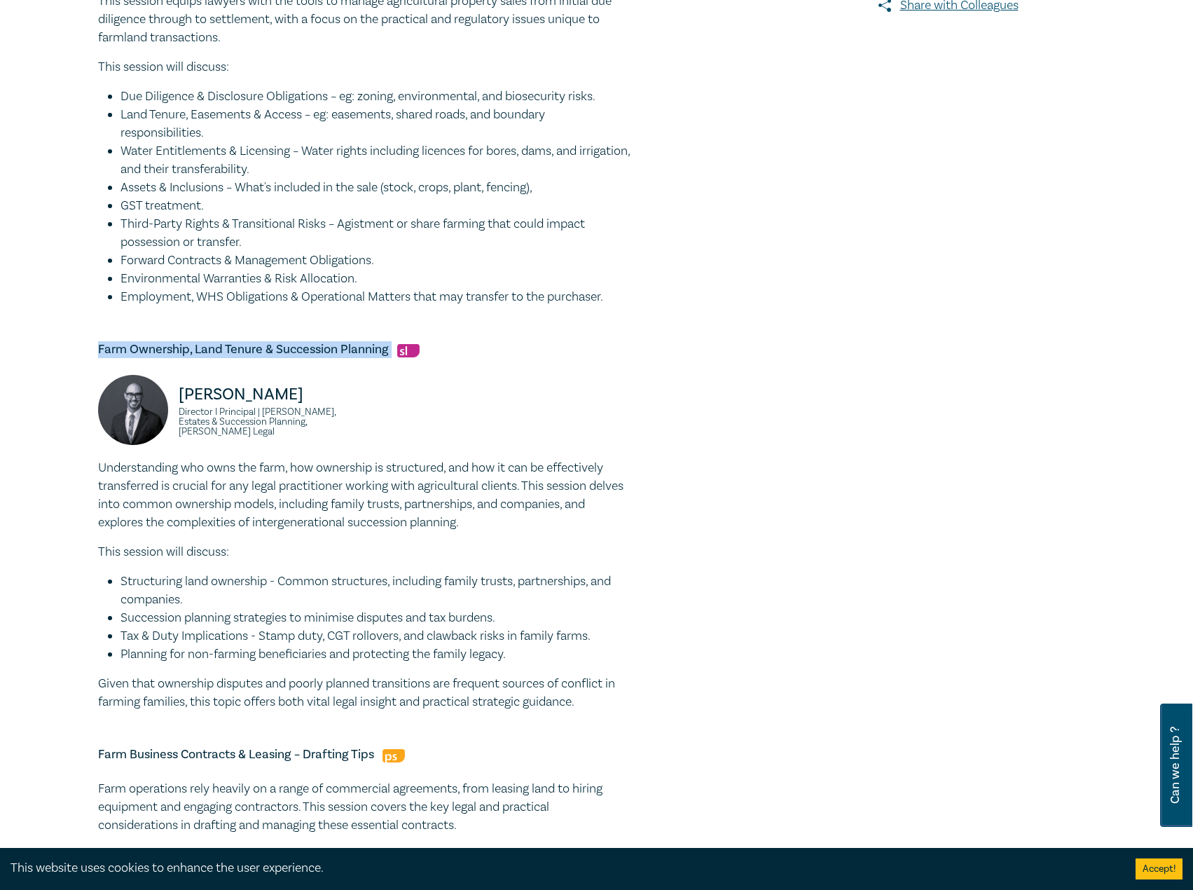
drag, startPoint x: 393, startPoint y: 352, endPoint x: 70, endPoint y: 352, distance: 323.0
click at [62, 352] on div "Agribusiness and Rural Law intensive I25058 CPD Intensive (3 Point) CPD Points …" at bounding box center [596, 527] width 1193 height 1995
copy h5 "Farm Ownership, Land Tenure & Succession Planning"
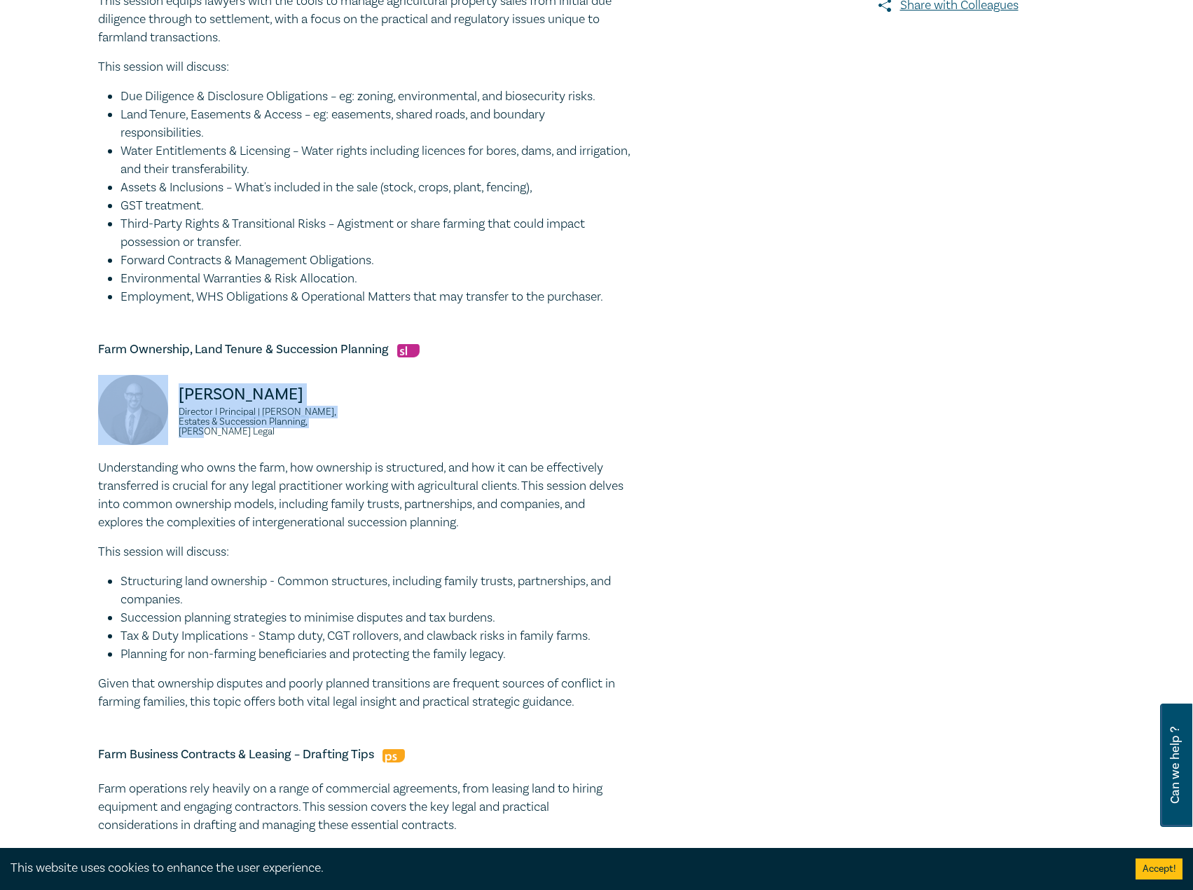
drag, startPoint x: 364, startPoint y: 430, endPoint x: 157, endPoint y: 397, distance: 209.3
click at [157, 397] on div "Stefan Manche Director I Principal | Wills, Estates & Succession Planning, Coul…" at bounding box center [227, 417] width 275 height 84
copy div "Stefan Manche Director I Principal | Wills, Estates & Succession Planning, Coul…"
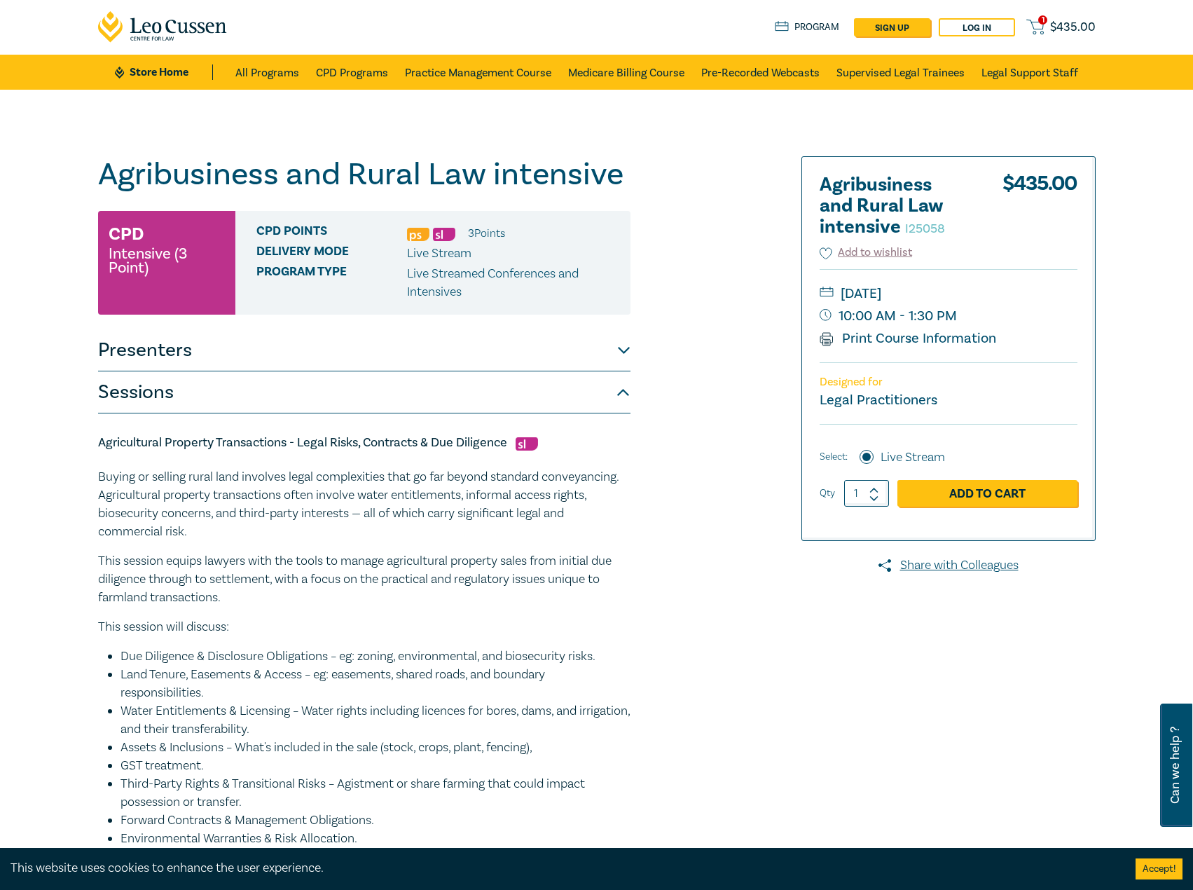
scroll to position [0, 0]
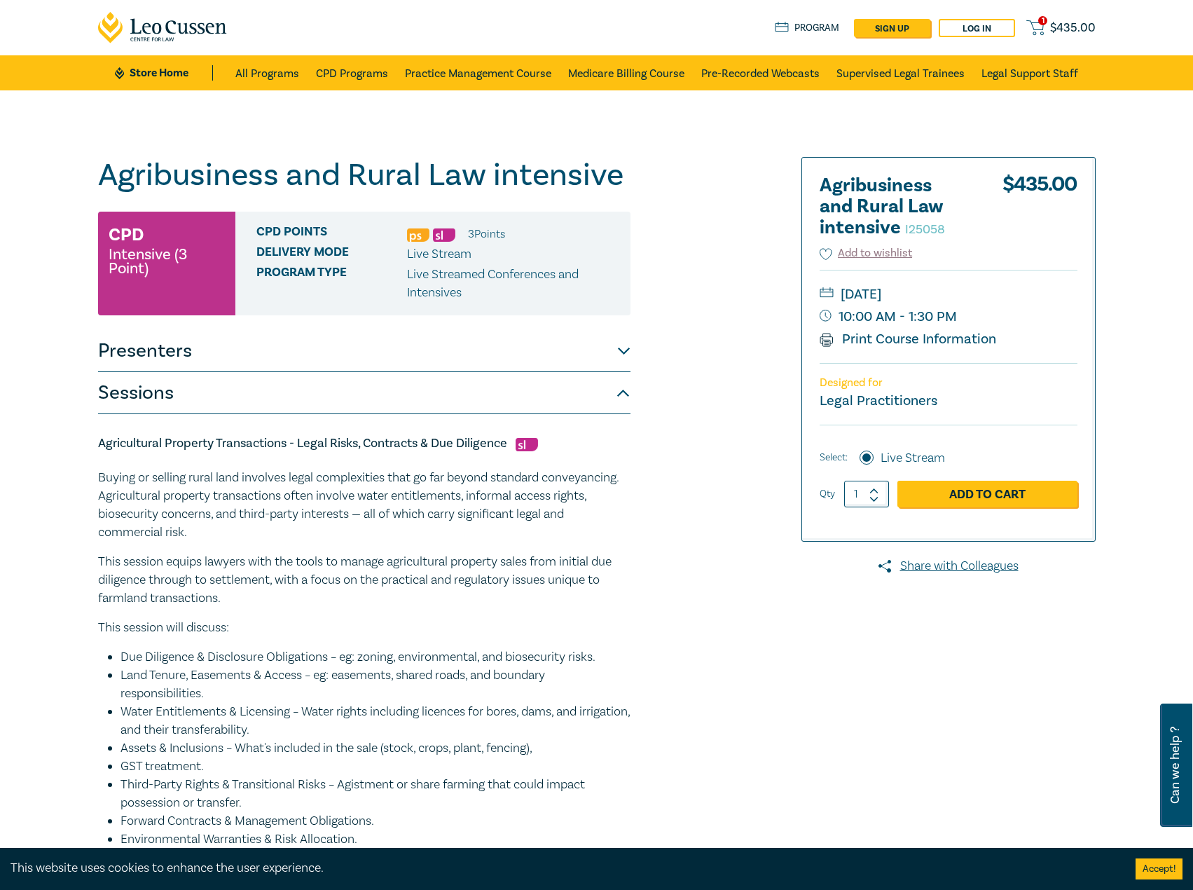
click at [173, 69] on link "Store Home" at bounding box center [163, 72] width 97 height 15
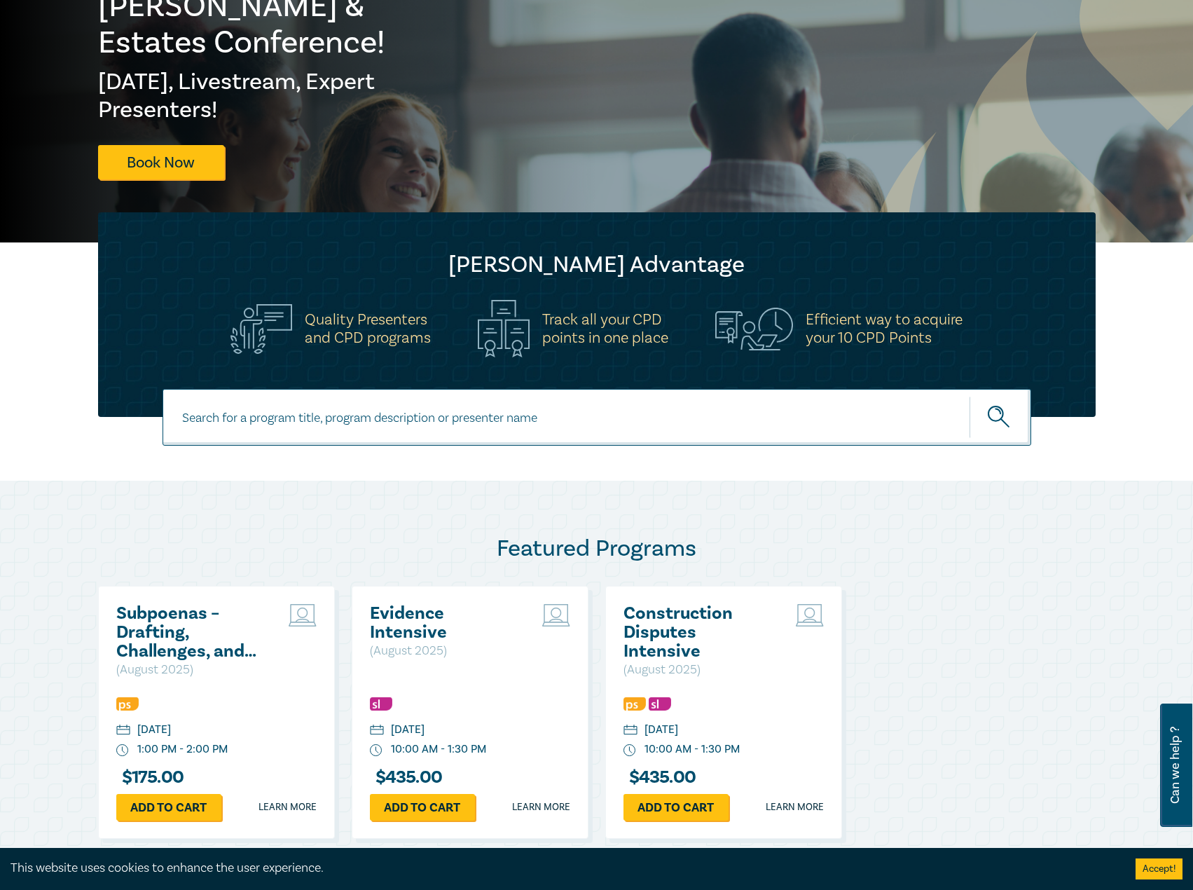
scroll to position [210, 0]
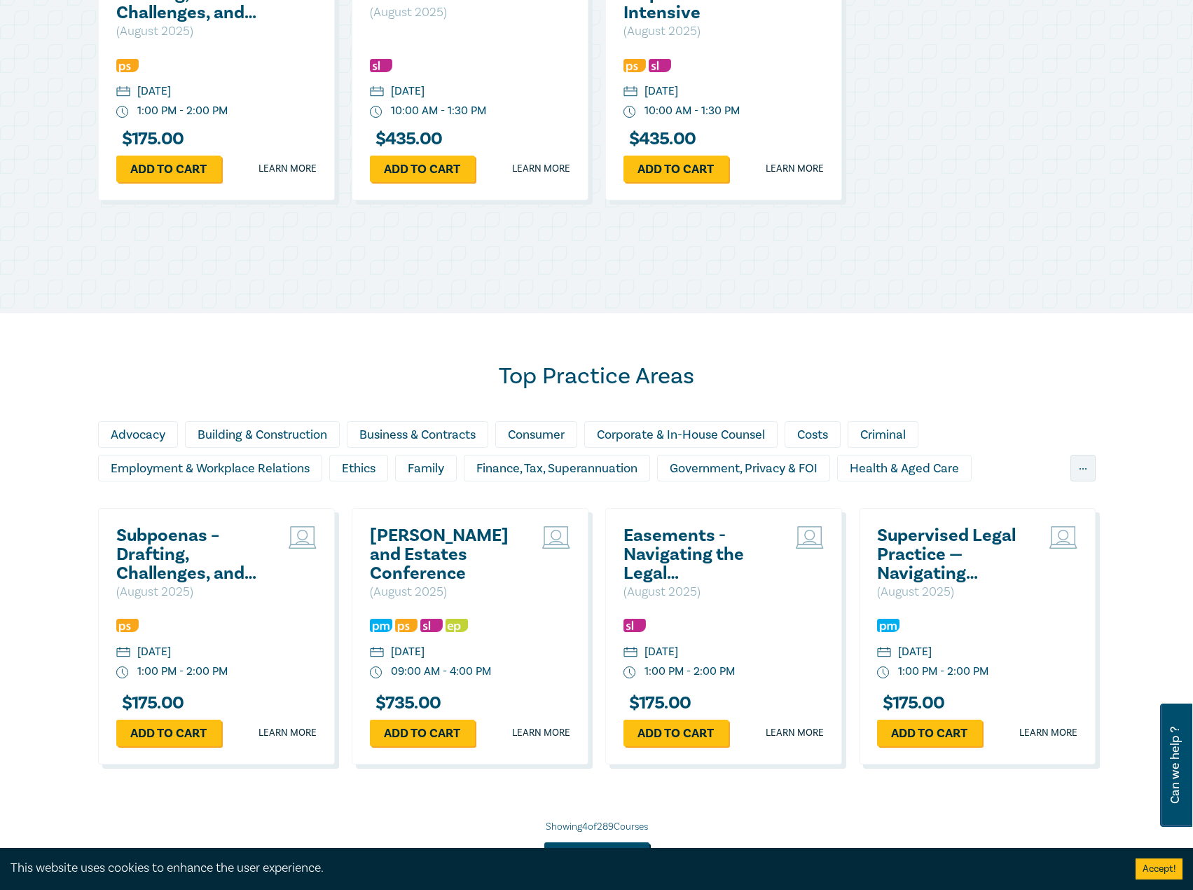
click at [418, 530] on h2 "[PERSON_NAME] and Estates Conference" at bounding box center [445, 554] width 151 height 57
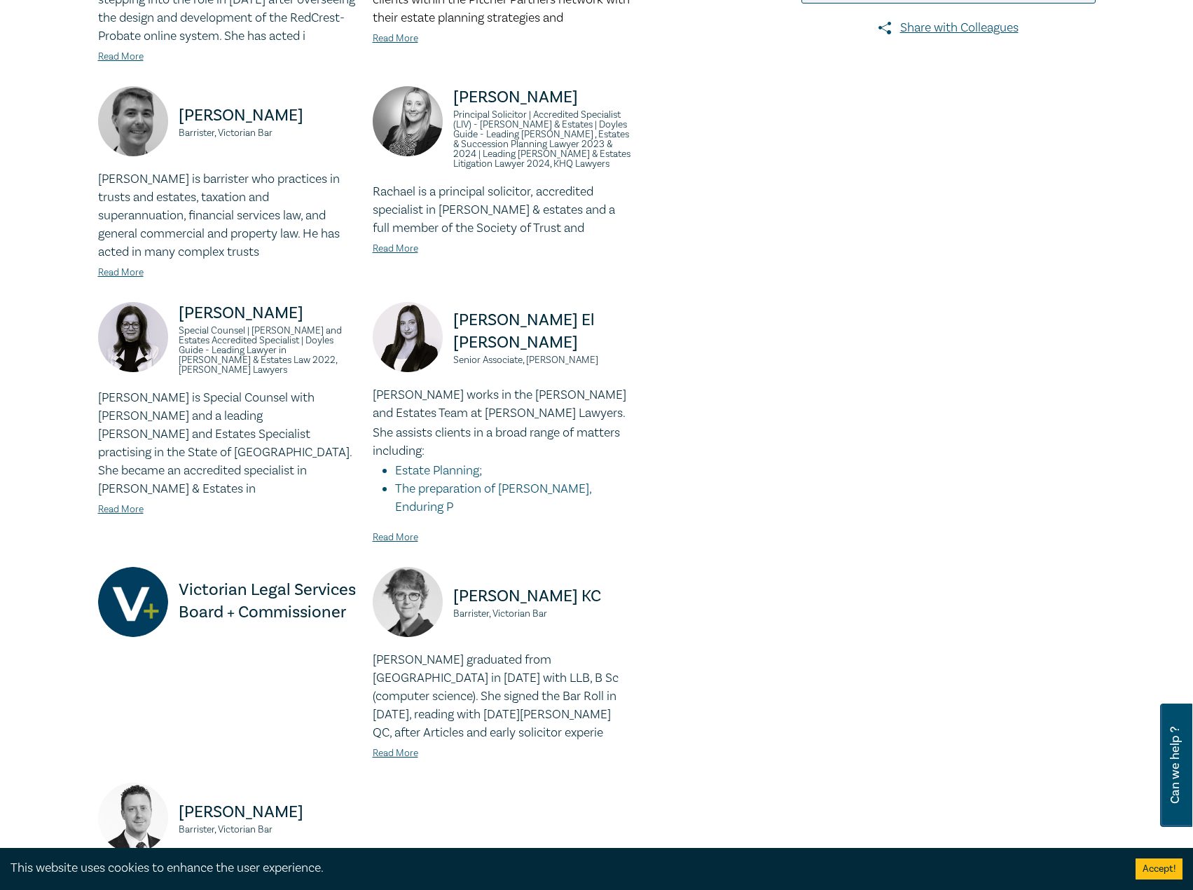
scroll to position [350, 0]
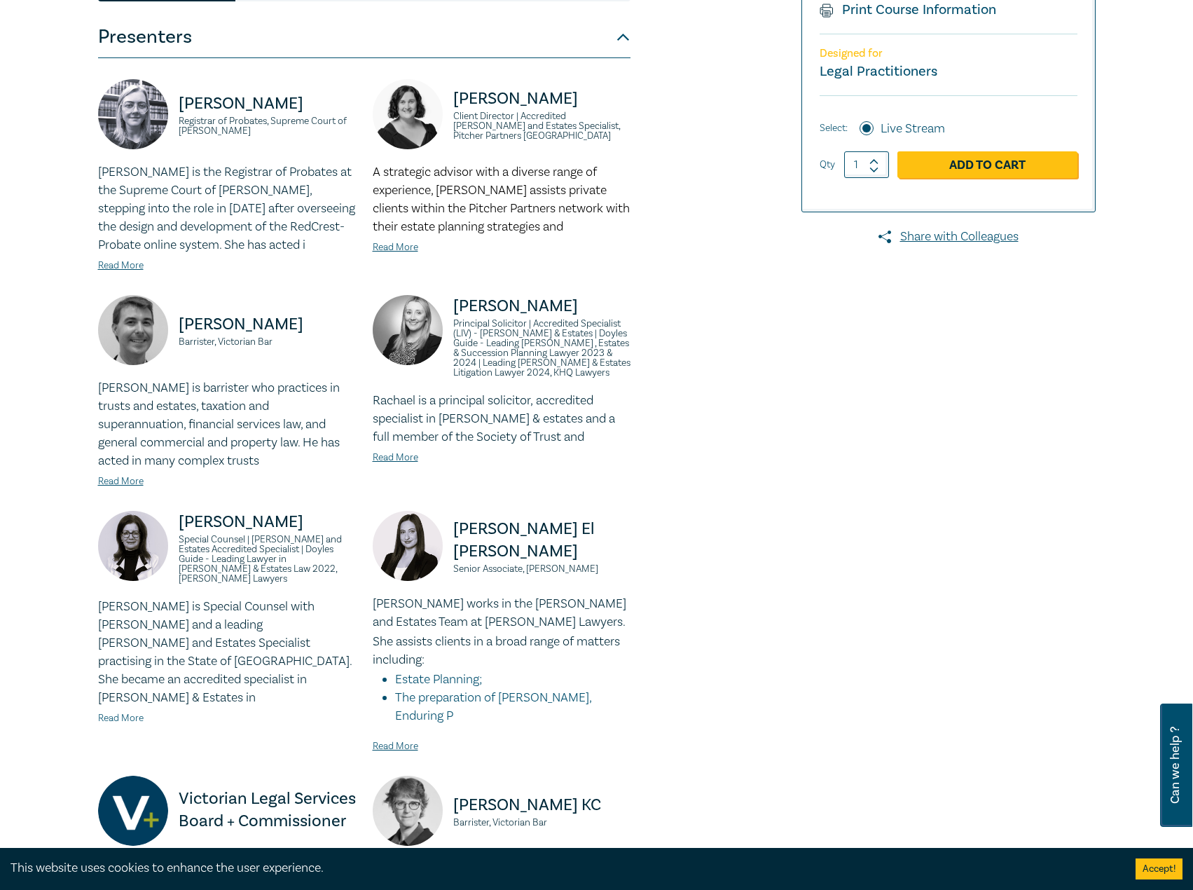
click at [123, 712] on link "Read More" at bounding box center [121, 718] width 46 height 13
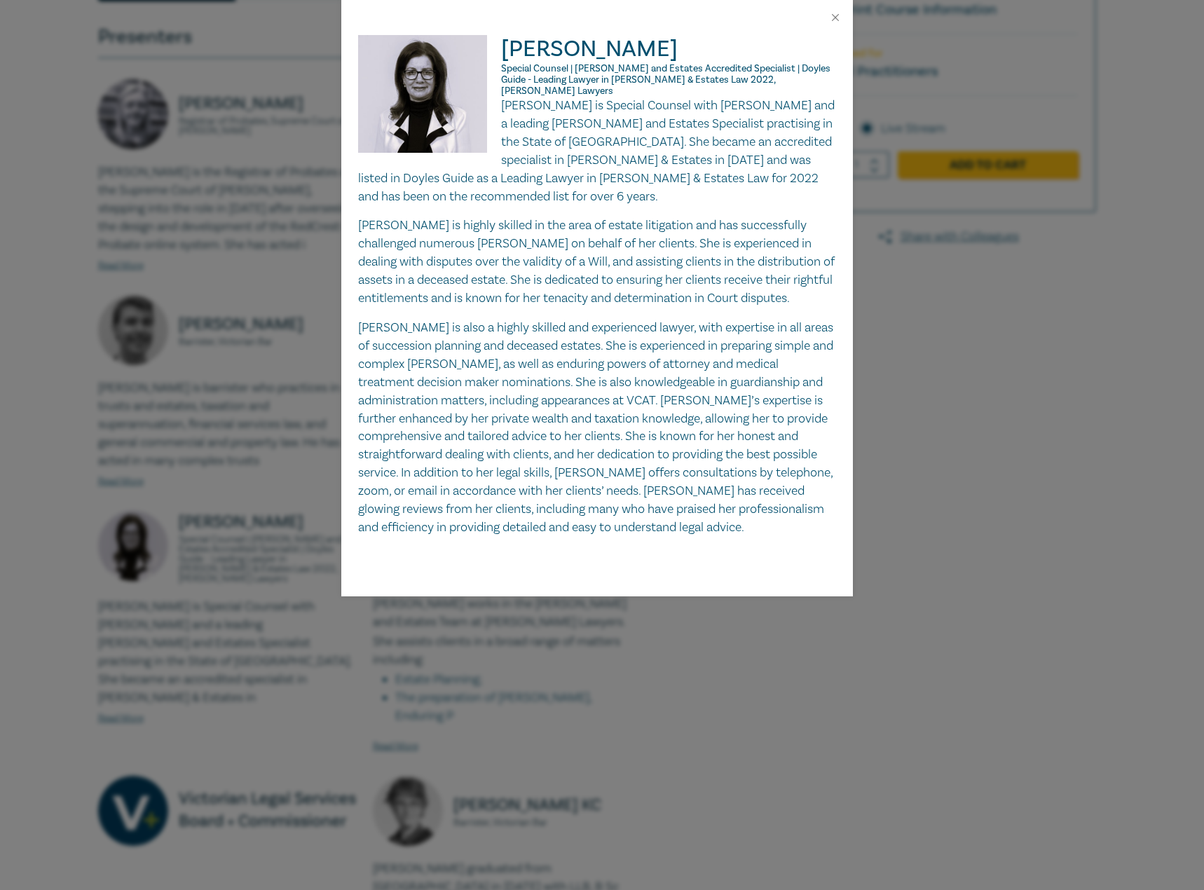
click at [170, 633] on div "Debra Davis Special Counsel | Wills and Estates Accredited Specialist | Doyles …" at bounding box center [602, 445] width 1204 height 890
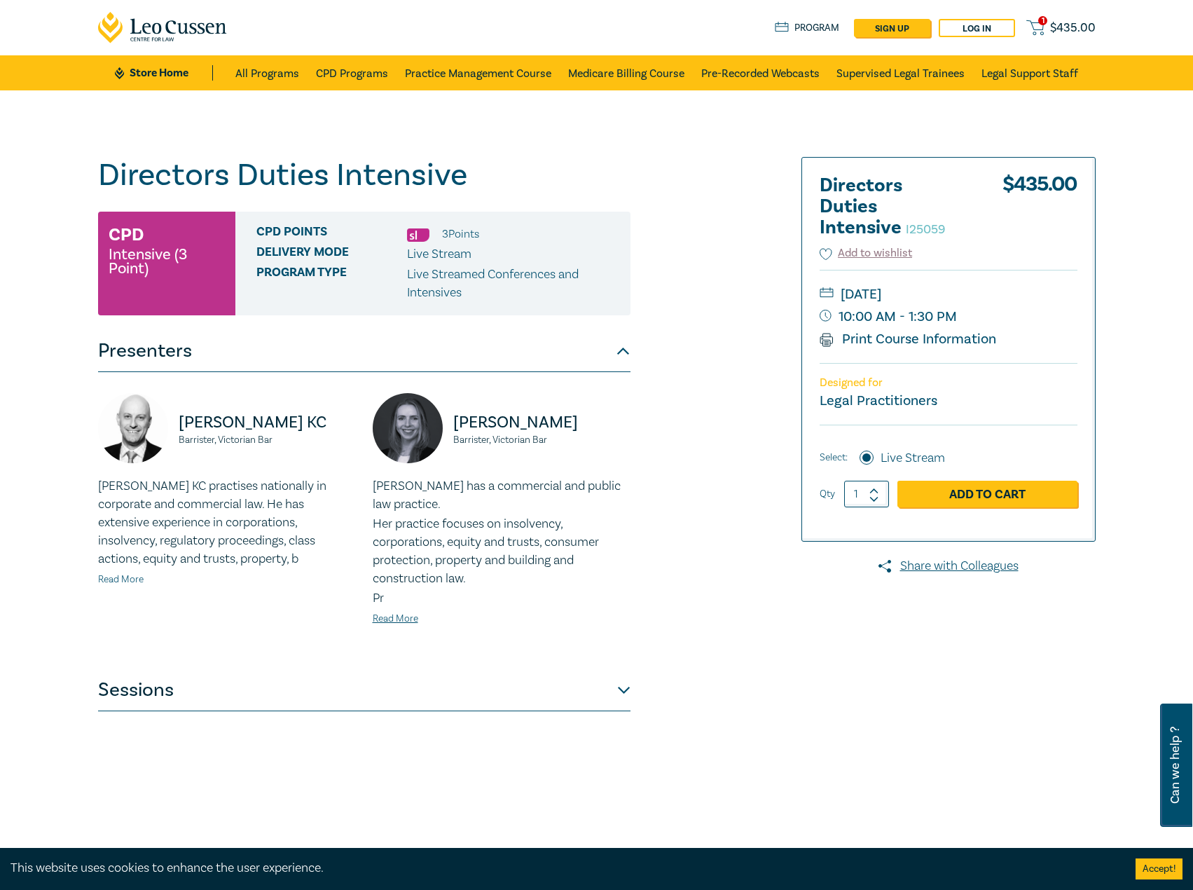
click at [123, 578] on link "Read More" at bounding box center [121, 579] width 46 height 13
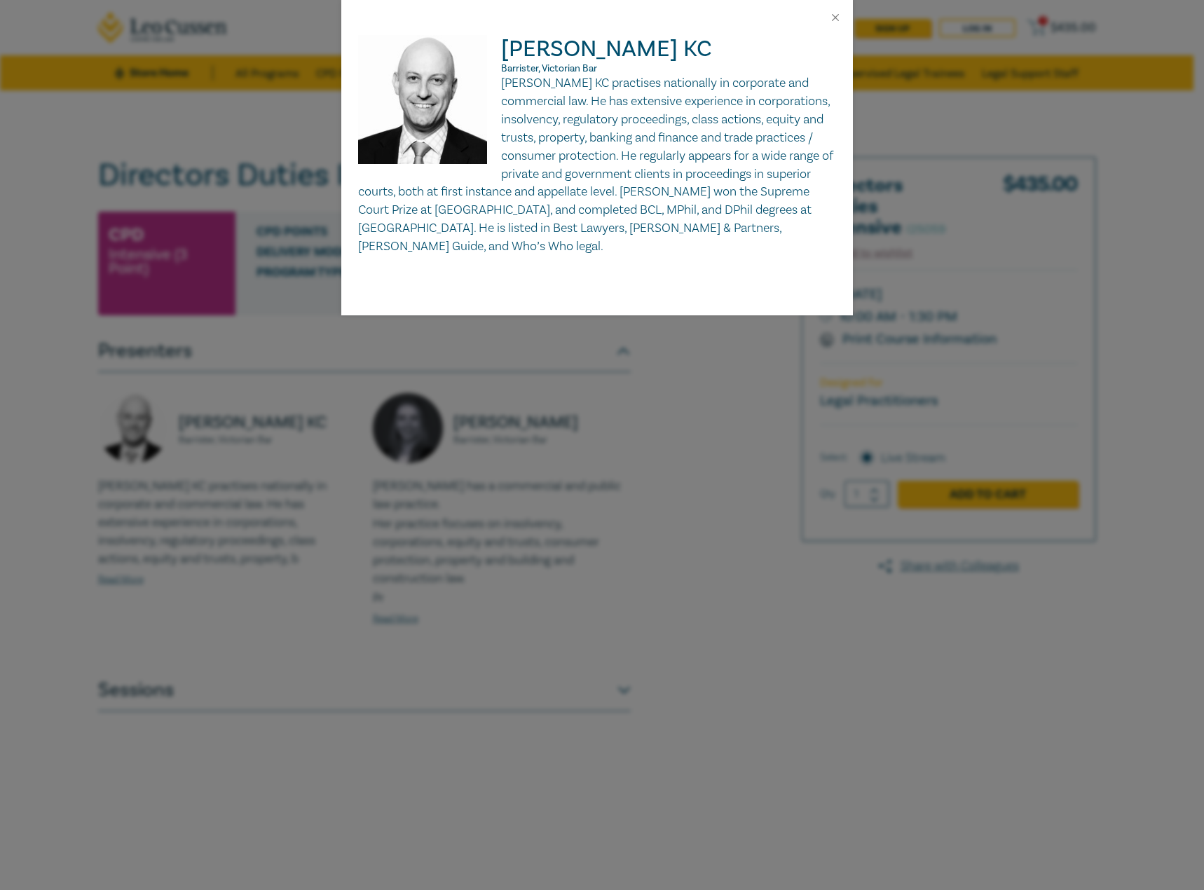
click at [642, 622] on div "[PERSON_NAME] KC Barrister, Victorian Bar [PERSON_NAME] KC practises nationally…" at bounding box center [602, 445] width 1204 height 890
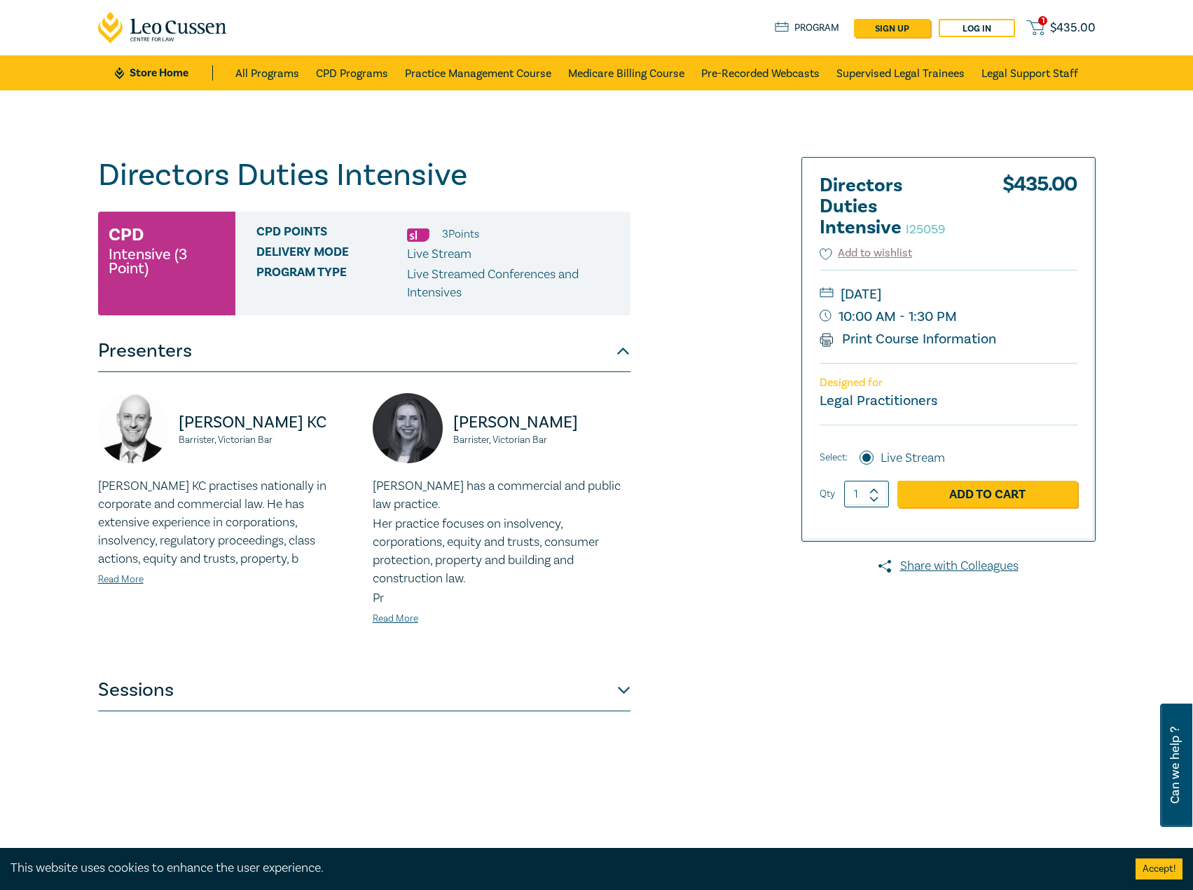
click at [408, 692] on button "Sessions" at bounding box center [364, 690] width 533 height 42
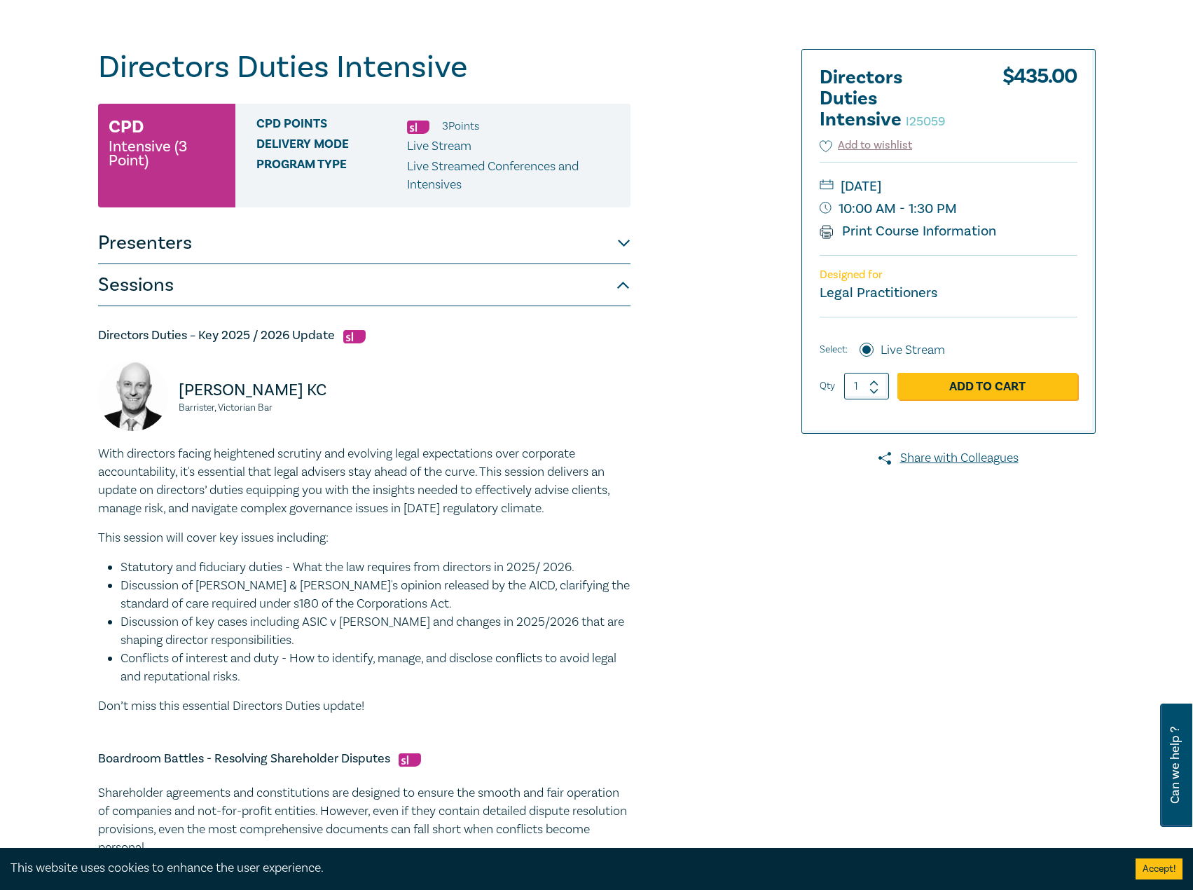
scroll to position [140, 0]
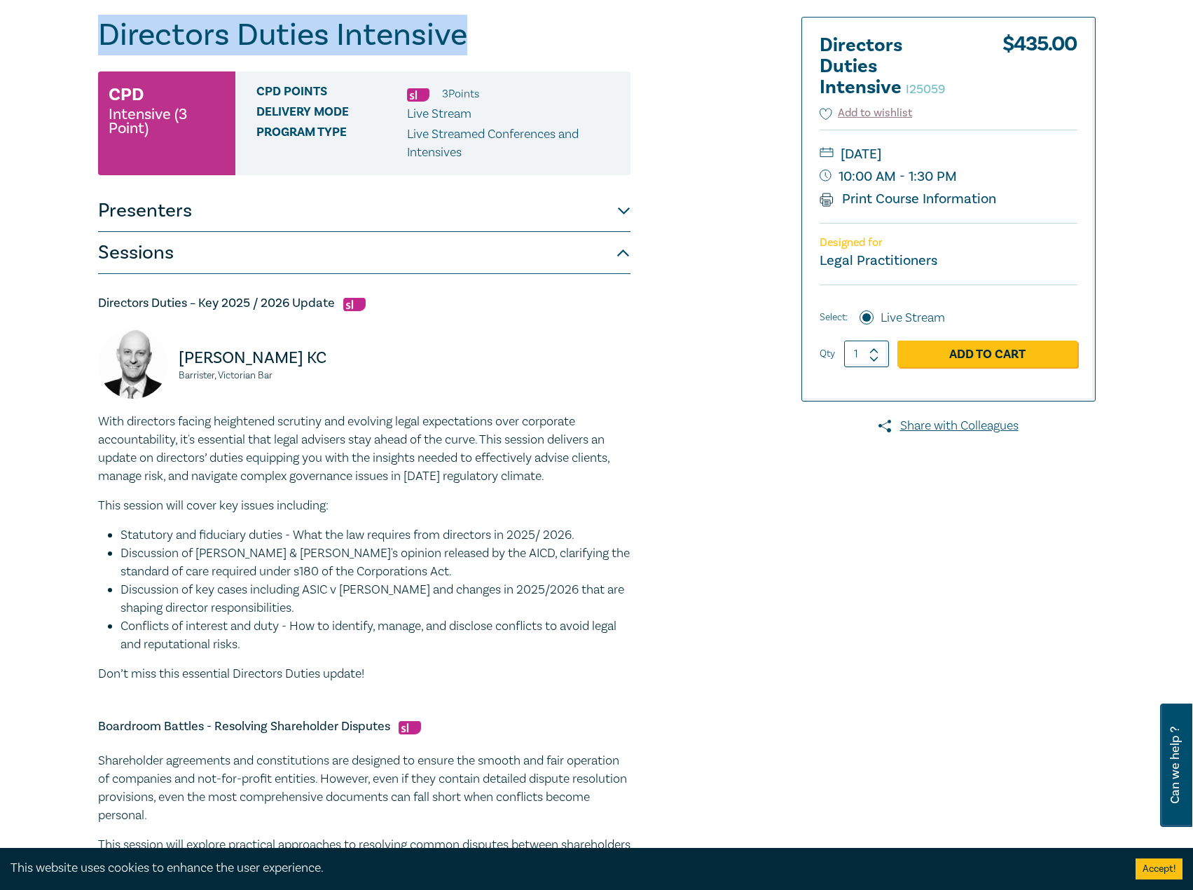
drag, startPoint x: 499, startPoint y: 40, endPoint x: 88, endPoint y: 49, distance: 411.4
click at [88, 49] on div "Directors Duties Intensive I25059 CPD Intensive (3 Point) CPD Points 3 Point s …" at bounding box center [596, 690] width 1193 height 1481
copy h1 "Directors Duties Intensive"
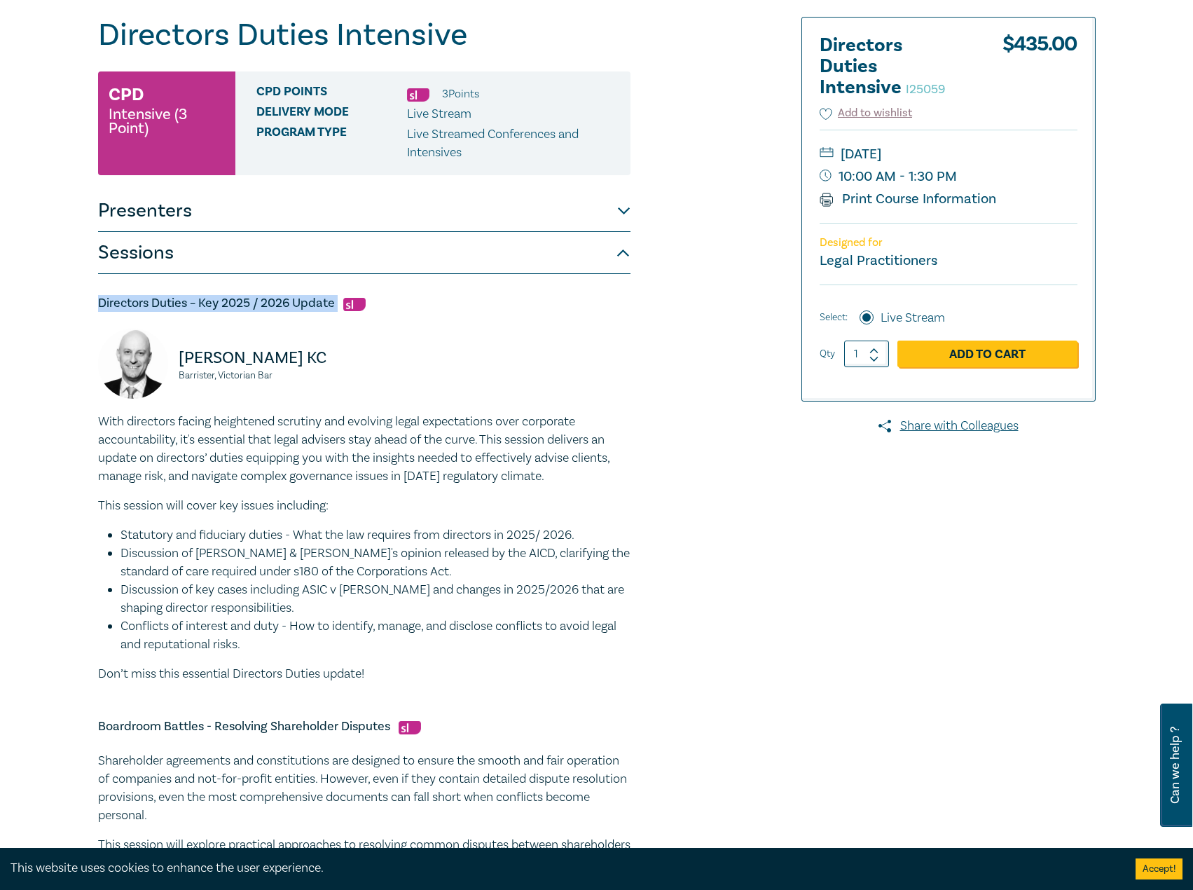
drag, startPoint x: 340, startPoint y: 303, endPoint x: 89, endPoint y: 308, distance: 250.9
click at [90, 308] on div "Directors Duties Intensive I25059 CPD Intensive (3 Point) CPD Points 3 Point s …" at bounding box center [428, 690] width 676 height 1347
copy h5 "Directors Duties – Key 2025 / 2026 Update"
drag, startPoint x: 294, startPoint y: 371, endPoint x: 177, endPoint y: 357, distance: 117.9
click at [177, 357] on div "[PERSON_NAME] KC Barrister, Victorian Bar" at bounding box center [227, 371] width 258 height 84
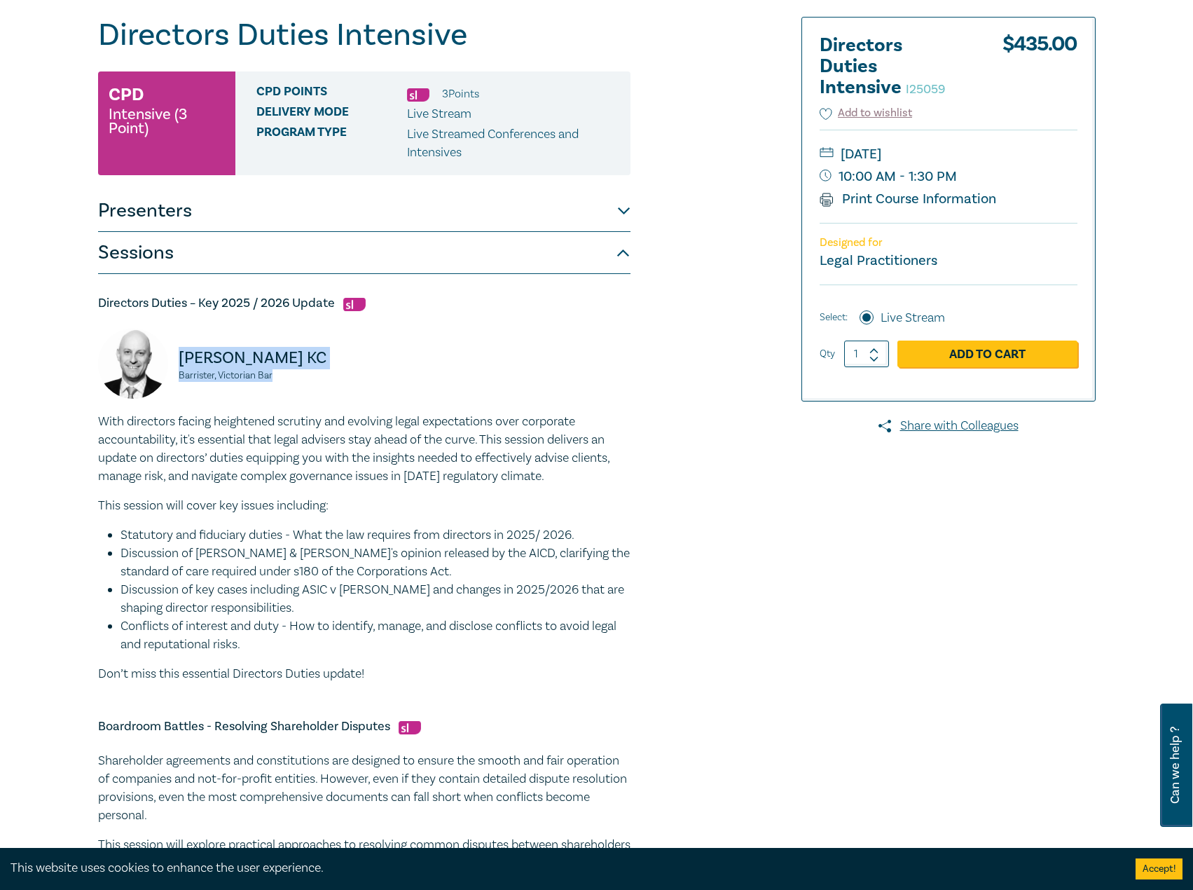
copy div "Dr. Oren Bigos KC Barrister, Victorian Bar"
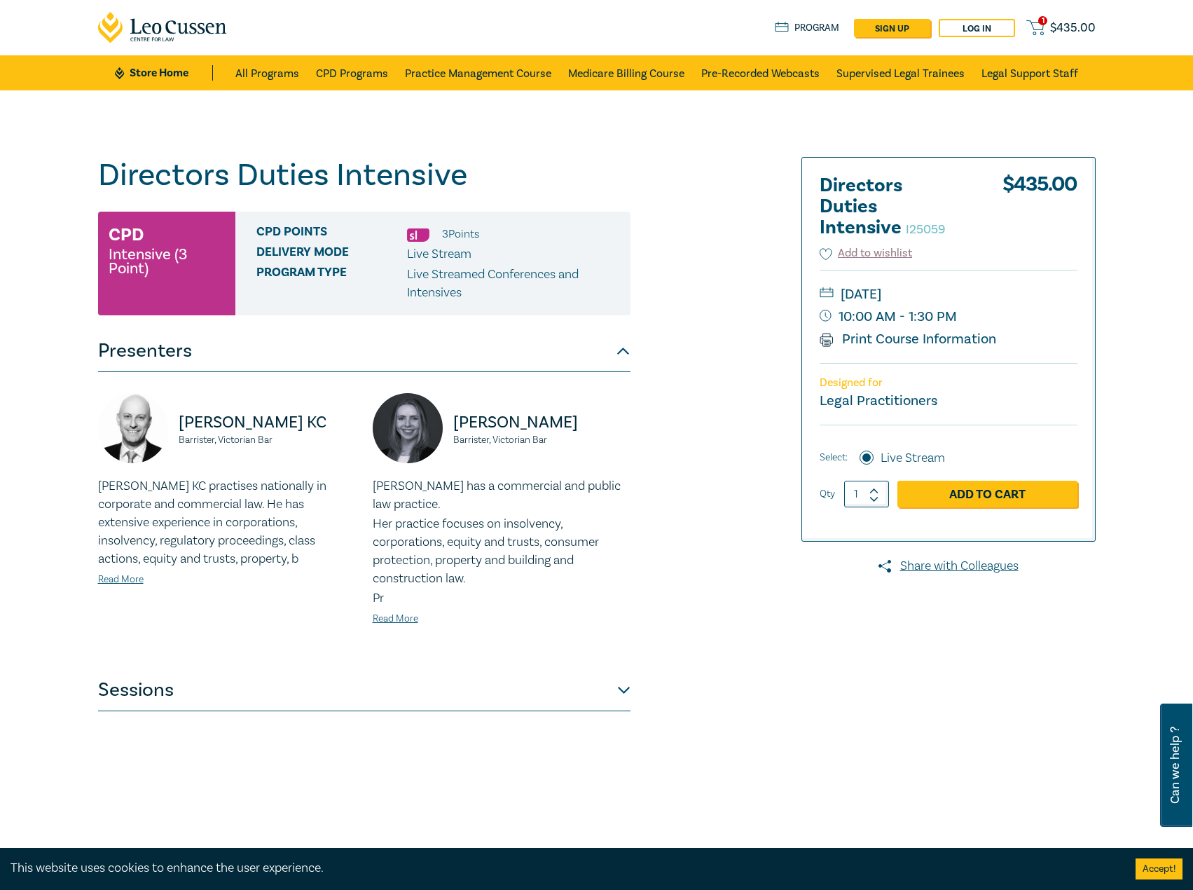
click at [501, 687] on button "Sessions" at bounding box center [364, 690] width 533 height 42
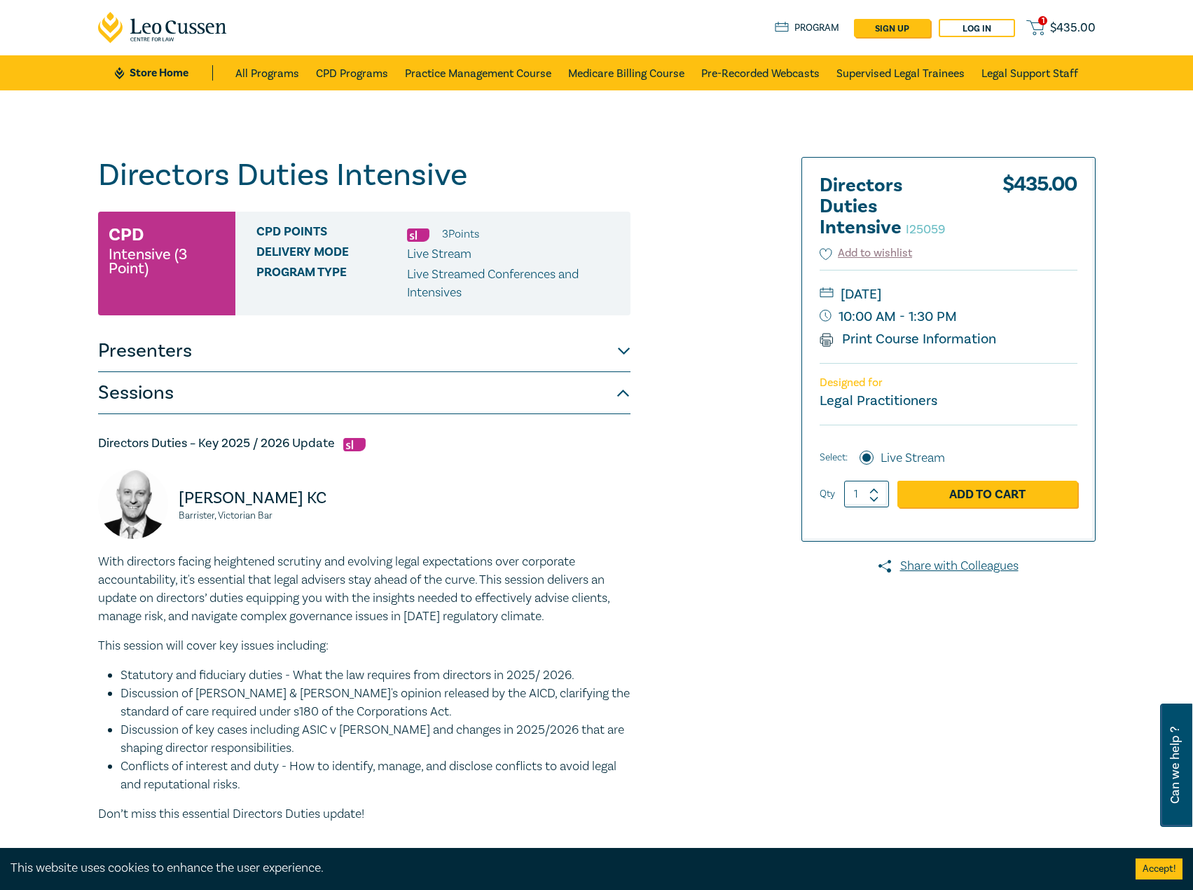
drag, startPoint x: 155, startPoint y: 69, endPoint x: 163, endPoint y: 55, distance: 16.3
click at [155, 69] on link "Store Home" at bounding box center [163, 72] width 97 height 15
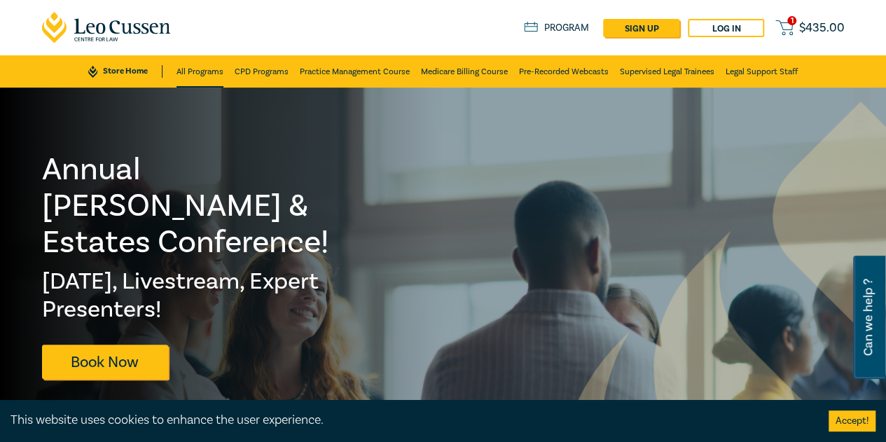
click at [199, 74] on link "All Programs" at bounding box center [200, 71] width 47 height 32
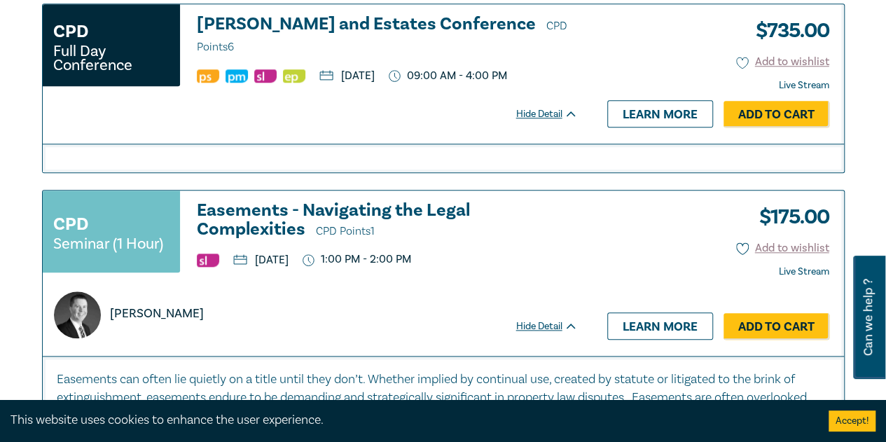
scroll to position [701, 0]
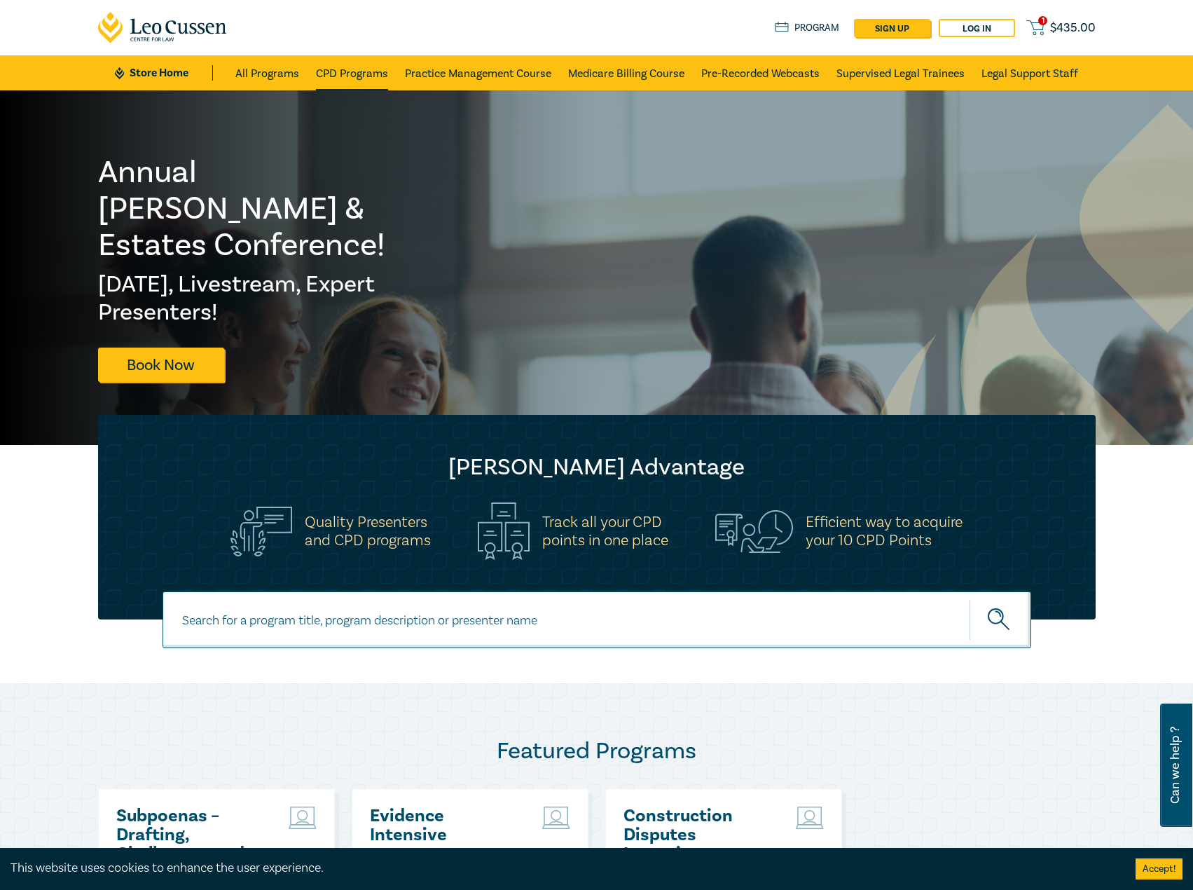
click at [361, 74] on link "CPD Programs" at bounding box center [352, 72] width 72 height 35
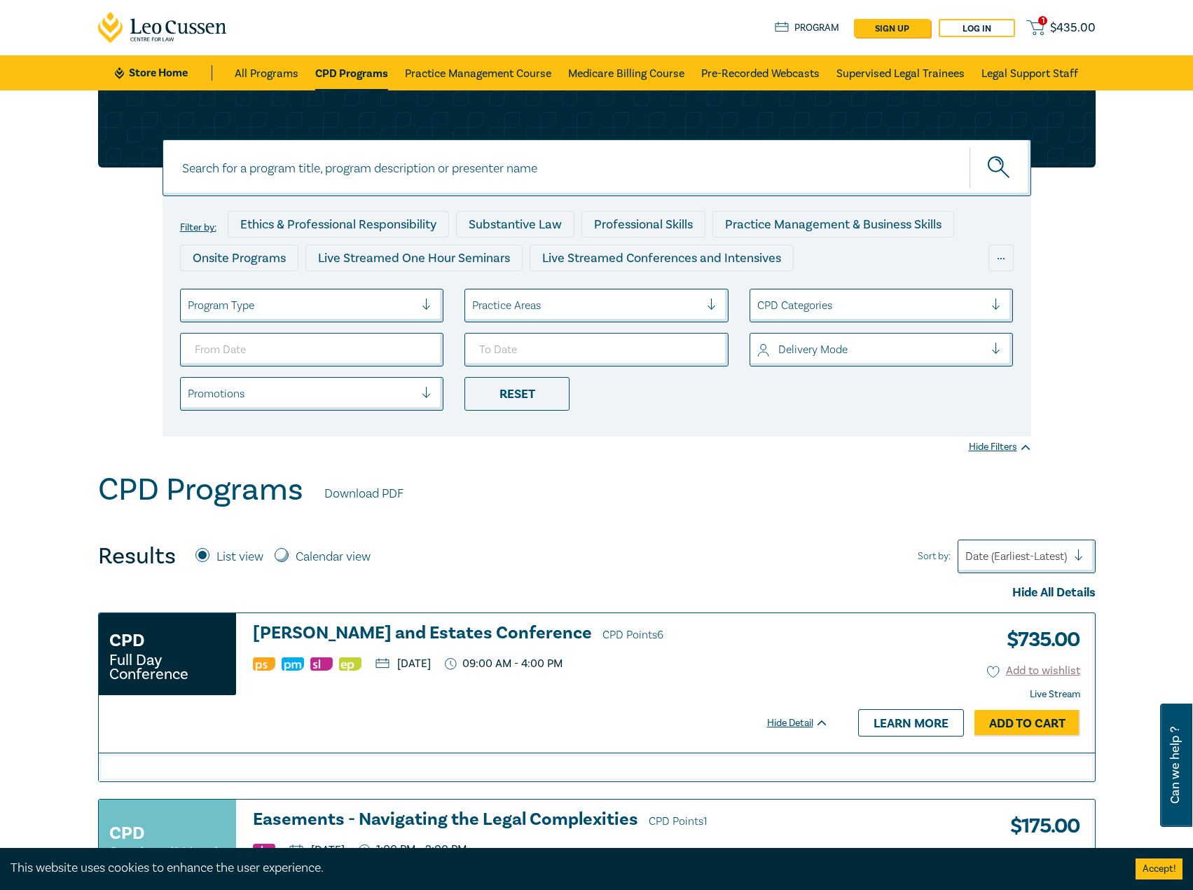
click at [371, 312] on div at bounding box center [302, 305] width 228 height 18
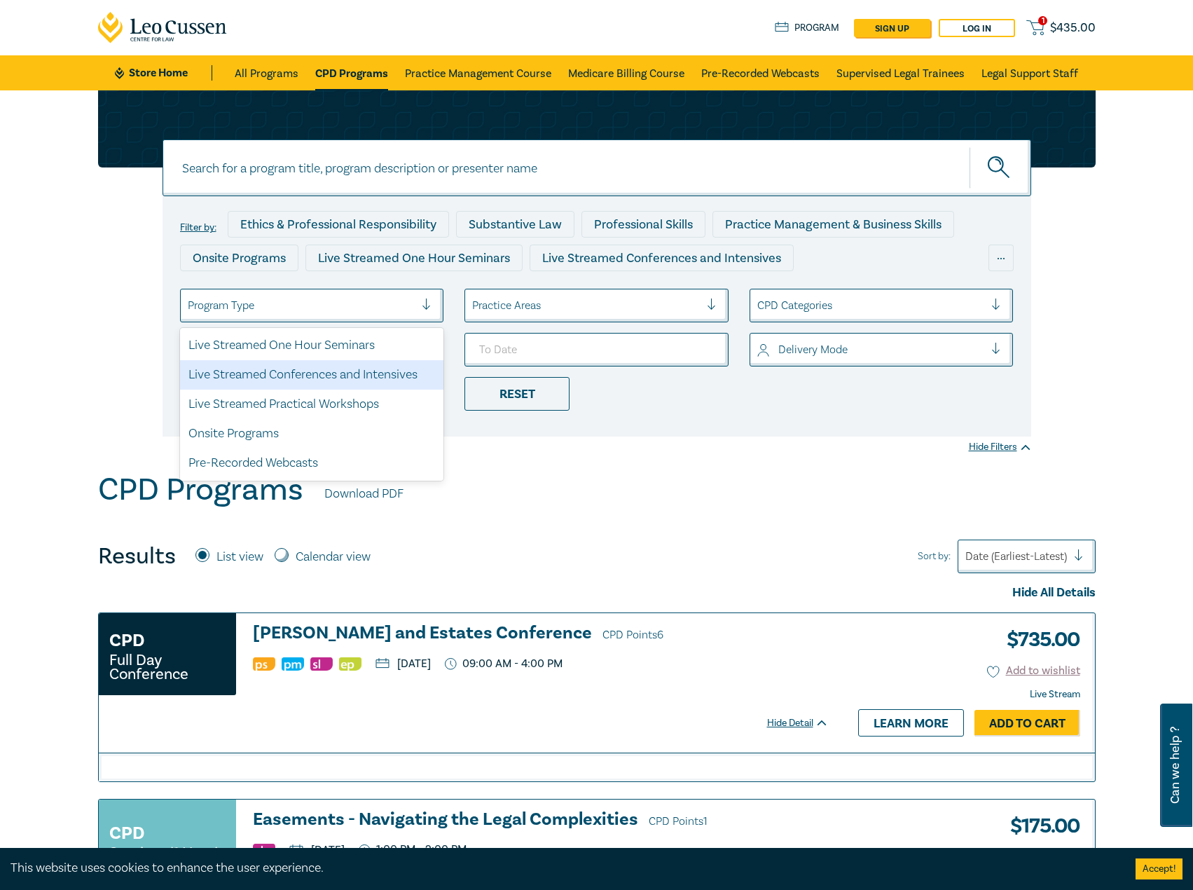
click at [346, 369] on div "Live Streamed Conferences and Intensives" at bounding box center [312, 374] width 264 height 29
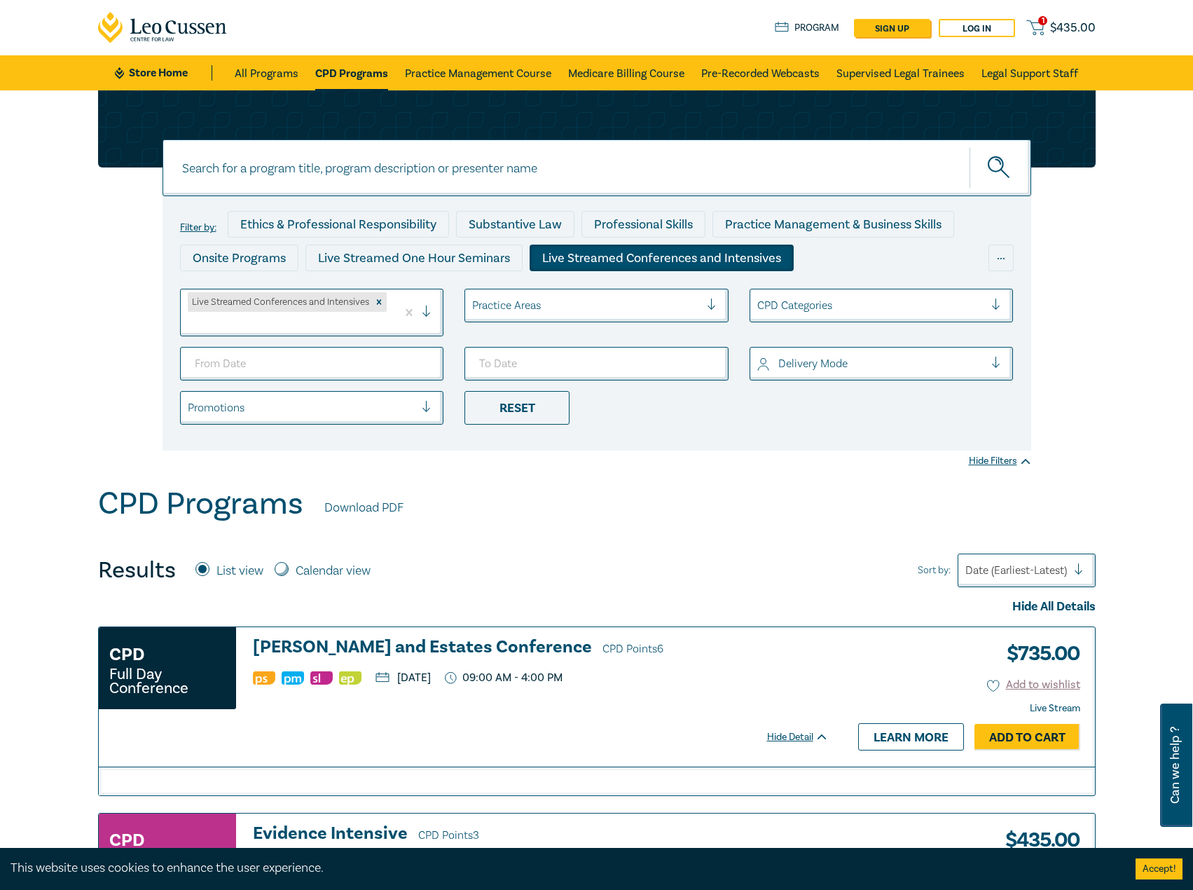
click at [551, 300] on div at bounding box center [586, 305] width 228 height 18
click at [416, 355] on input "From Date" at bounding box center [312, 364] width 264 height 34
click at [419, 362] on input "From Date" at bounding box center [312, 364] width 264 height 34
type input "2025-09-01"
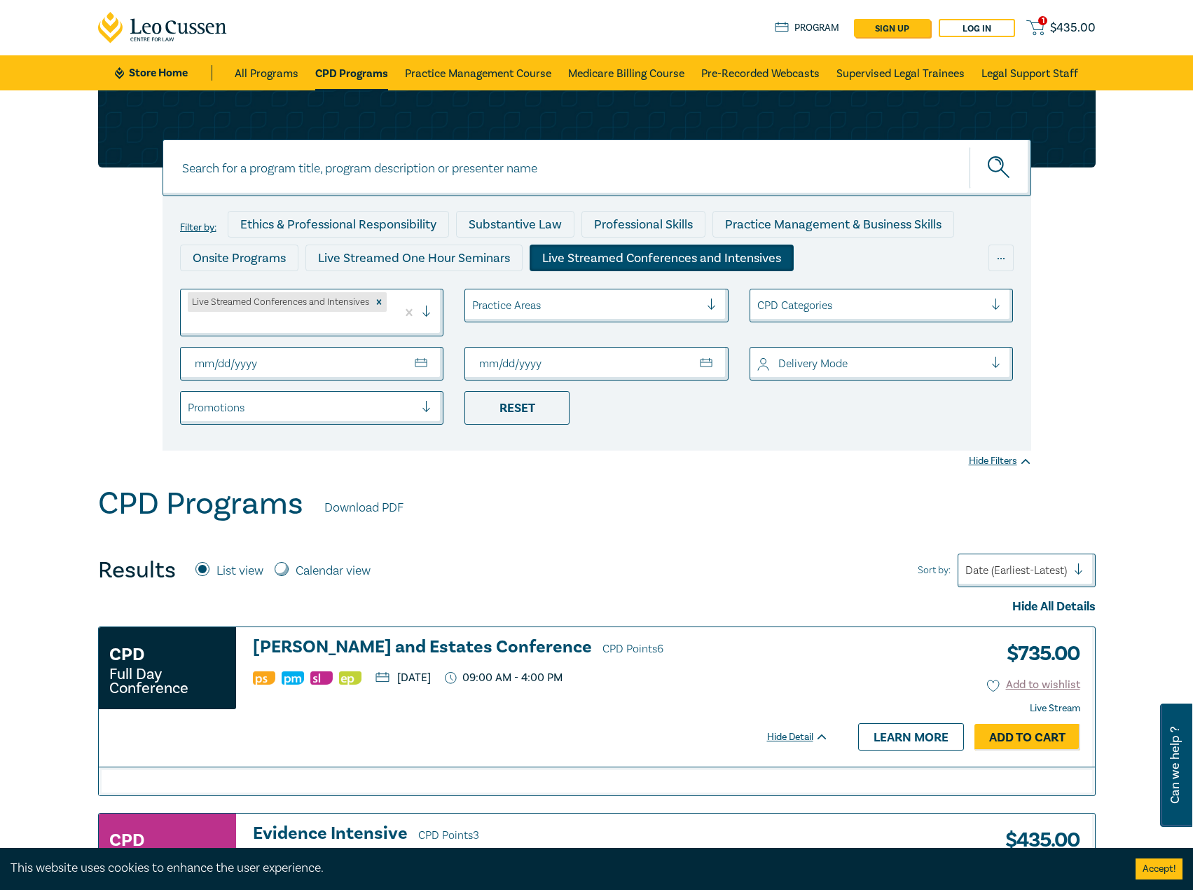
click at [691, 362] on input "To Date" at bounding box center [597, 364] width 264 height 34
click at [703, 362] on input "To Date" at bounding box center [597, 364] width 264 height 34
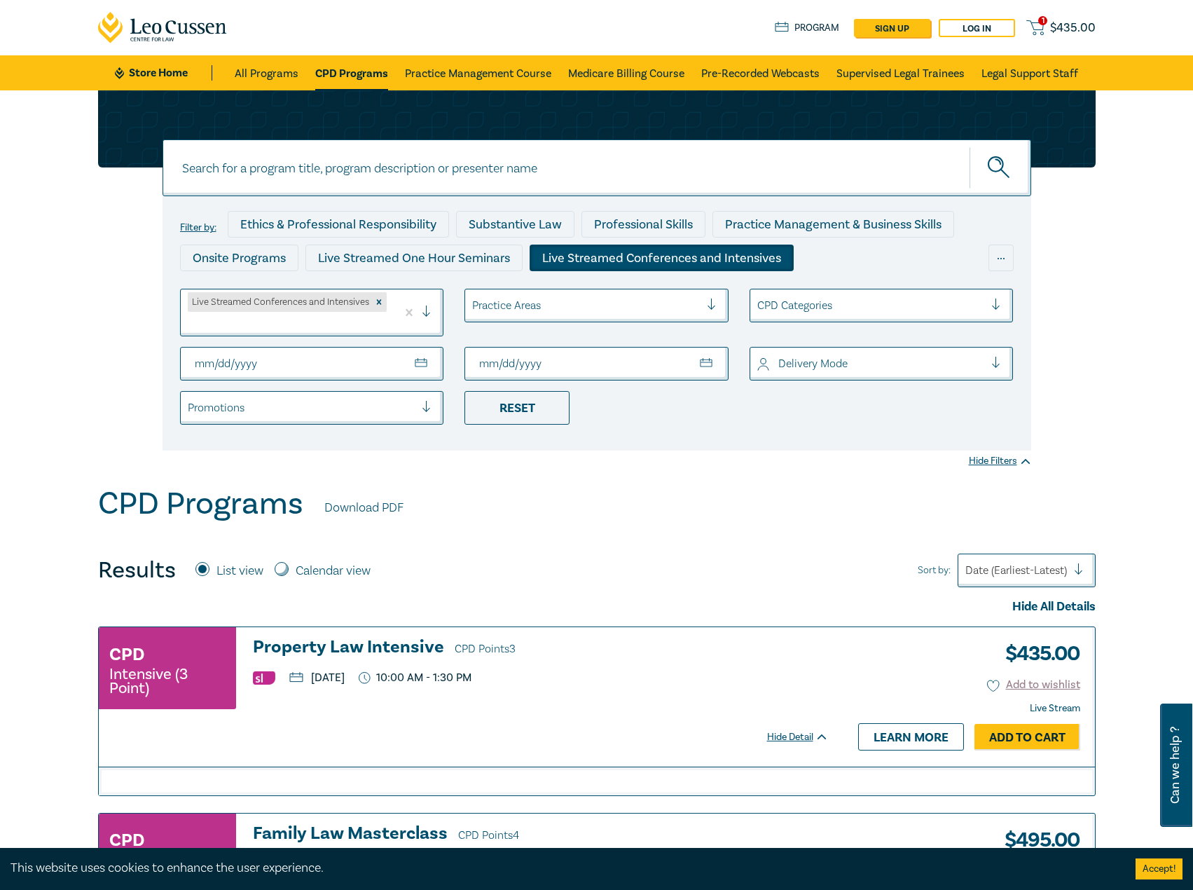
type input "2025-09-30"
click at [730, 493] on div "CPD Programs Download PDF" at bounding box center [597, 507] width 998 height 43
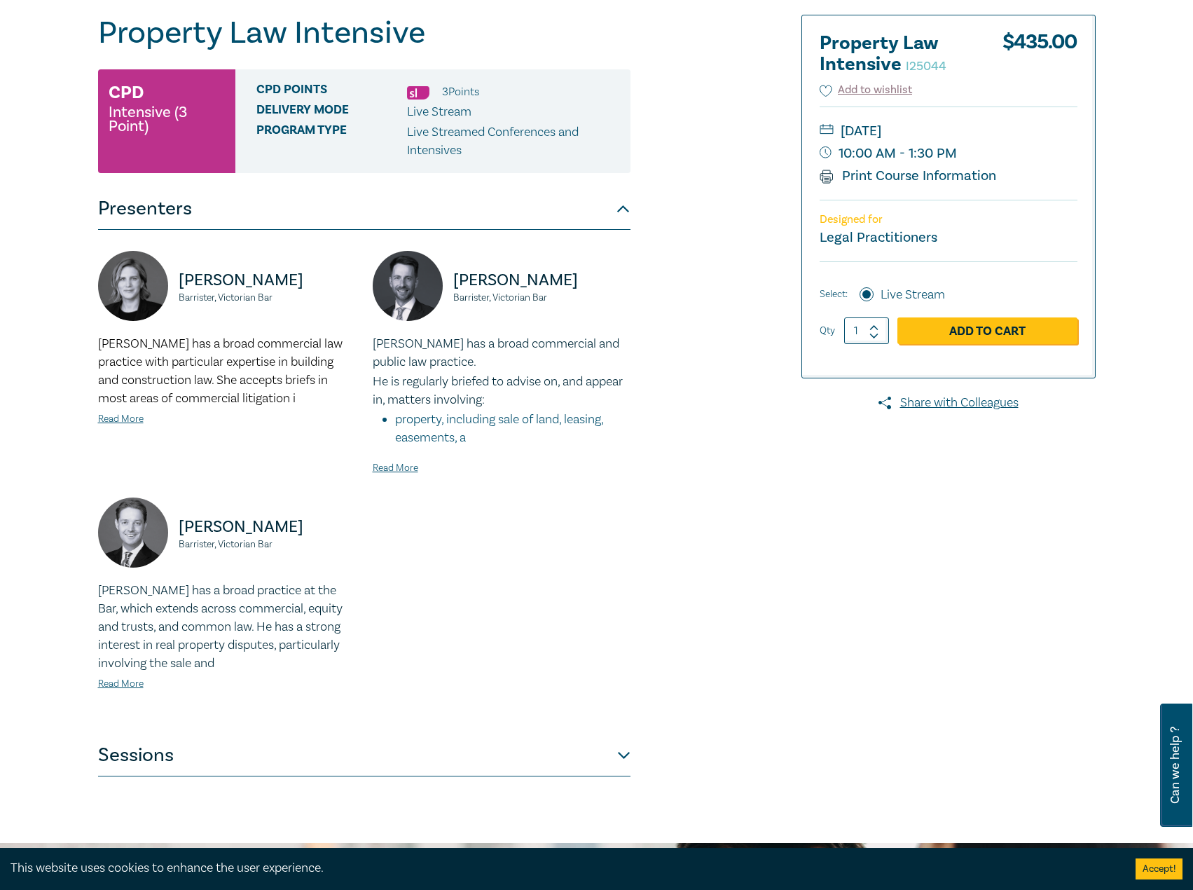
scroll to position [350, 0]
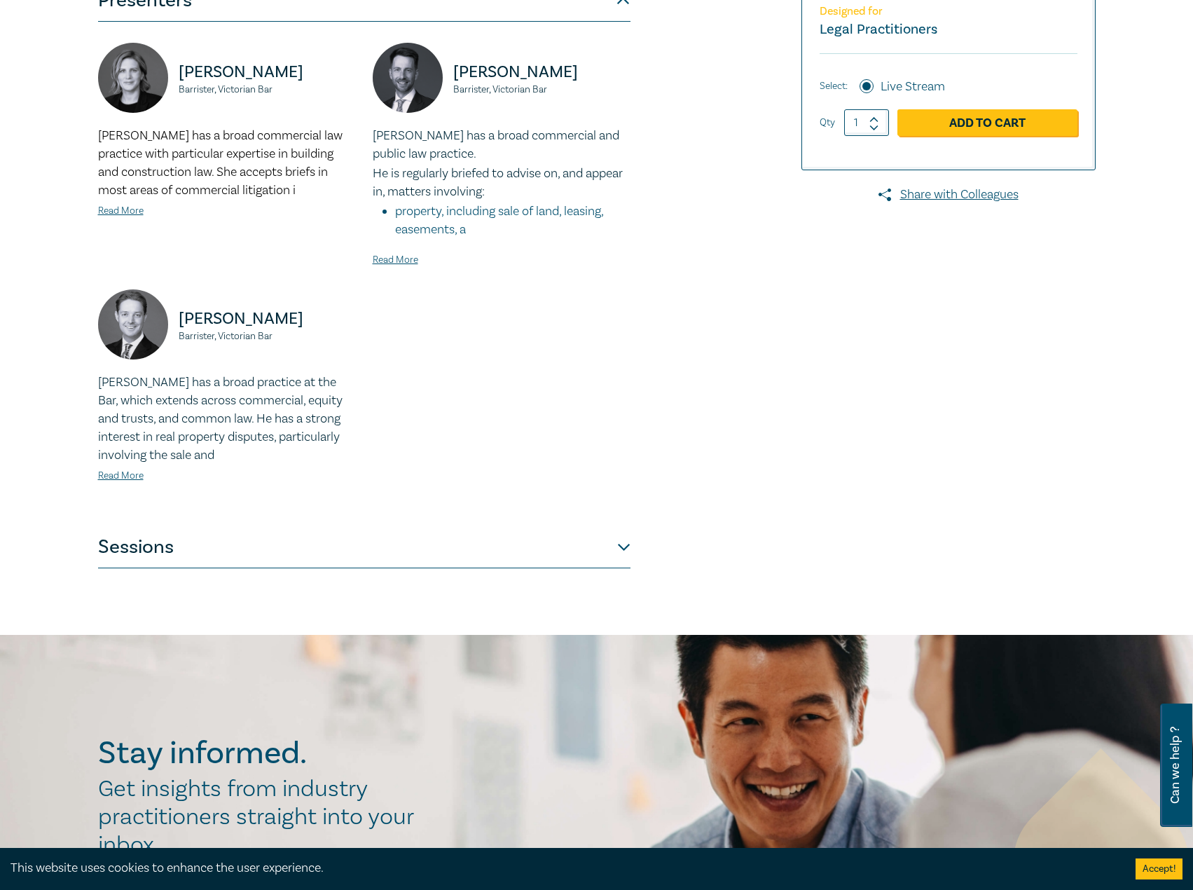
click at [280, 537] on button "Sessions" at bounding box center [364, 547] width 533 height 42
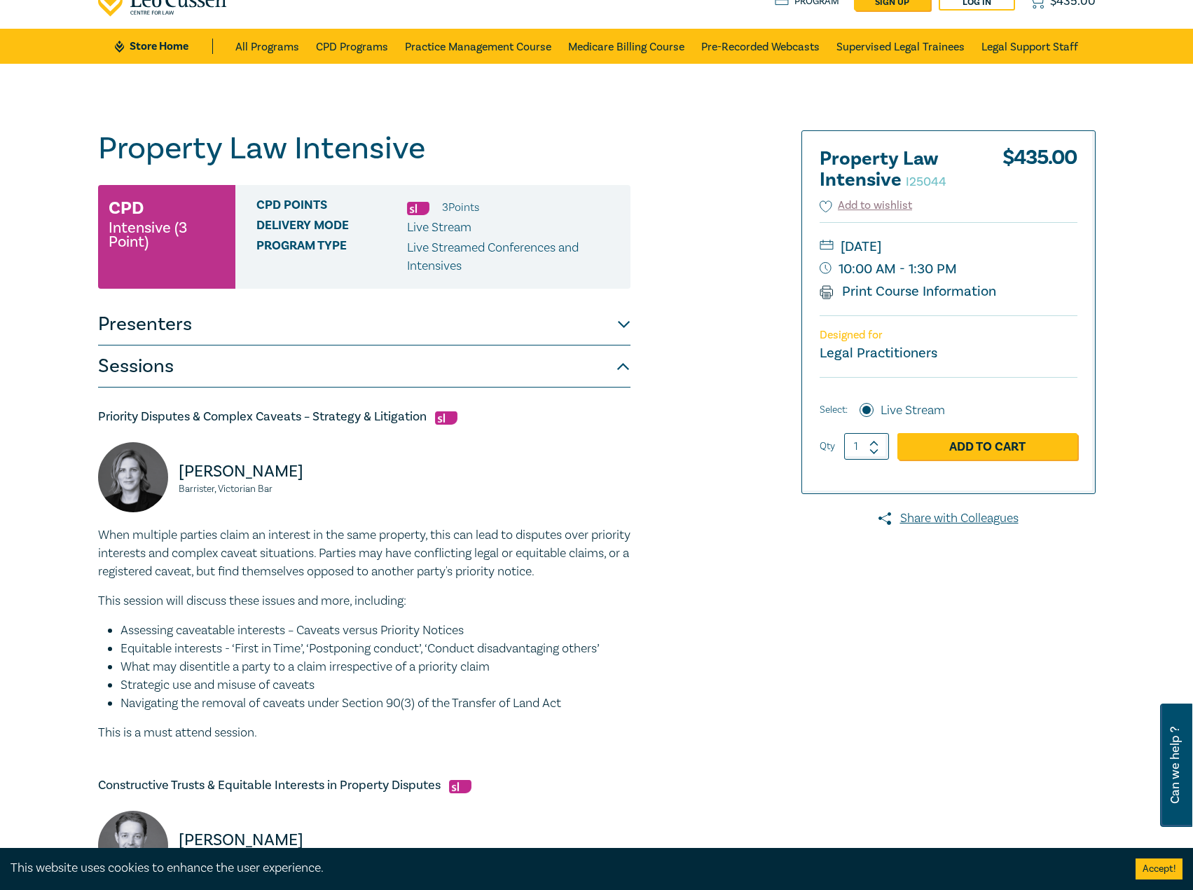
scroll to position [0, 0]
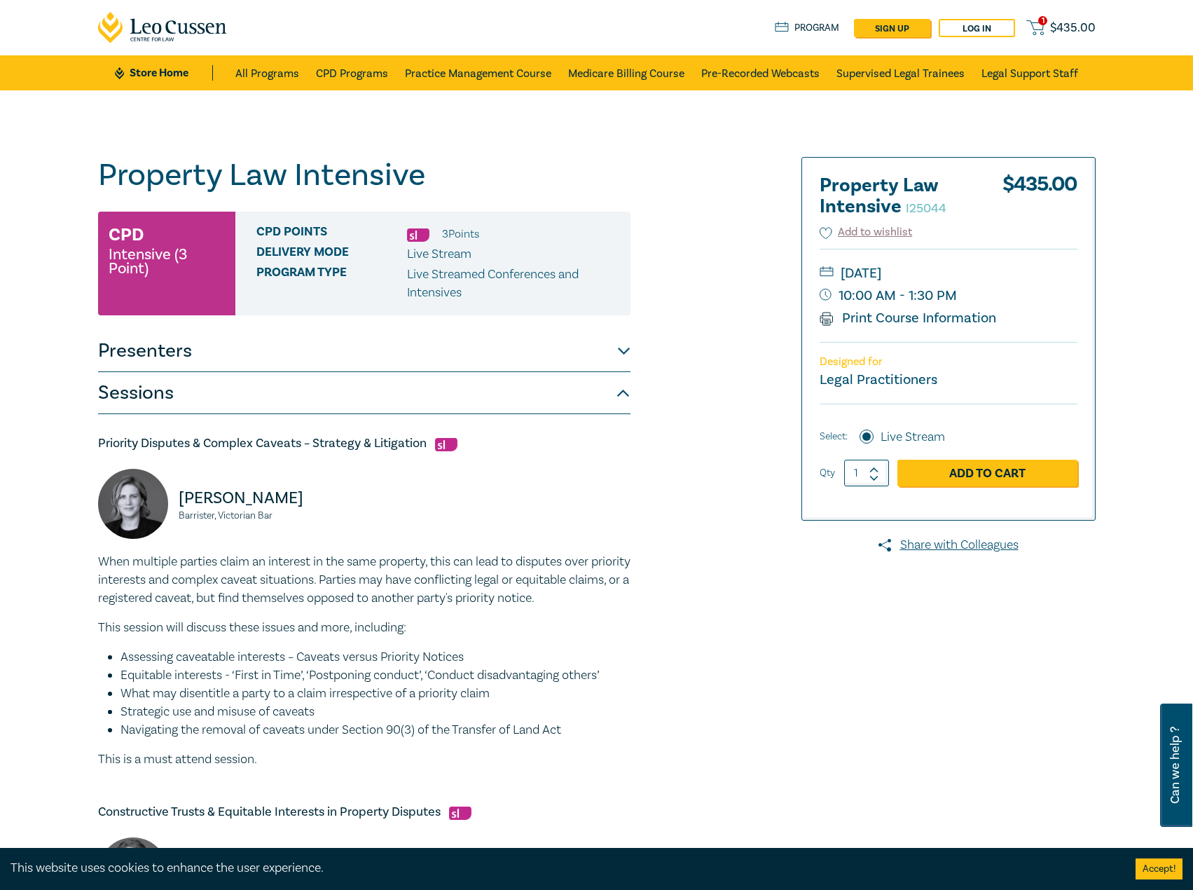
drag, startPoint x: 453, startPoint y: 181, endPoint x: 97, endPoint y: 198, distance: 356.4
click at [94, 199] on div "Property Law Intensive I25044 CPD Intensive (3 Point) CPD Points 3 Point s Deli…" at bounding box center [428, 889] width 676 height 1465
click at [357, 174] on h1 "Property Law Intensive I25044" at bounding box center [364, 175] width 533 height 36
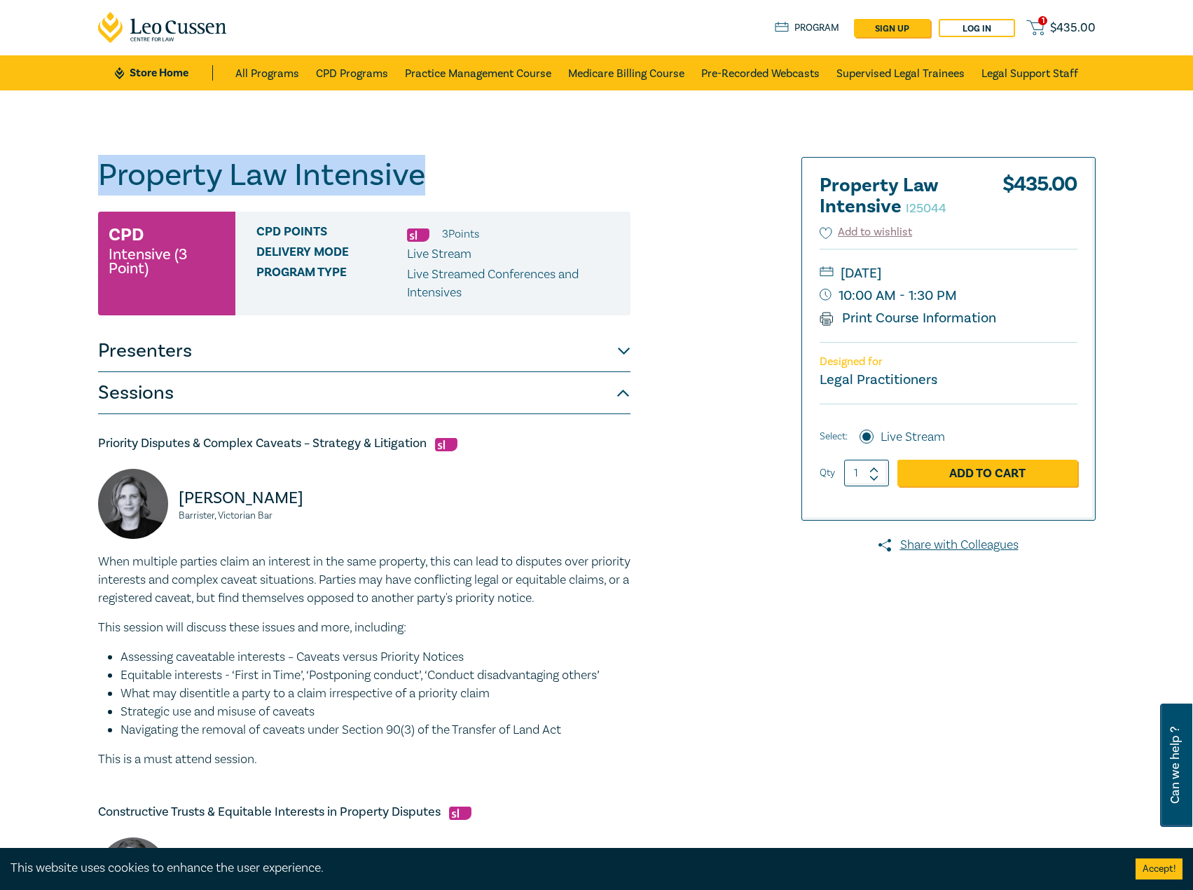
drag, startPoint x: 425, startPoint y: 175, endPoint x: 72, endPoint y: 168, distance: 352.5
click at [72, 168] on div "Property Law Intensive I25044 CPD Intensive (3 Point) CPD Points 3 Point s Deli…" at bounding box center [596, 889] width 1193 height 1598
copy h1 "Property Law Intensive"
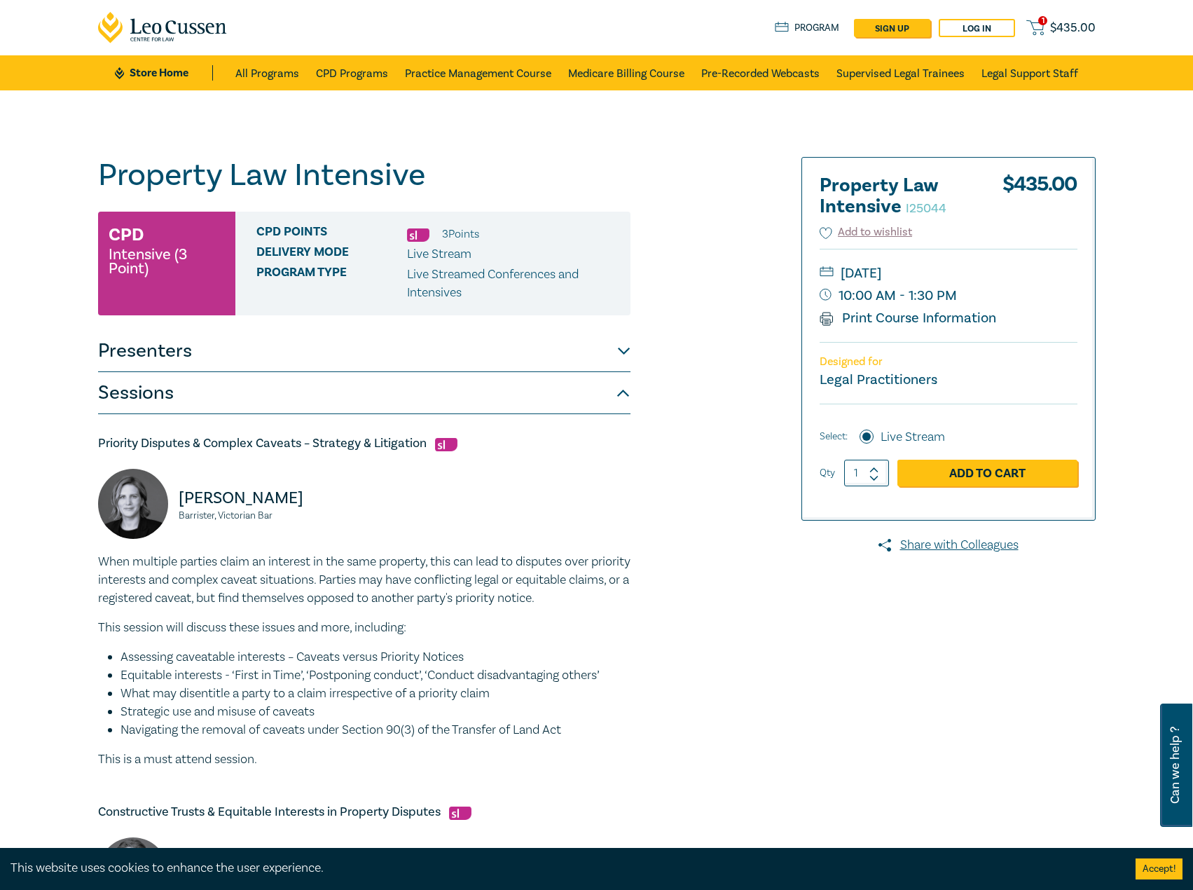
drag, startPoint x: 1060, startPoint y: 268, endPoint x: 1041, endPoint y: 273, distance: 20.4
click at [1041, 273] on small "[DATE]" at bounding box center [949, 273] width 258 height 22
drag, startPoint x: 1036, startPoint y: 272, endPoint x: 903, endPoint y: 273, distance: 132.4
click at [847, 275] on small "[DATE]" at bounding box center [949, 273] width 258 height 22
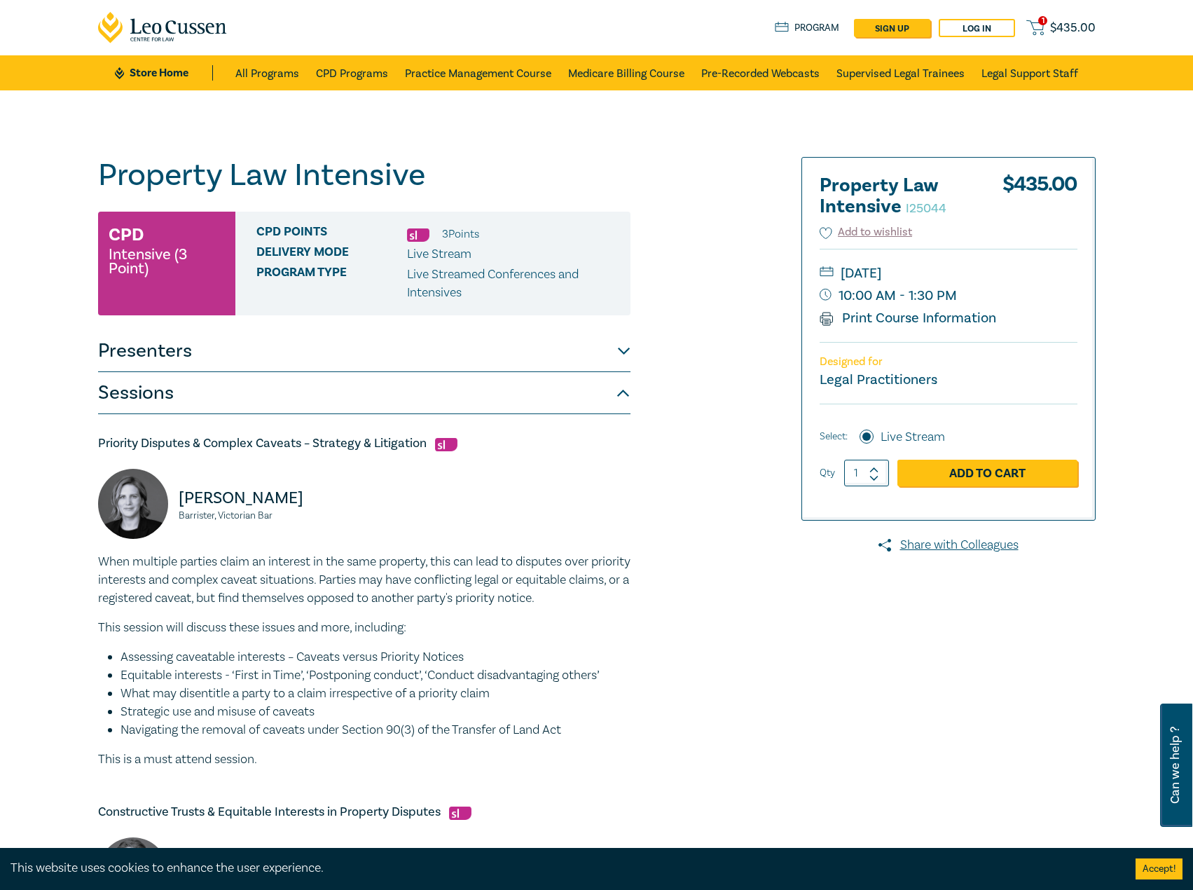
click at [1041, 273] on small "[DATE]" at bounding box center [949, 273] width 258 height 22
click at [1036, 276] on small "[DATE]" at bounding box center [949, 273] width 258 height 22
copy small "[DATE]"
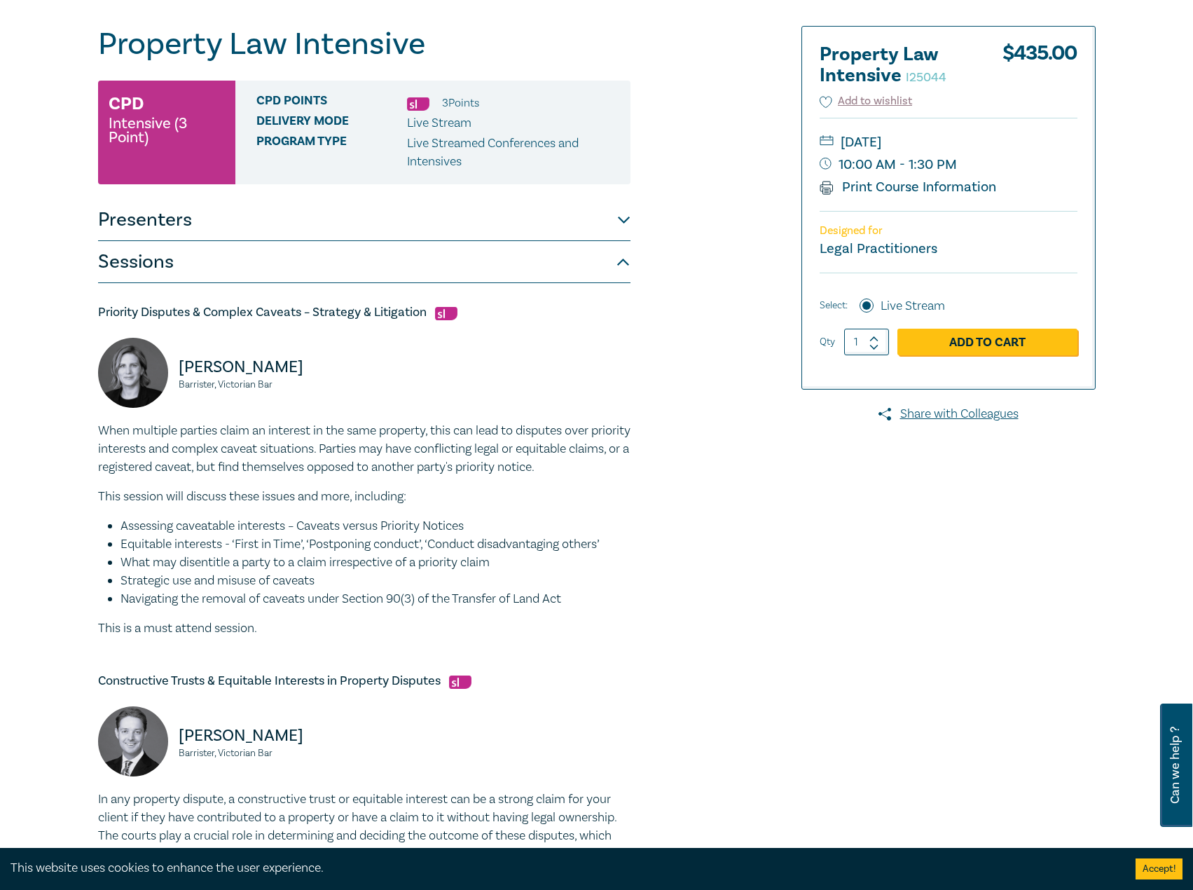
scroll to position [140, 0]
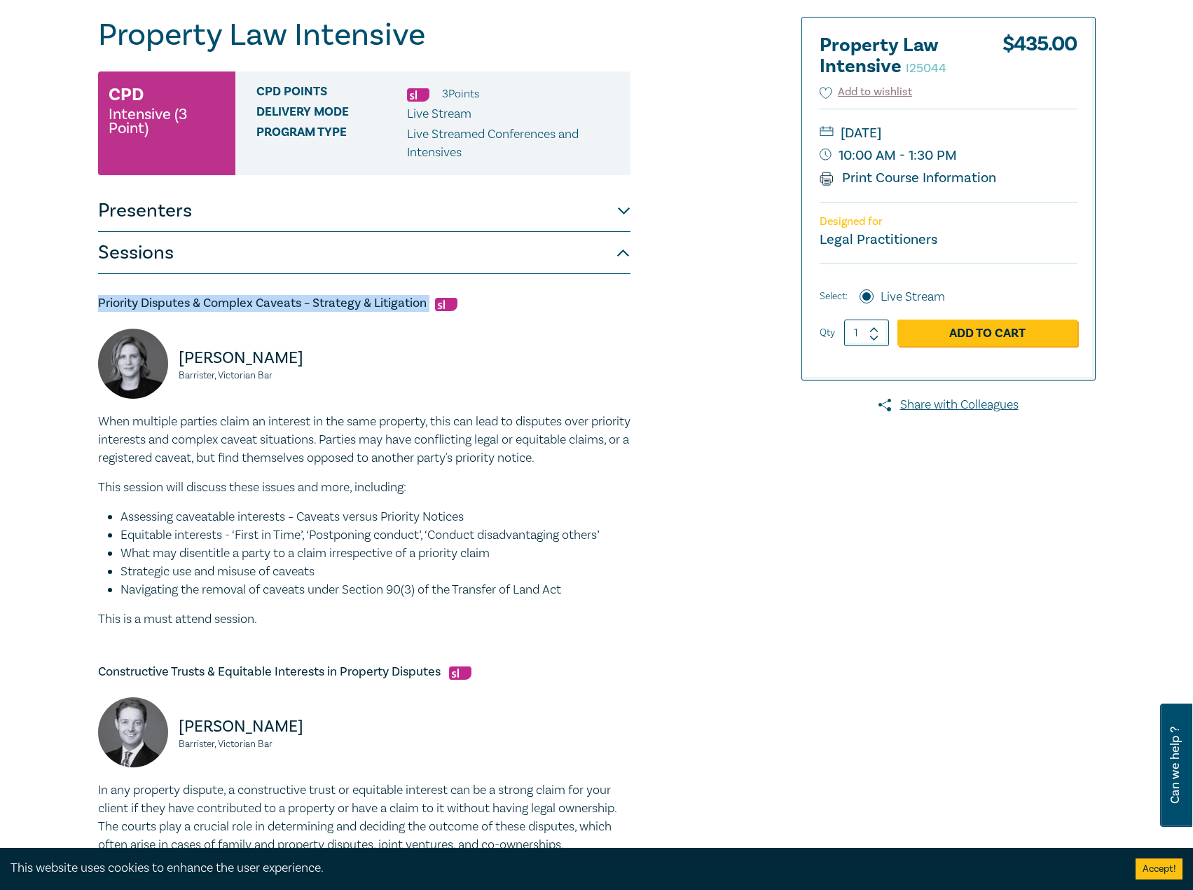
drag, startPoint x: 430, startPoint y: 303, endPoint x: 90, endPoint y: 303, distance: 339.8
click at [90, 303] on div "Property Law Intensive I25044 CPD Intensive (3 Point) CPD Points 3 Point s Deli…" at bounding box center [428, 749] width 676 height 1465
copy h5 "Priority Disputes & Complex Caveats – Strategy & Litigation"
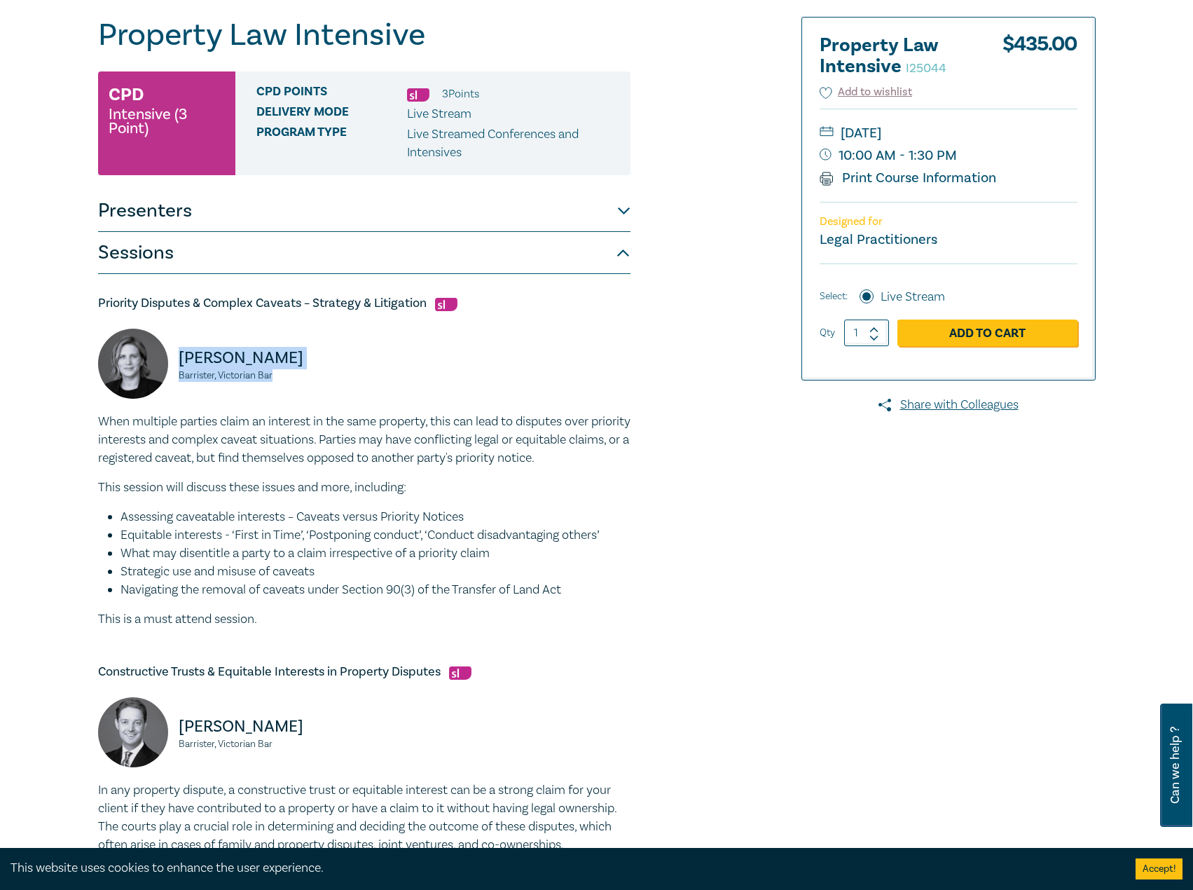
drag, startPoint x: 293, startPoint y: 375, endPoint x: 183, endPoint y: 354, distance: 112.0
click at [183, 354] on div "[PERSON_NAME] Barrister, Victorian Bar" at bounding box center [227, 371] width 258 height 84
copy div "[PERSON_NAME] Barrister, Victorian Bar"
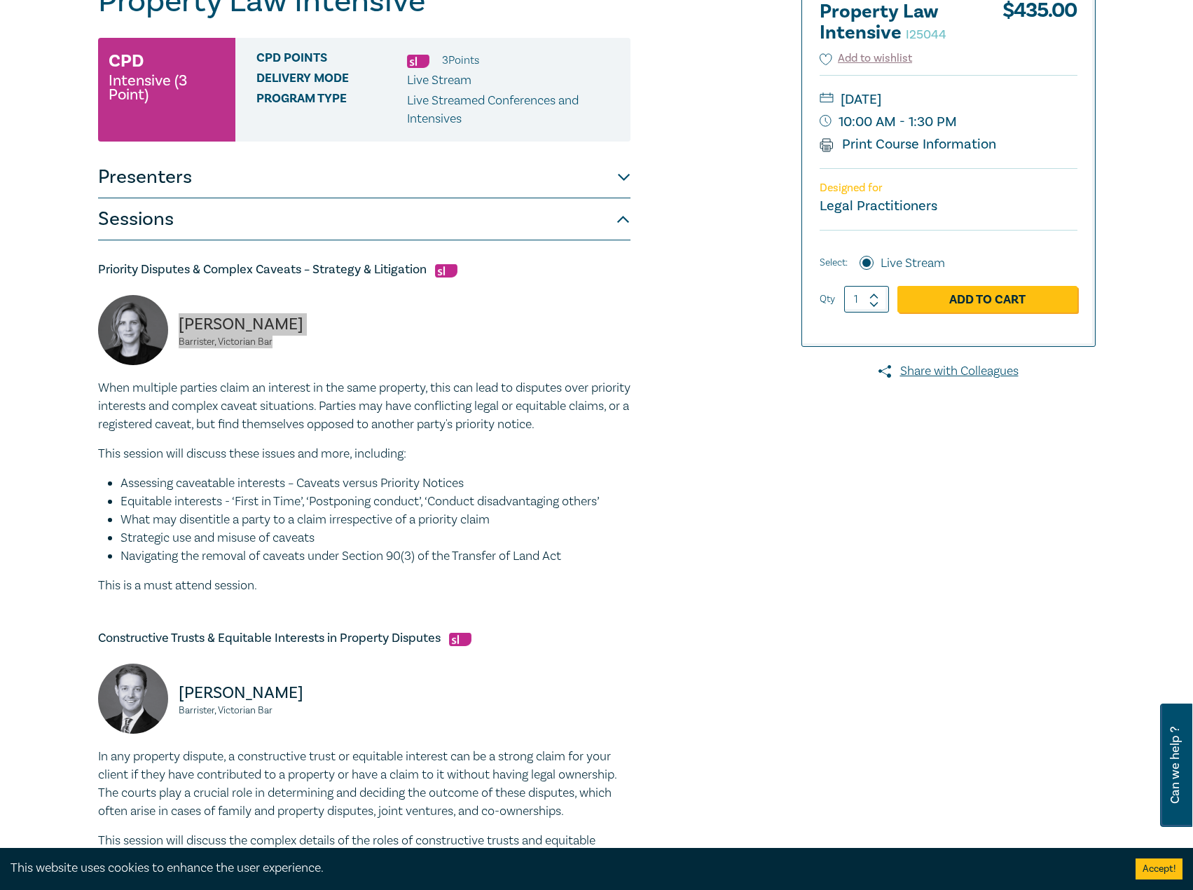
scroll to position [420, 0]
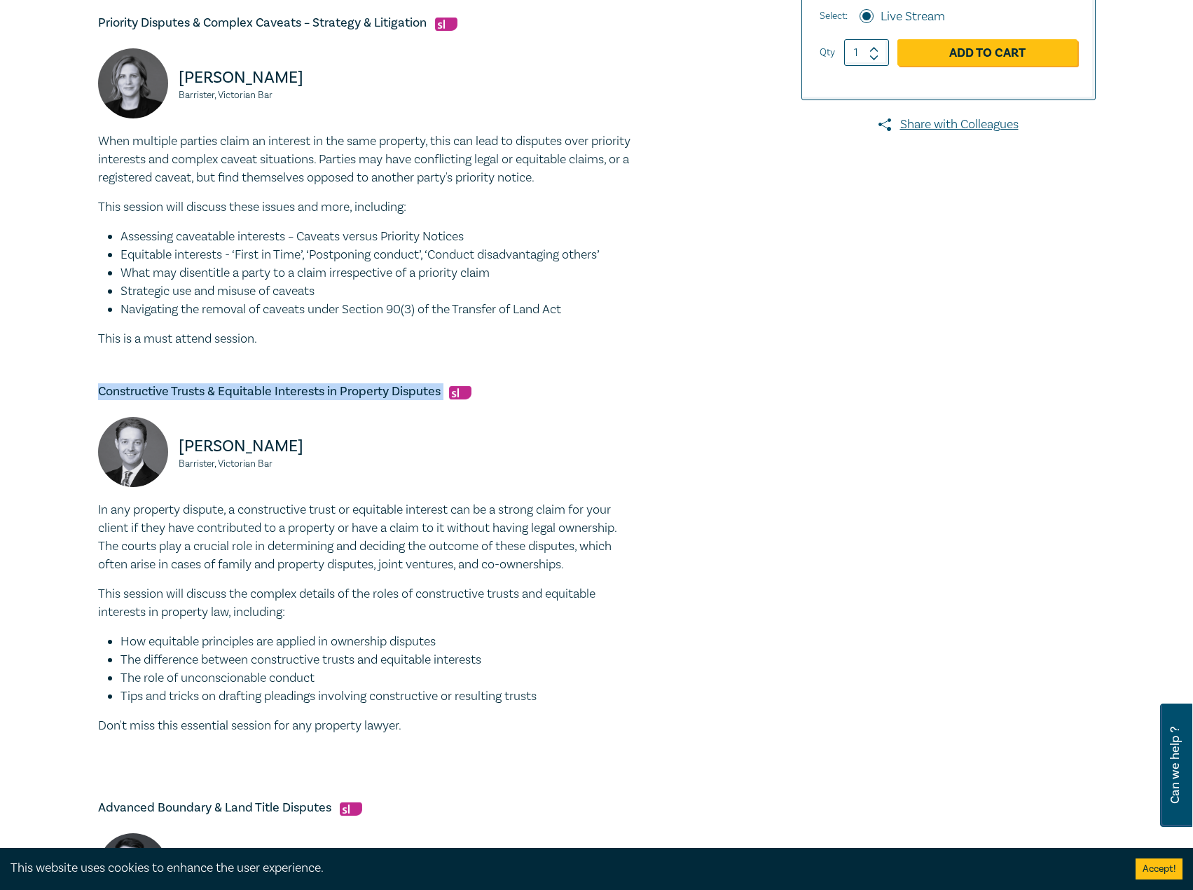
drag, startPoint x: 445, startPoint y: 392, endPoint x: 83, endPoint y: 394, distance: 361.6
click at [83, 394] on div "Property Law Intensive I25044 CPD Intensive (3 Point) CPD Points 3 Point s Deli…" at bounding box center [596, 469] width 1193 height 1598
copy h5 "Constructive Trusts & Equitable Interests in Property Disputes"
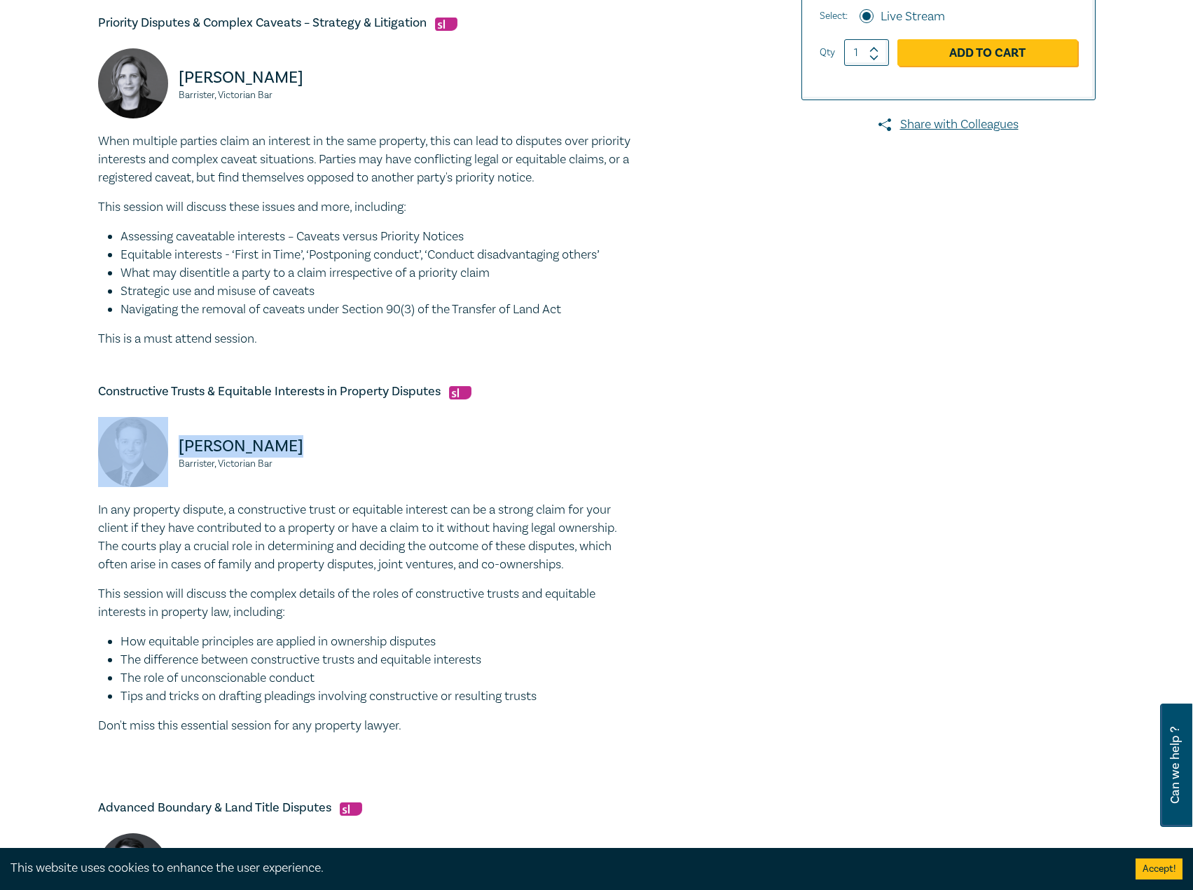
drag, startPoint x: 279, startPoint y: 458, endPoint x: 115, endPoint y: 455, distance: 164.0
click at [115, 455] on div "[PERSON_NAME], Victorian Bar" at bounding box center [227, 459] width 258 height 84
click at [237, 465] on small "Barrister, Victorian Bar" at bounding box center [267, 464] width 177 height 10
drag, startPoint x: 276, startPoint y: 467, endPoint x: 149, endPoint y: 454, distance: 127.5
click at [149, 454] on div "[PERSON_NAME], Victorian Bar" at bounding box center [227, 459] width 258 height 84
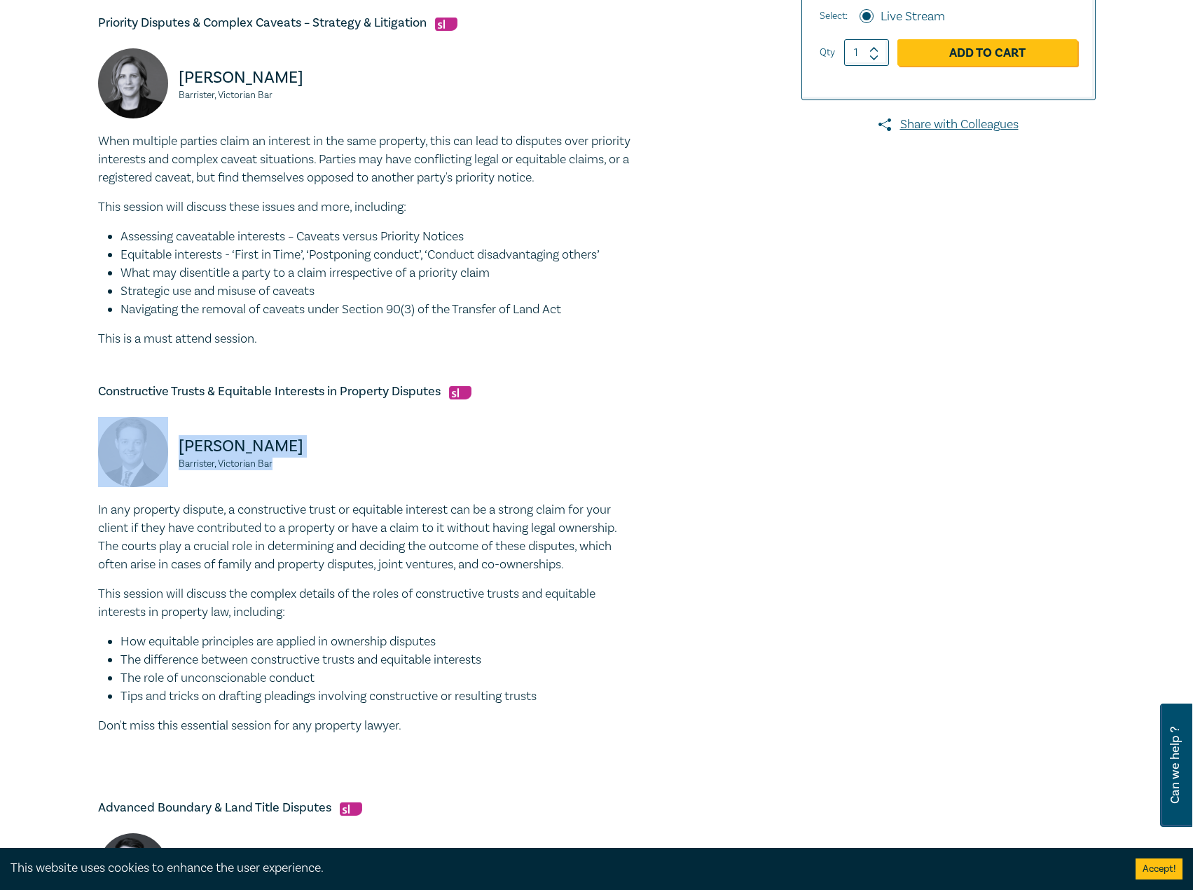
copy div "[PERSON_NAME], Victorian Bar"
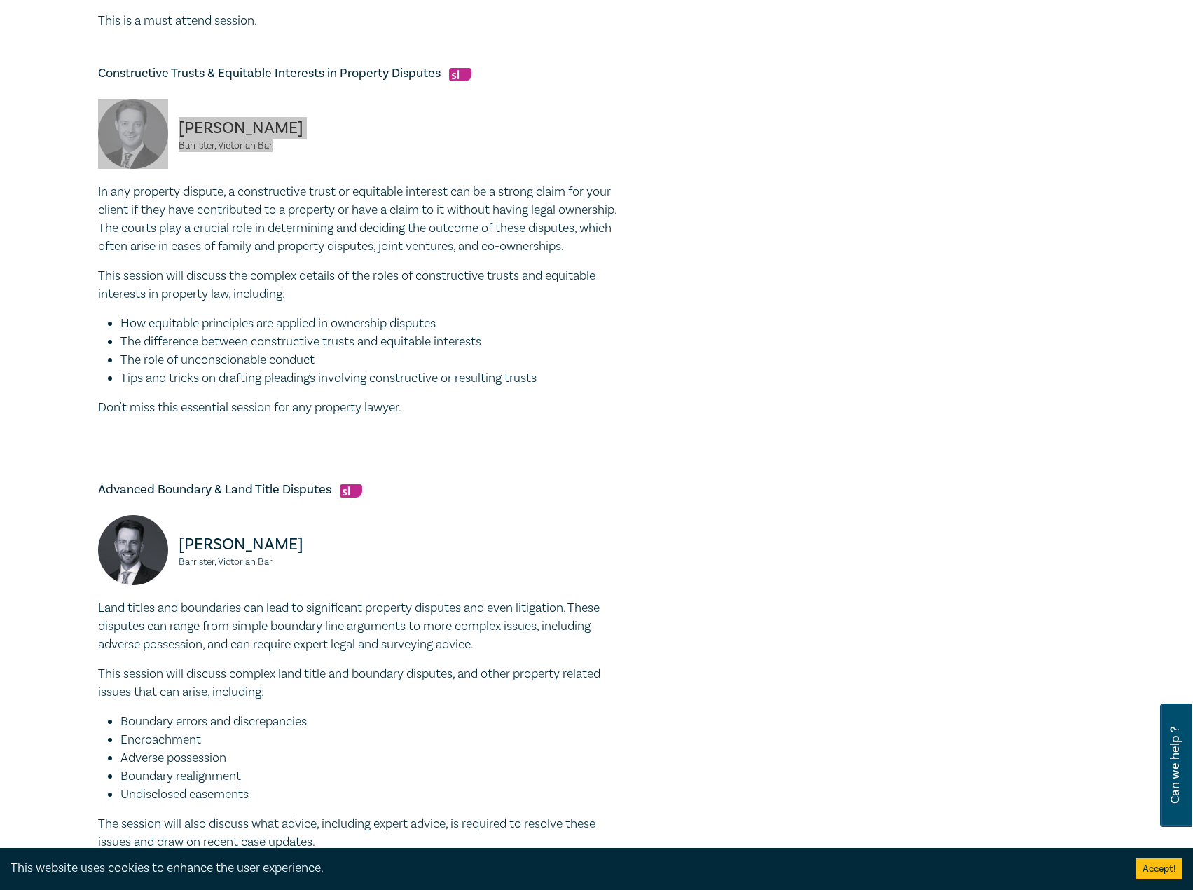
scroll to position [771, 0]
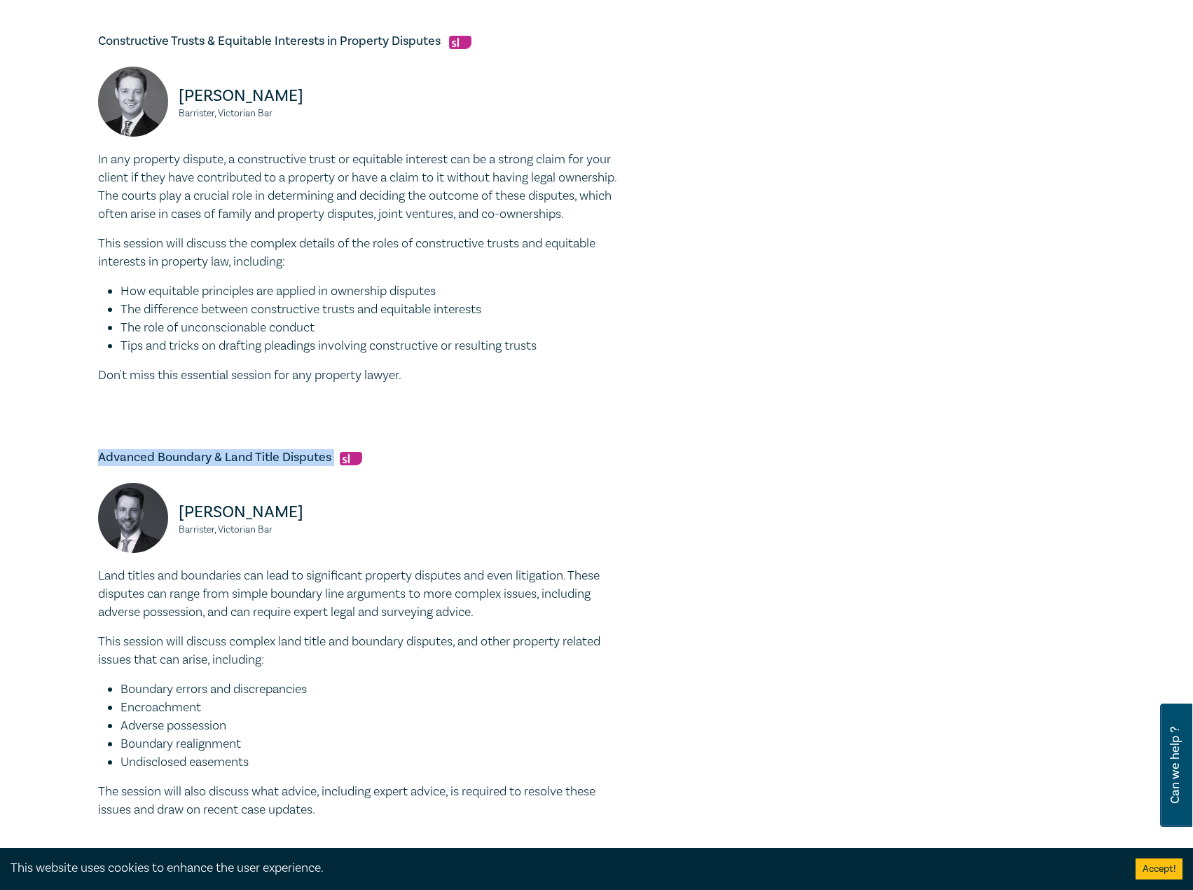
drag, startPoint x: 288, startPoint y: 453, endPoint x: 64, endPoint y: 449, distance: 224.3
click at [64, 449] on div "Property Law Intensive I25044 CPD Intensive (3 Point) CPD Points 3 Point s Deli…" at bounding box center [596, 119] width 1193 height 1598
copy h5 "Advanced Boundary & Land Title Disputes"
drag, startPoint x: 284, startPoint y: 526, endPoint x: 168, endPoint y: 511, distance: 116.6
click at [168, 511] on div "[PERSON_NAME], Victorian Bar" at bounding box center [227, 525] width 258 height 84
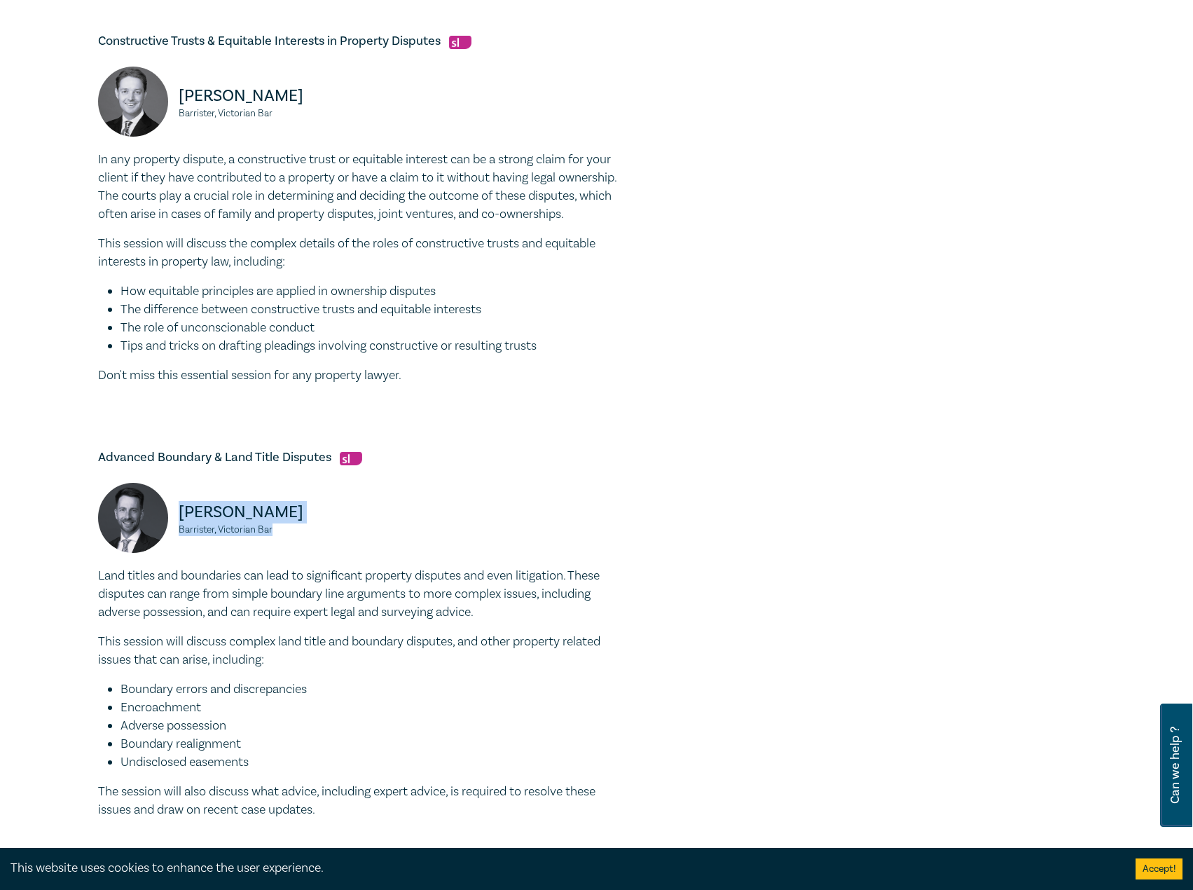
copy div "[PERSON_NAME], Victorian Bar"
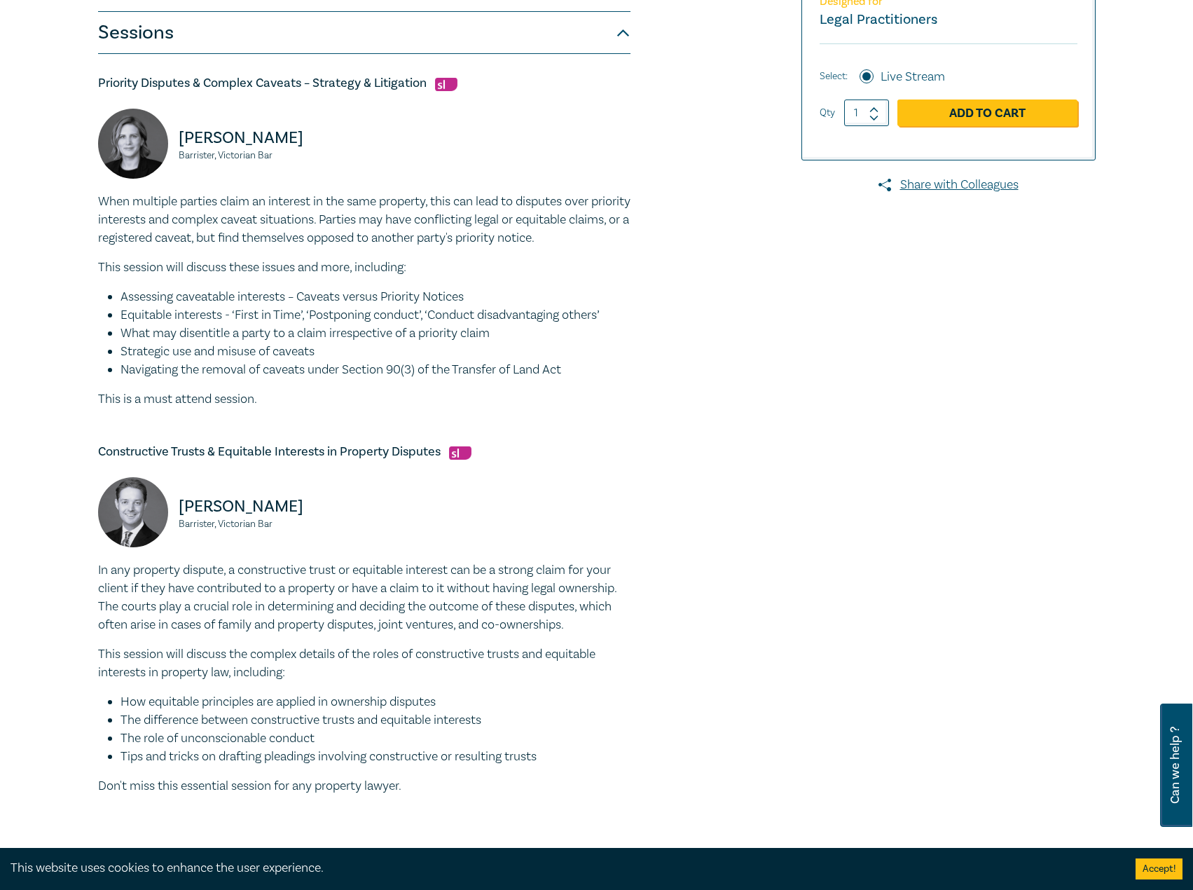
scroll to position [280, 0]
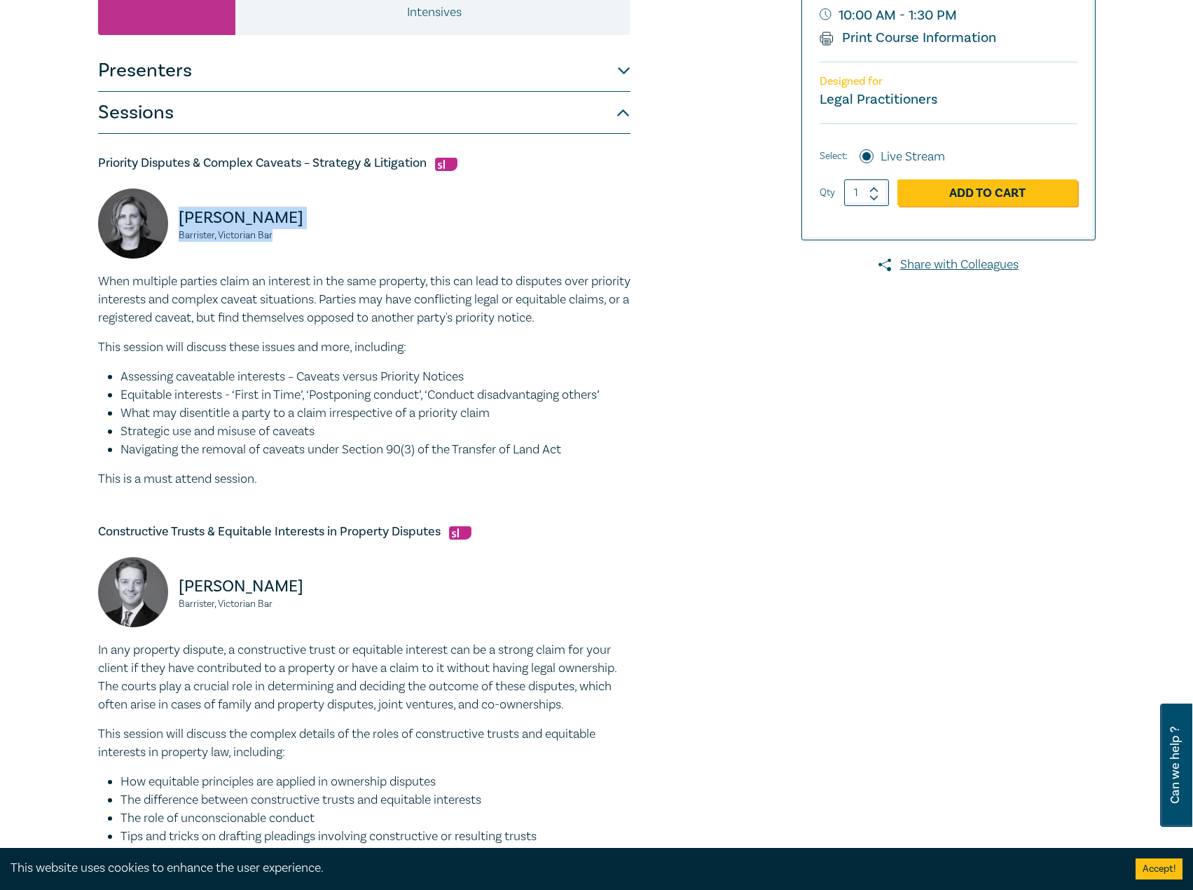
drag, startPoint x: 321, startPoint y: 238, endPoint x: 174, endPoint y: 217, distance: 147.8
click at [174, 217] on div "Kahlia Shenstone Barrister, Victorian Bar" at bounding box center [227, 230] width 258 height 84
copy div "Kahlia Shenstone Barrister, Victorian Bar"
drag, startPoint x: 298, startPoint y: 612, endPoint x: 179, endPoint y: 589, distance: 121.5
click at [179, 589] on div "Mitchell Kirk Barrister, Victorian Bar" at bounding box center [227, 599] width 258 height 84
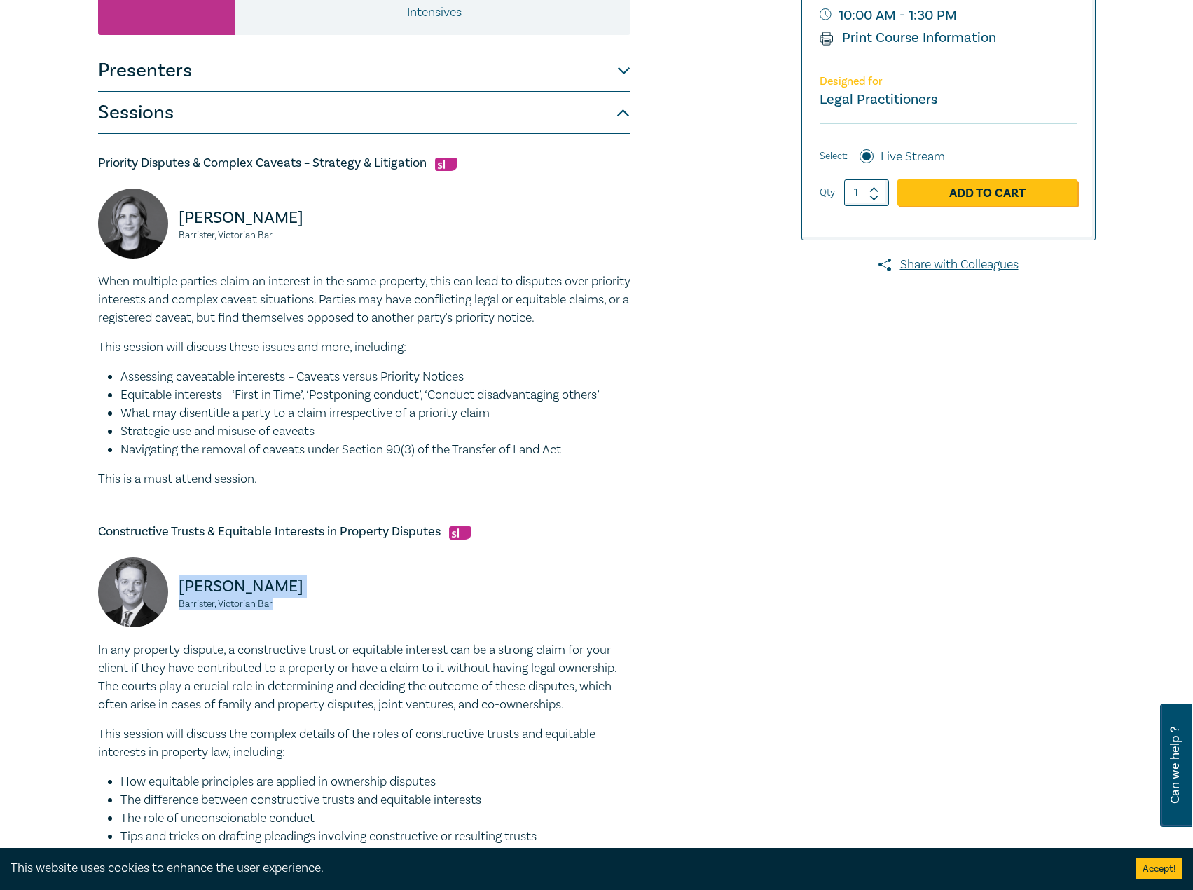
copy div "Mitchell Kirk Barrister, Victorian Bar"
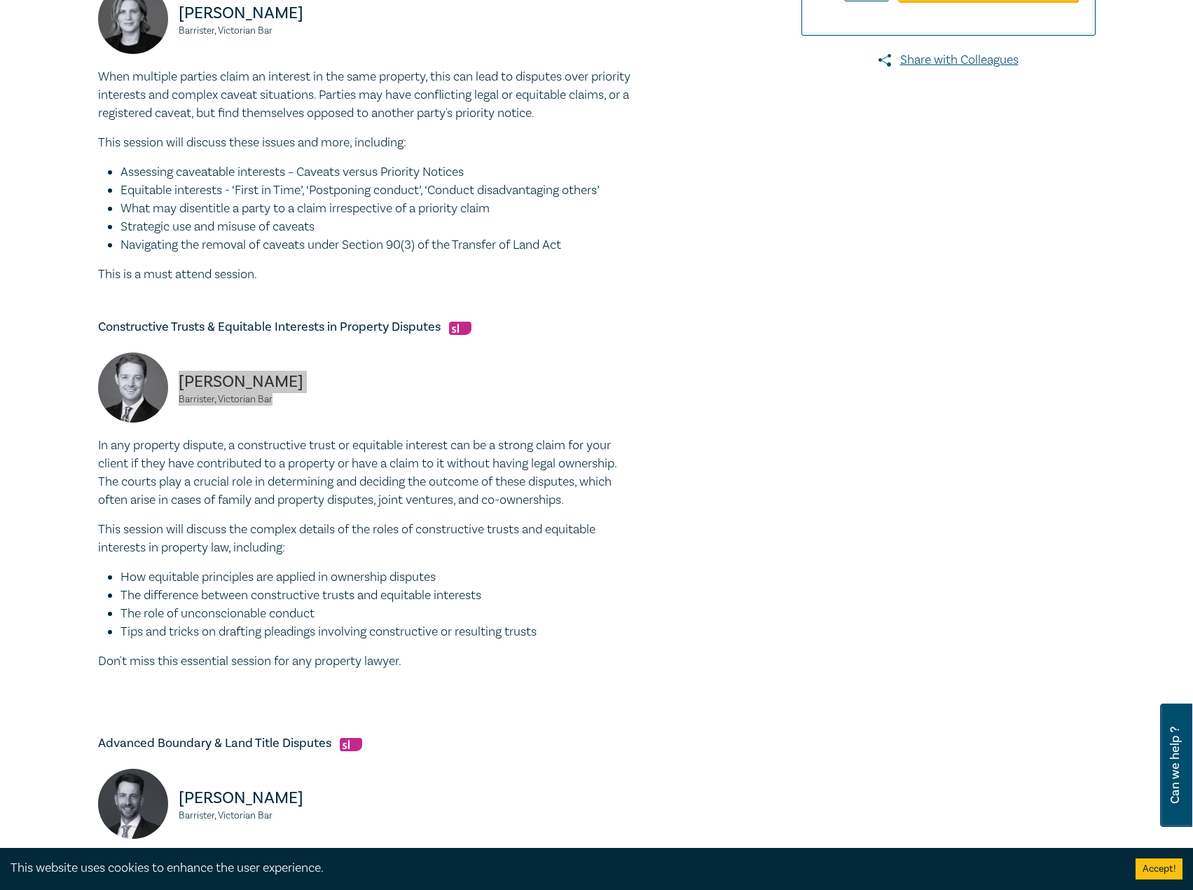
scroll to position [701, 0]
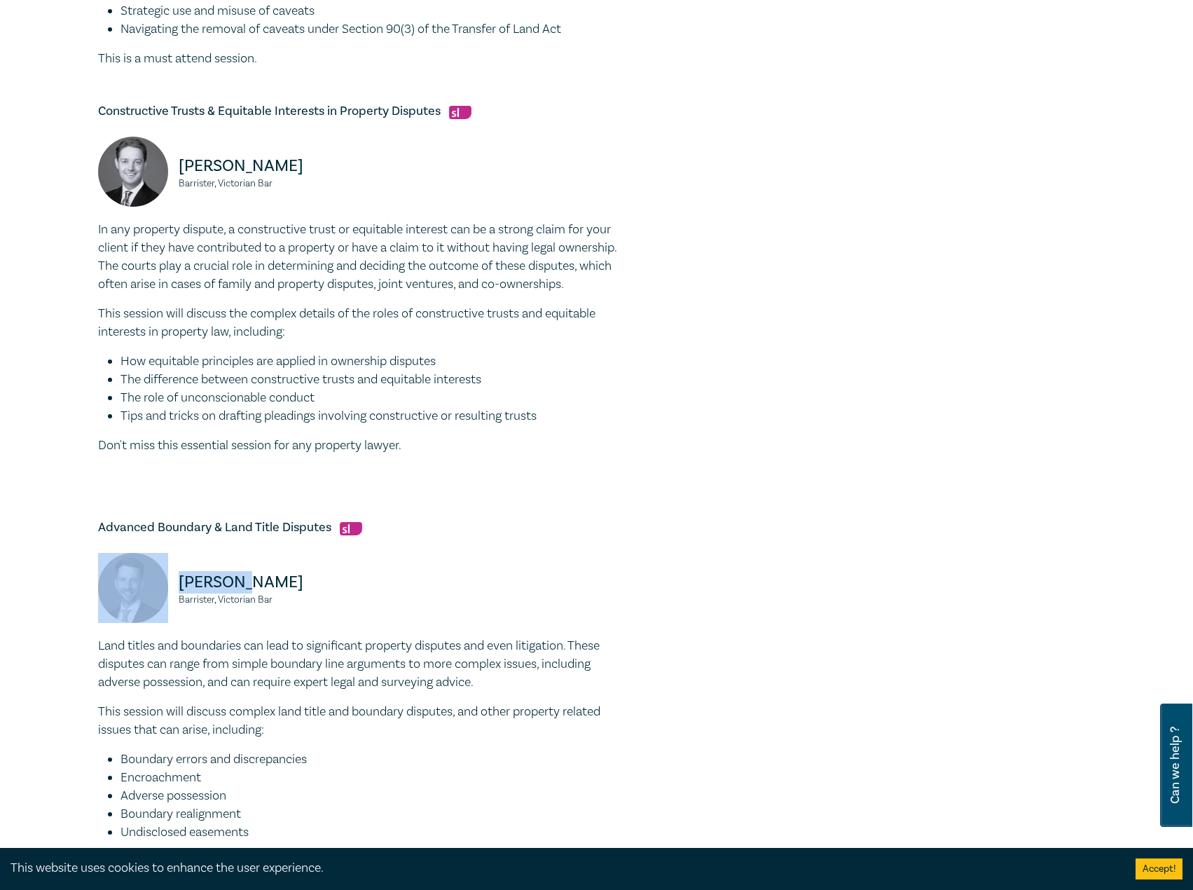
drag, startPoint x: 303, startPoint y: 593, endPoint x: 233, endPoint y: 590, distance: 70.1
click at [169, 589] on div "Tom Egan Barrister, Victorian Bar" at bounding box center [227, 595] width 258 height 84
drag, startPoint x: 281, startPoint y: 597, endPoint x: 177, endPoint y: 589, distance: 104.0
click at [177, 589] on div "Tom Egan Barrister, Victorian Bar" at bounding box center [227, 595] width 258 height 84
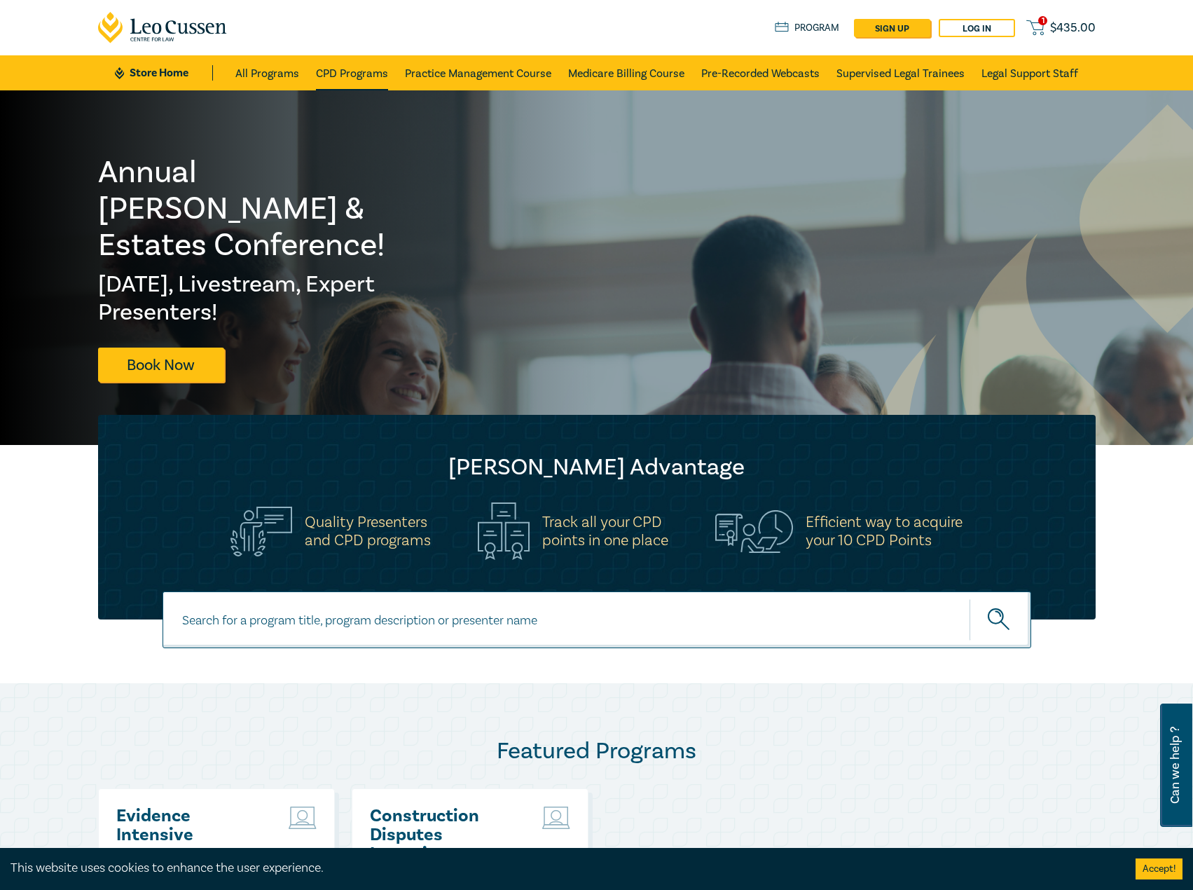
click at [365, 69] on link "CPD Programs" at bounding box center [352, 72] width 72 height 35
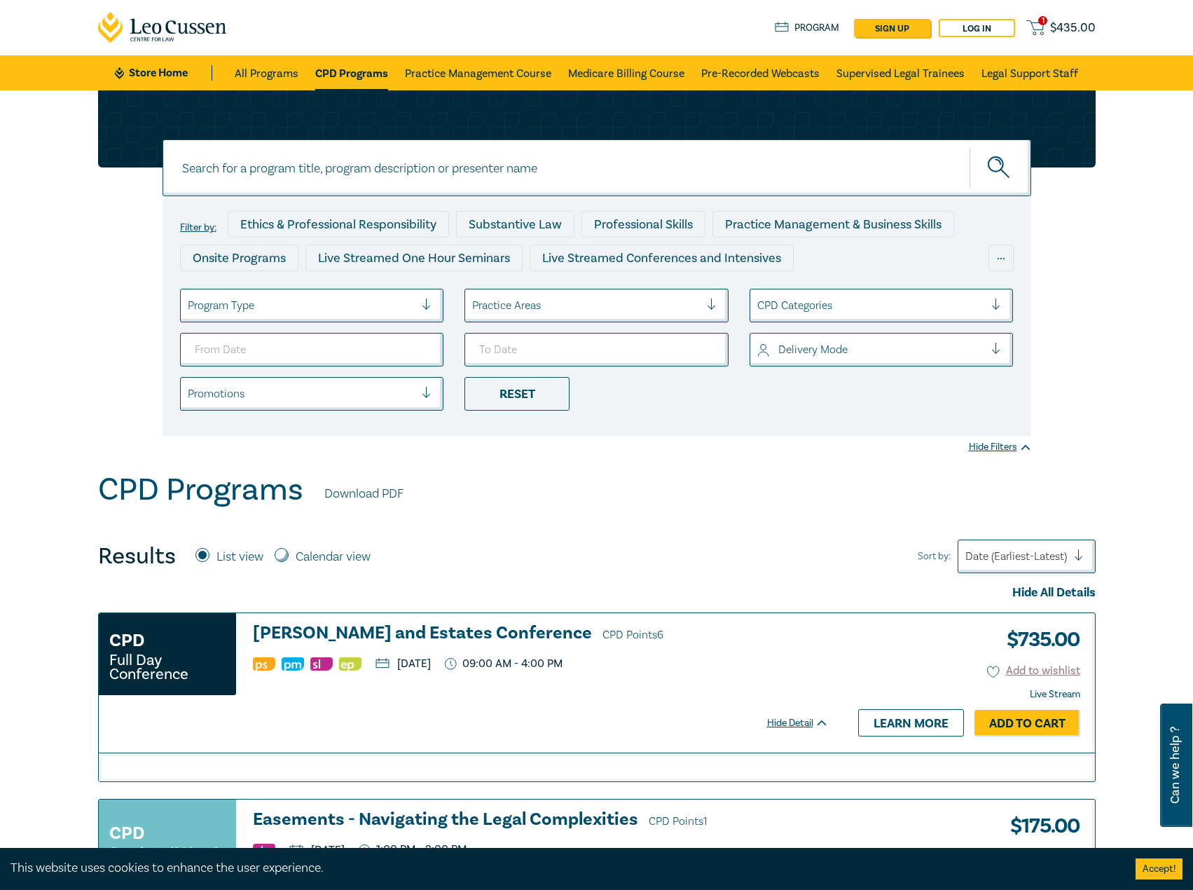
click at [388, 171] on input at bounding box center [597, 167] width 869 height 57
type input "i25051"
click at [970, 146] on button "submit" at bounding box center [1001, 167] width 62 height 43
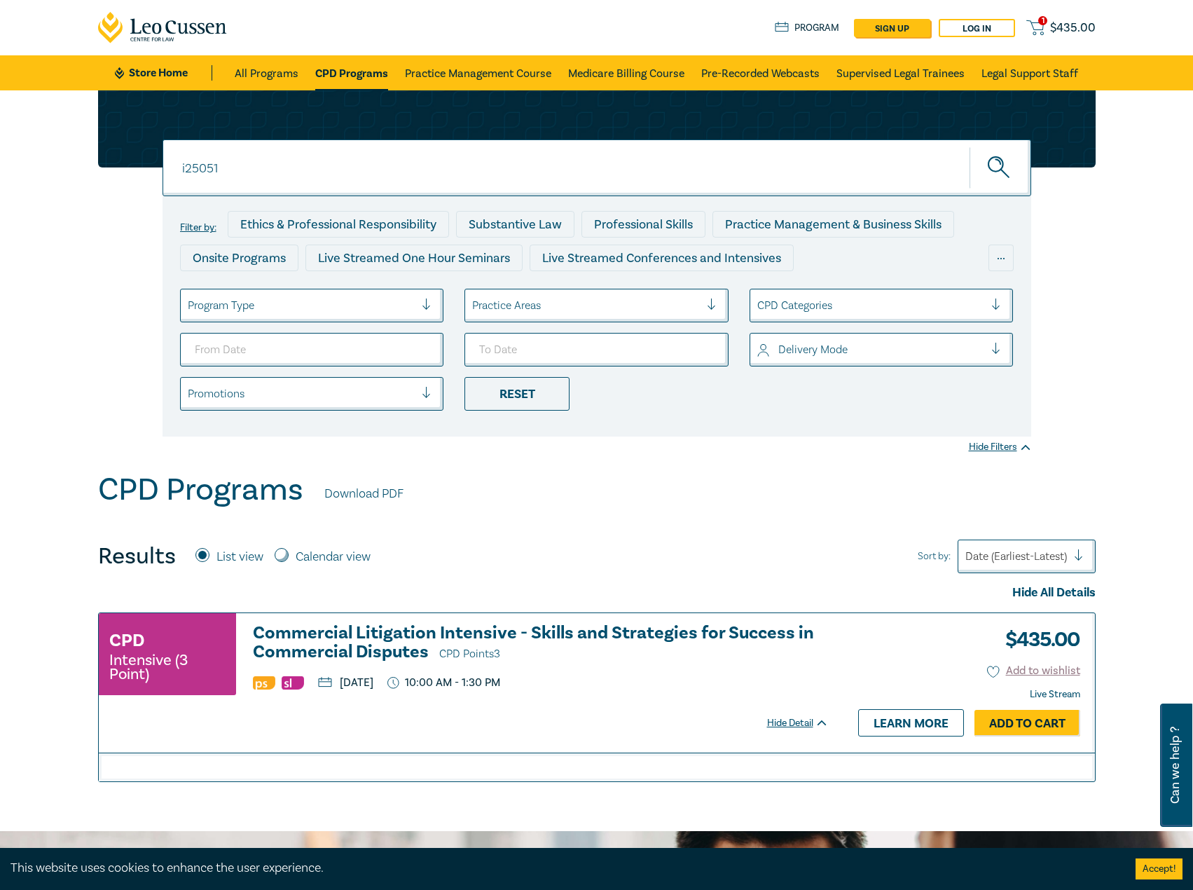
click at [351, 648] on h3 "Commercial Litigation Intensive - Skills and Strategies for Success in Commerci…" at bounding box center [541, 644] width 576 height 40
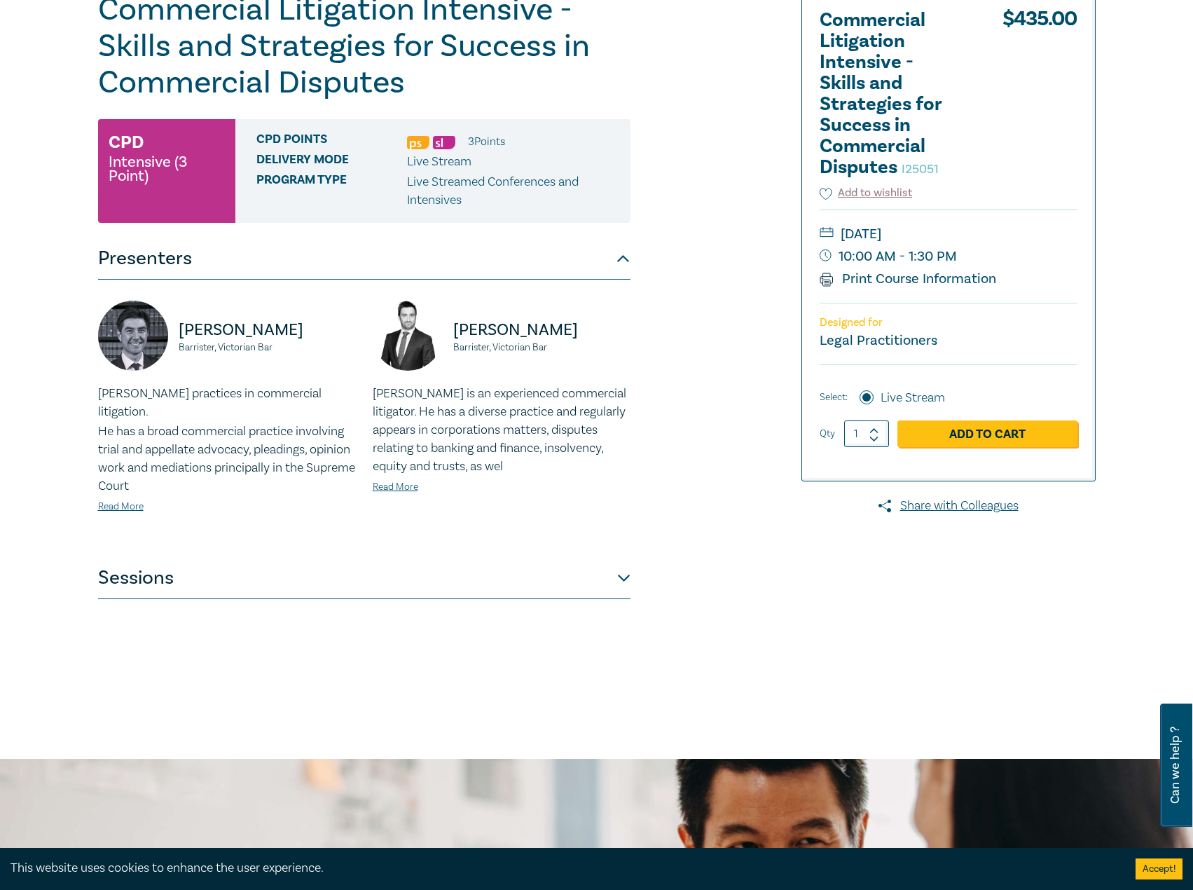
scroll to position [210, 0]
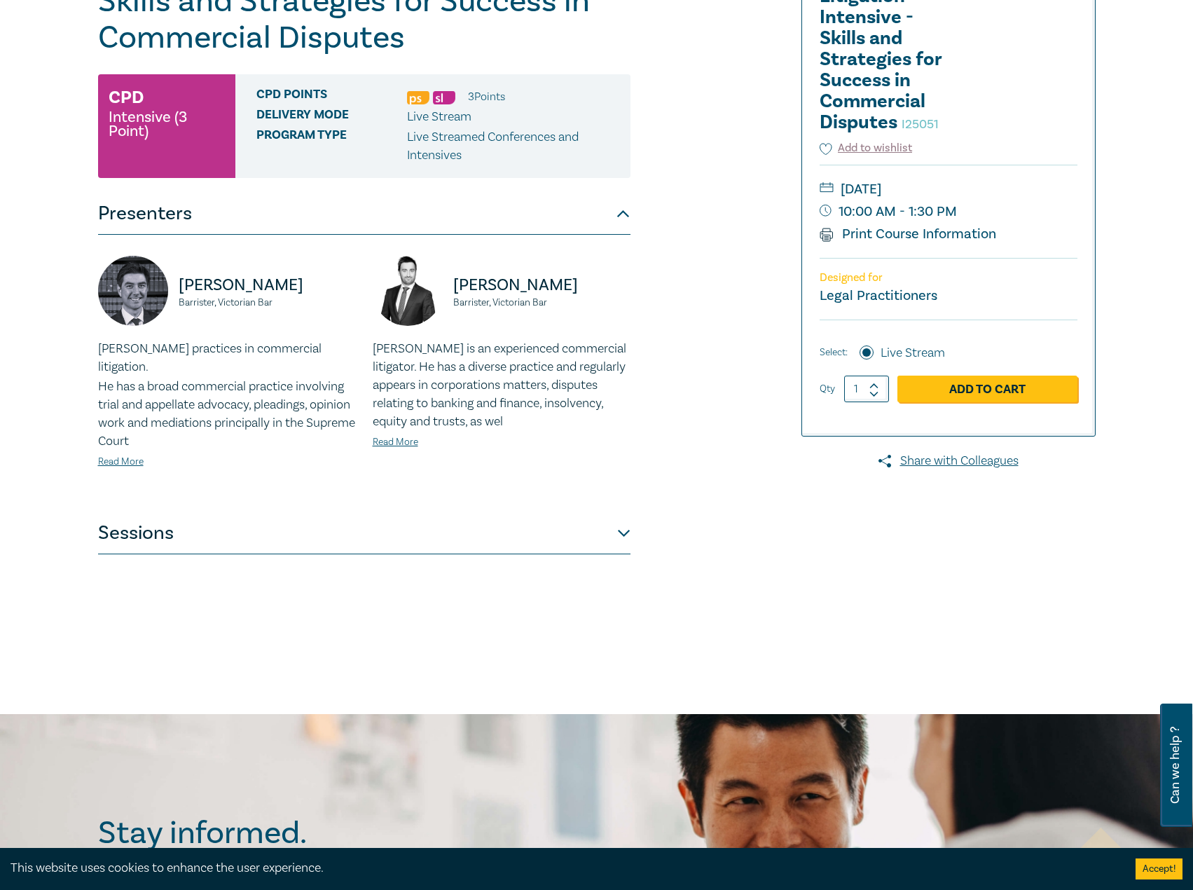
click at [312, 520] on button "Sessions" at bounding box center [364, 533] width 533 height 42
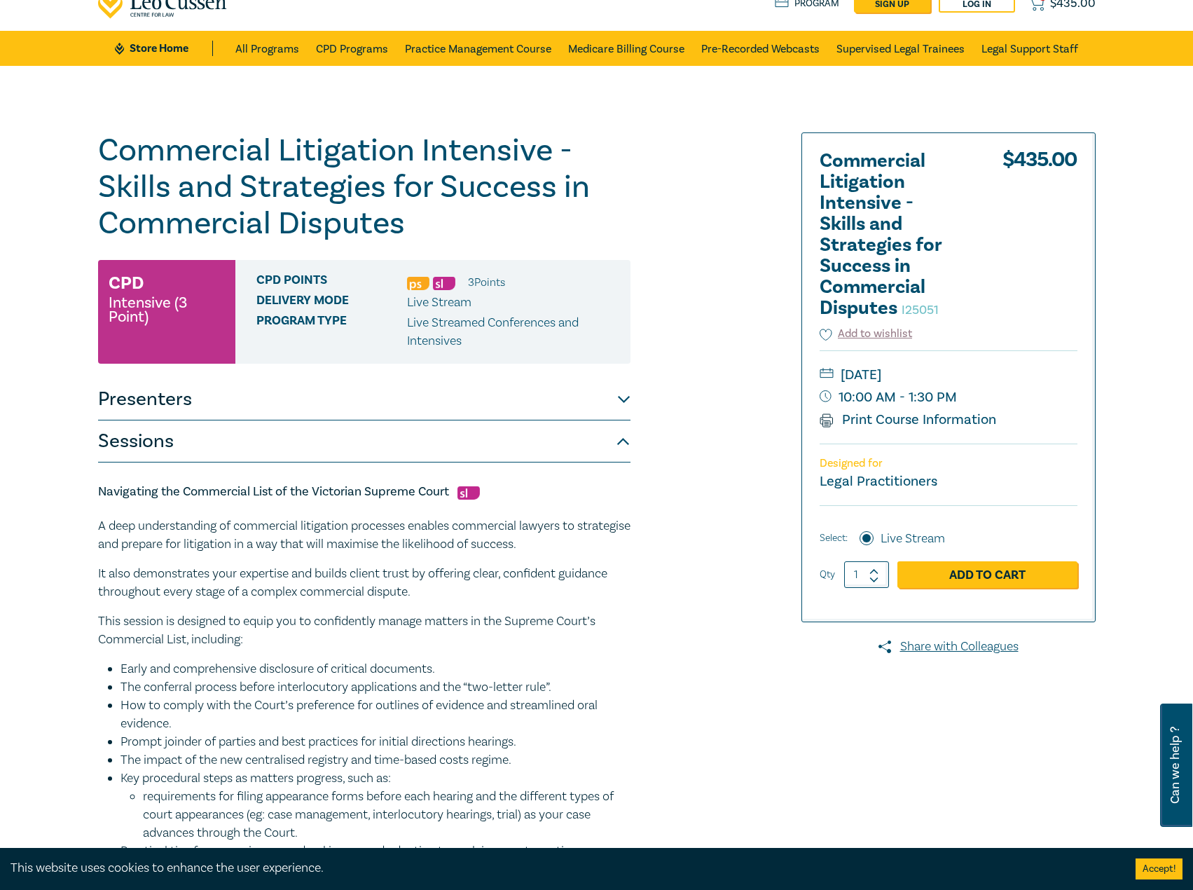
scroll to position [0, 0]
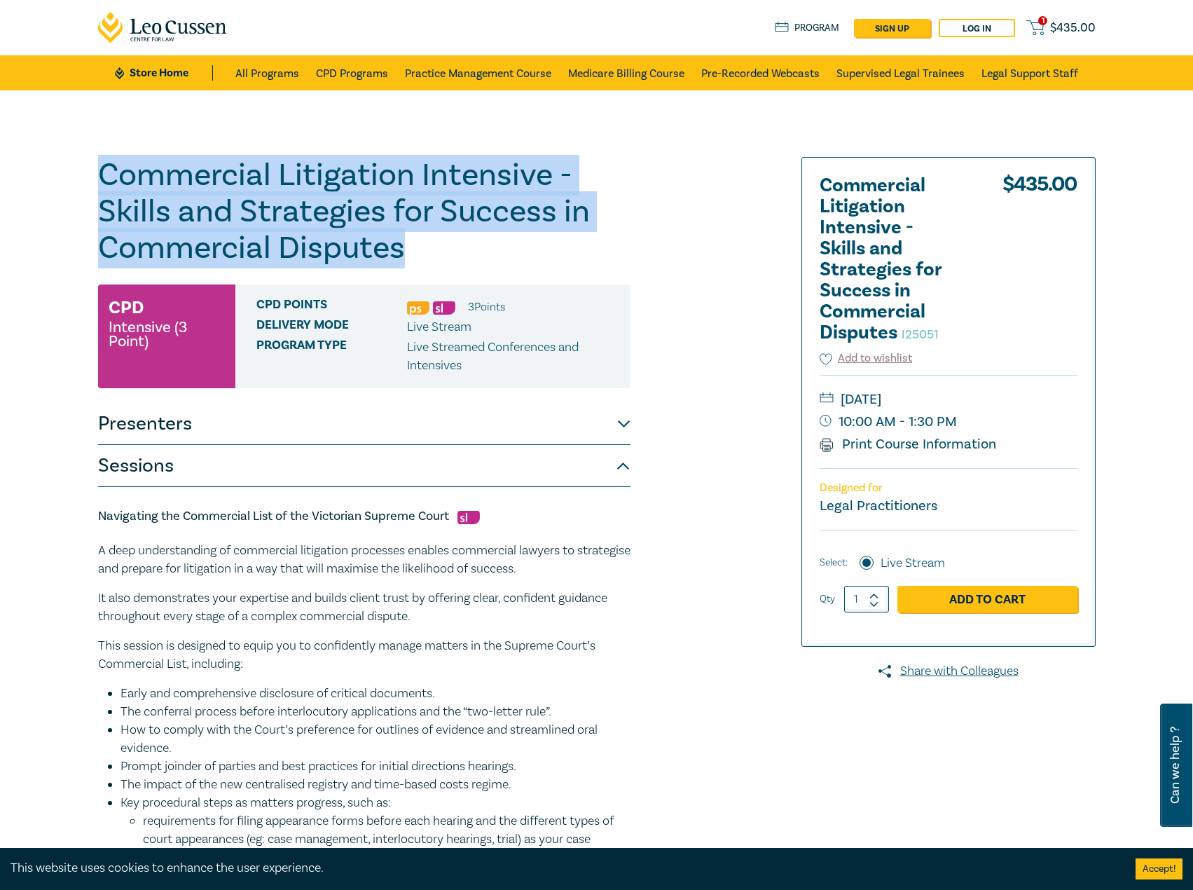
drag, startPoint x: 410, startPoint y: 236, endPoint x: -1, endPoint y: 120, distance: 426.8
copy h1 "Commercial Litigation Intensive - Skills and Strategies for Success in Commerci…"
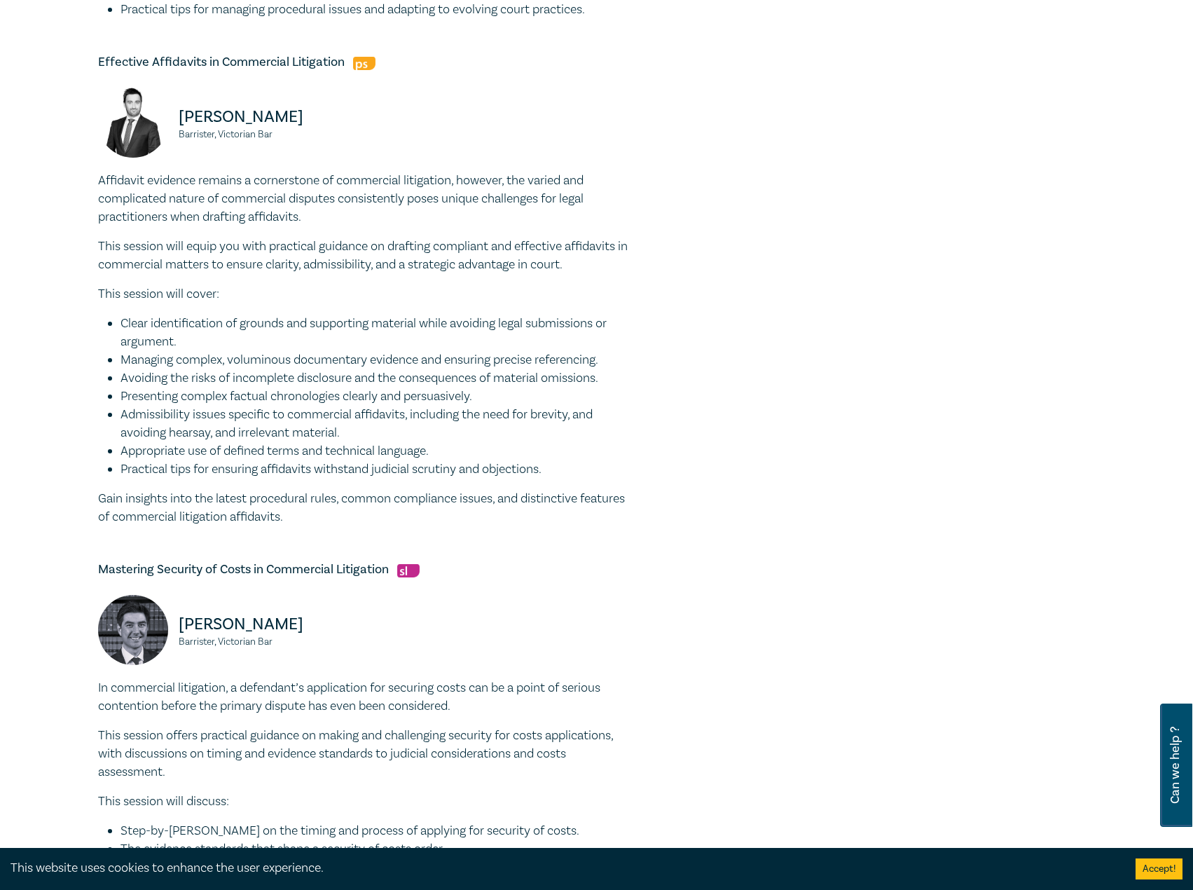
scroll to position [1051, 0]
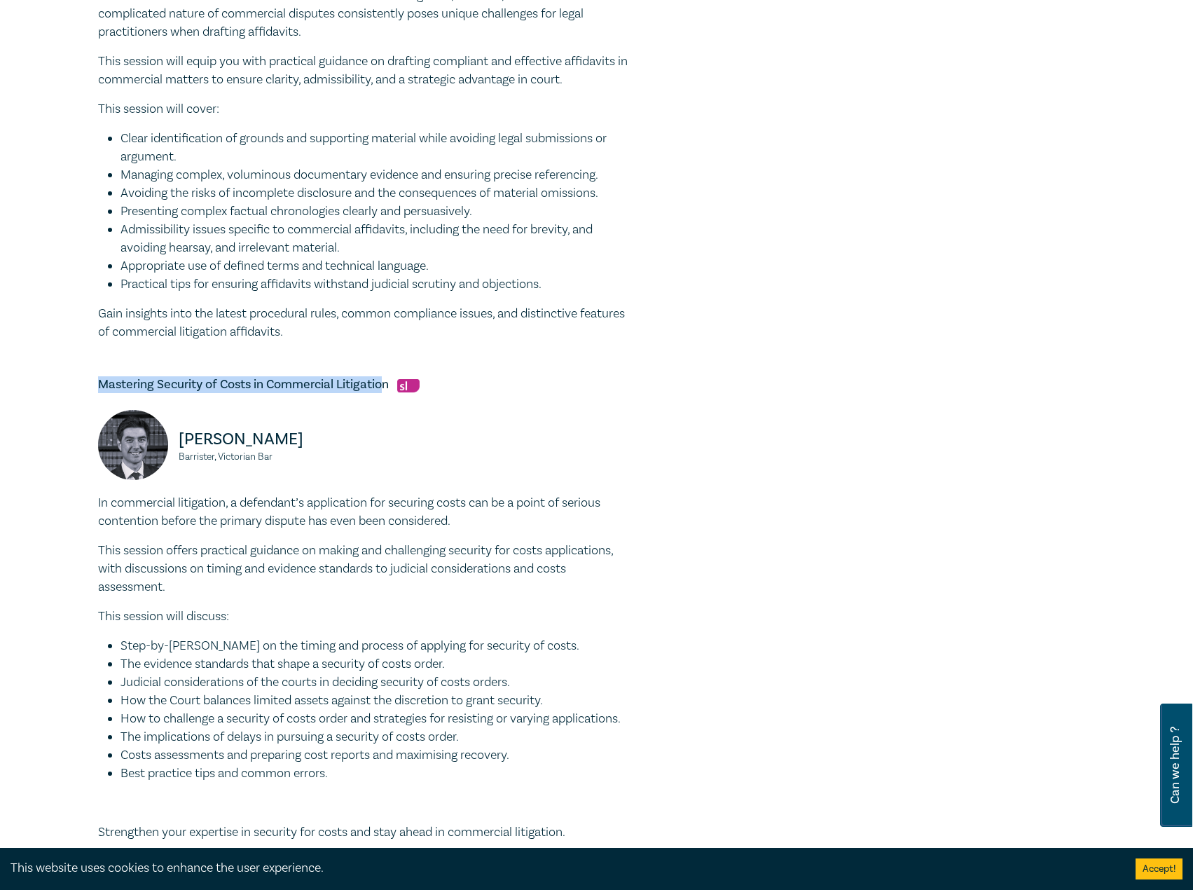
drag, startPoint x: 386, startPoint y: 385, endPoint x: 71, endPoint y: 377, distance: 315.4
copy h5 "Mastering Security of Costs in Commercial Litigatio"
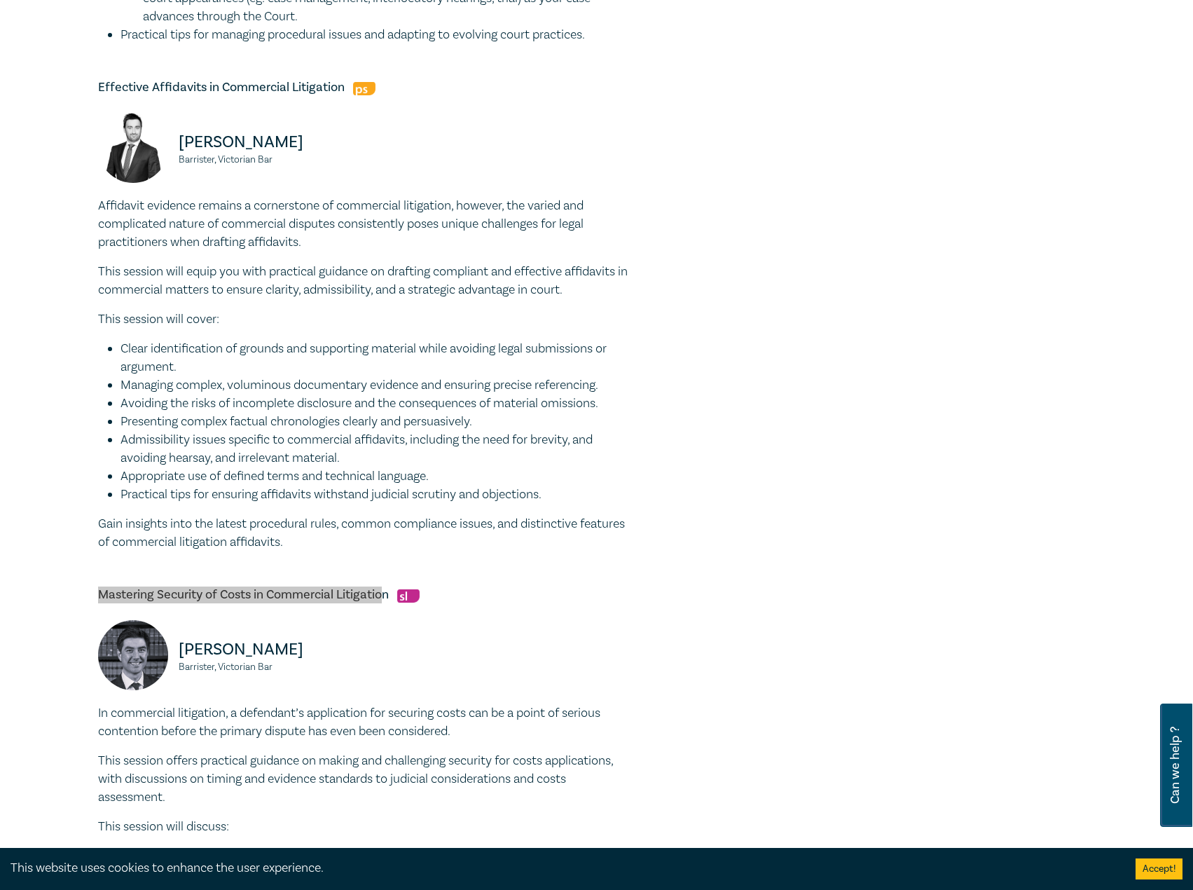
scroll to position [1191, 0]
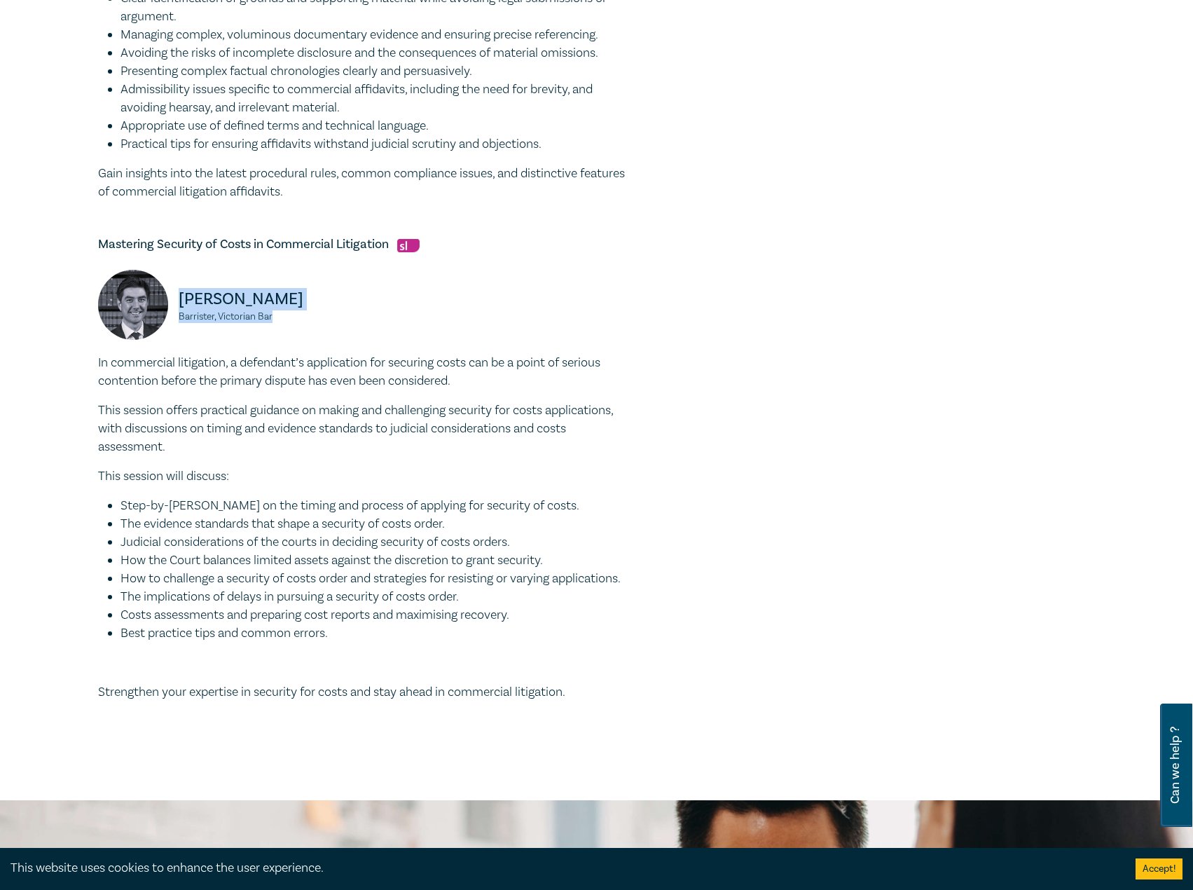
drag, startPoint x: 306, startPoint y: 322, endPoint x: 176, endPoint y: 299, distance: 132.4
click at [176, 299] on div "Jonathan Wilkinson Barrister, Victorian Bar" at bounding box center [227, 312] width 258 height 84
copy div "Jonathan Wilkinson Barrister, Victorian Bar"
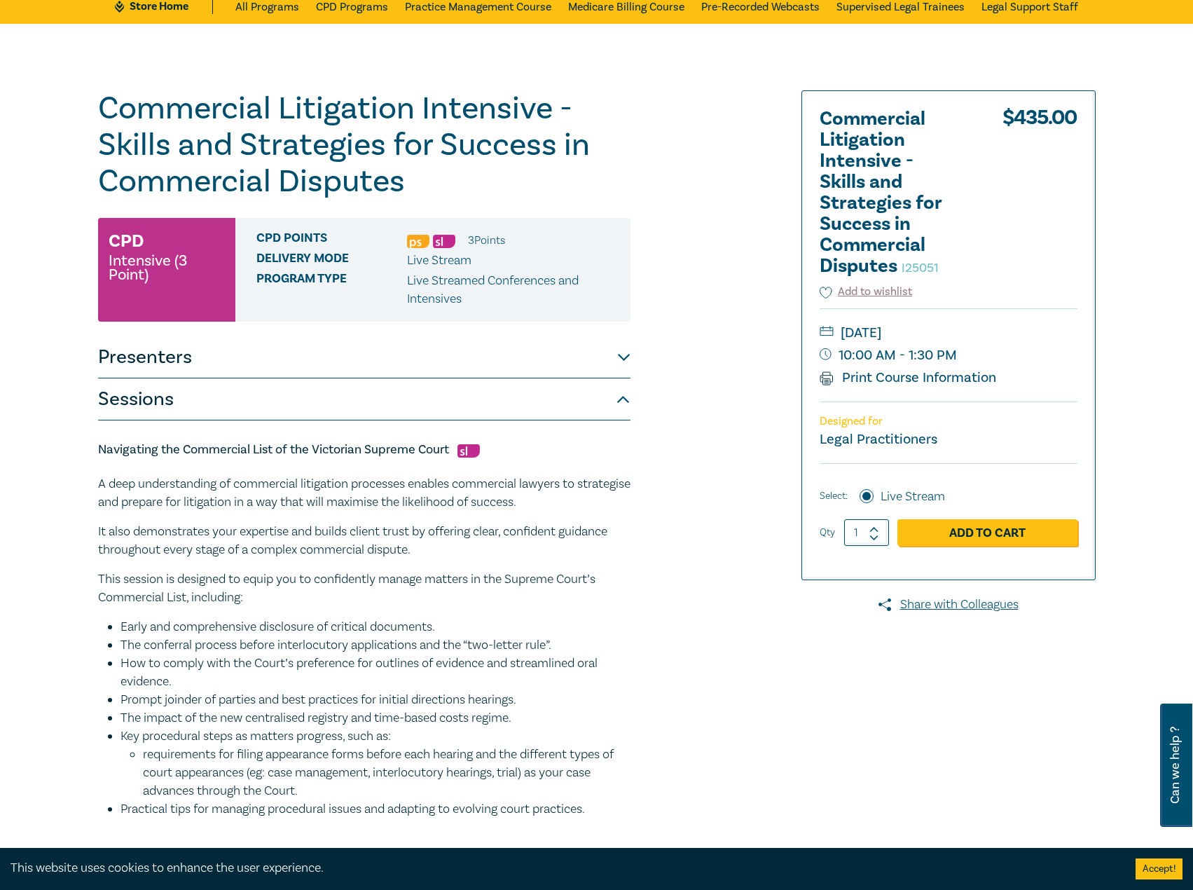
scroll to position [0, 0]
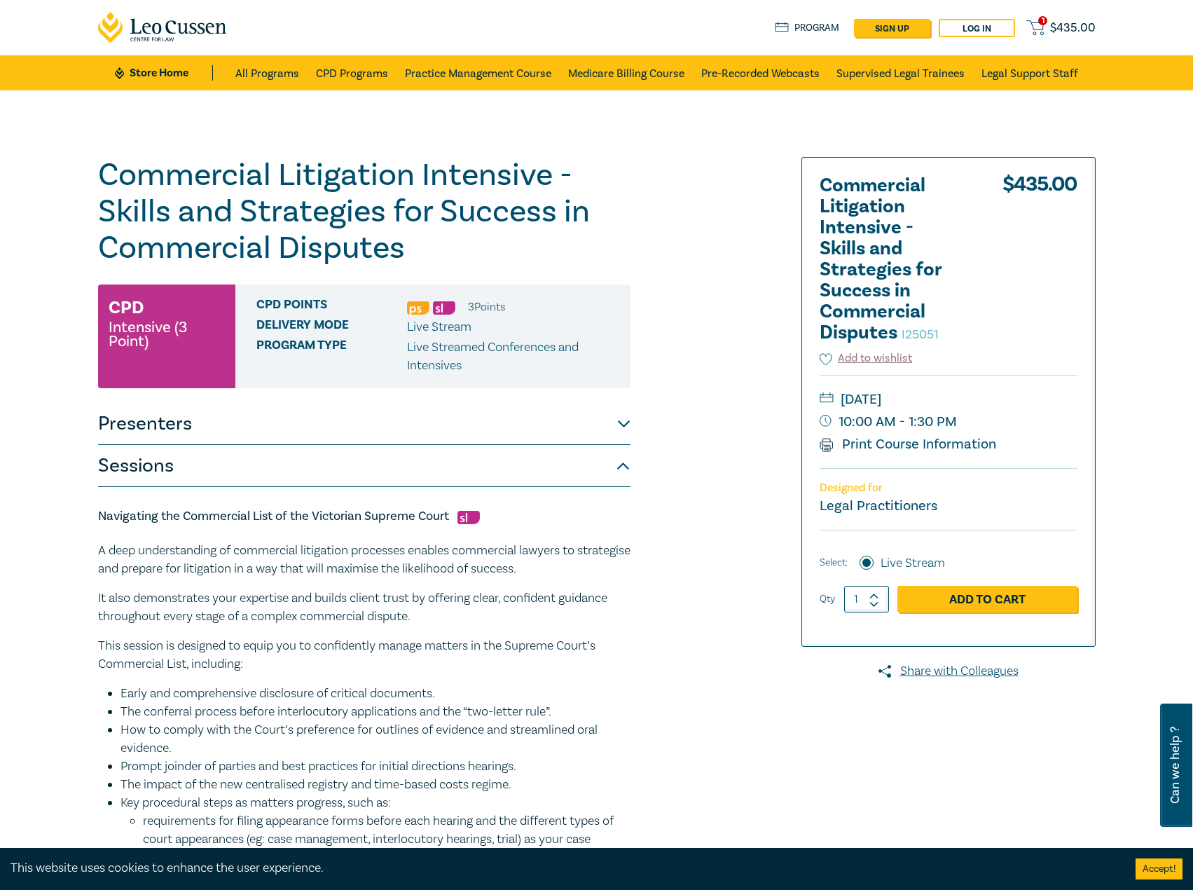
click at [446, 436] on button "Presenters" at bounding box center [364, 424] width 533 height 42
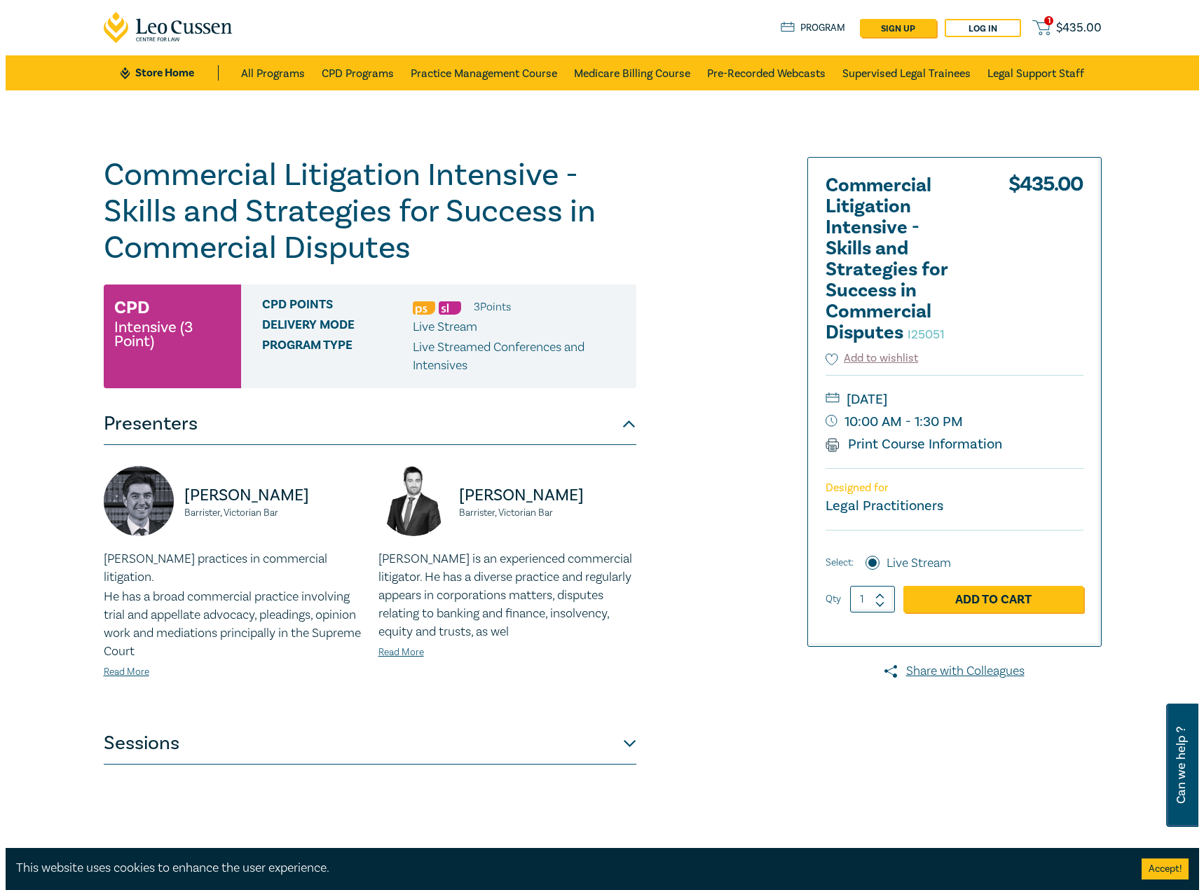
scroll to position [210, 0]
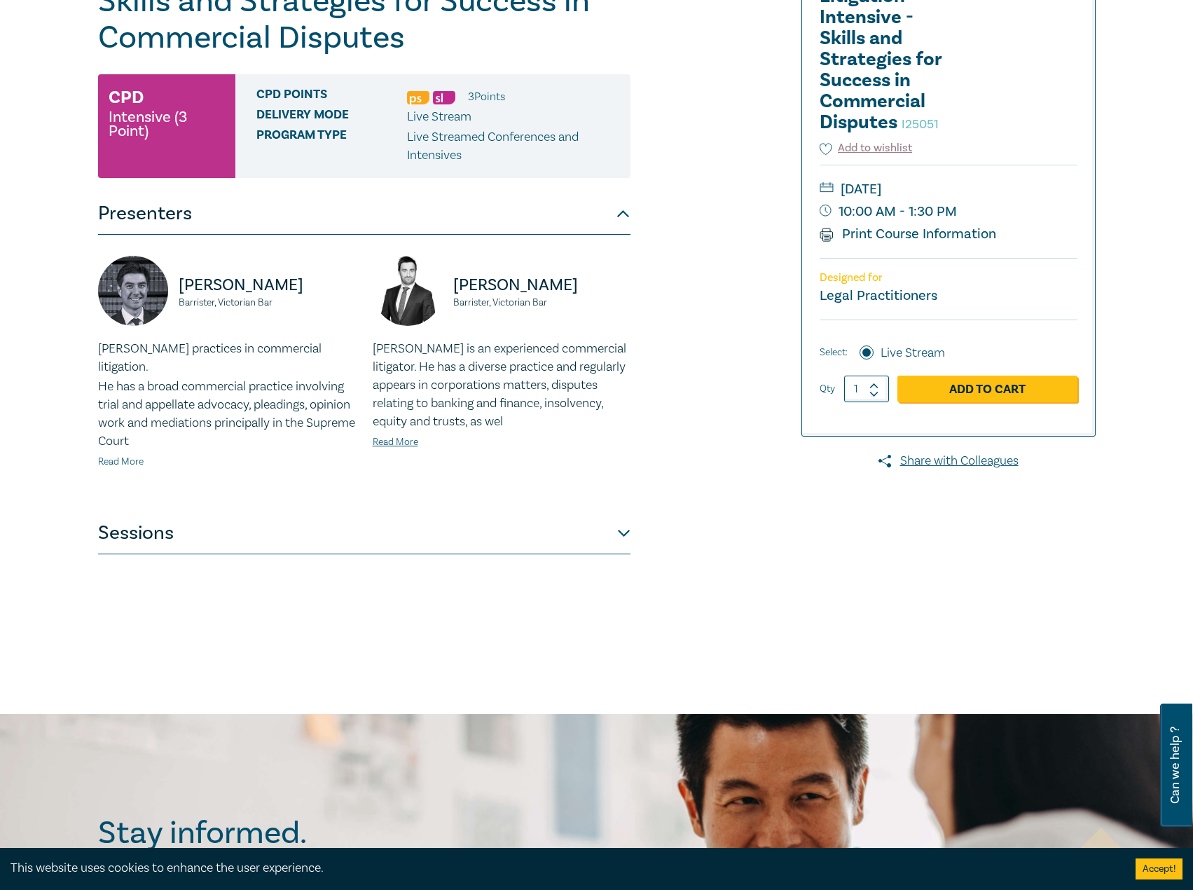
click at [127, 455] on link "Read More" at bounding box center [121, 461] width 46 height 13
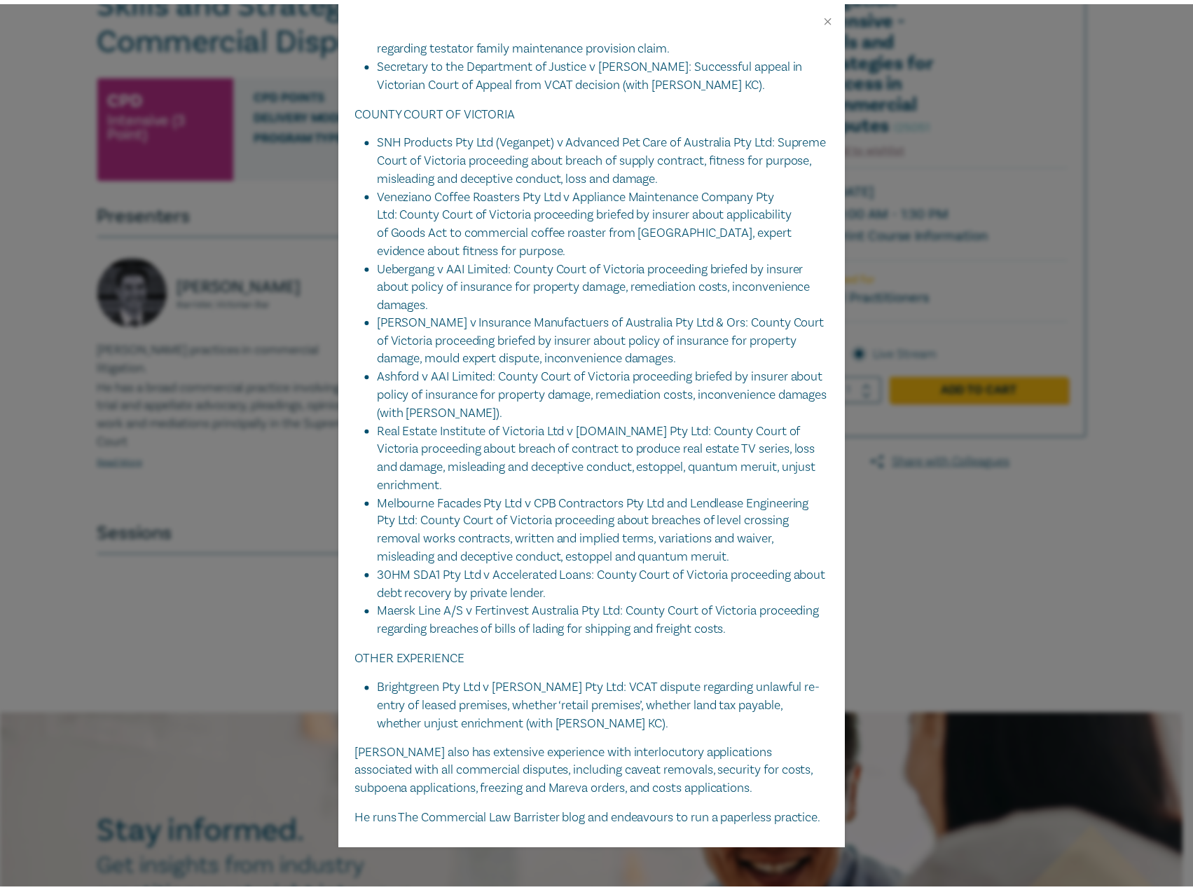
scroll to position [949, 0]
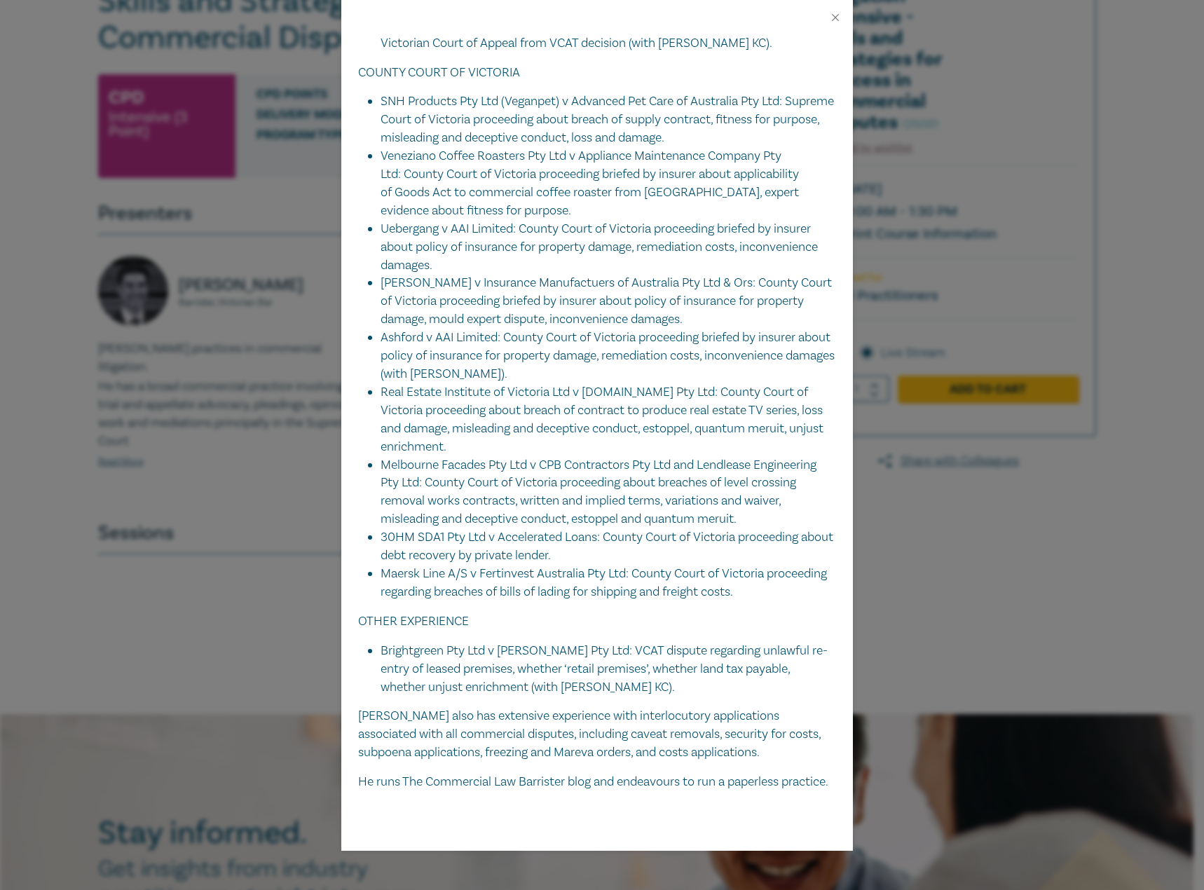
click at [921, 509] on div "Jonathan Wilkinson Barrister, Victorian Bar Jonathan practices in commercial li…" at bounding box center [602, 445] width 1204 height 890
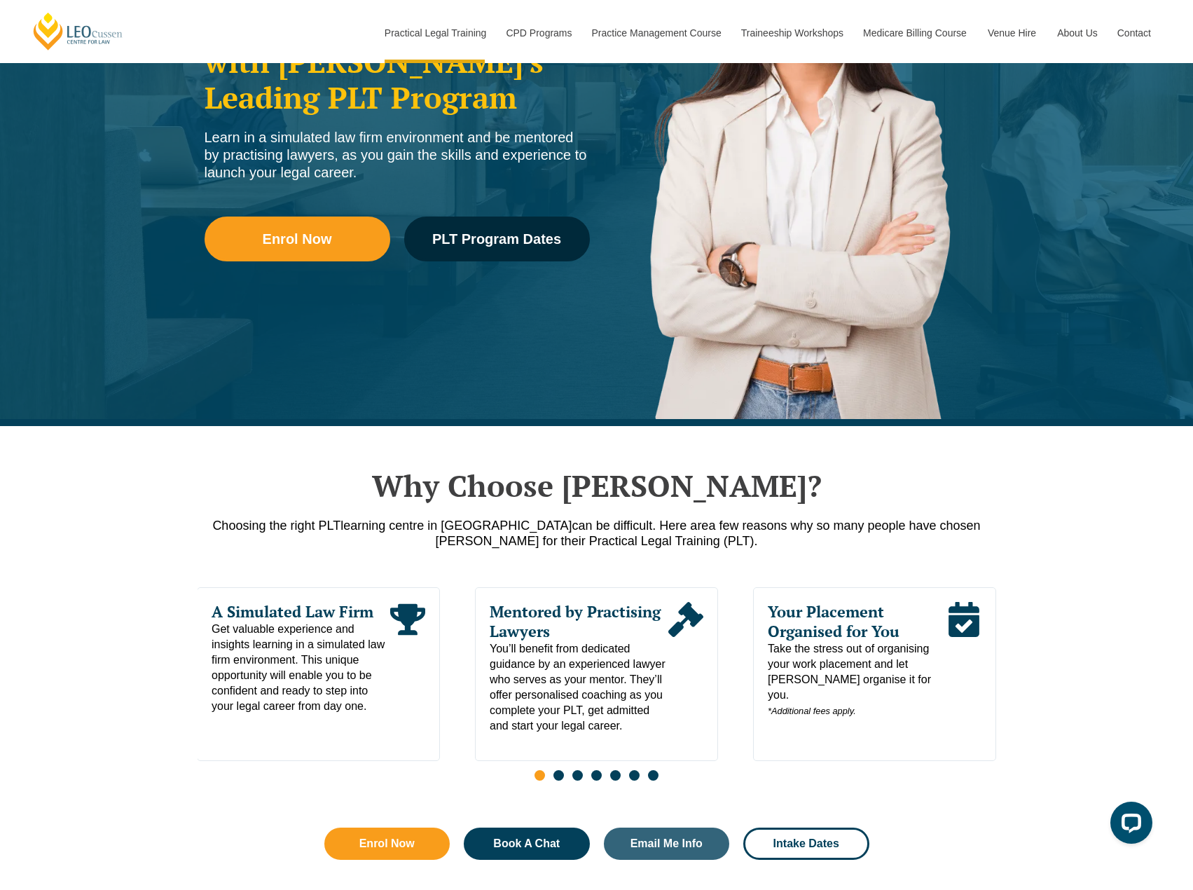
scroll to position [280, 0]
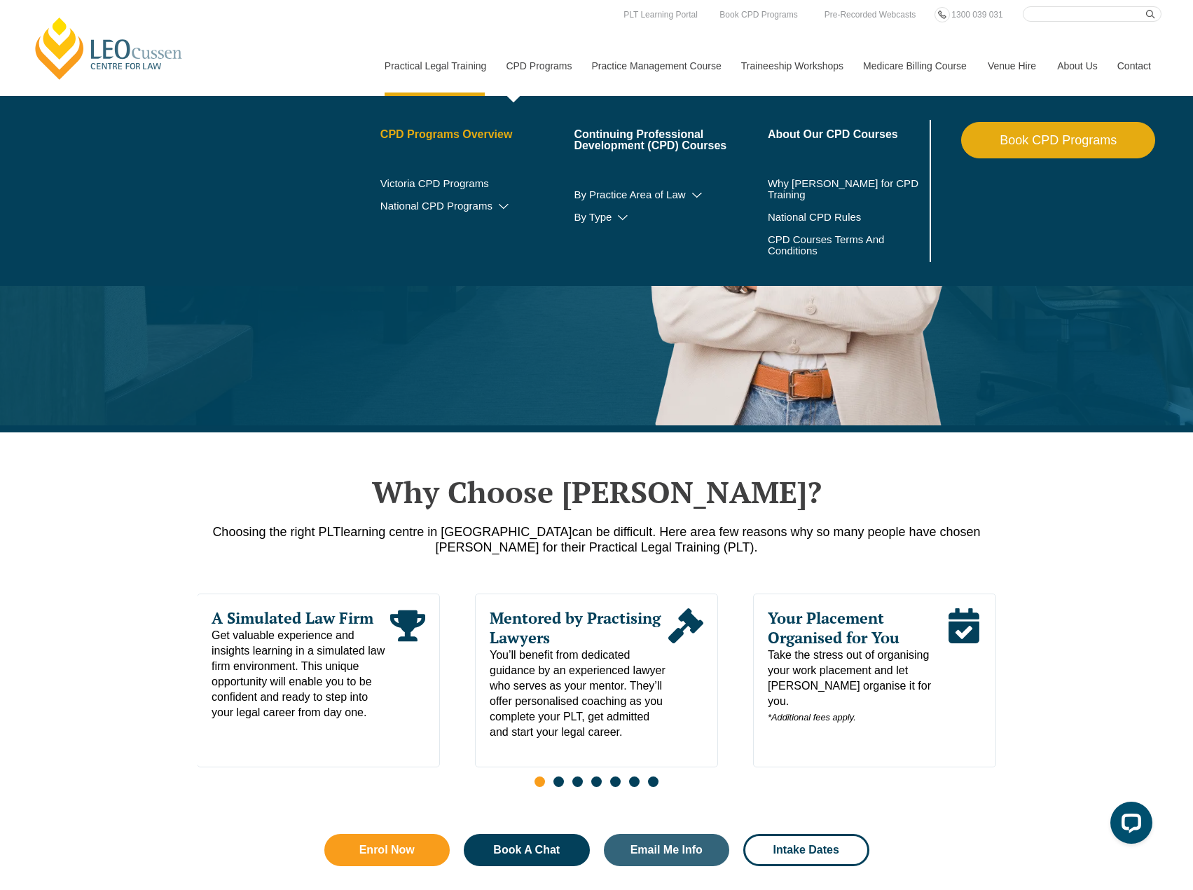
click at [492, 134] on link "CPD Programs Overview" at bounding box center [477, 134] width 194 height 11
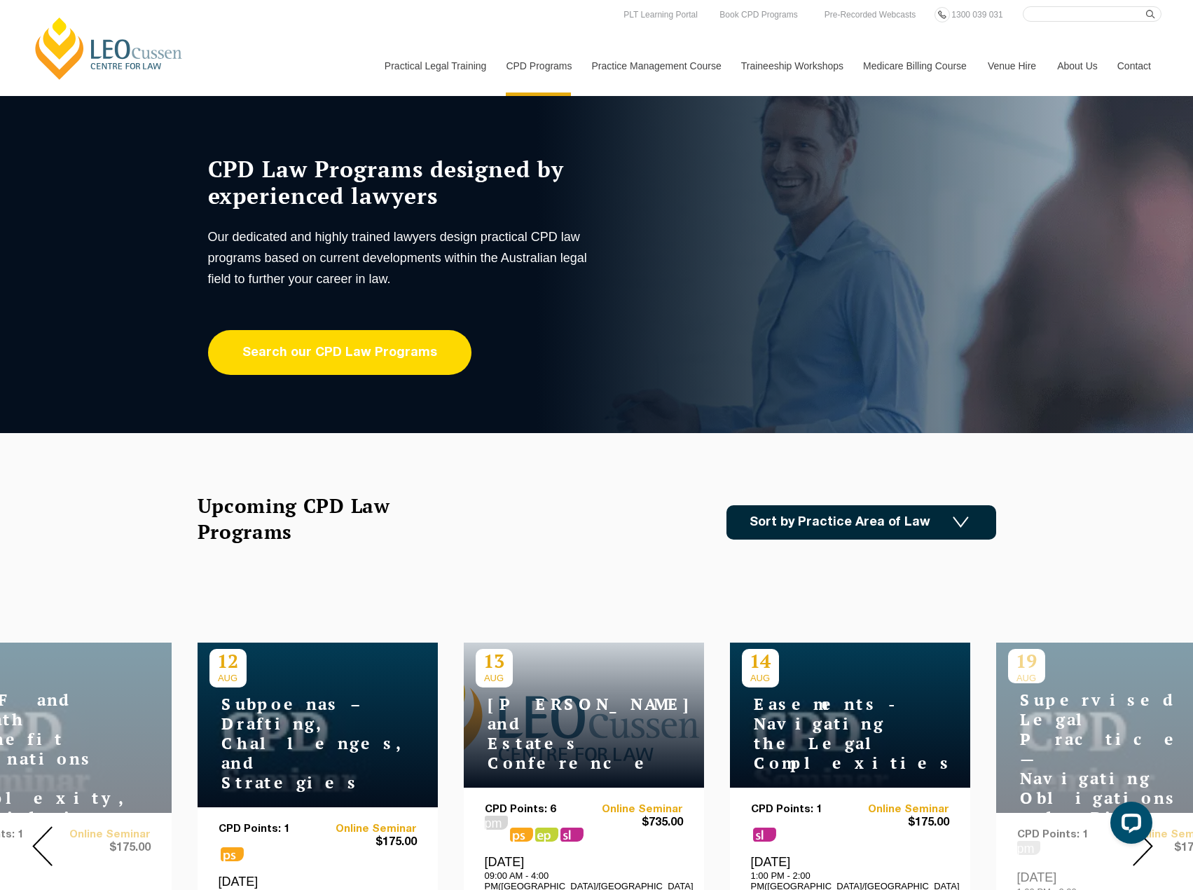
click at [370, 341] on link "Search our CPD Law Programs" at bounding box center [339, 352] width 263 height 45
drag, startPoint x: 433, startPoint y: 326, endPoint x: 425, endPoint y: 327, distance: 7.8
click at [432, 326] on div "CPD Law Programs designed by experienced lawyers Our dedicated and highly train…" at bounding box center [461, 265] width 526 height 219
click at [397, 341] on link "Search our CPD Law Programs" at bounding box center [339, 352] width 263 height 45
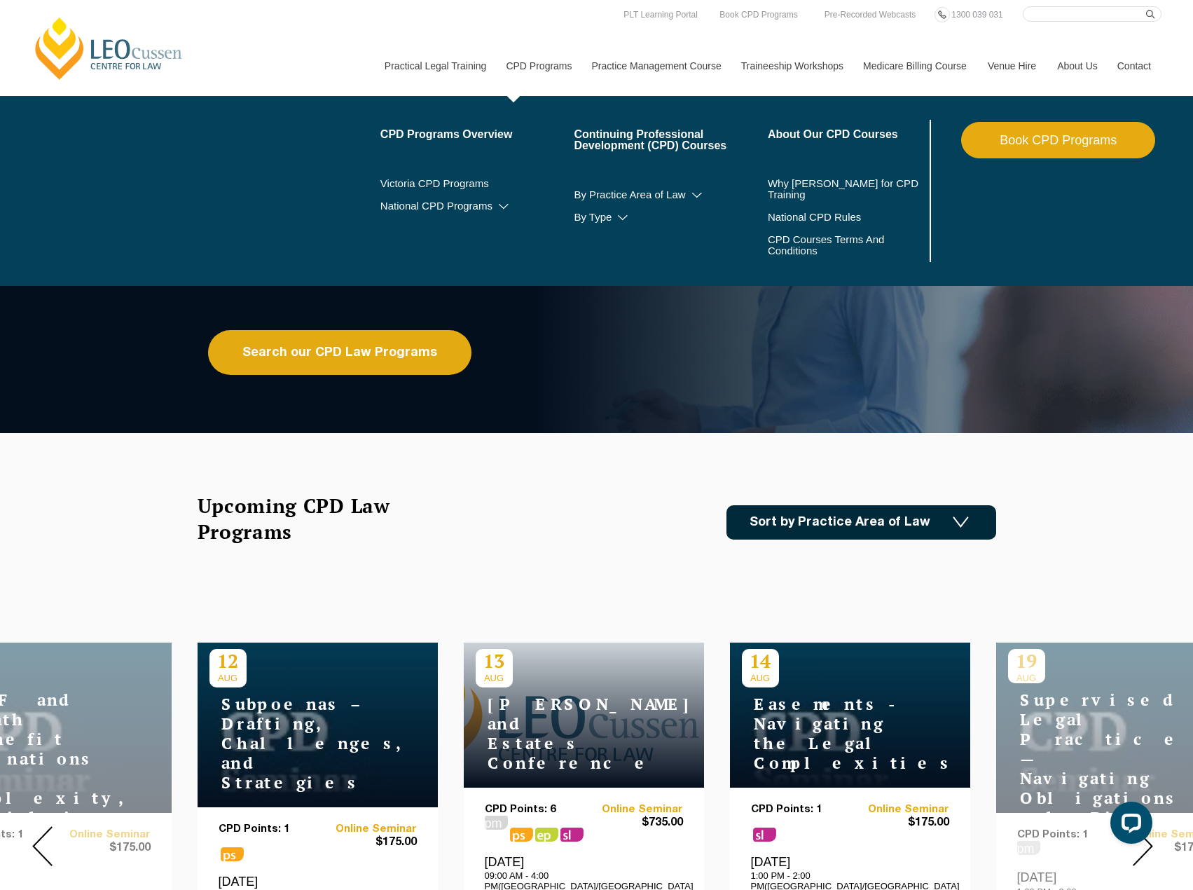
click at [1027, 141] on link "Book CPD Programs" at bounding box center [1058, 140] width 194 height 36
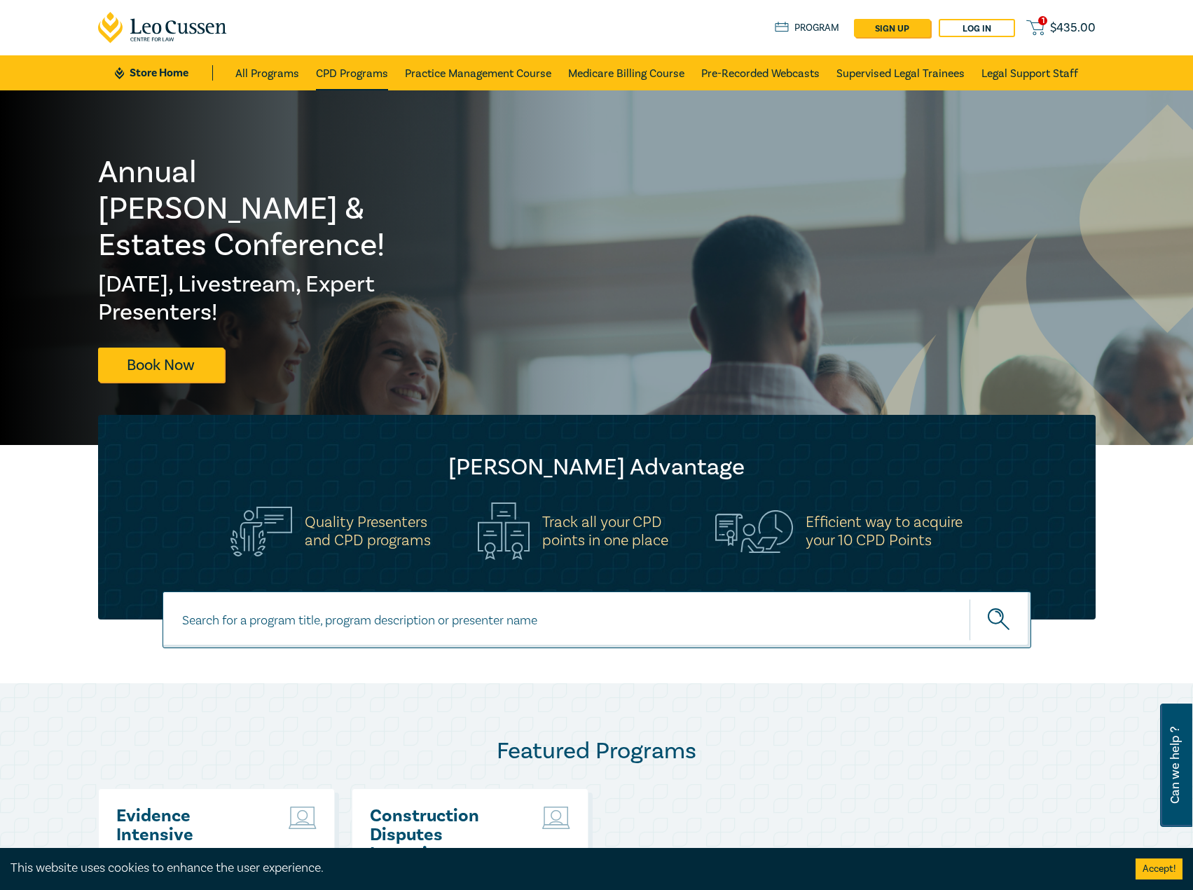
click at [328, 67] on link "CPD Programs" at bounding box center [352, 72] width 72 height 35
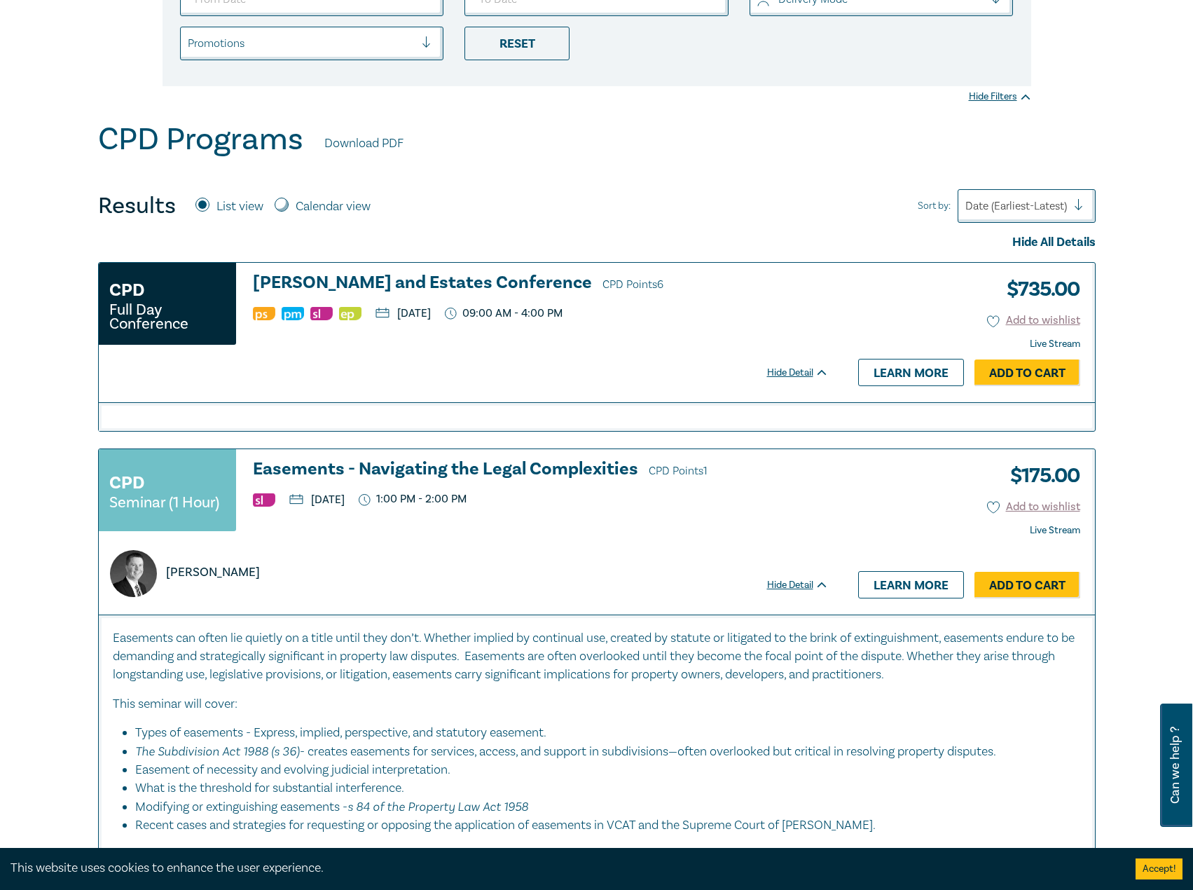
click at [394, 282] on h3 "Wills and Estates Conference CPD Points 6" at bounding box center [541, 283] width 576 height 21
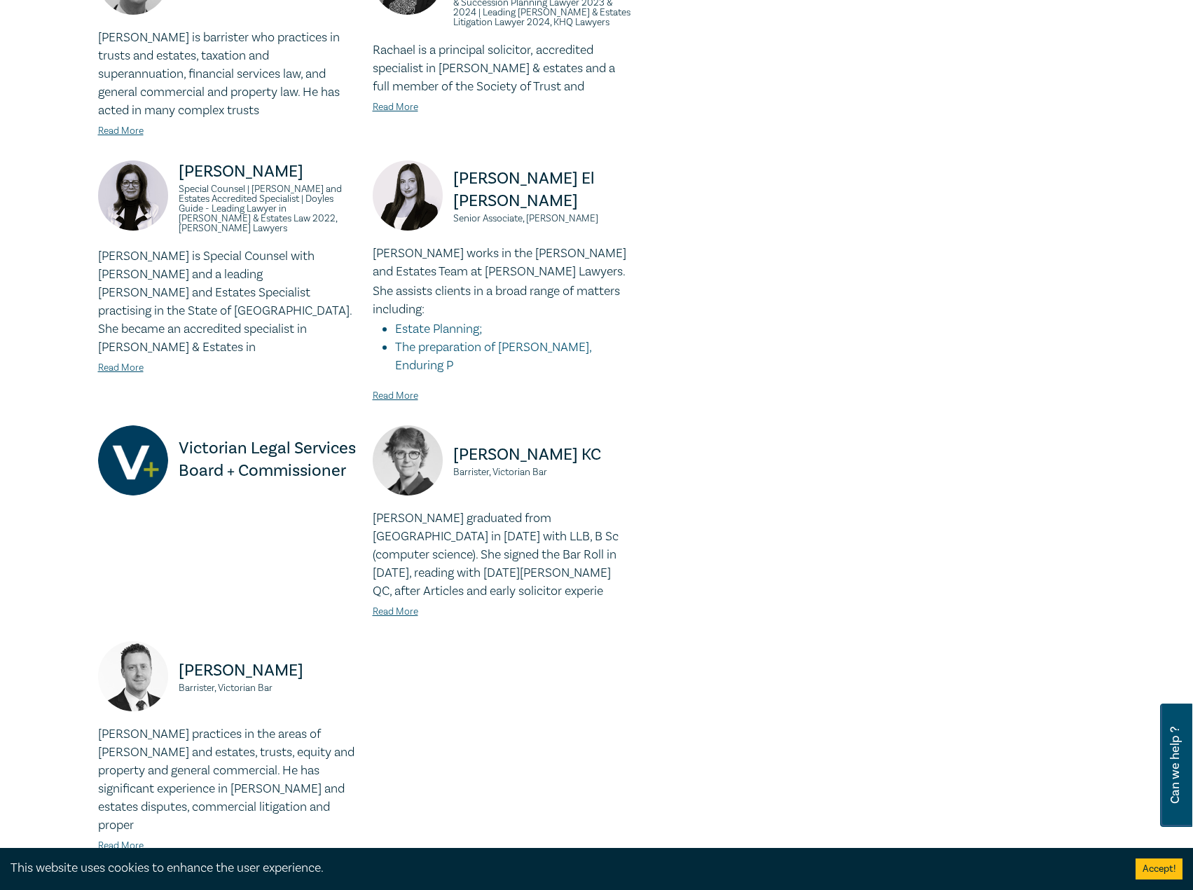
scroll to position [1051, 0]
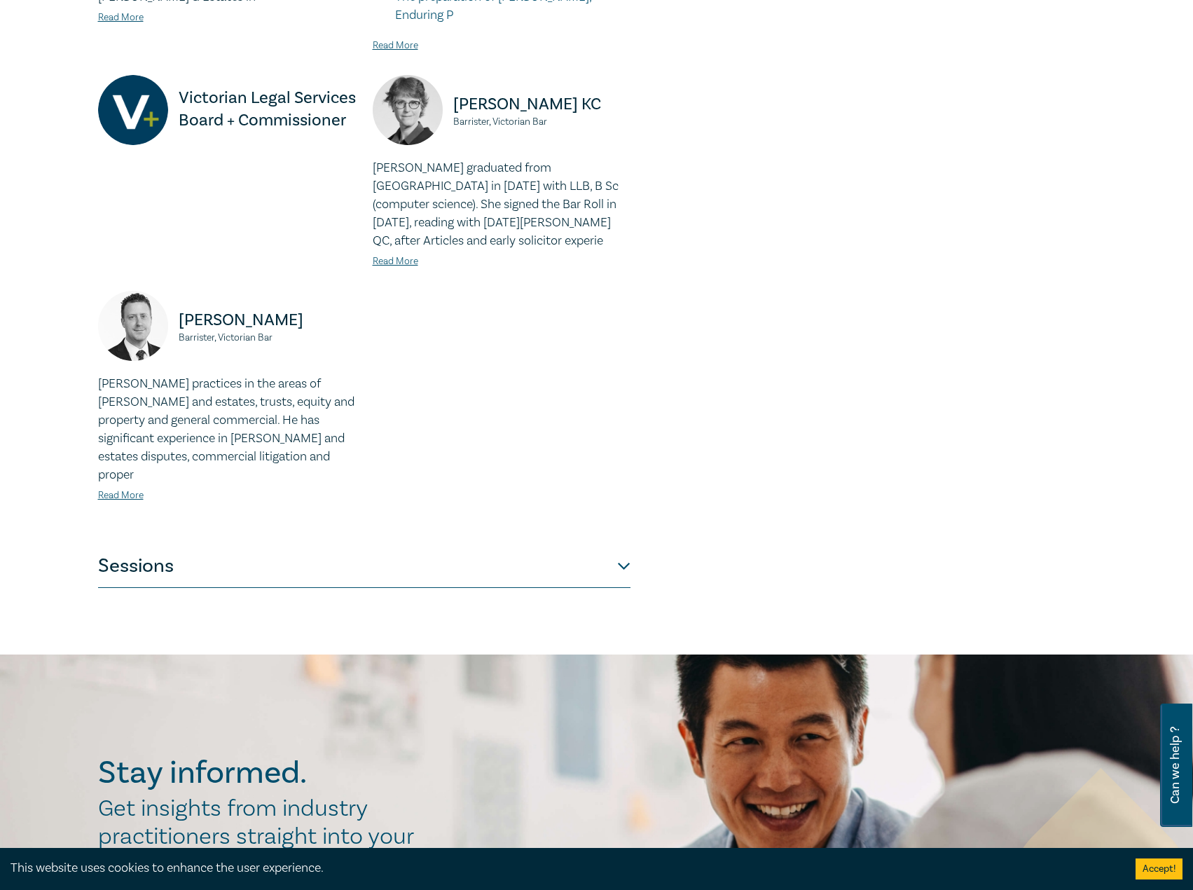
click at [341, 546] on button "Sessions" at bounding box center [364, 567] width 533 height 42
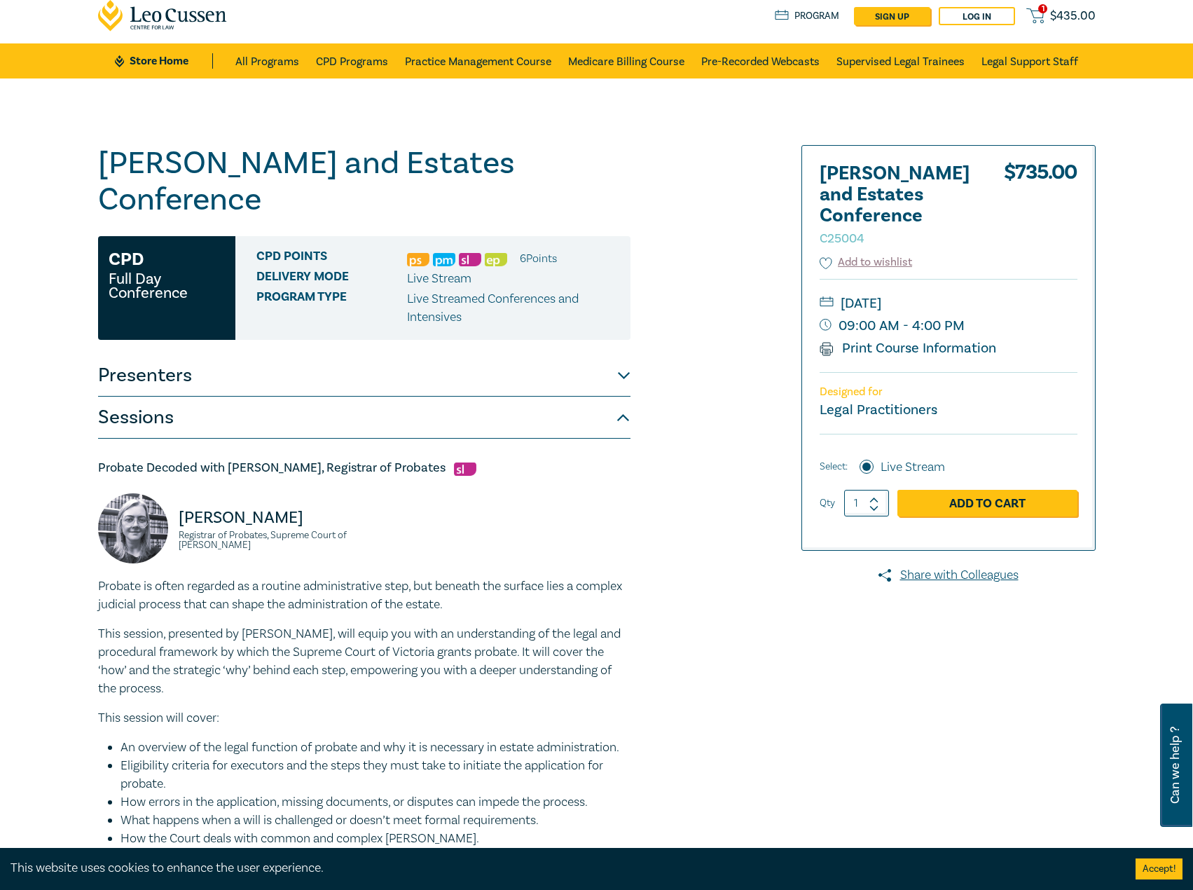
scroll to position [0, 0]
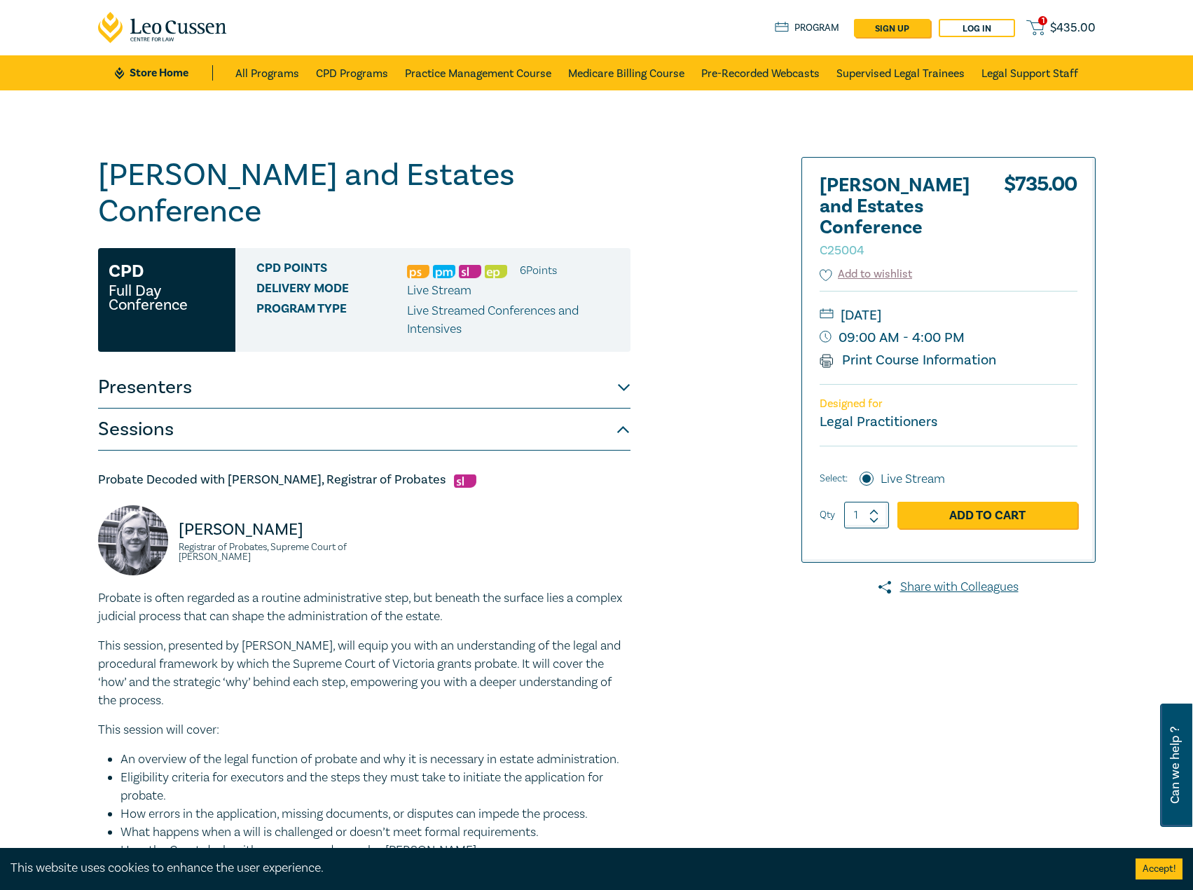
drag, startPoint x: 317, startPoint y: 336, endPoint x: 317, endPoint y: 352, distance: 16.1
click at [320, 366] on button "Presenters" at bounding box center [364, 387] width 533 height 42
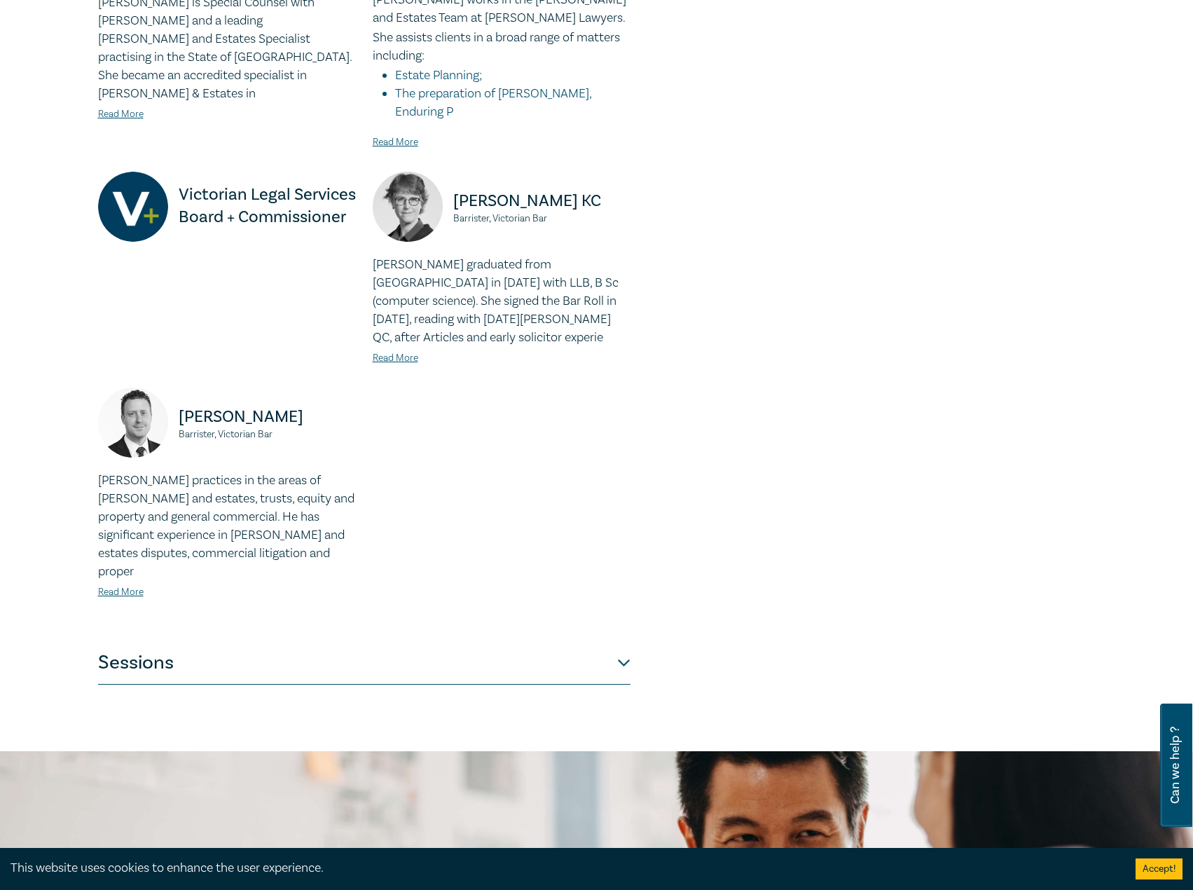
scroll to position [1121, 0]
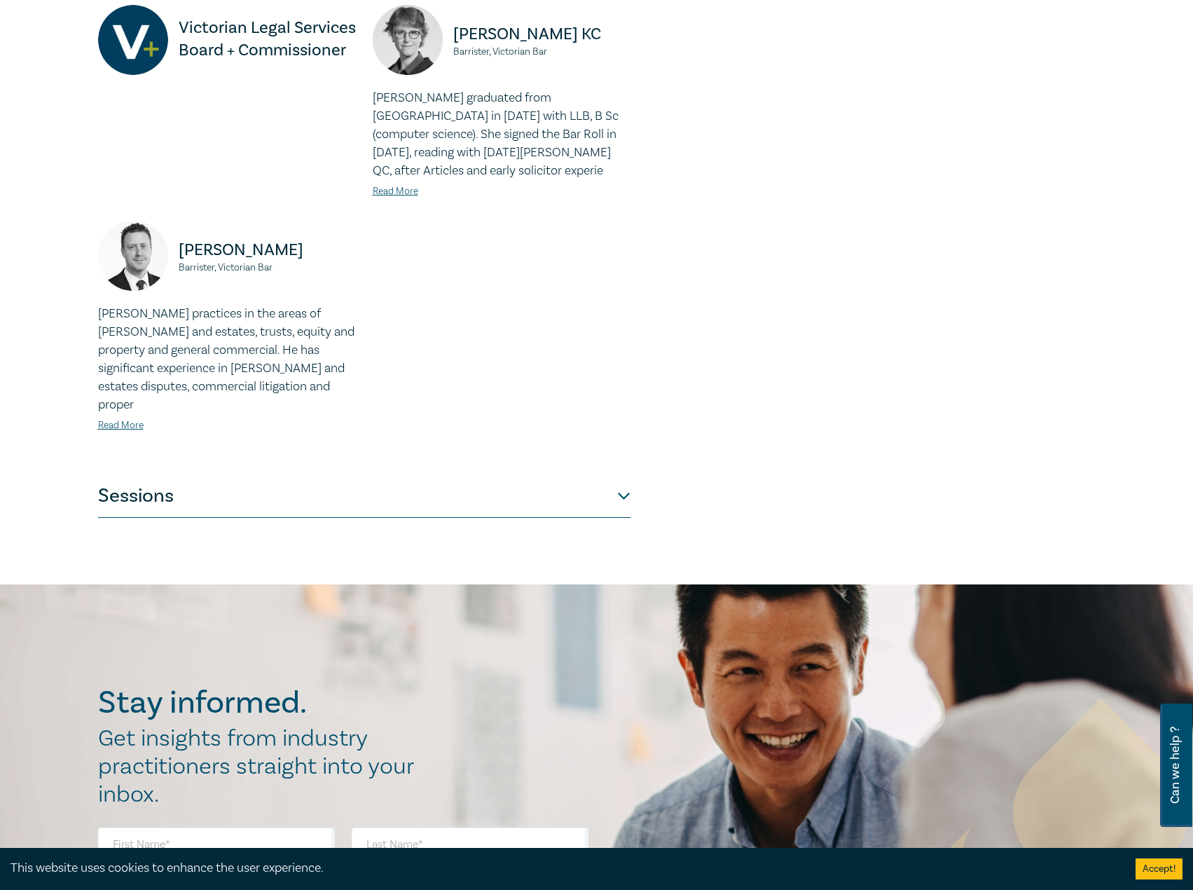
click at [400, 476] on button "Sessions" at bounding box center [364, 497] width 533 height 42
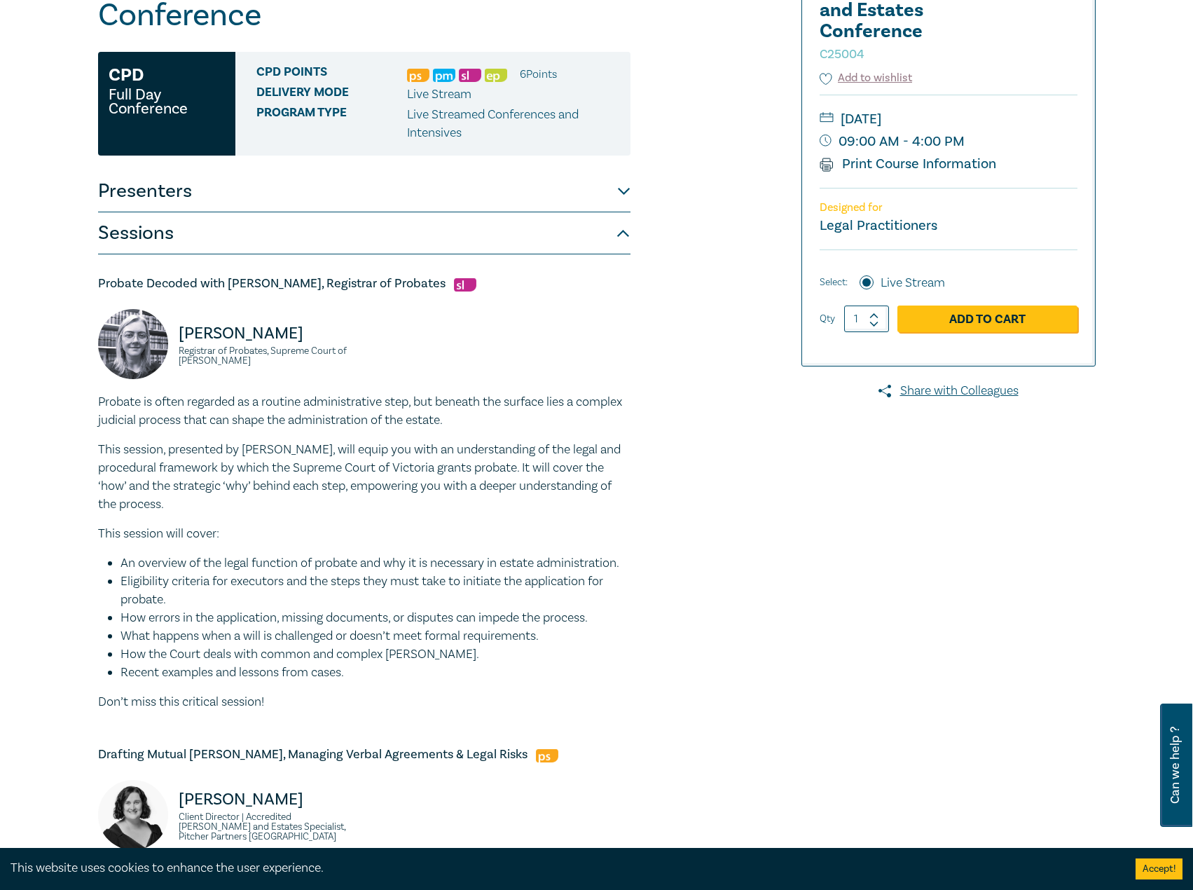
scroll to position [0, 0]
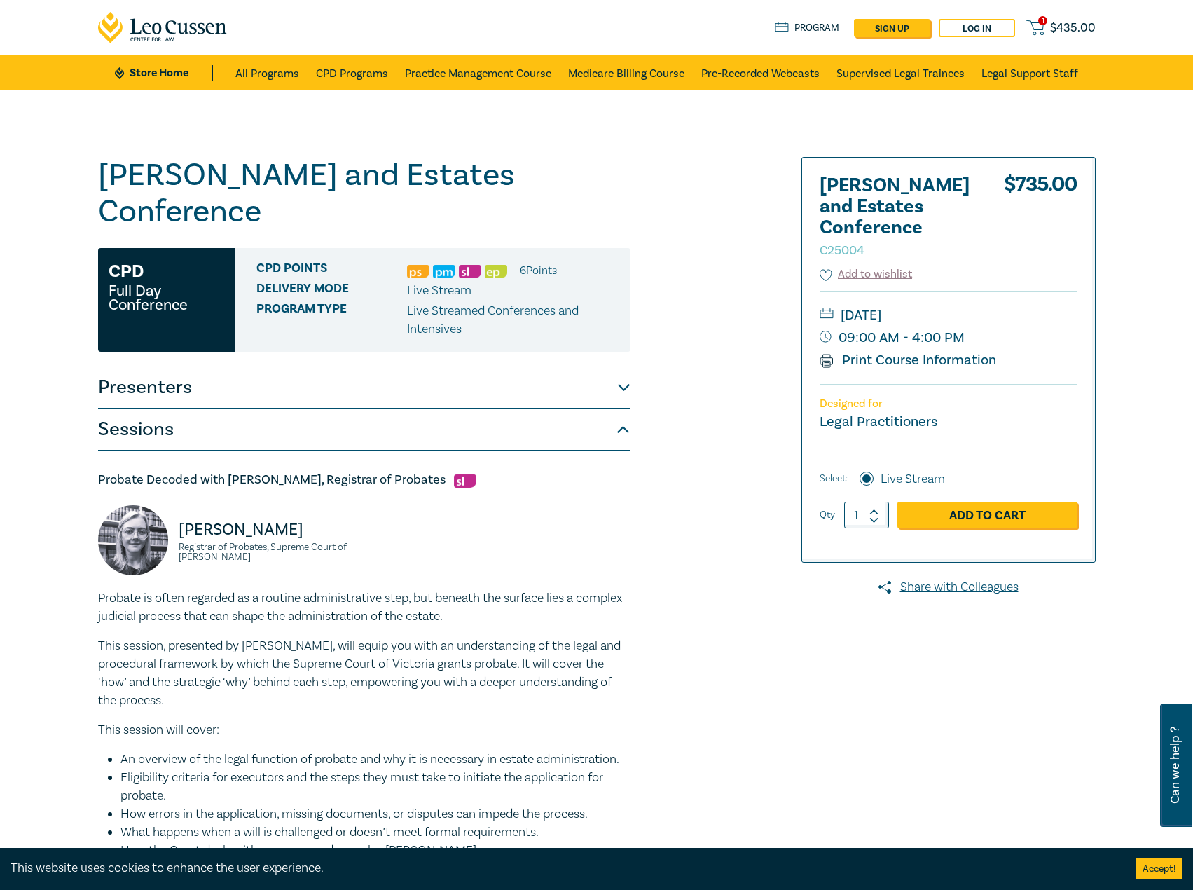
click at [397, 409] on button "Sessions" at bounding box center [364, 430] width 533 height 42
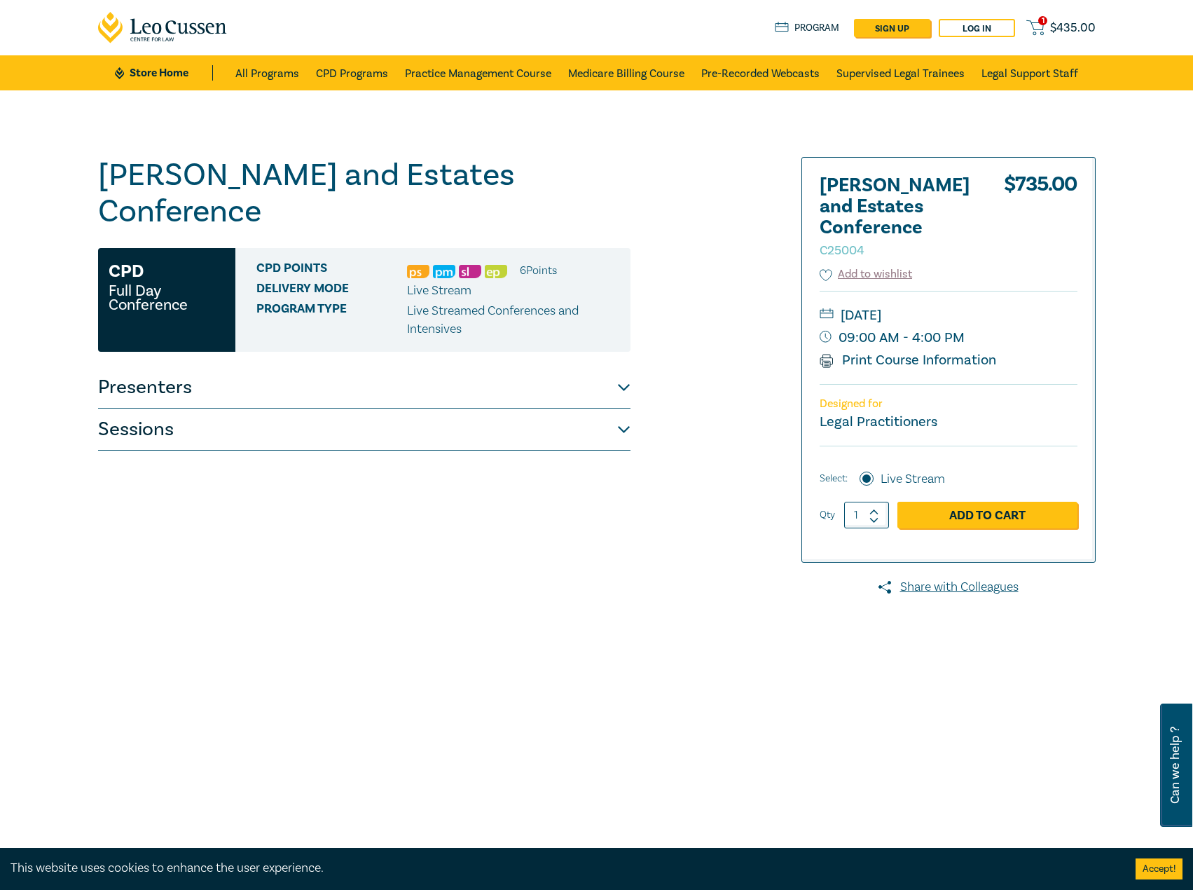
click at [397, 409] on button "Sessions" at bounding box center [364, 430] width 533 height 42
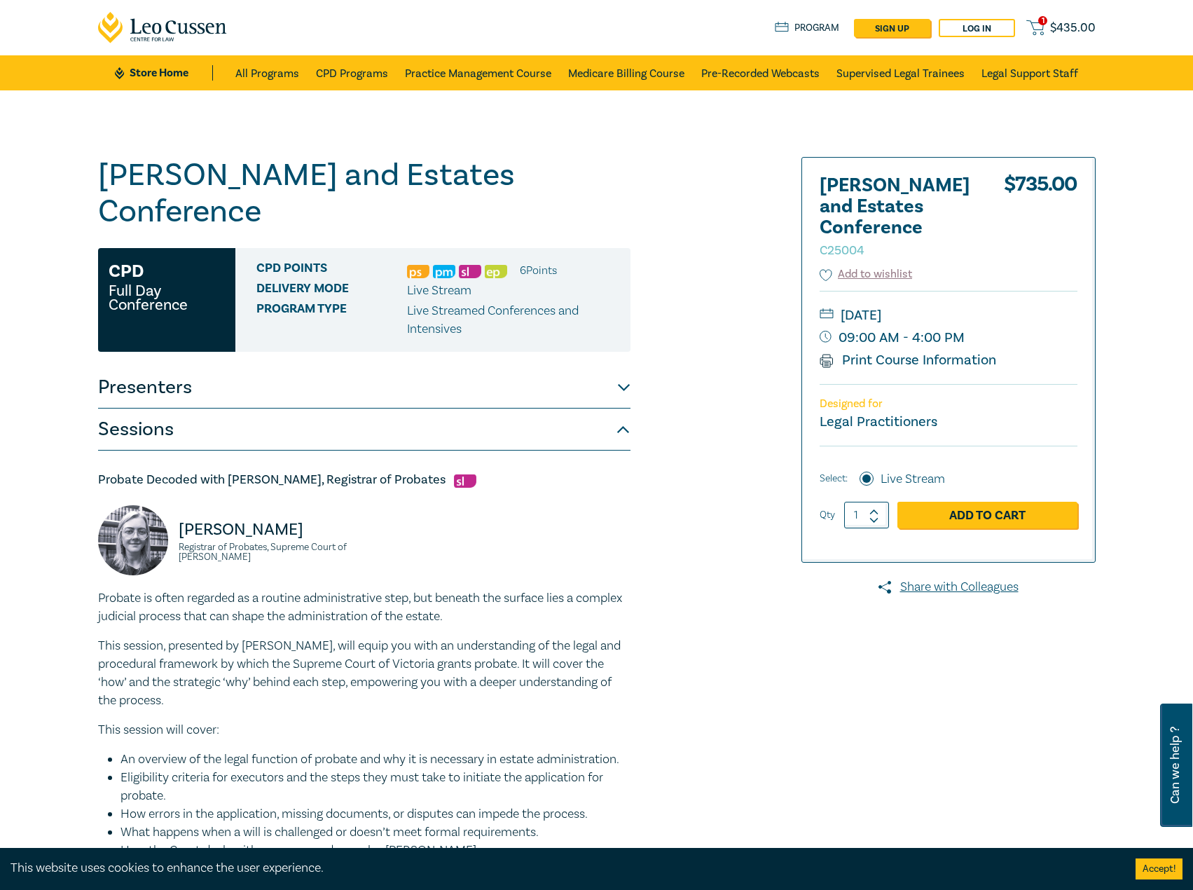
click at [450, 366] on button "Presenters" at bounding box center [364, 387] width 533 height 42
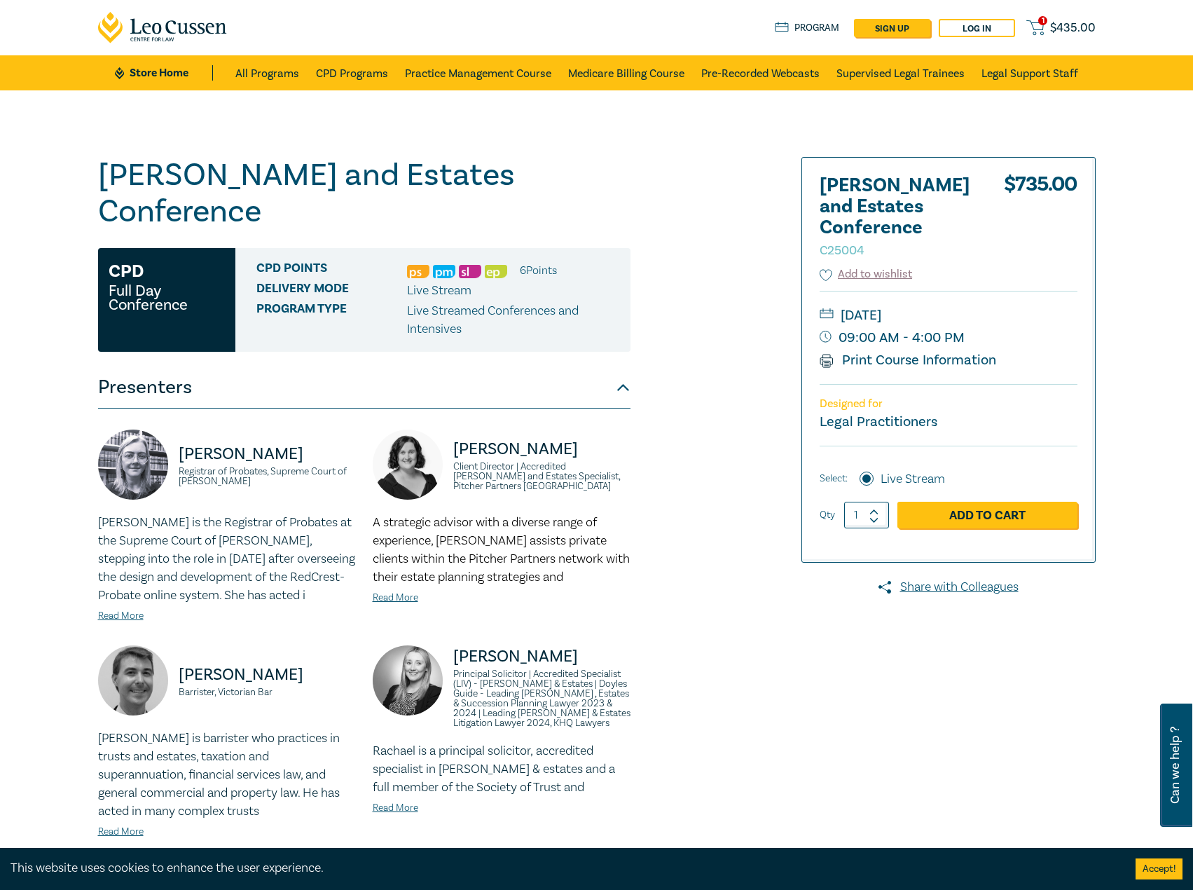
click at [446, 366] on button "Presenters" at bounding box center [364, 387] width 533 height 42
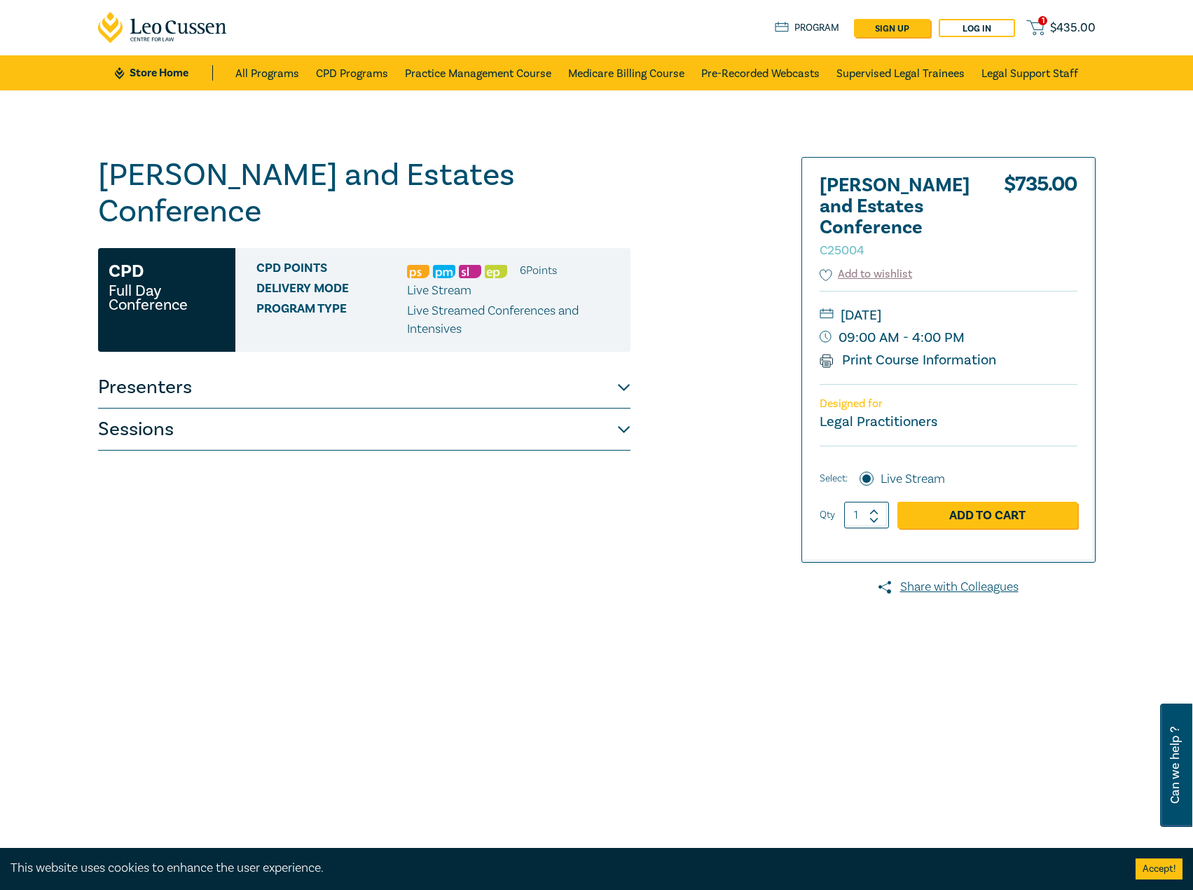
click at [446, 366] on button "Presenters" at bounding box center [364, 387] width 533 height 42
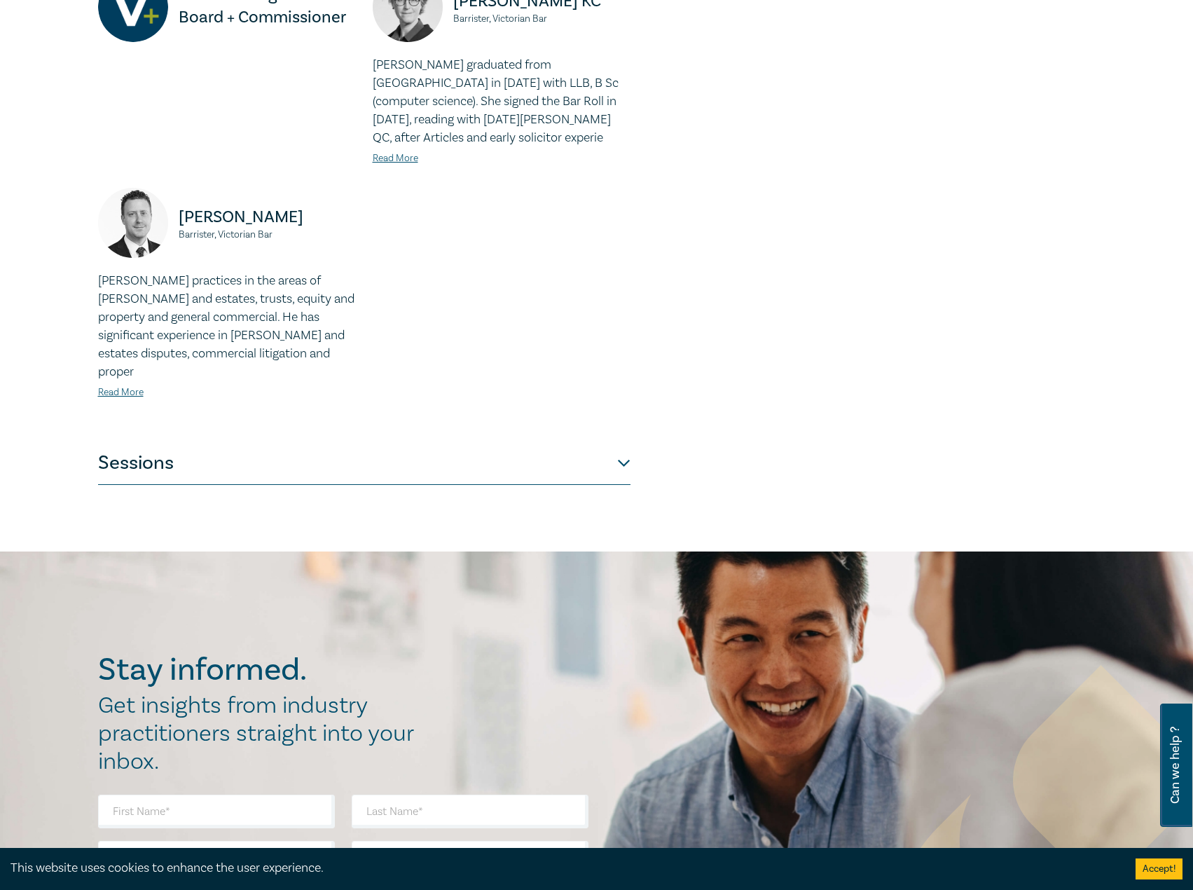
scroll to position [1261, 0]
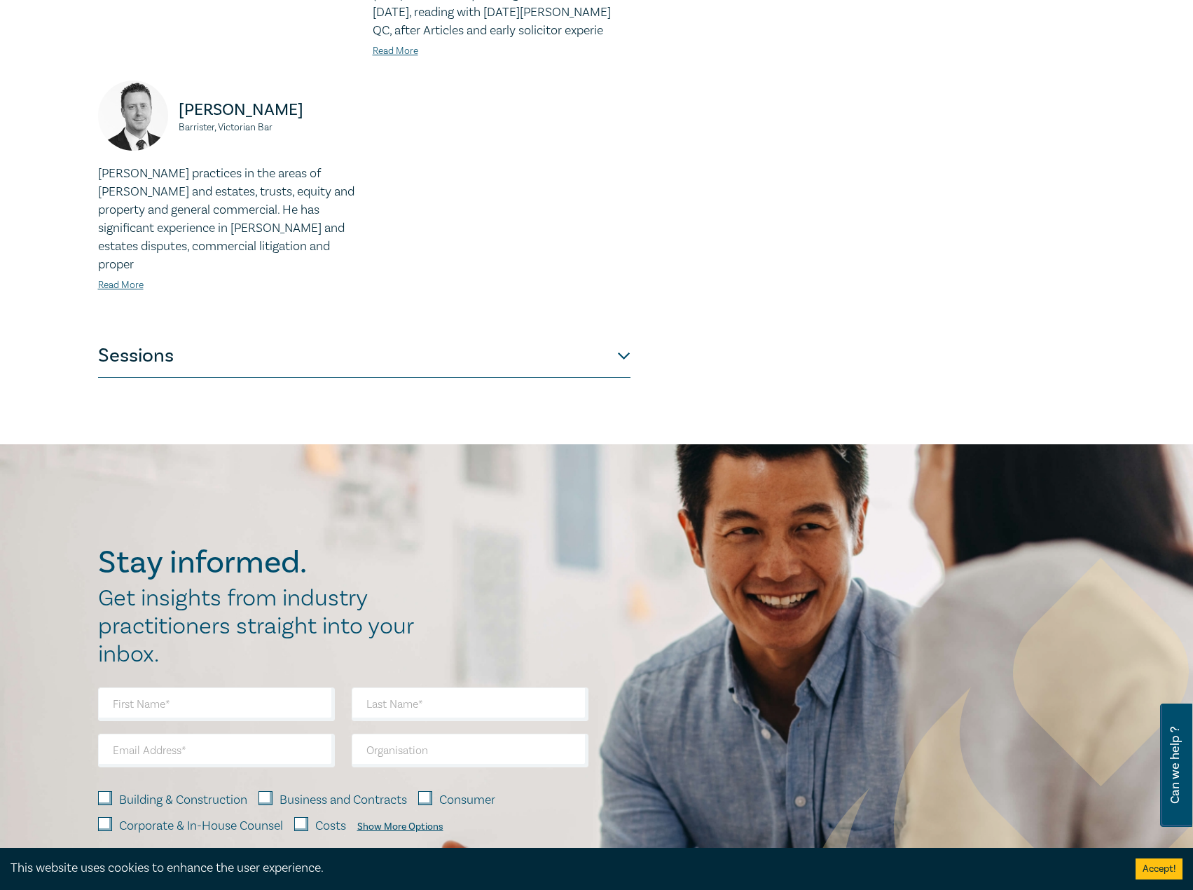
click at [535, 336] on button "Sessions" at bounding box center [364, 357] width 533 height 42
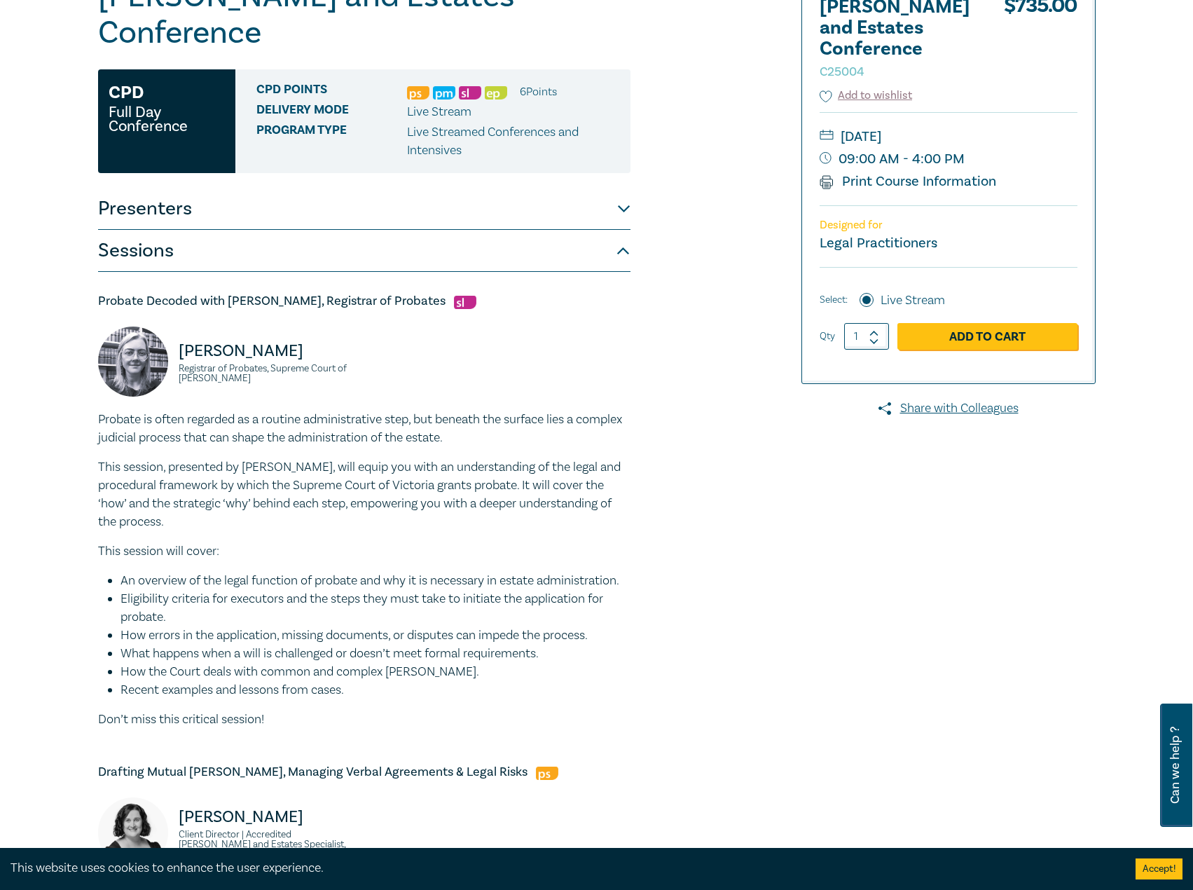
scroll to position [0, 0]
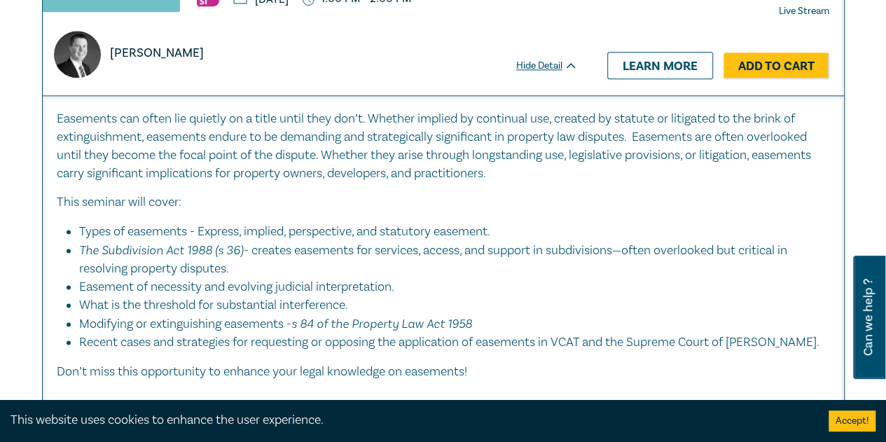
scroll to position [1121, 0]
